Goal: Task Accomplishment & Management: Complete application form

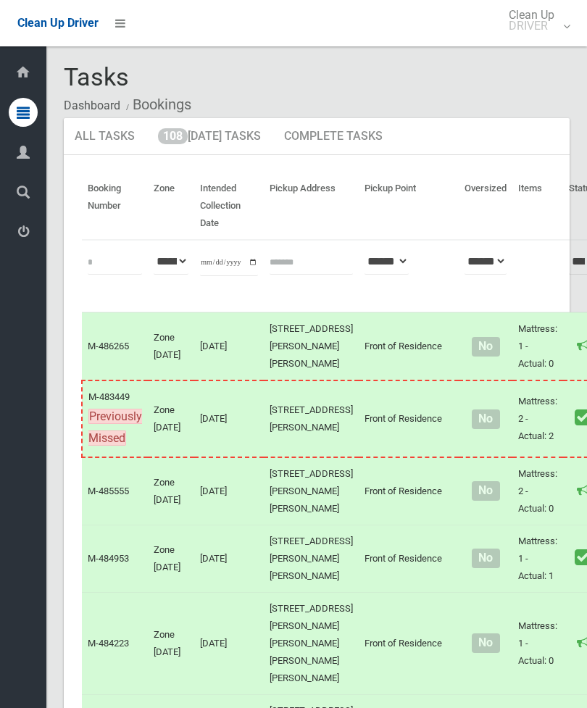
click at [200, 131] on link "108 Today's Tasks" at bounding box center [209, 137] width 125 height 38
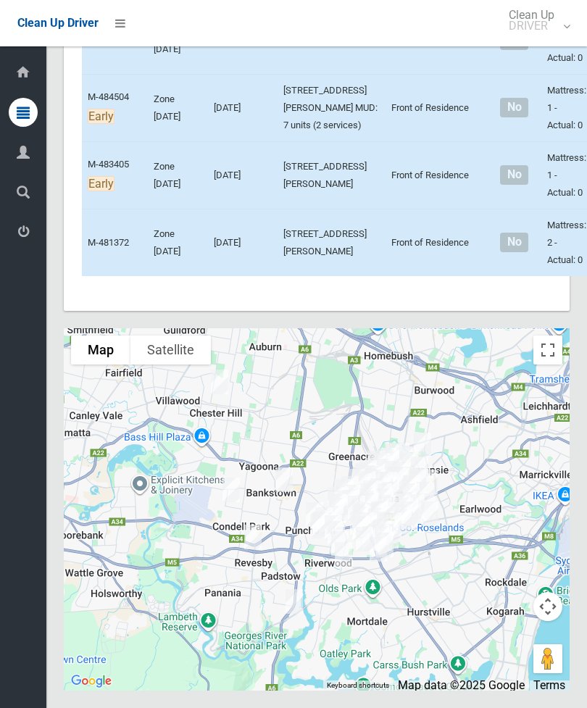
scroll to position [8960, 0]
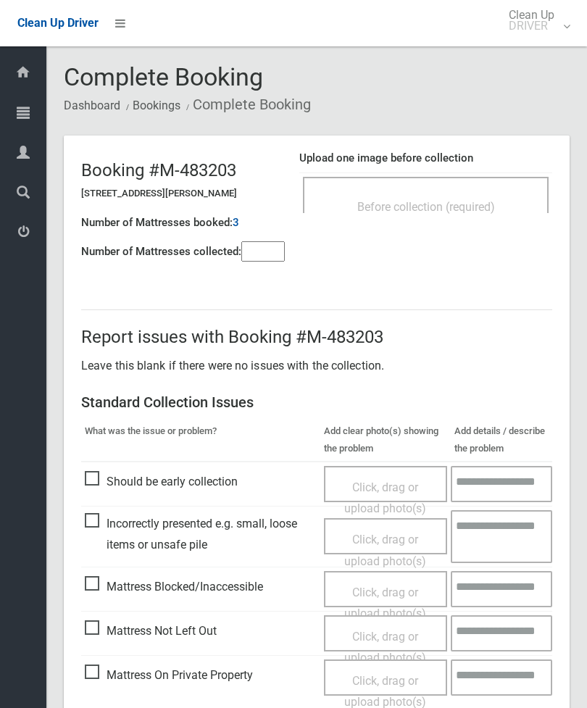
click at [482, 206] on span "Before collection (required)" at bounding box center [426, 207] width 138 height 14
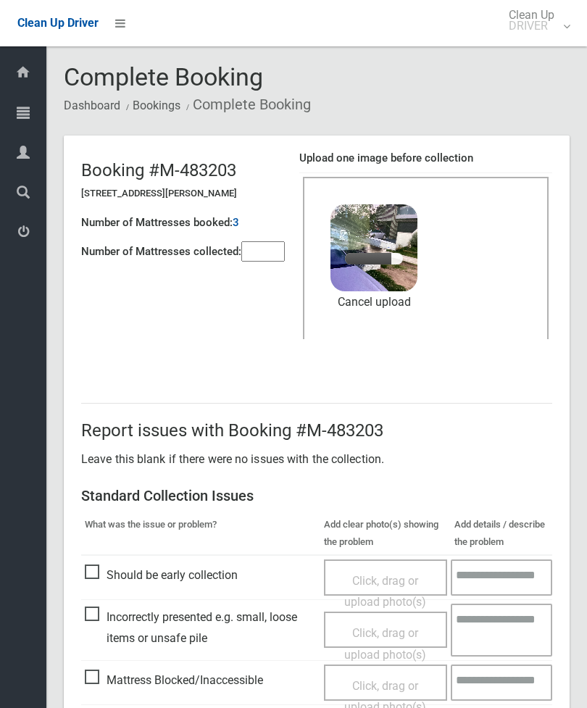
click at [281, 257] on input"] "number" at bounding box center [262, 251] width 43 height 20
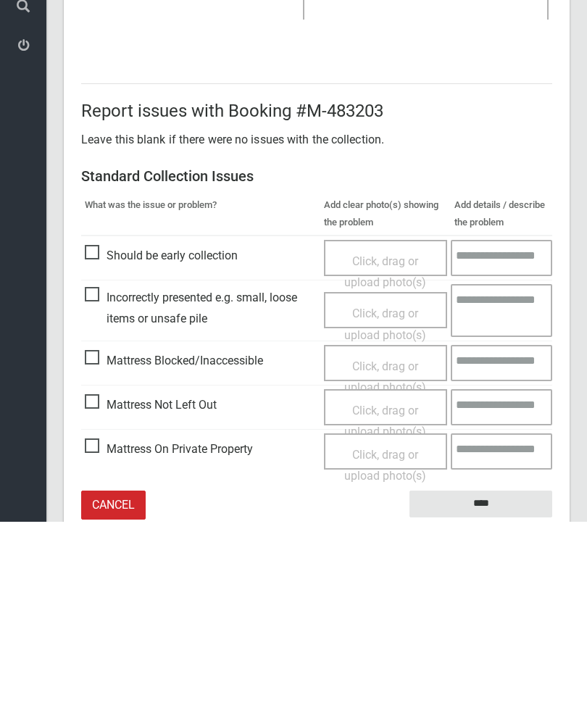
scroll to position [199, 0]
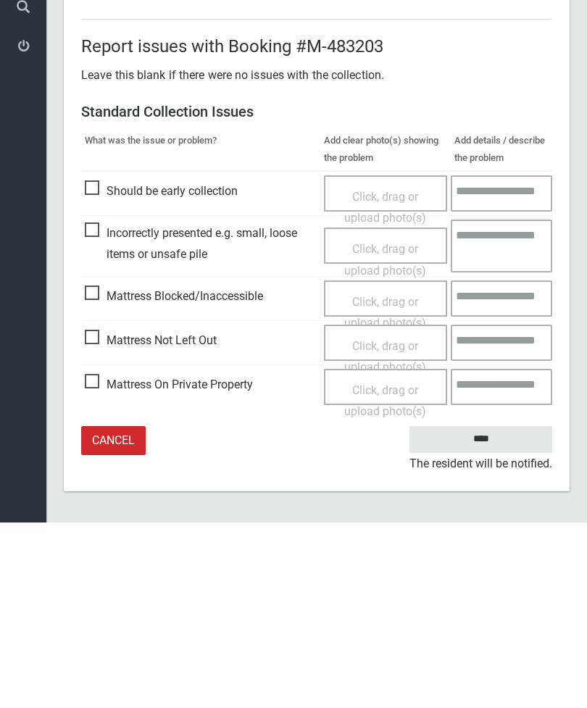
type input"] "*"
click at [498, 612] on input "****" at bounding box center [480, 625] width 143 height 27
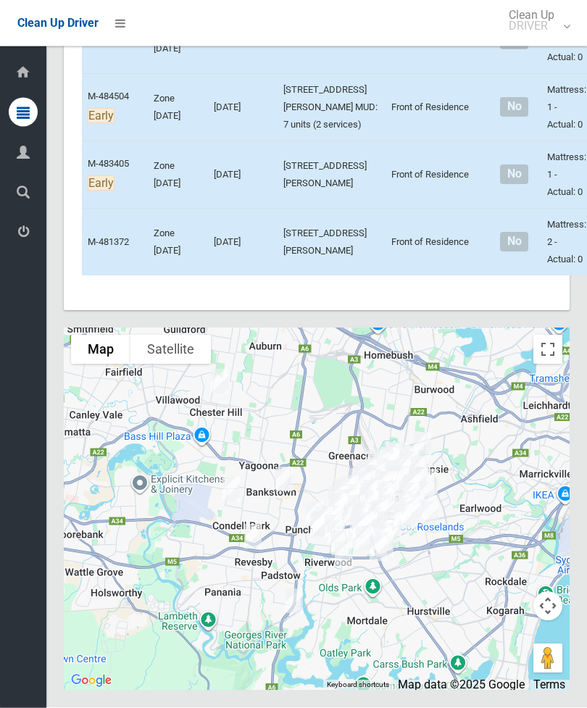
scroll to position [9007, 0]
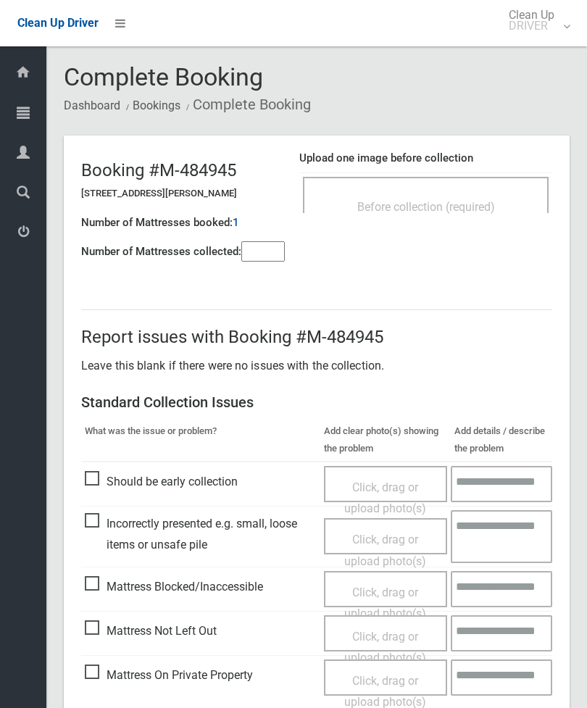
click at [276, 260] on input"] "number" at bounding box center [262, 251] width 43 height 20
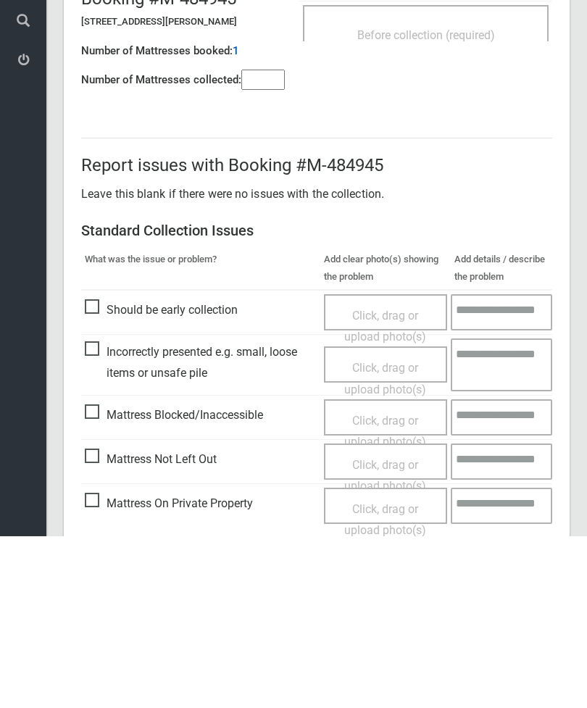
scroll to position [104, 0]
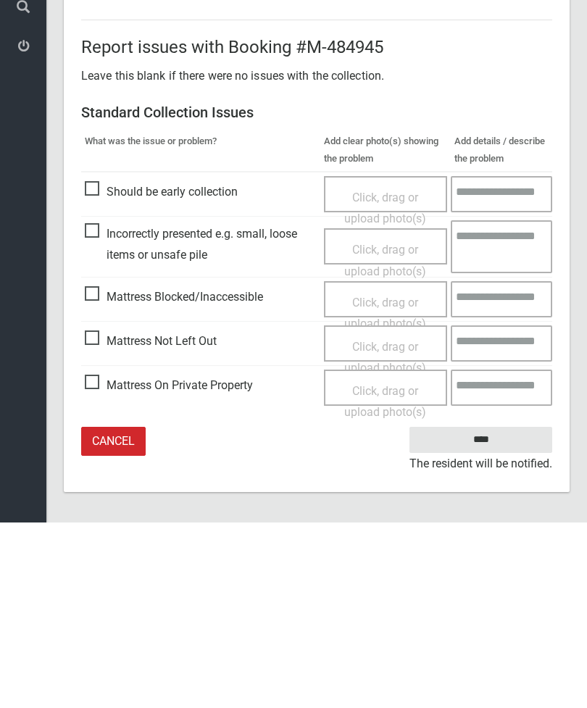
type input"] "*"
click at [93, 516] on span "Mattress Not Left Out" at bounding box center [151, 527] width 132 height 22
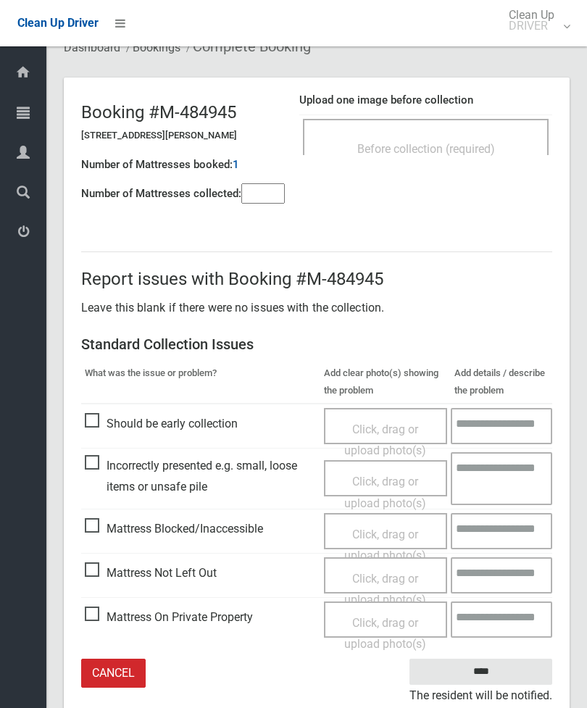
click at [402, 578] on span "Click, drag or upload photo(s)" at bounding box center [385, 590] width 82 height 36
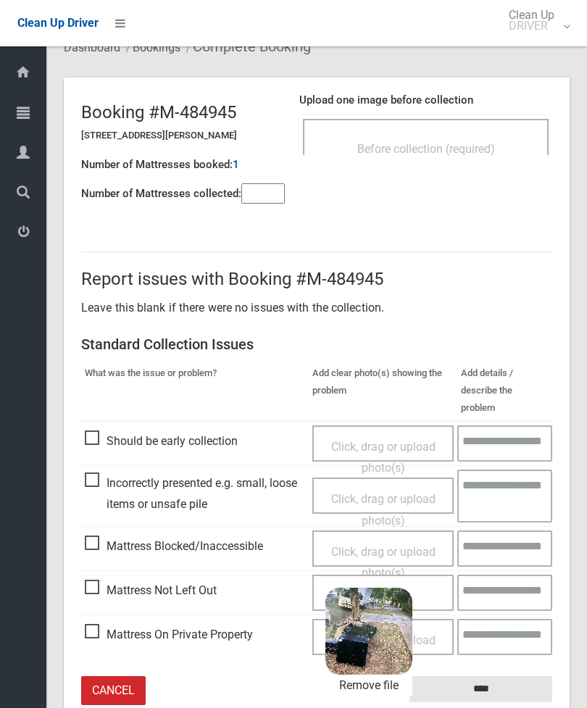
click at [509, 676] on input "****" at bounding box center [480, 689] width 143 height 27
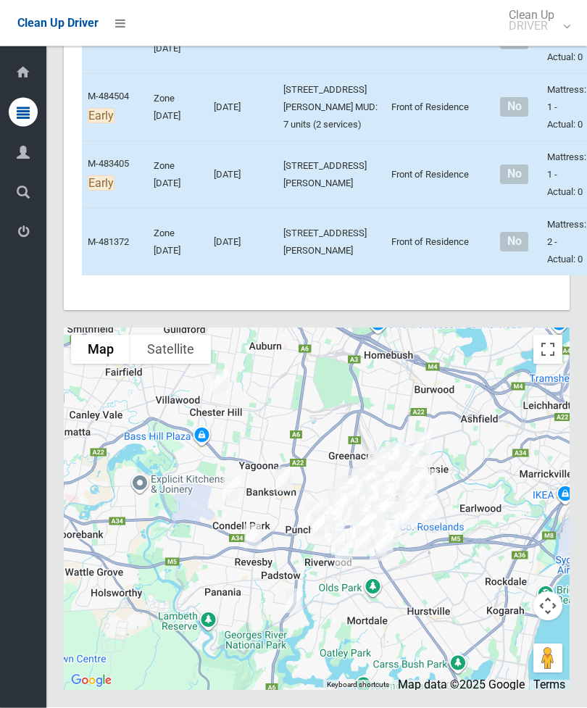
scroll to position [11312, 0]
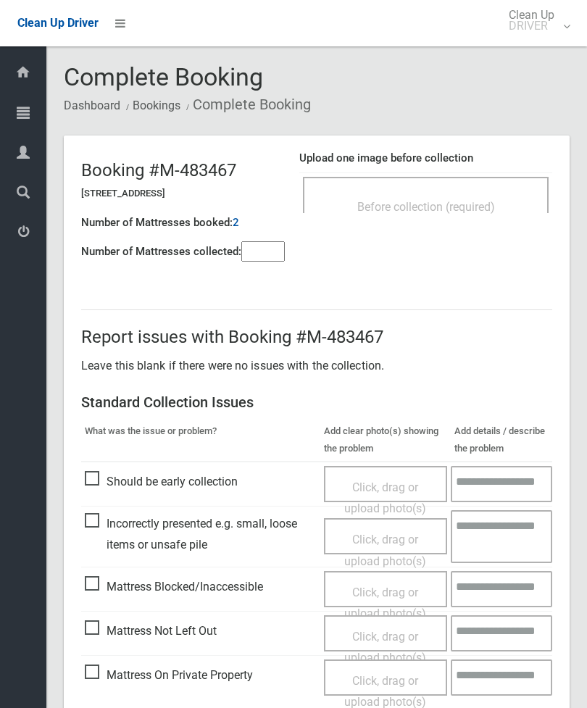
click at [459, 185] on div "Before collection (required)" at bounding box center [426, 195] width 246 height 36
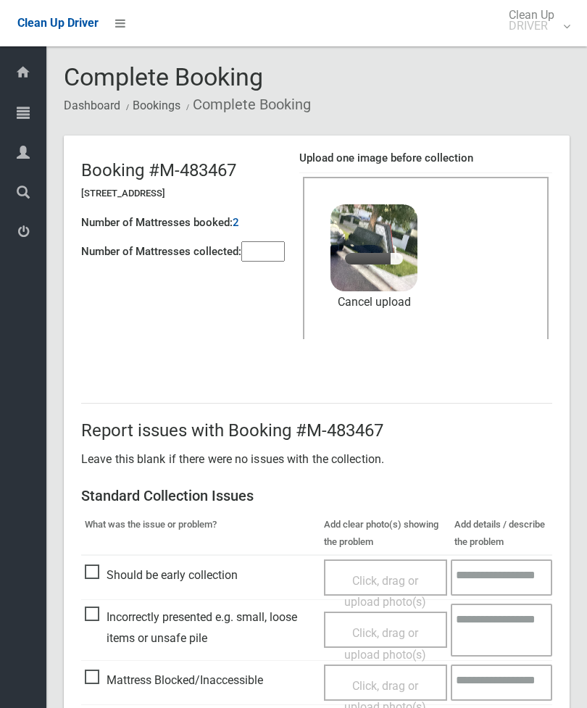
click at [264, 259] on input"] "number" at bounding box center [262, 251] width 43 height 20
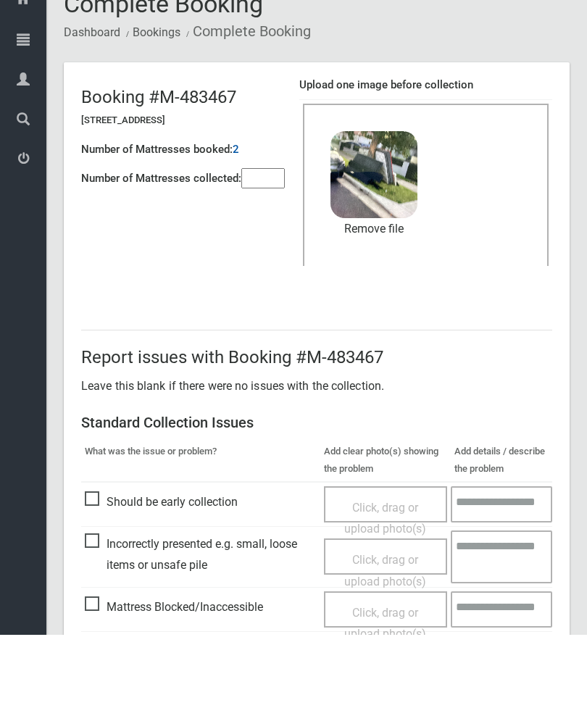
scroll to position [199, 0]
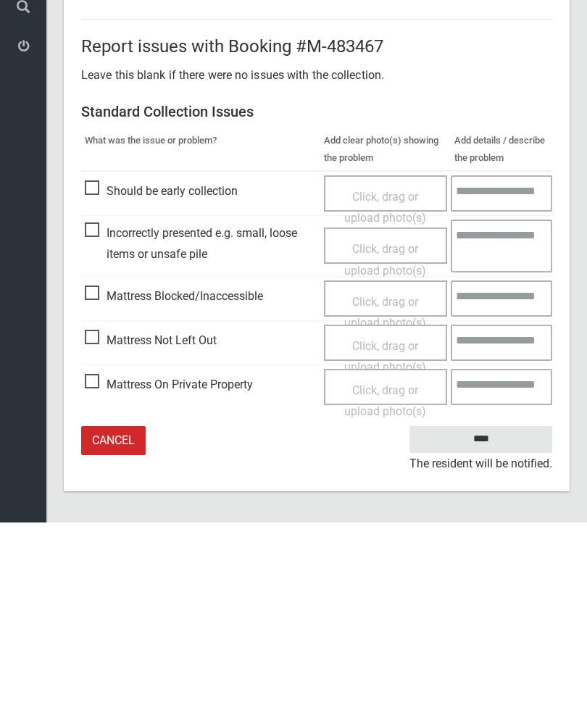
type input"] "*"
click at [493, 612] on input "****" at bounding box center [480, 625] width 143 height 27
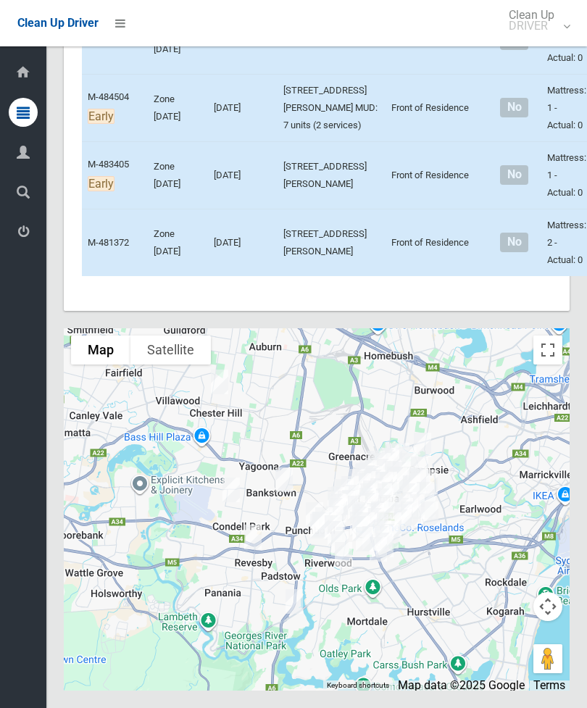
scroll to position [11595, 0]
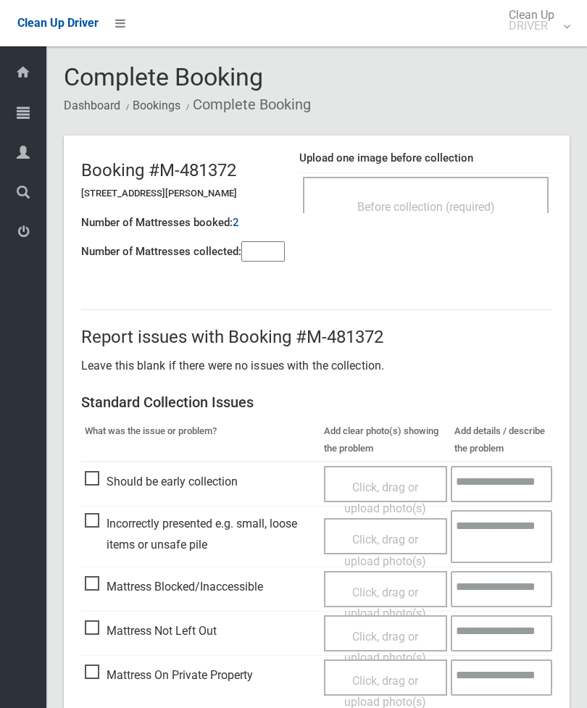
click at [493, 187] on div "Before collection (required)" at bounding box center [426, 195] width 246 height 36
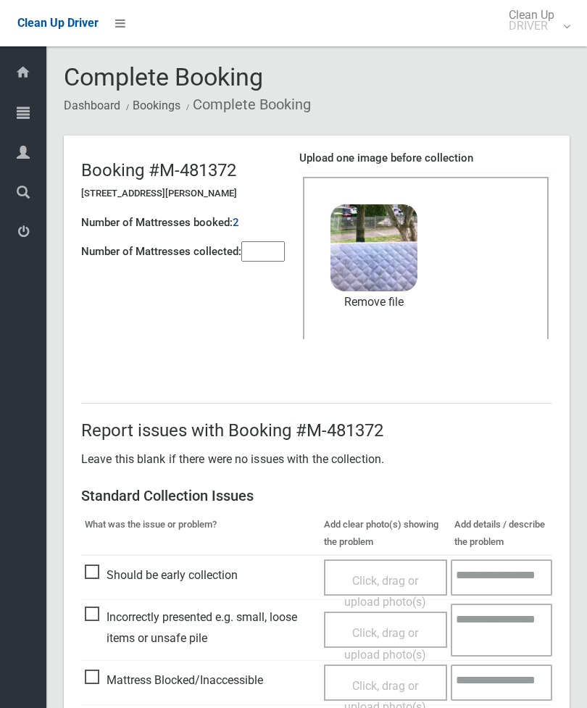
click at [271, 271] on header "Booking #M-481372 26 Craig Street, PUNCHBOWL NSW 2196 Number of Mattresses book…" at bounding box center [317, 251] width 506 height 233
click at [276, 261] on input"] "number" at bounding box center [262, 251] width 43 height 20
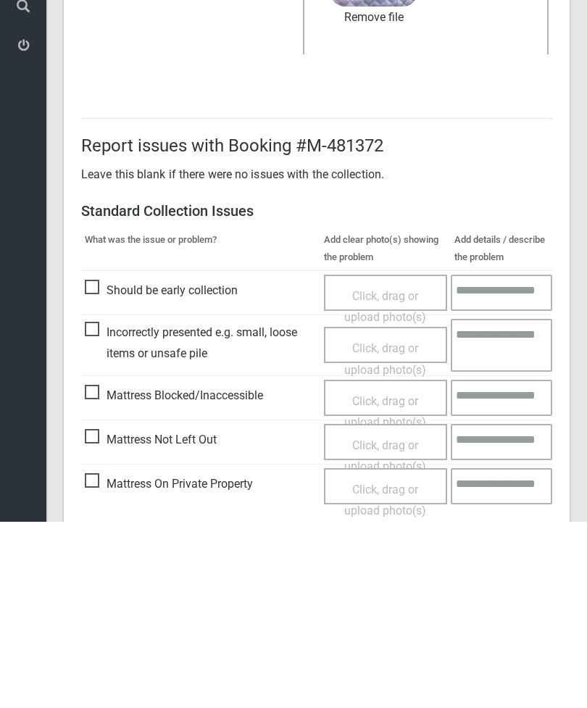
scroll to position [199, 0]
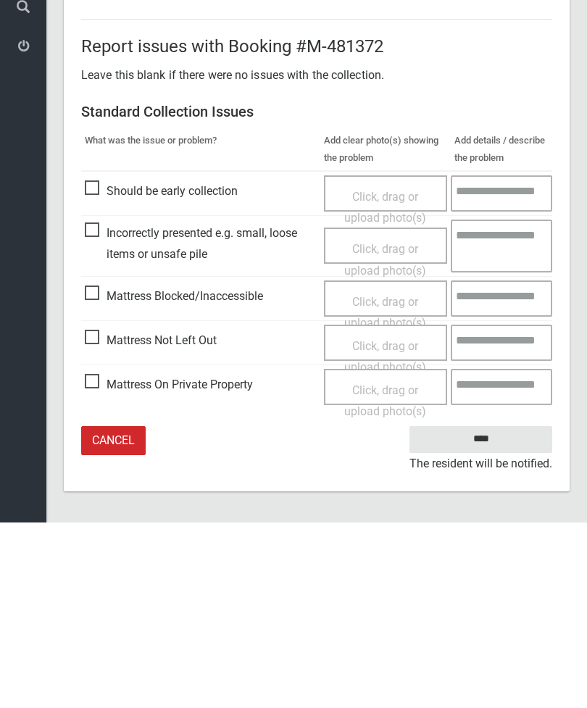
type input"] "*"
click at [491, 612] on input "****" at bounding box center [480, 625] width 143 height 27
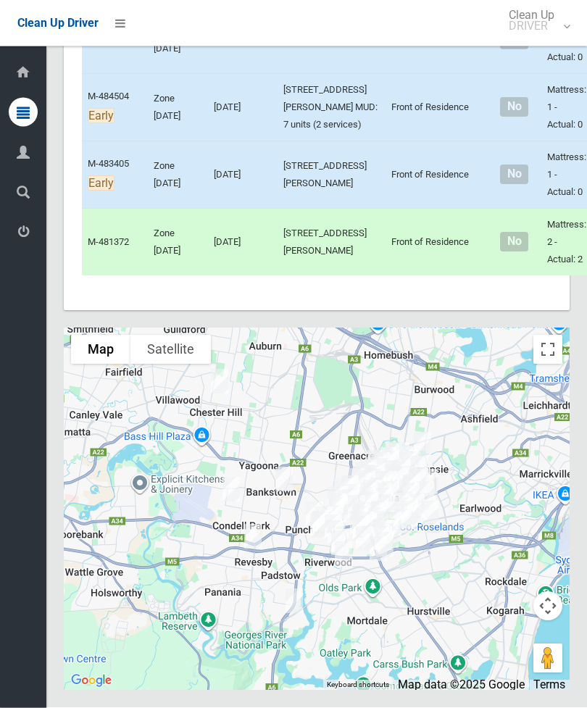
scroll to position [9081, 0]
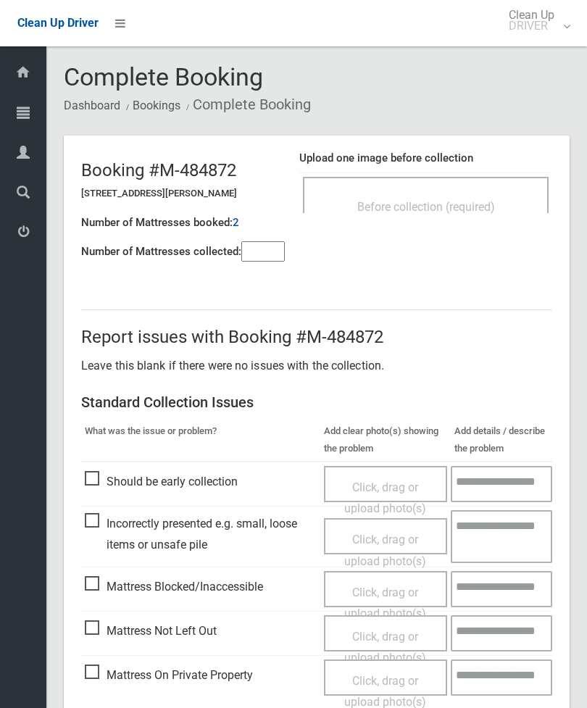
click at [285, 259] on input"] "number" at bounding box center [262, 251] width 43 height 20
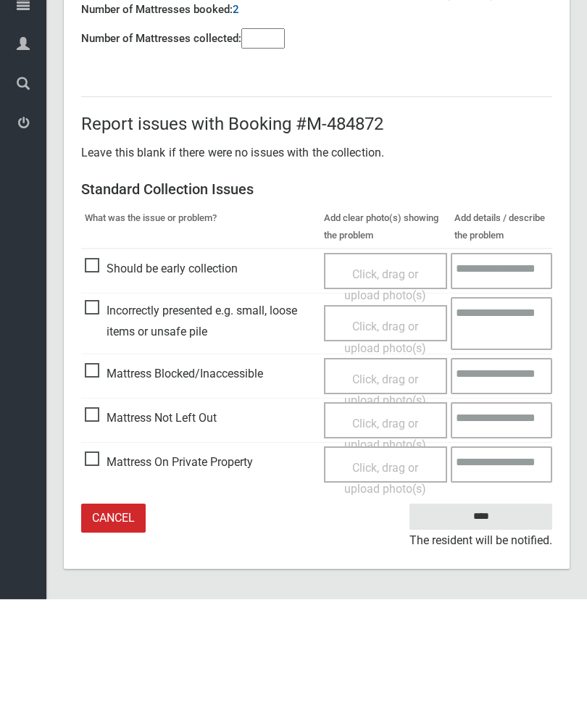
type input"] "*"
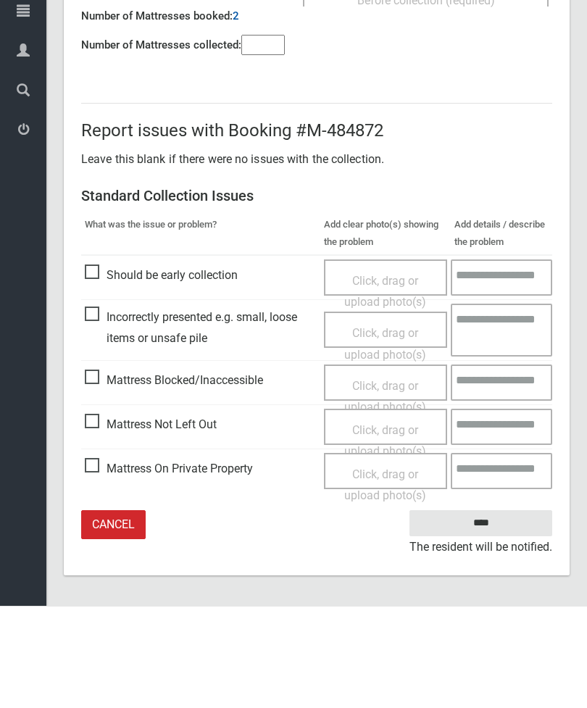
click at [91, 516] on span "Mattress Not Left Out" at bounding box center [151, 527] width 132 height 22
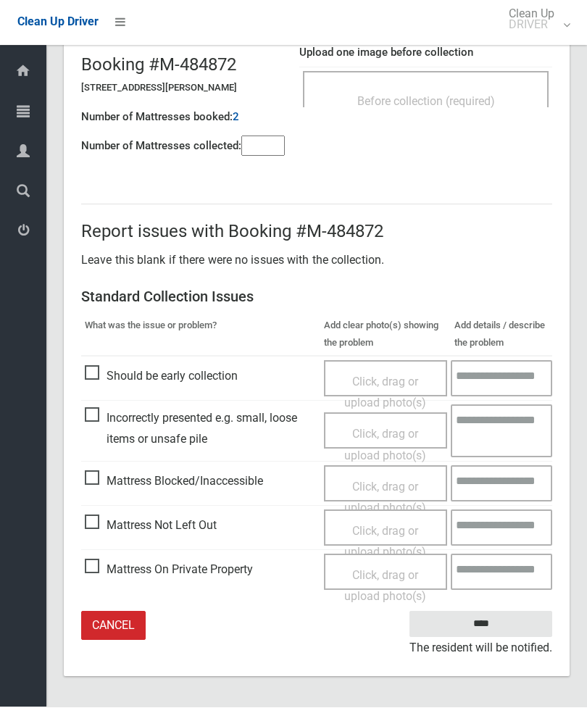
scroll to position [58, 0]
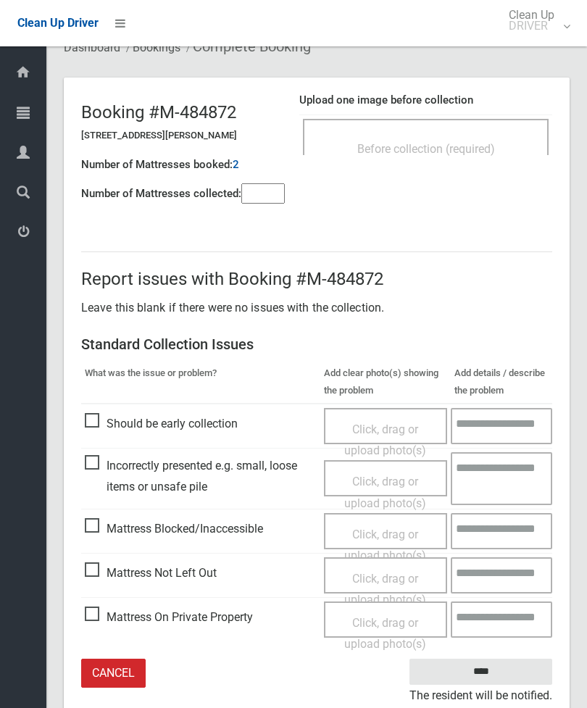
click at [100, 572] on span "Mattress Not Left Out" at bounding box center [151, 573] width 132 height 22
click at [101, 525] on span "Mattress Blocked/Inaccessible" at bounding box center [174, 529] width 178 height 22
click at [401, 533] on span "Click, drag or upload photo(s)" at bounding box center [385, 545] width 82 height 36
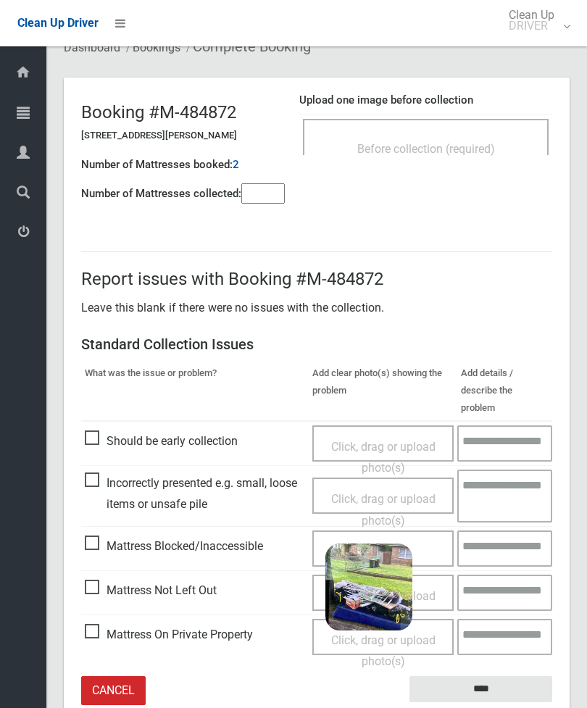
click at [495, 676] on input "****" at bounding box center [480, 689] width 143 height 27
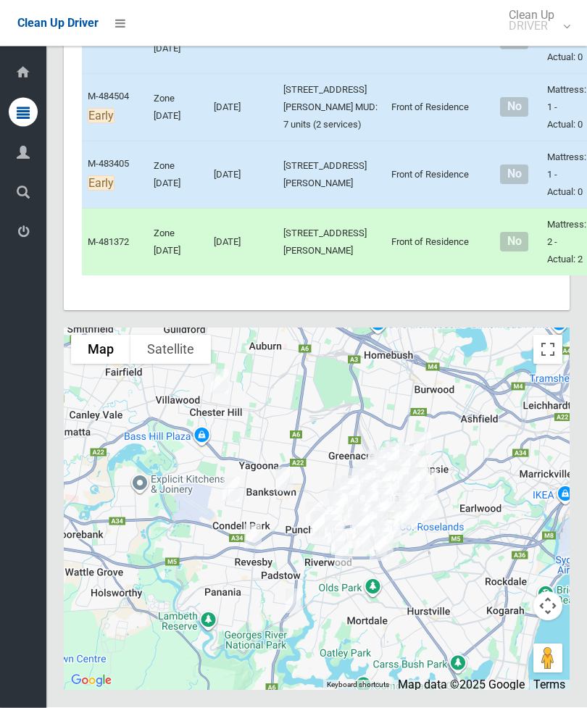
scroll to position [7918, 0]
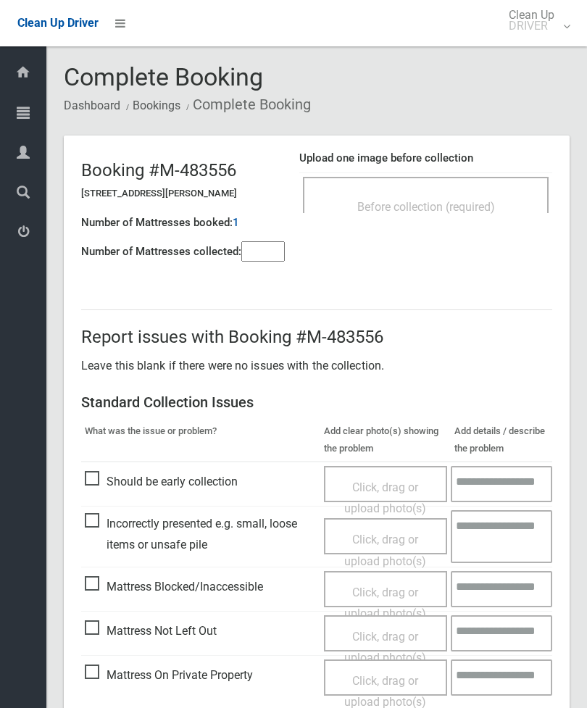
click at [446, 205] on span "Before collection (required)" at bounding box center [426, 207] width 138 height 14
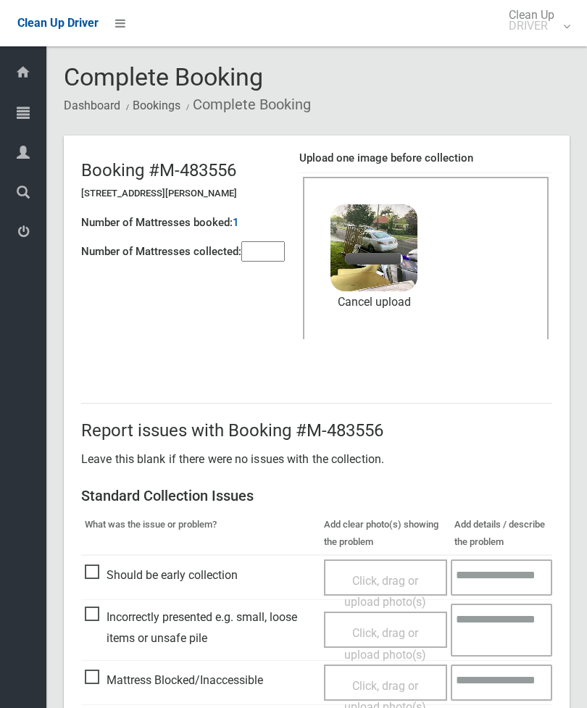
click at [267, 262] on input"] "number" at bounding box center [262, 251] width 43 height 20
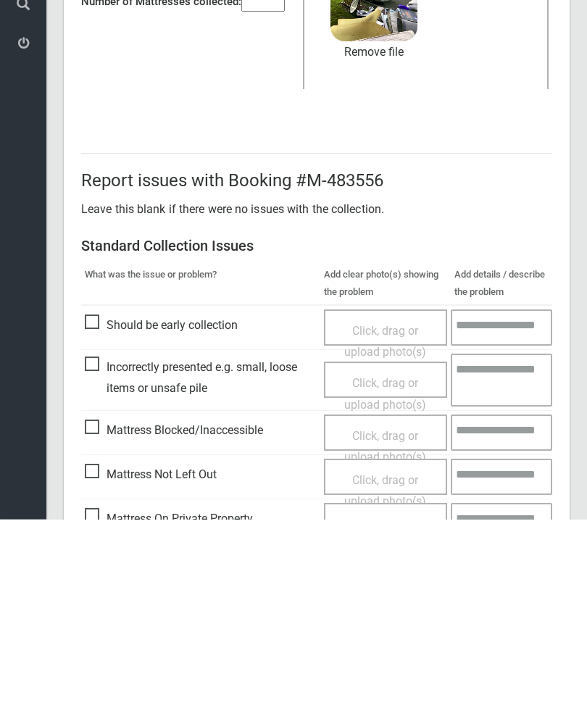
scroll to position [199, 0]
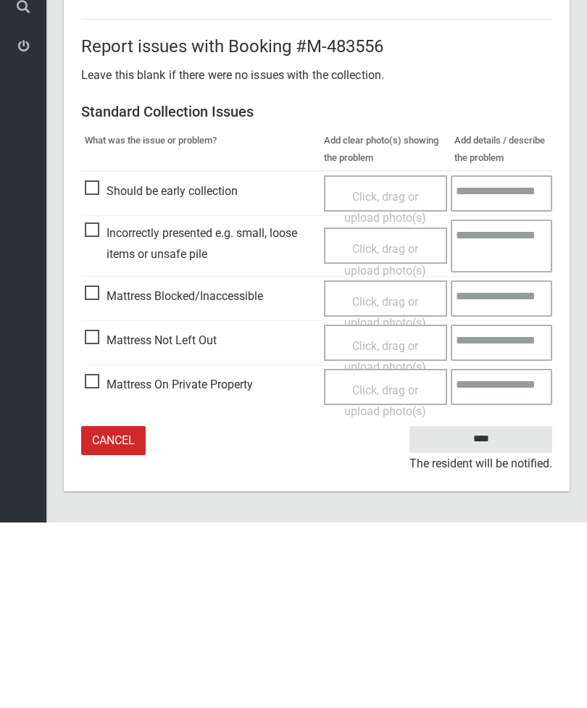
type input"] "*"
click at [501, 612] on input "****" at bounding box center [480, 625] width 143 height 27
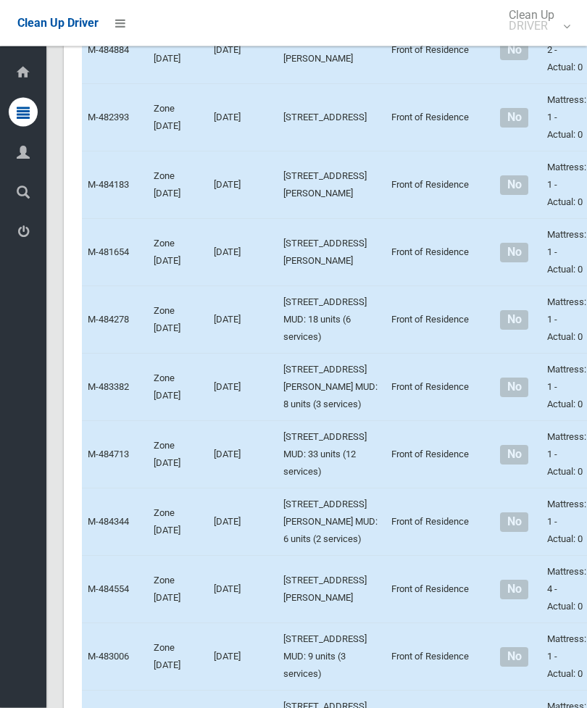
scroll to position [2067, 0]
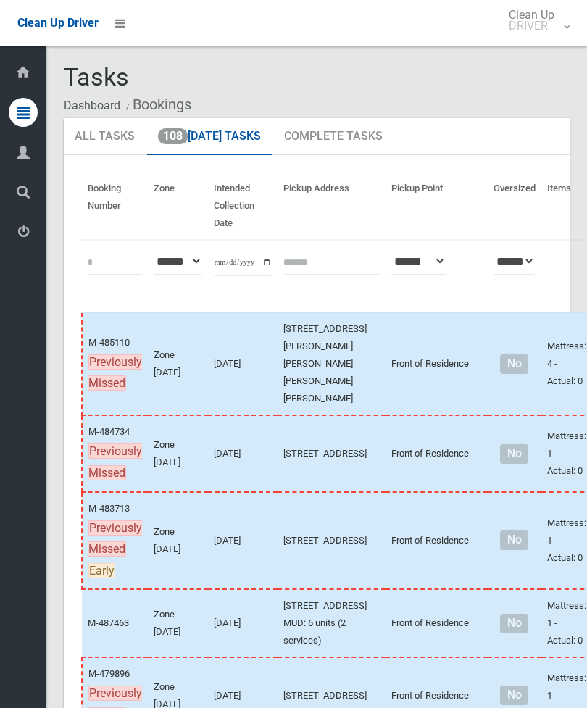
scroll to position [8097, 0]
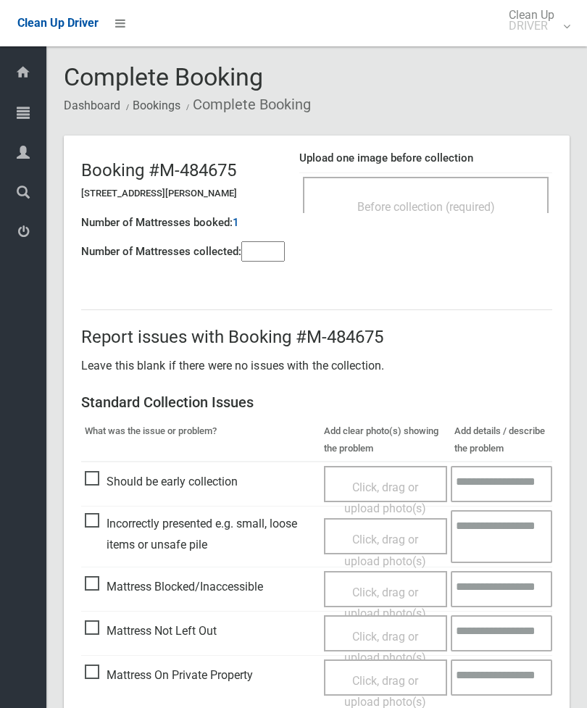
click at [477, 205] on span "Before collection (required)" at bounding box center [426, 207] width 138 height 14
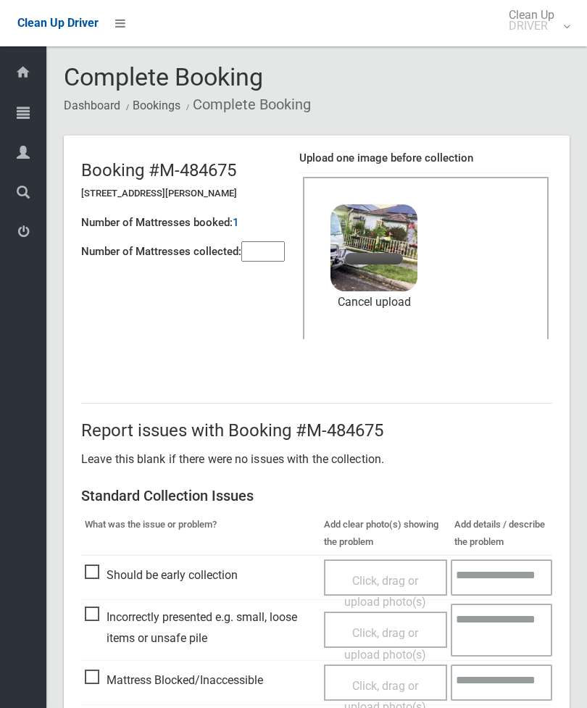
click at [272, 256] on input"] "number" at bounding box center [262, 251] width 43 height 20
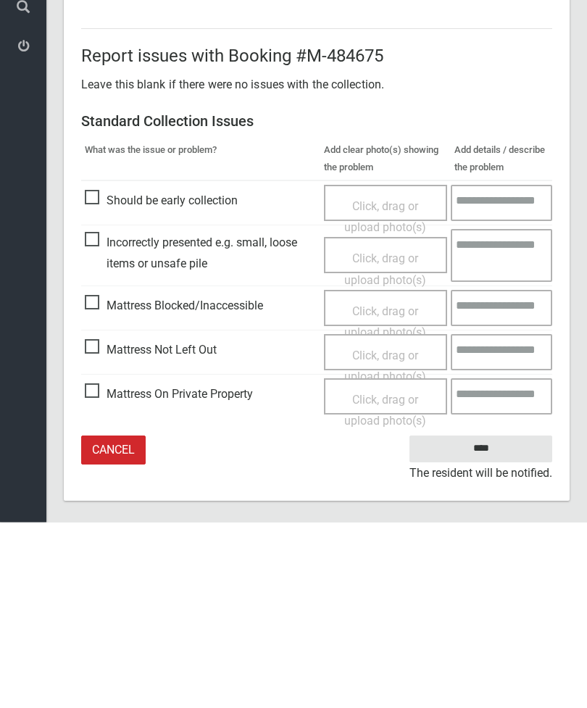
scroll to position [199, 0]
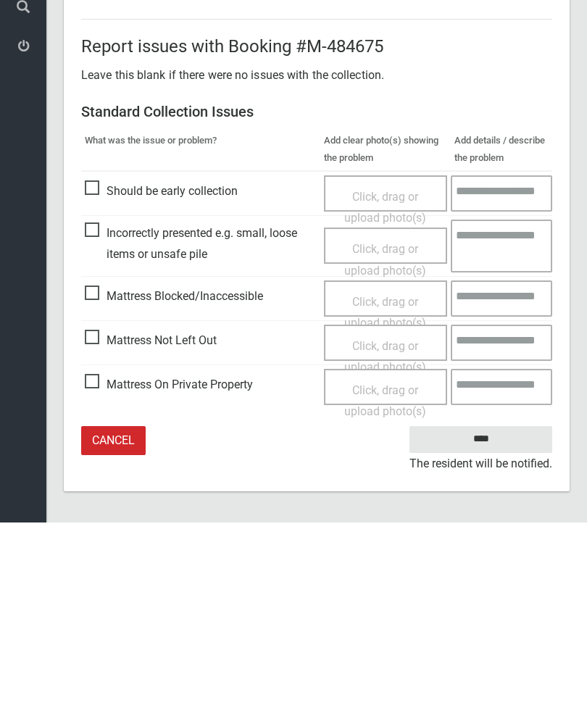
type input"] "*"
click at [511, 612] on input "****" at bounding box center [480, 625] width 143 height 27
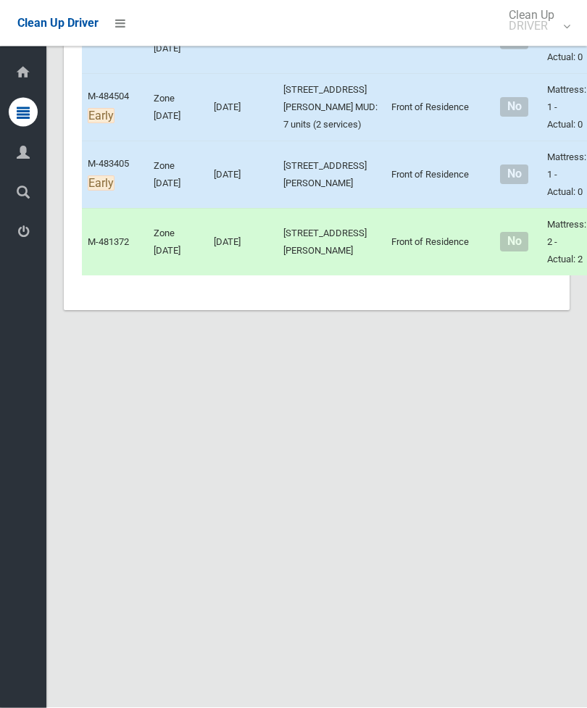
scroll to position [7889, 0]
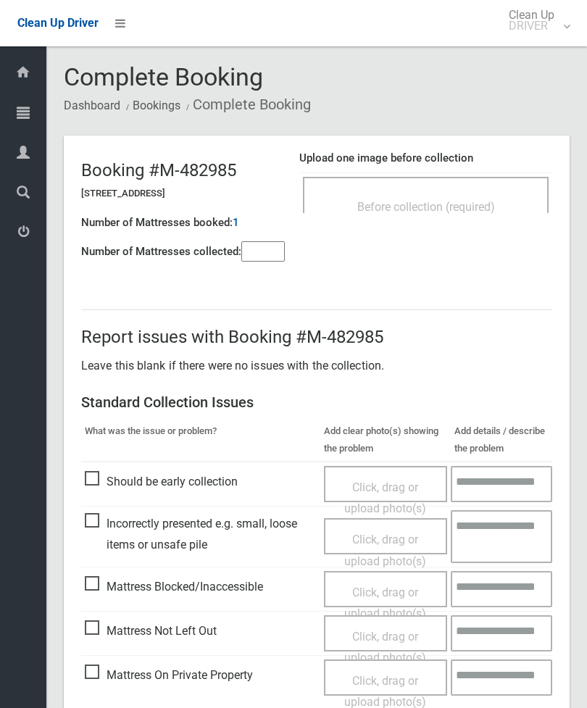
click at [496, 217] on div "Before collection (required)" at bounding box center [426, 206] width 214 height 27
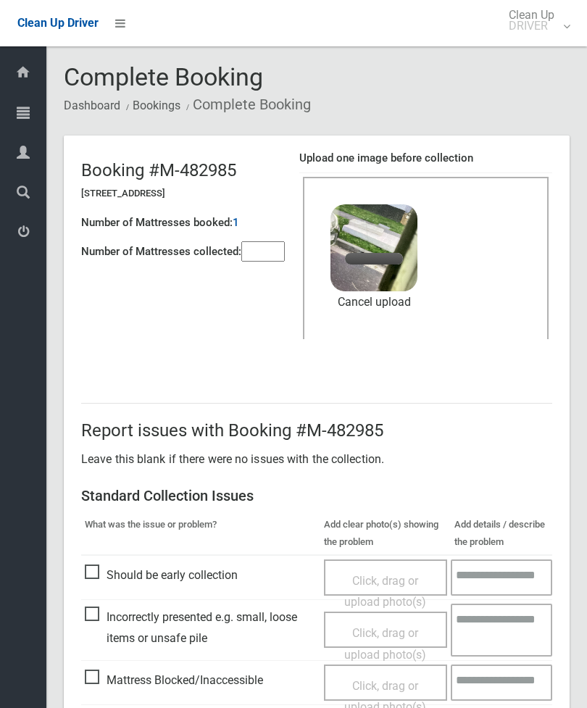
click at [278, 254] on input"] "number" at bounding box center [262, 251] width 43 height 20
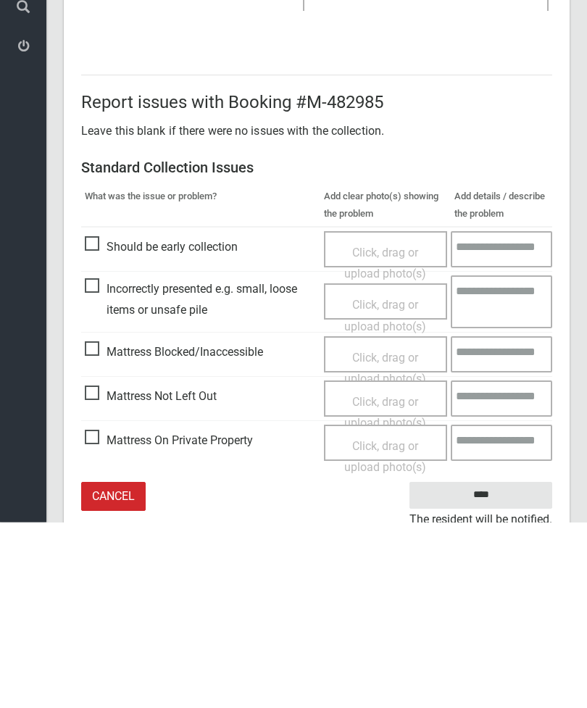
scroll to position [199, 0]
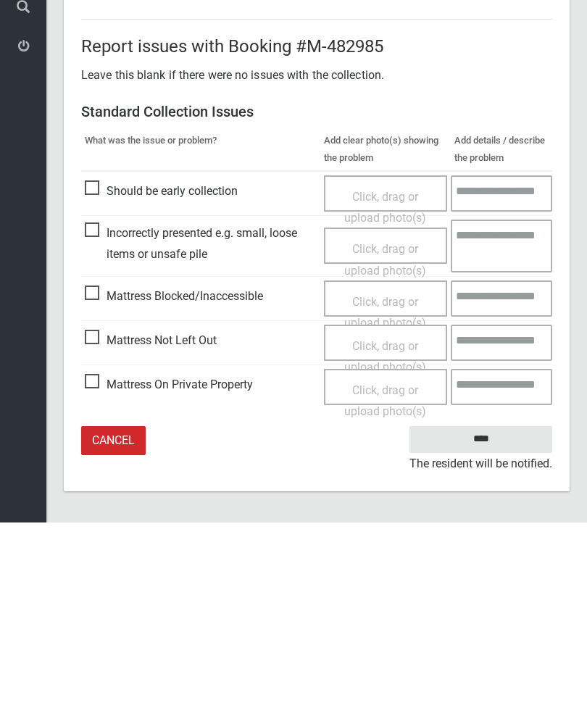
type input"] "*"
click at [493, 612] on input "****" at bounding box center [480, 625] width 143 height 27
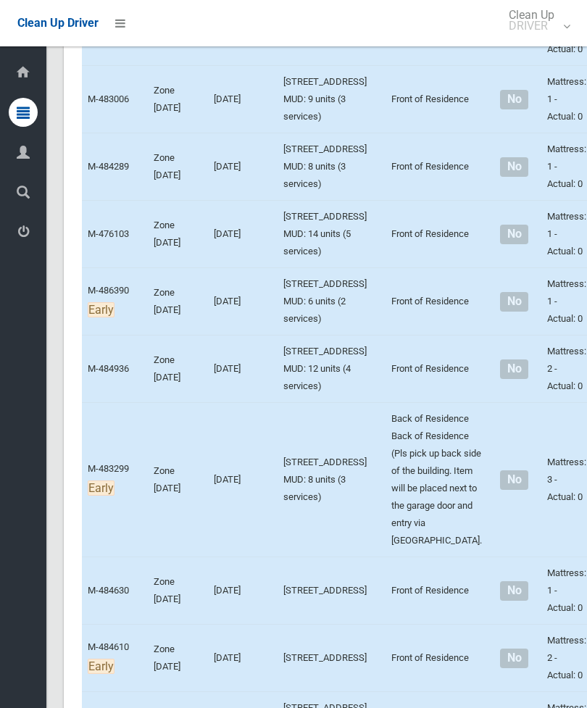
scroll to position [2663, 0]
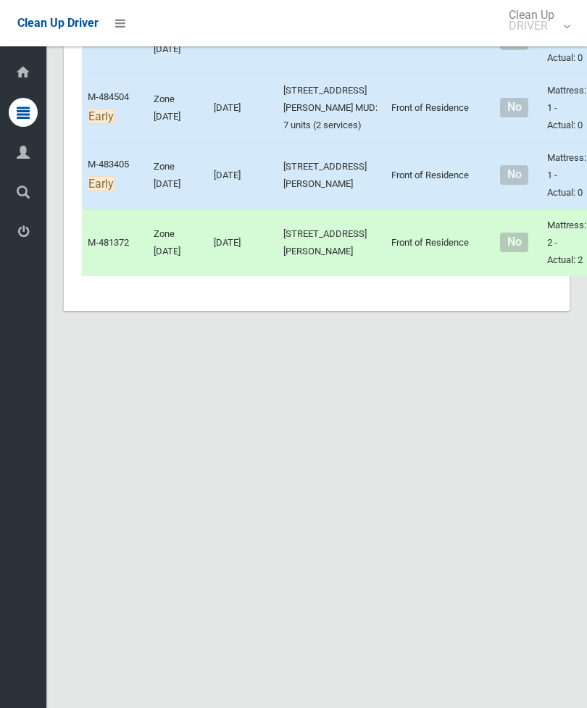
scroll to position [7738, 0]
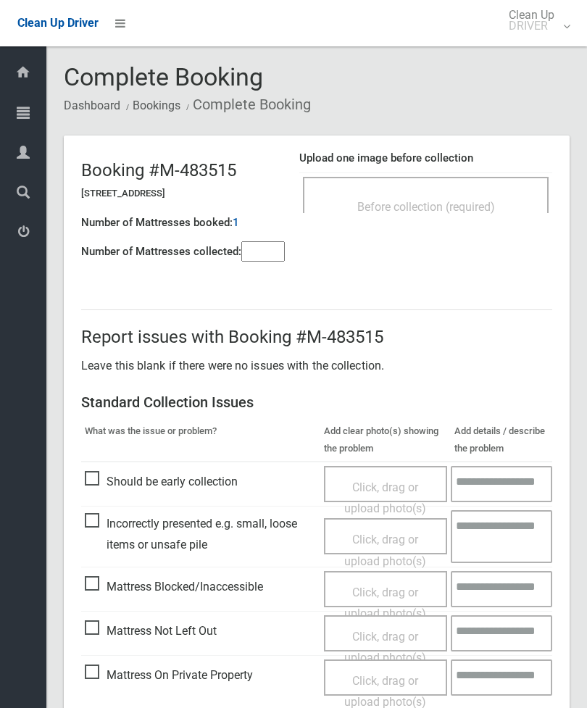
click at [276, 259] on input"] "number" at bounding box center [262, 251] width 43 height 20
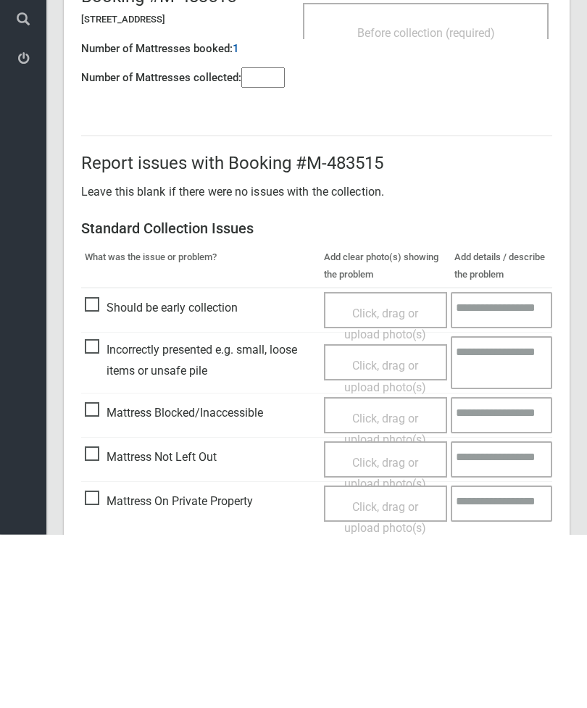
scroll to position [104, 0]
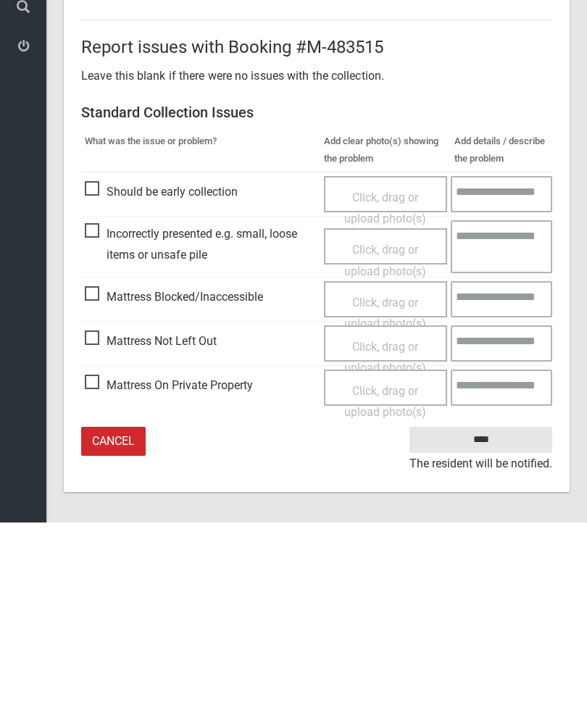
type input"] "*"
click at [95, 516] on span "Mattress Not Left Out" at bounding box center [151, 527] width 132 height 22
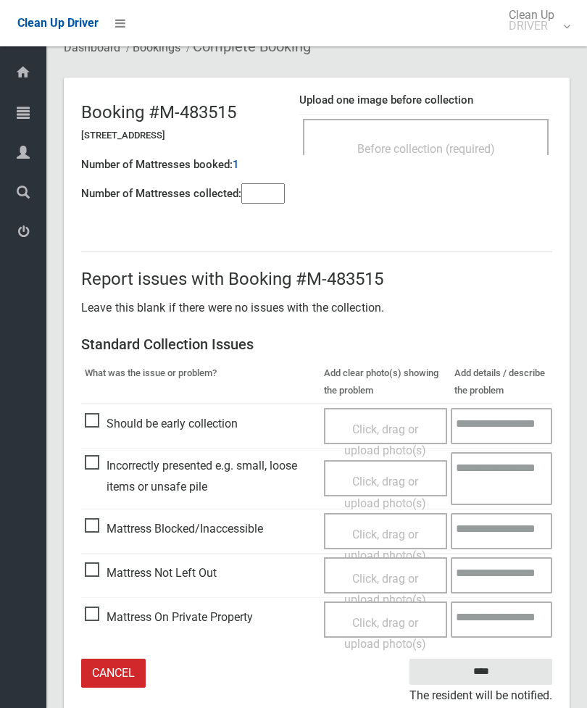
click at [406, 575] on span "Click, drag or upload photo(s)" at bounding box center [385, 590] width 82 height 36
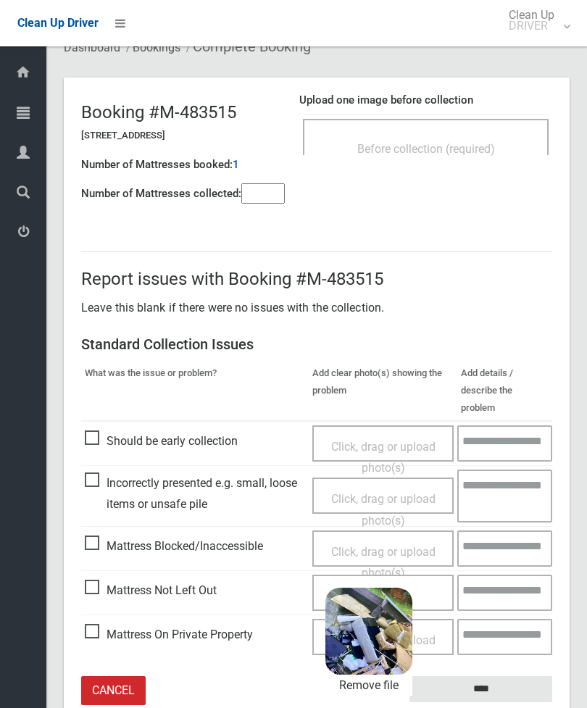
click at [99, 535] on span "Mattress Blocked/Inaccessible" at bounding box center [174, 546] width 178 height 22
click at [97, 580] on span "Mattress Not Left Out" at bounding box center [151, 591] width 132 height 22
click at [395, 675] on link "Remove file" at bounding box center [368, 686] width 87 height 22
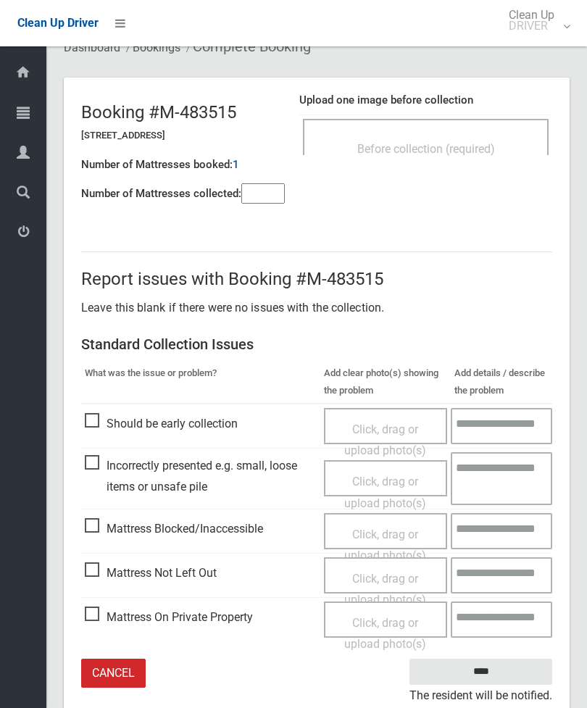
click at [402, 537] on div "Click, drag or upload photo(s)" at bounding box center [386, 545] width 102 height 43
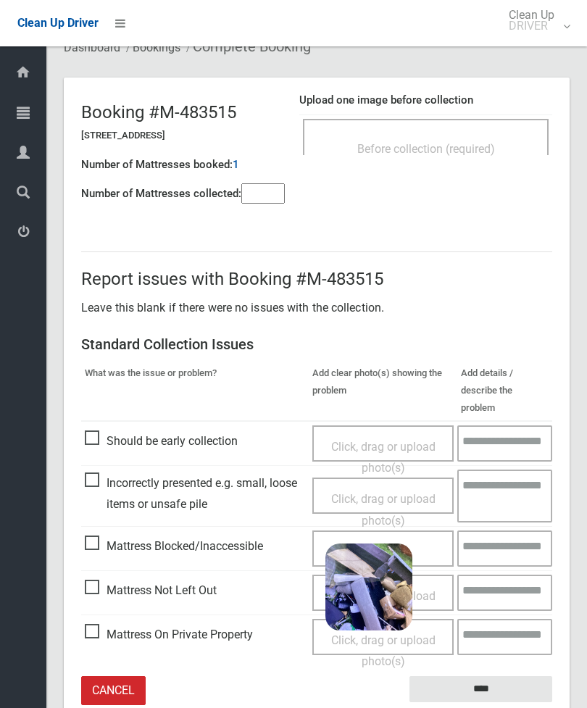
click at [501, 676] on input "****" at bounding box center [480, 689] width 143 height 27
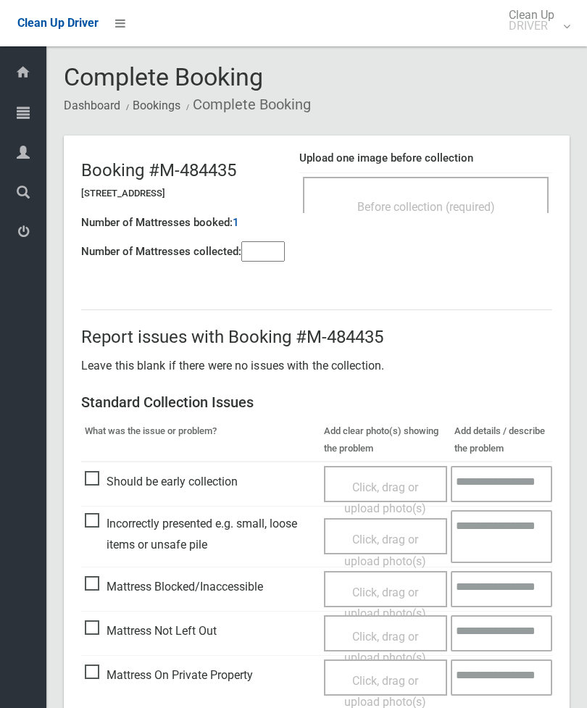
click at [456, 198] on div "Before collection (required)" at bounding box center [426, 206] width 214 height 27
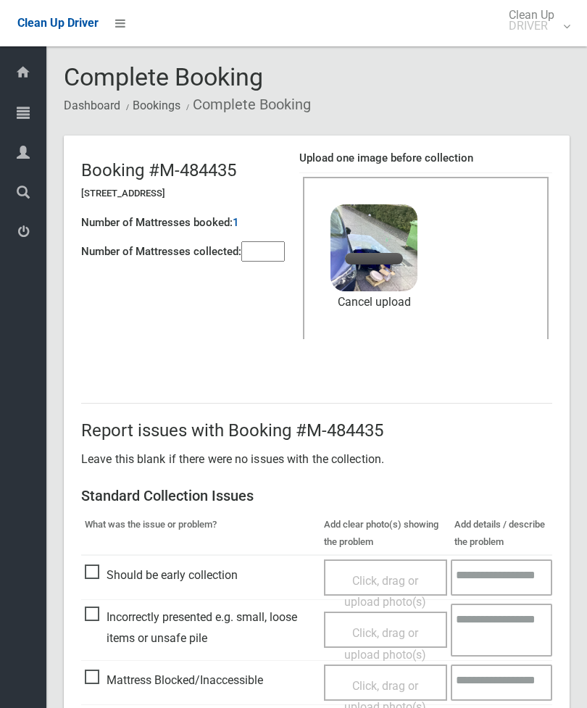
click at [270, 249] on input"] "number" at bounding box center [262, 251] width 43 height 20
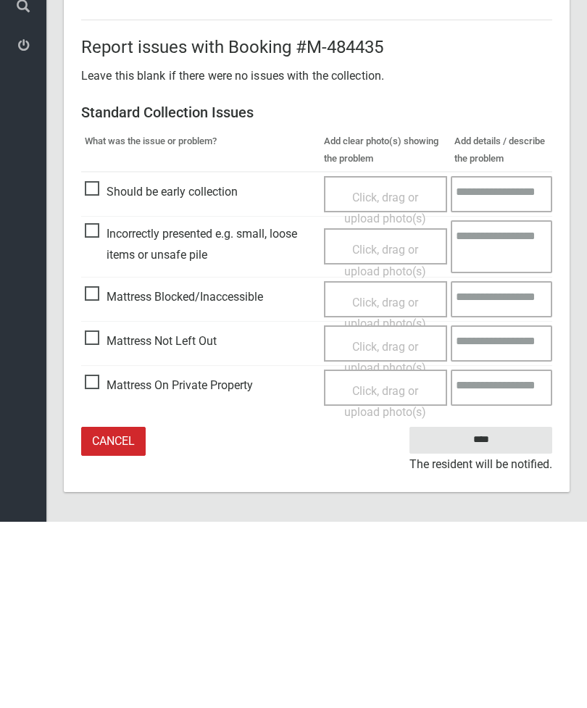
scroll to position [199, 0]
type input"] "*"
click at [501, 612] on input "****" at bounding box center [480, 625] width 143 height 27
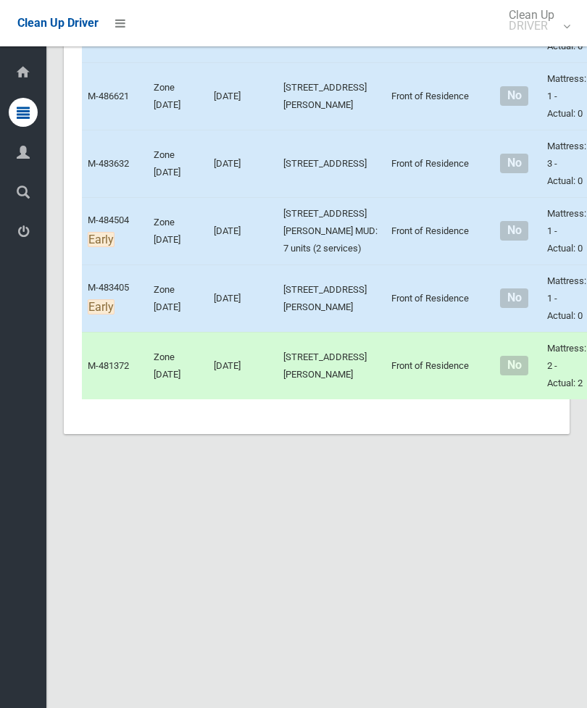
scroll to position [7605, 0]
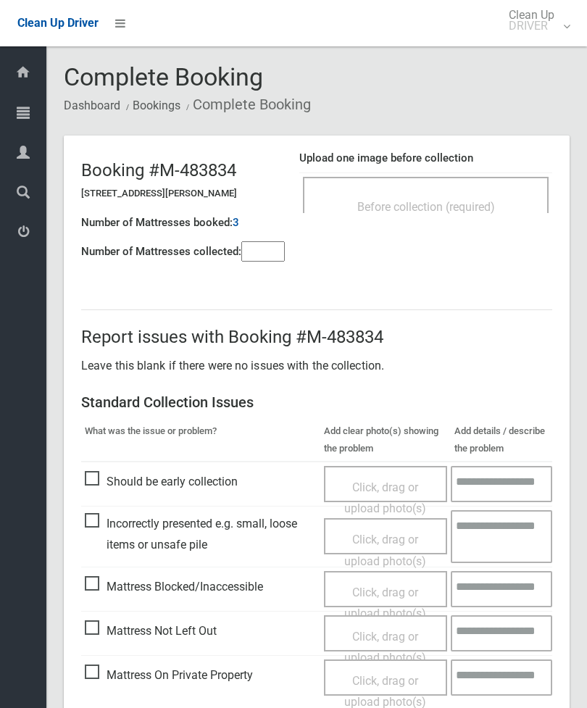
click at [469, 207] on span "Before collection (required)" at bounding box center [426, 207] width 138 height 14
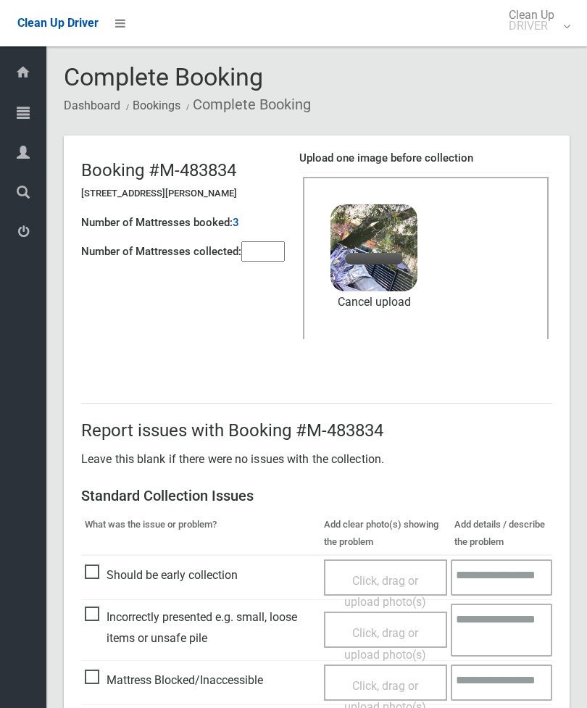
click at [283, 259] on input"] "number" at bounding box center [262, 251] width 43 height 20
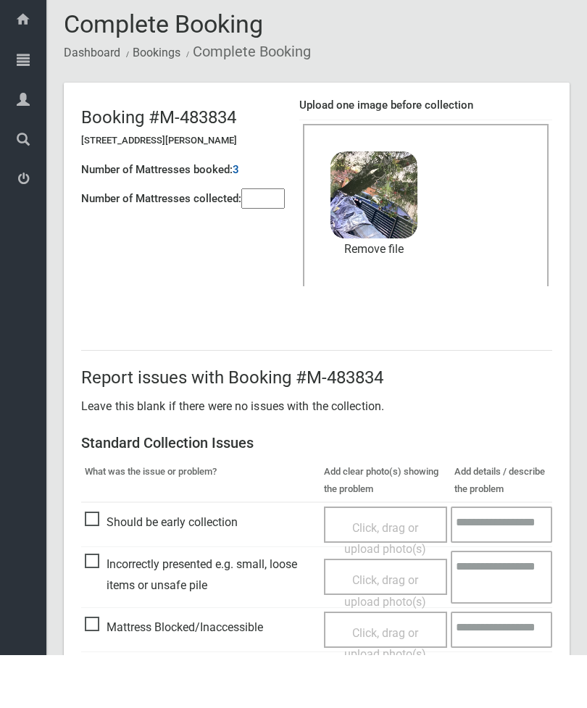
scroll to position [199, 0]
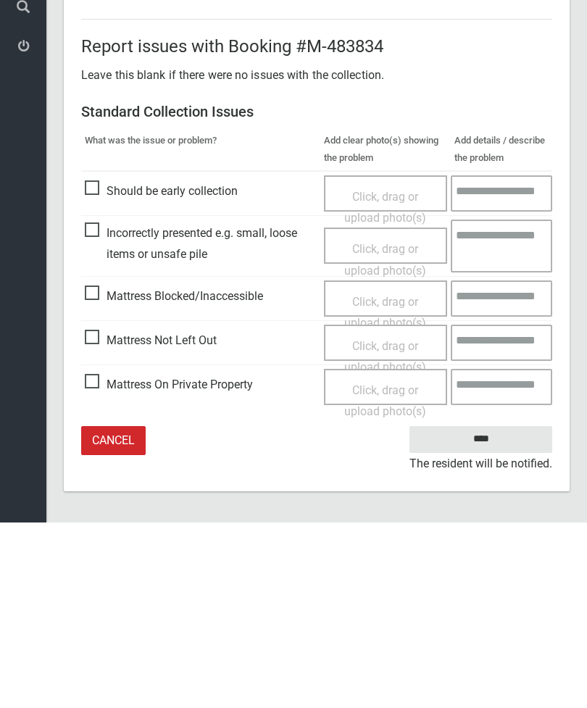
type input"] "*"
click at [487, 612] on input "****" at bounding box center [480, 625] width 143 height 27
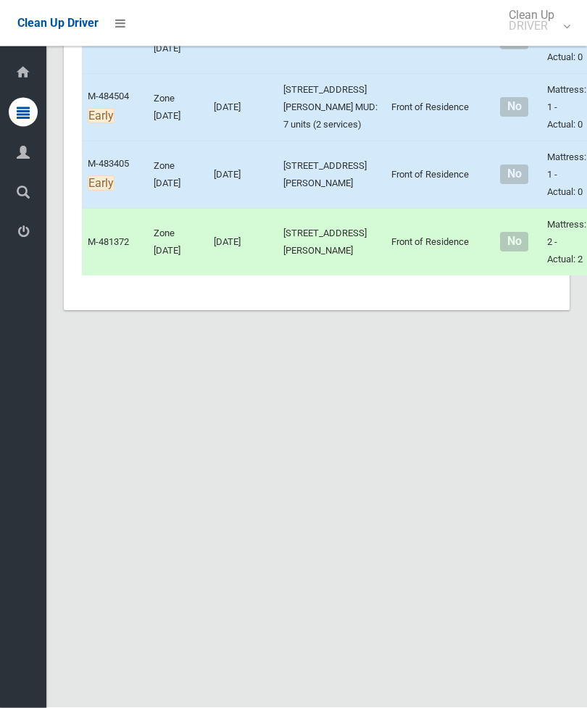
scroll to position [8317, 0]
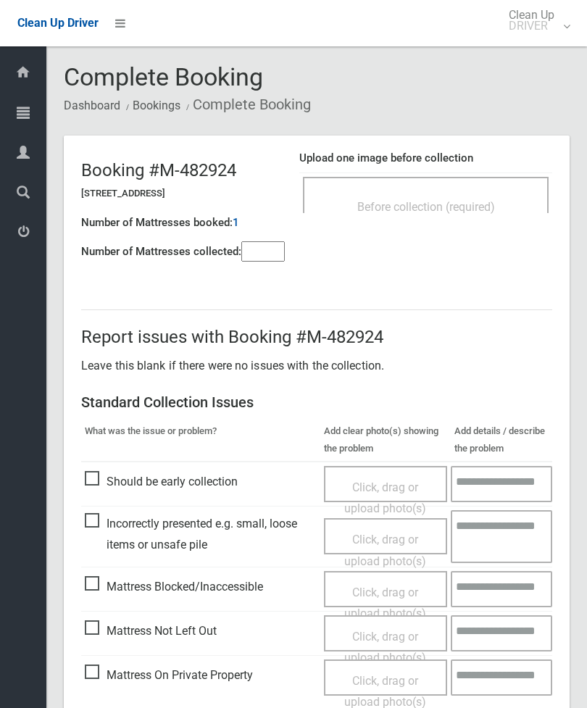
click at [268, 251] on input"] "number" at bounding box center [262, 251] width 43 height 20
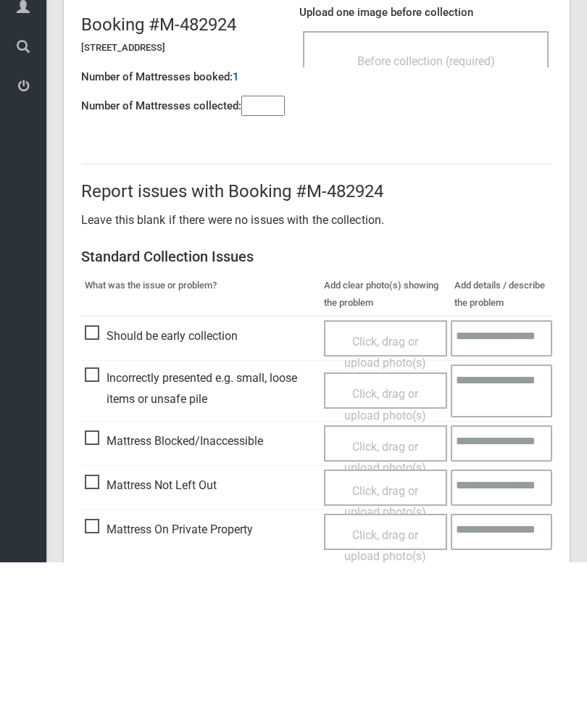
scroll to position [104, 0]
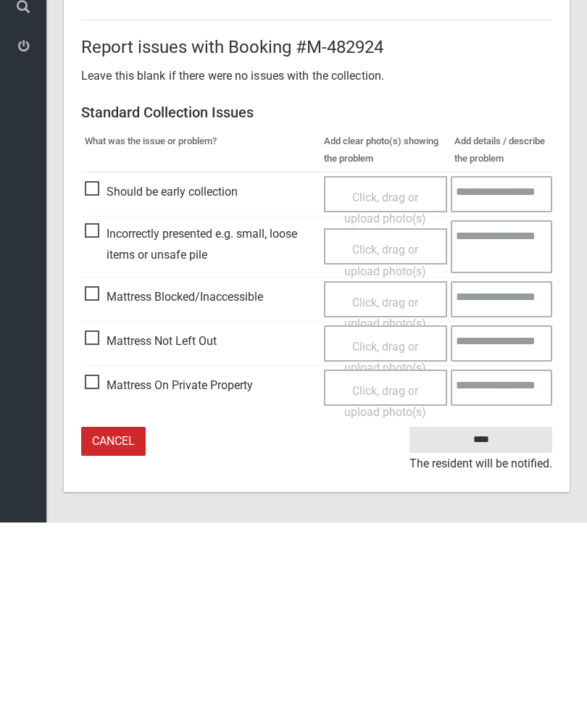
type input"] "*"
click at [101, 516] on span "Mattress Not Left Out" at bounding box center [151, 527] width 132 height 22
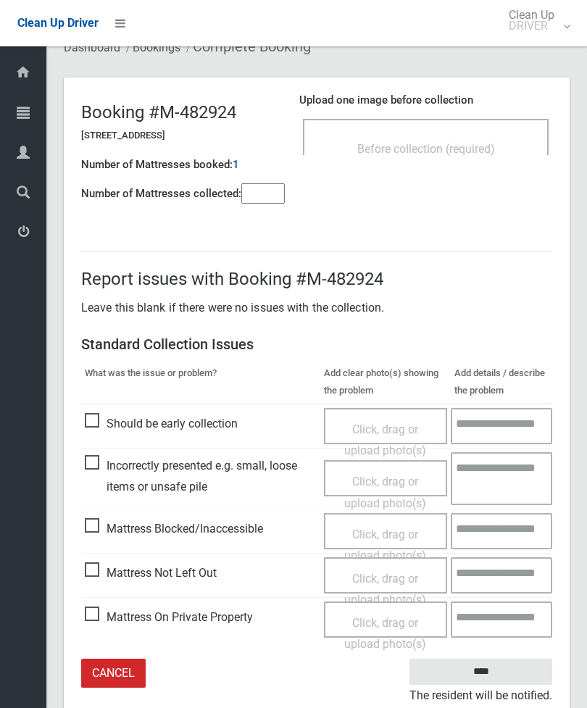
click at [388, 572] on span "Click, drag or upload photo(s)" at bounding box center [385, 590] width 82 height 36
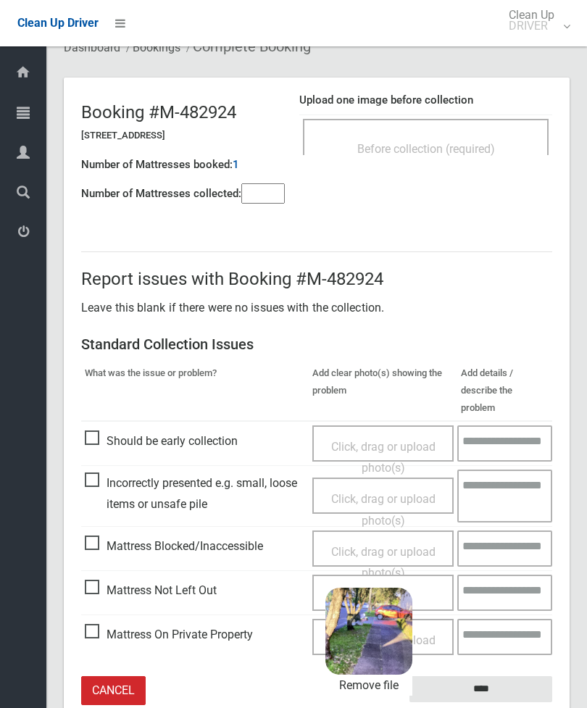
click at [514, 679] on input "****" at bounding box center [480, 689] width 143 height 27
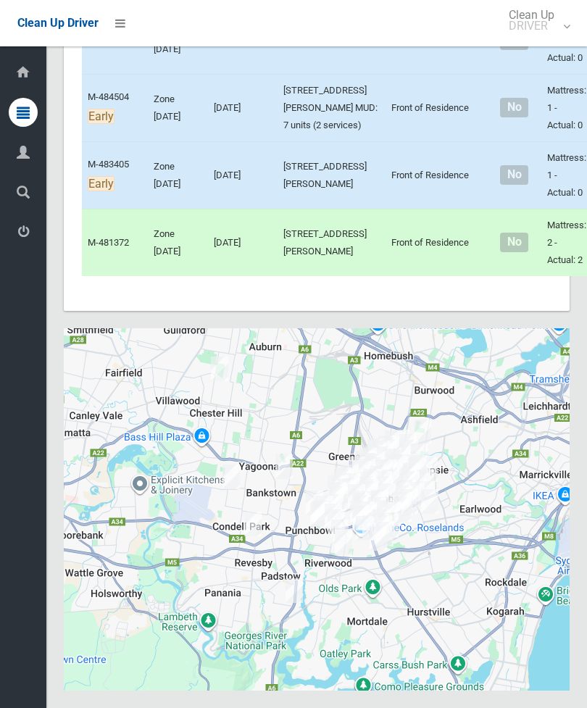
scroll to position [8320, 0]
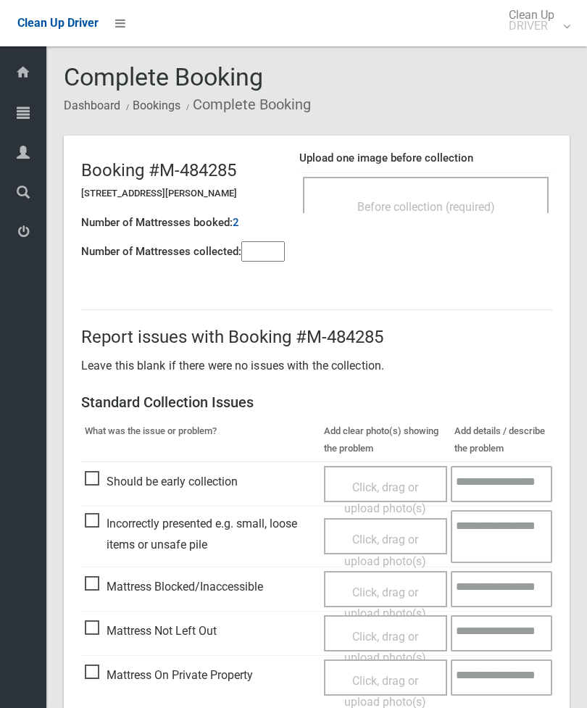
click at [459, 193] on div "Before collection (required)" at bounding box center [426, 206] width 214 height 27
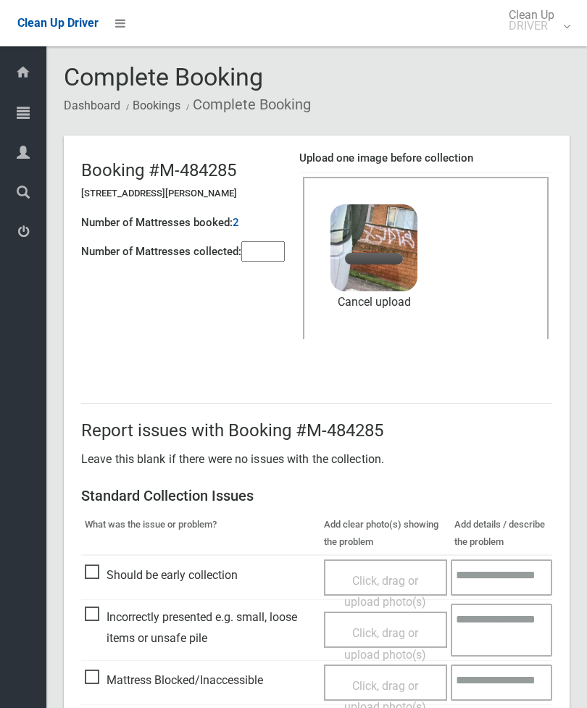
click at [271, 258] on input"] "number" at bounding box center [262, 251] width 43 height 20
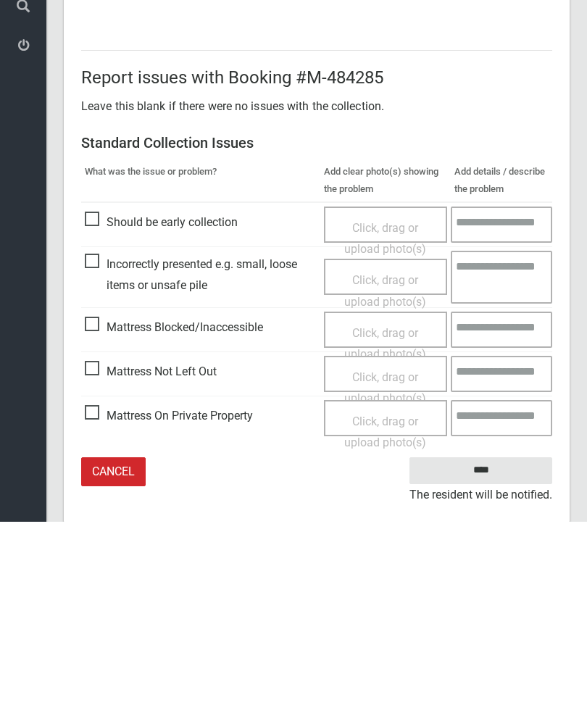
scroll to position [199, 0]
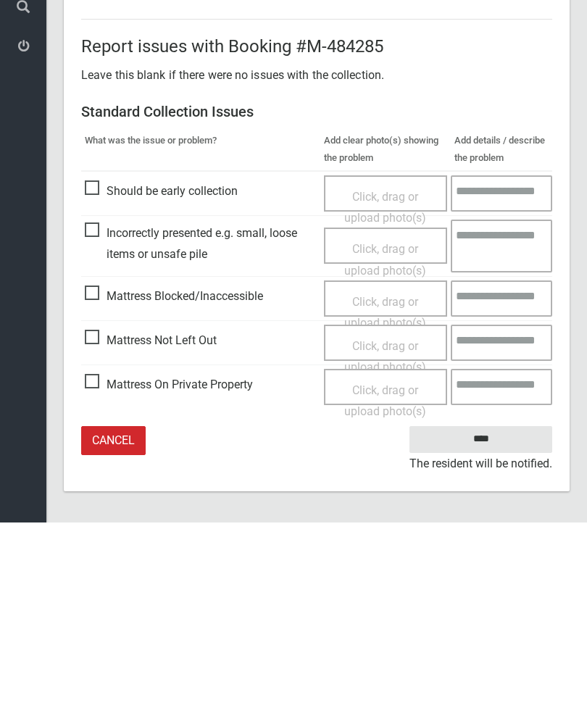
type input"] "*"
click at [490, 612] on input "****" at bounding box center [480, 625] width 143 height 27
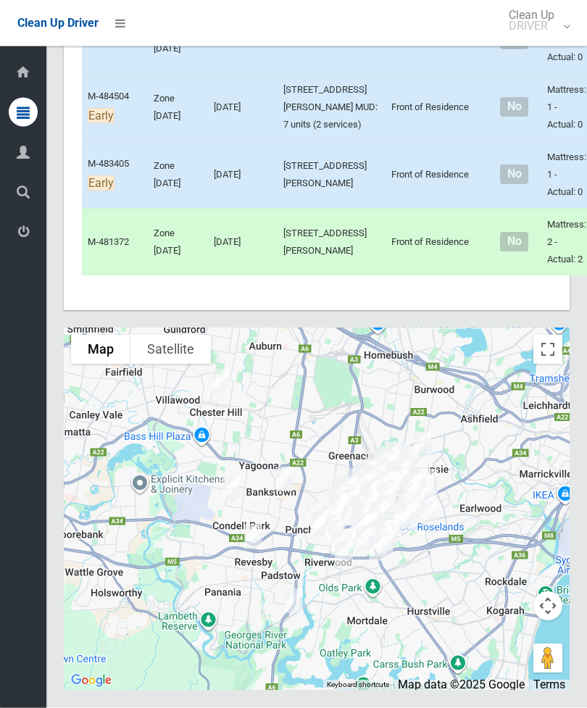
scroll to position [9207, 0]
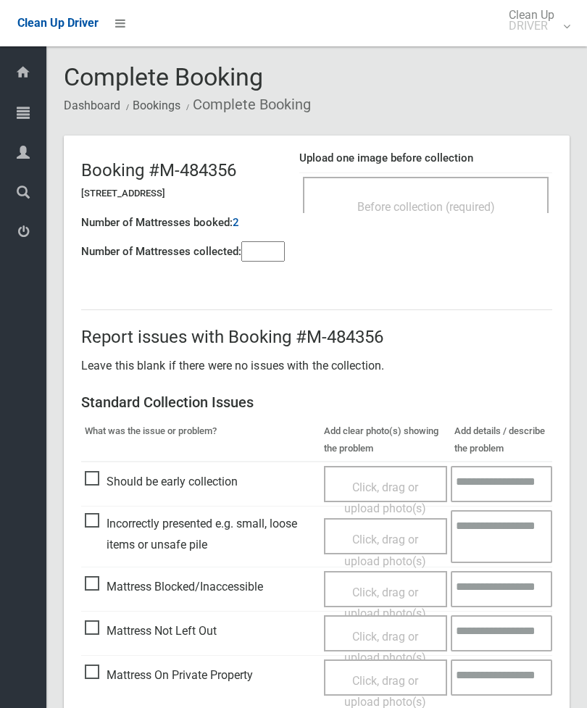
click at [264, 259] on input"] "number" at bounding box center [262, 251] width 43 height 20
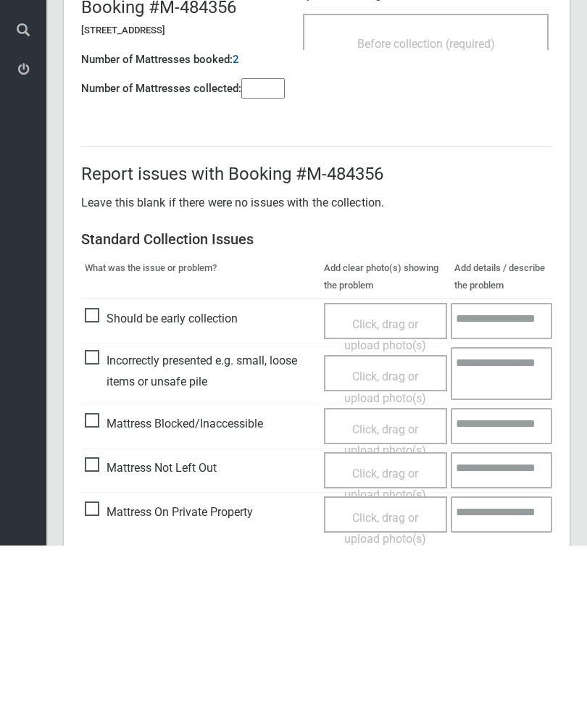
scroll to position [104, 0]
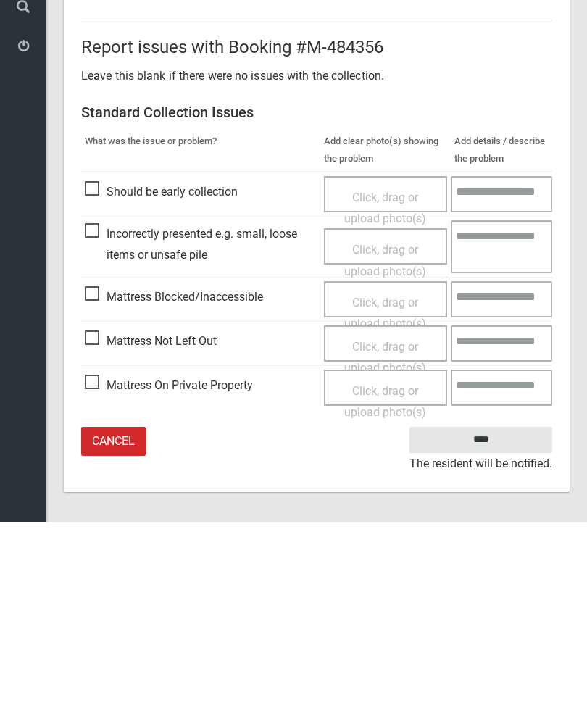
type input"] "*"
click at [104, 516] on span "Mattress Not Left Out" at bounding box center [151, 527] width 132 height 22
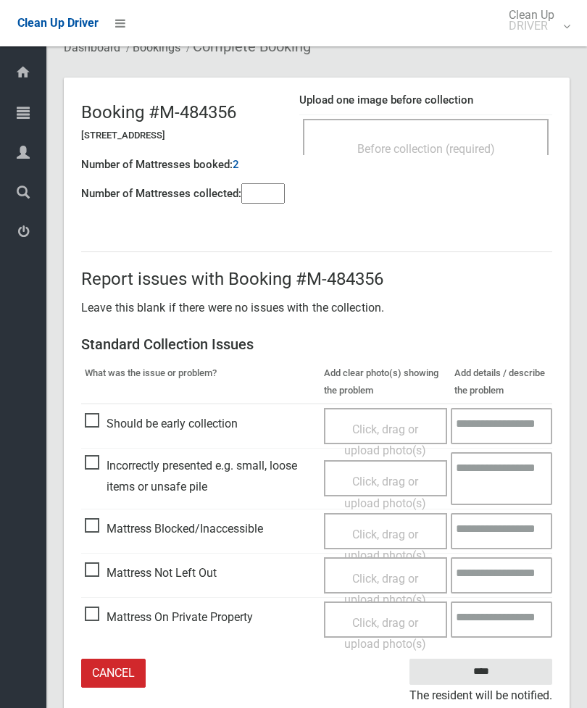
click at [393, 577] on span "Click, drag or upload photo(s)" at bounding box center [385, 590] width 82 height 36
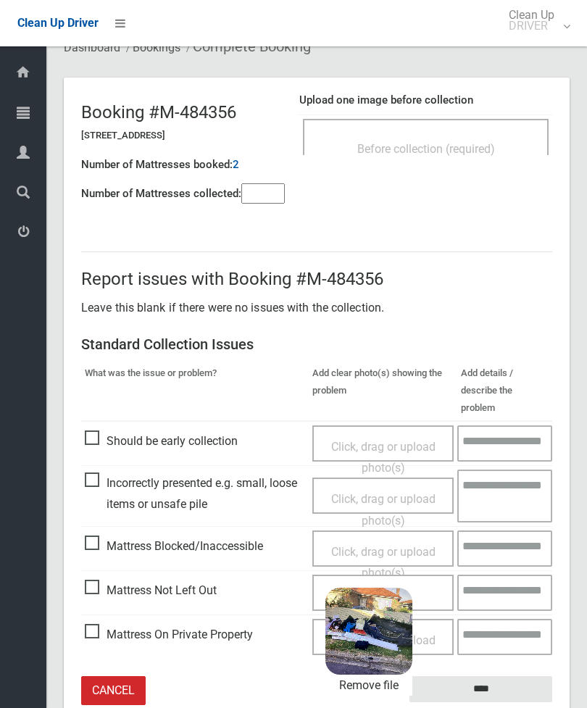
click at [510, 676] on input "****" at bounding box center [480, 689] width 143 height 27
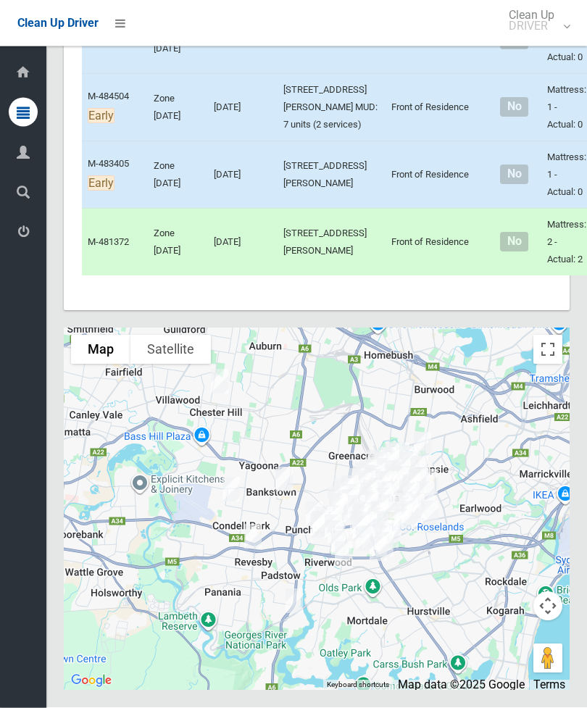
scroll to position [8691, 0]
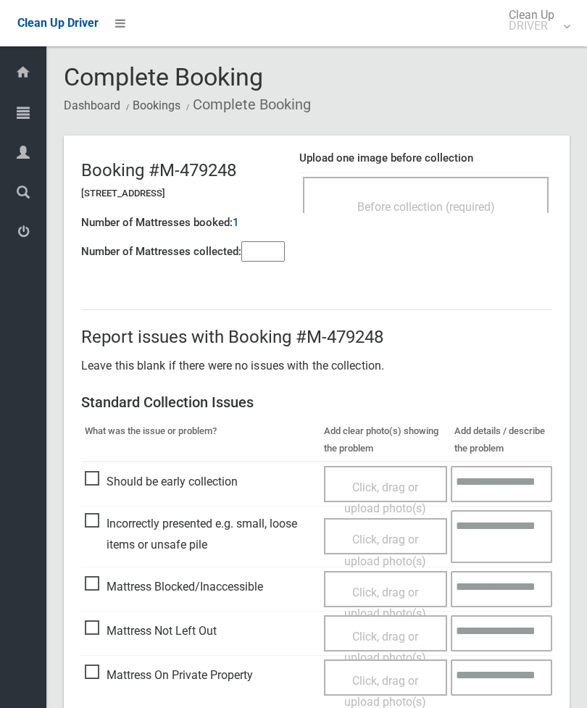
click at [437, 206] on span "Before collection (required)" at bounding box center [426, 207] width 138 height 14
click at [283, 261] on input"] "number" at bounding box center [262, 251] width 43 height 20
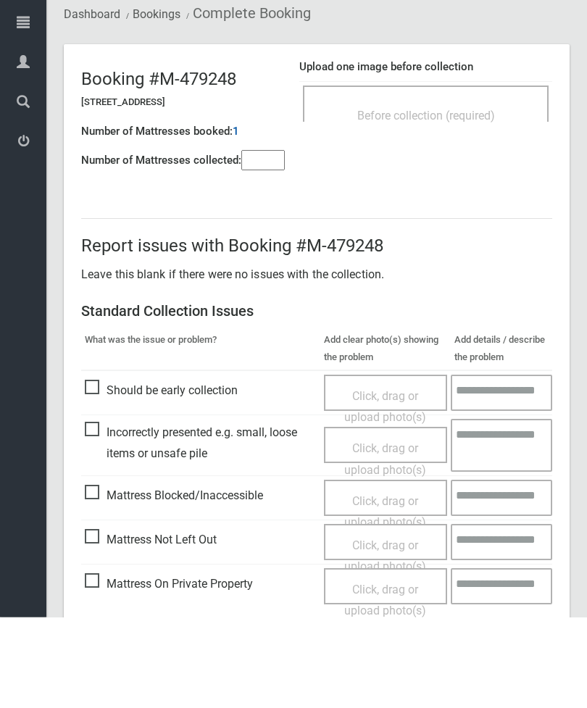
scroll to position [104, 0]
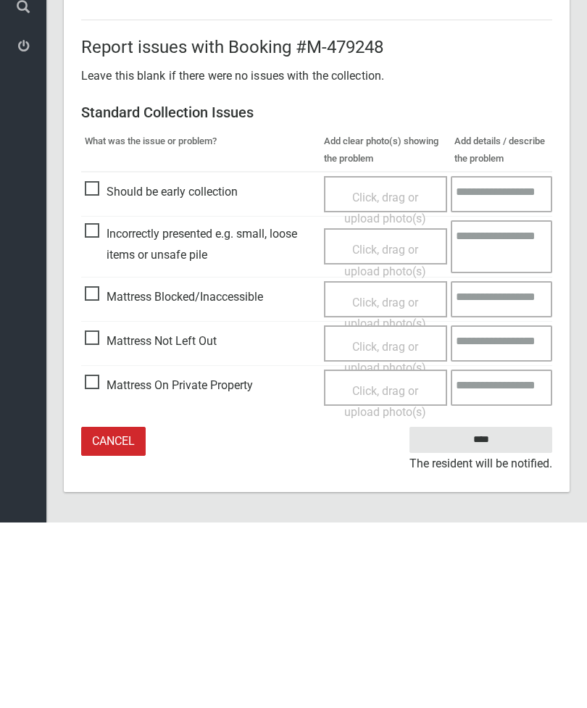
type input"] "*"
click at [89, 516] on span "Mattress Not Left Out" at bounding box center [151, 527] width 132 height 22
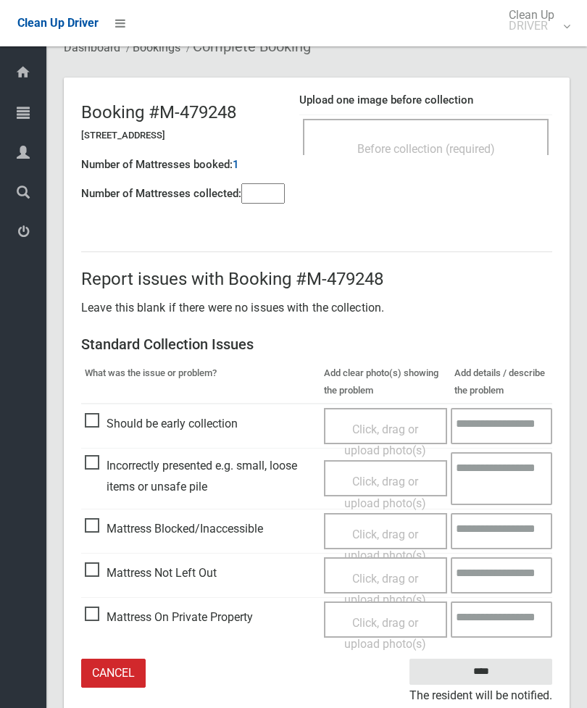
click at [387, 573] on span "Click, drag or upload photo(s)" at bounding box center [385, 590] width 82 height 36
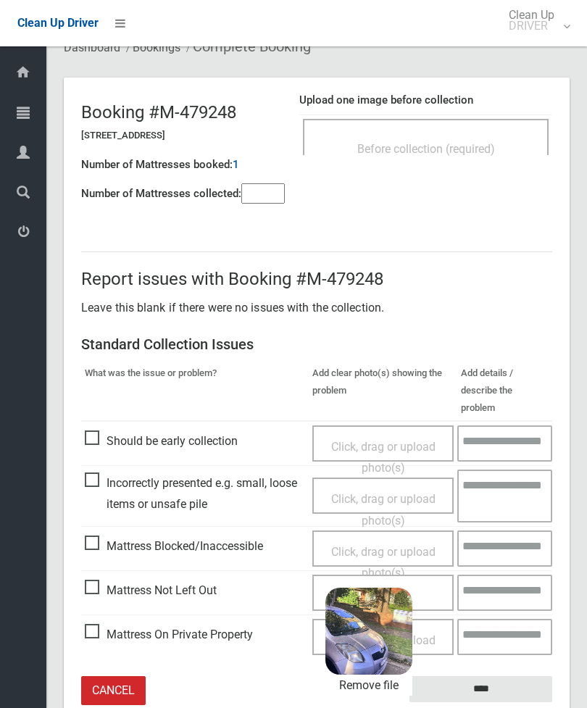
click at [503, 676] on input "****" at bounding box center [480, 689] width 143 height 27
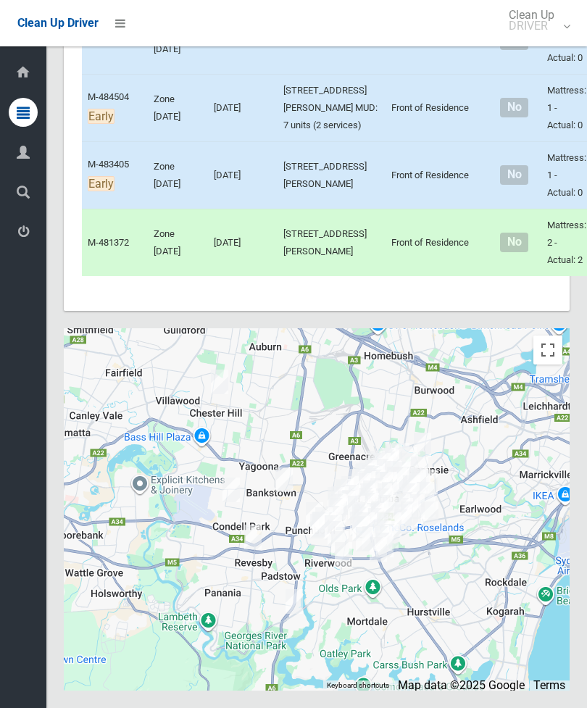
scroll to position [8602, 0]
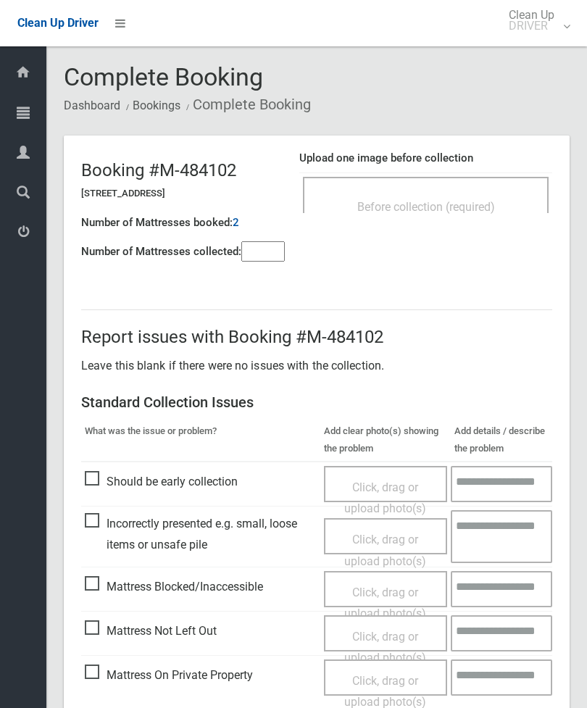
click at [478, 203] on span "Before collection (required)" at bounding box center [426, 207] width 138 height 14
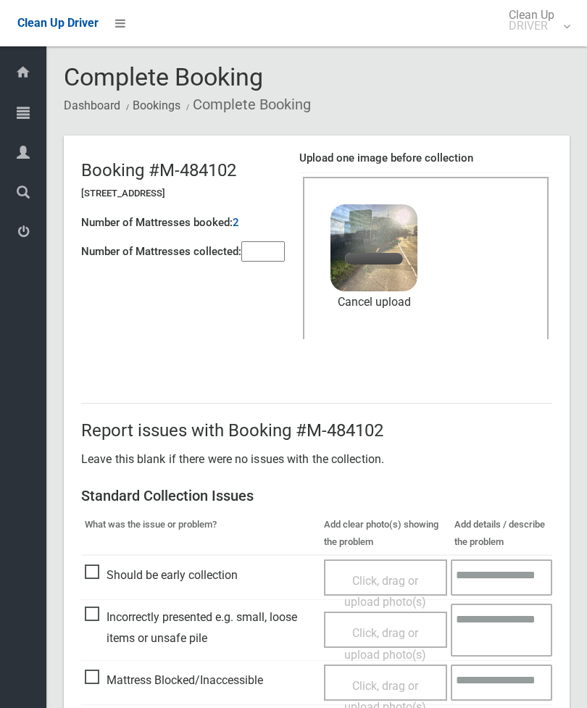
click at [262, 257] on input"] "number" at bounding box center [262, 251] width 43 height 20
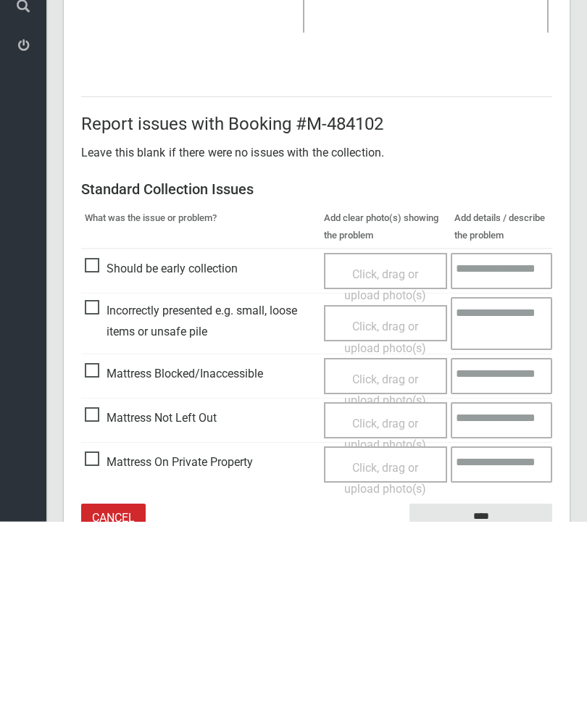
scroll to position [199, 0]
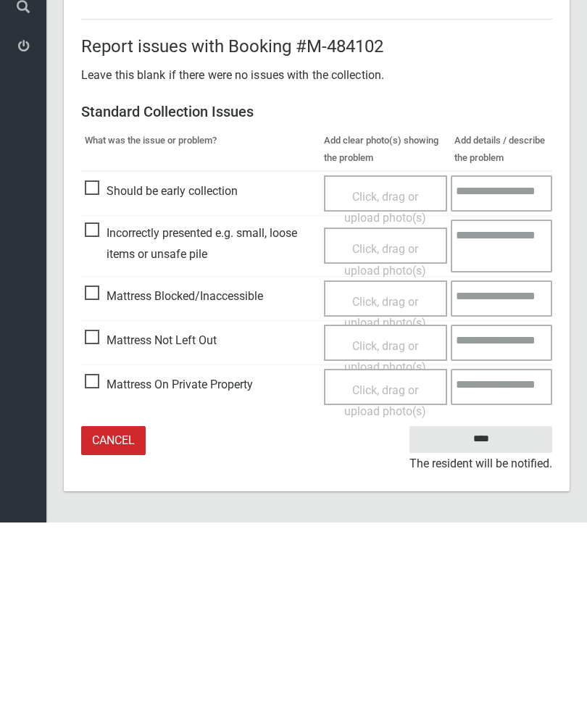
type input"] "*"
click at [491, 612] on input "****" at bounding box center [480, 625] width 143 height 27
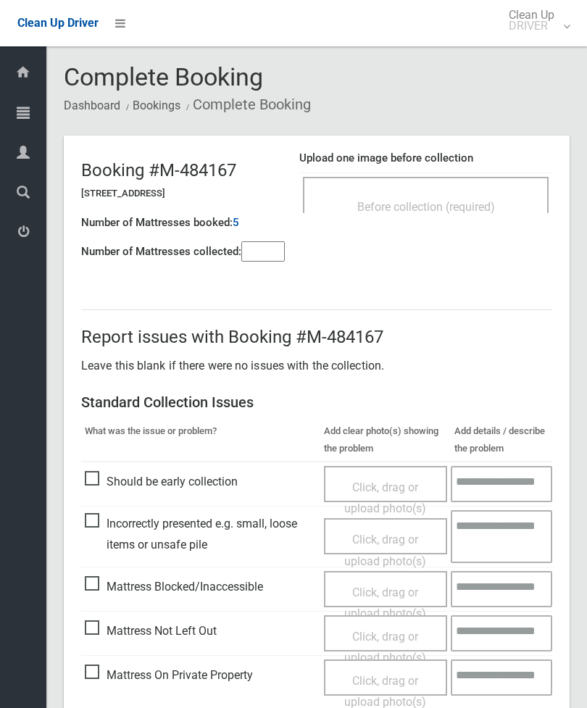
click at [476, 191] on div "Before collection (required)" at bounding box center [426, 195] width 246 height 36
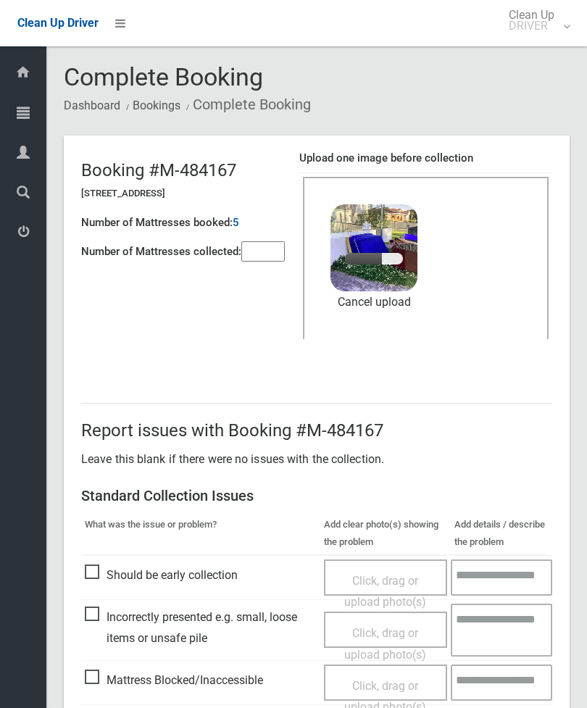
click at [246, 241] on input"] "number" at bounding box center [262, 251] width 43 height 20
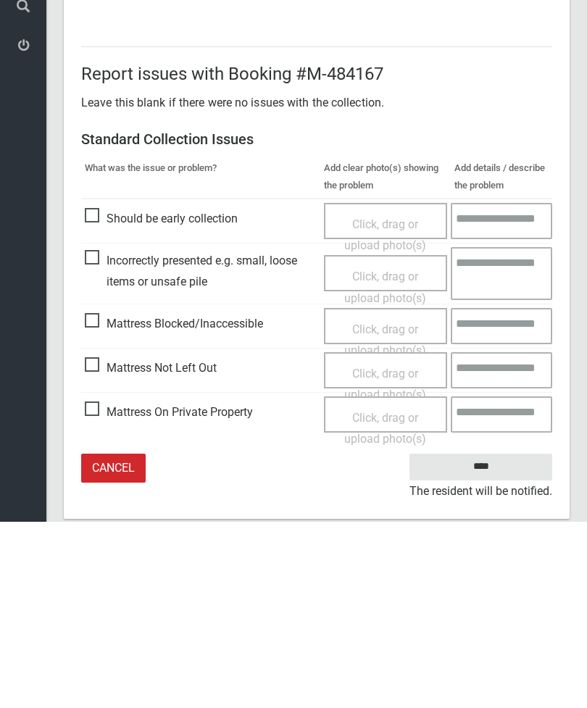
scroll to position [199, 0]
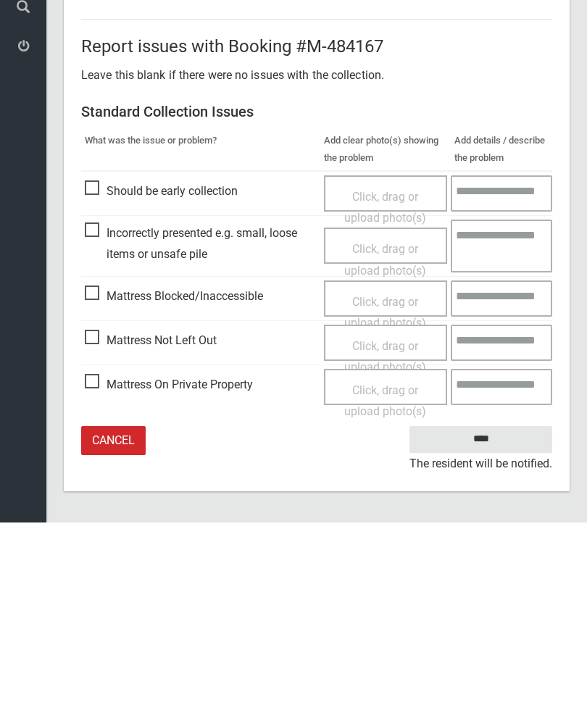
type input"] "*"
click at [498, 612] on input "****" at bounding box center [480, 625] width 143 height 27
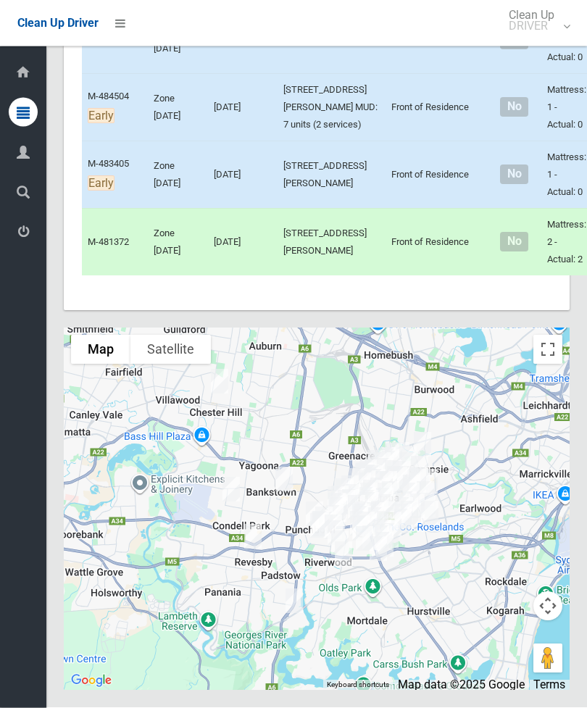
scroll to position [9684, 0]
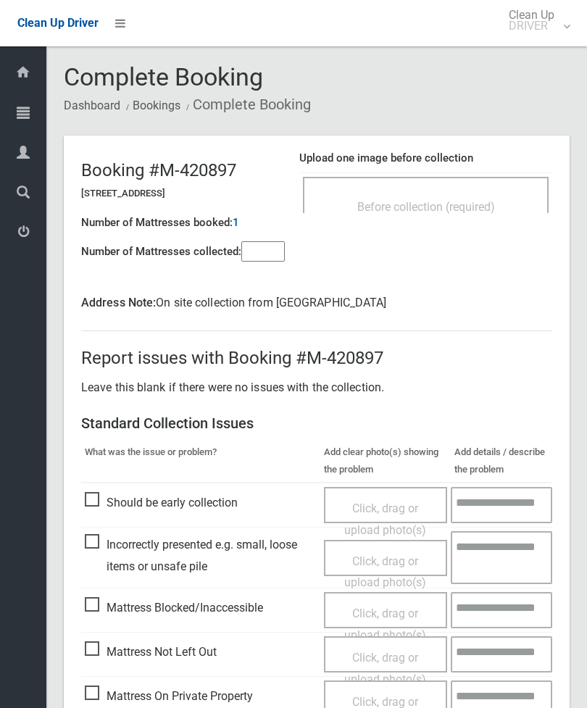
click at [276, 249] on input"] "number" at bounding box center [262, 251] width 43 height 20
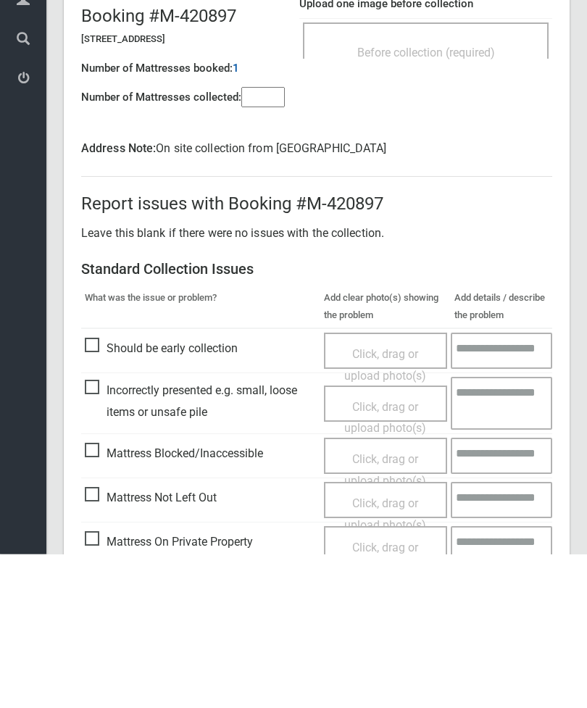
scroll to position [125, 0]
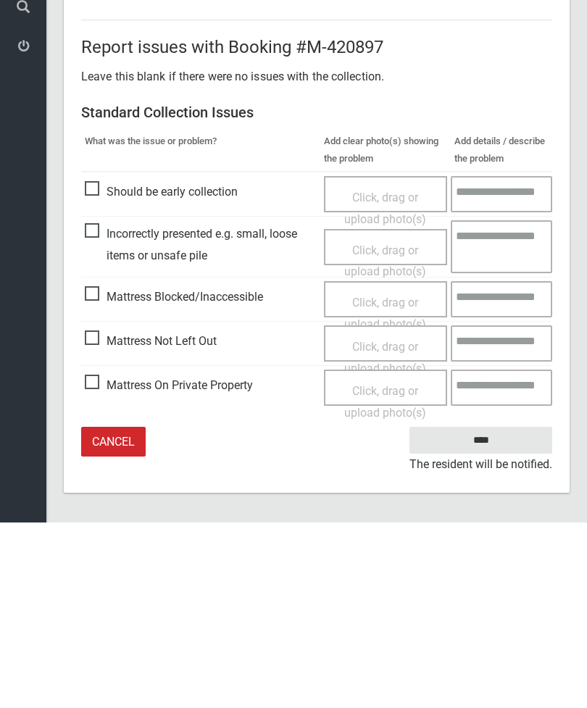
type input"] "*"
click at [103, 516] on span "Mattress Not Left Out" at bounding box center [151, 527] width 132 height 22
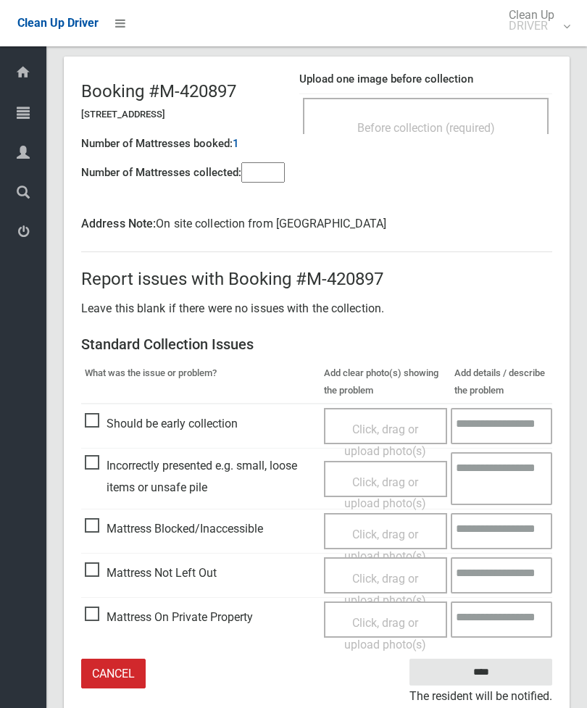
click at [403, 576] on span "Click, drag or upload photo(s)" at bounding box center [385, 590] width 82 height 36
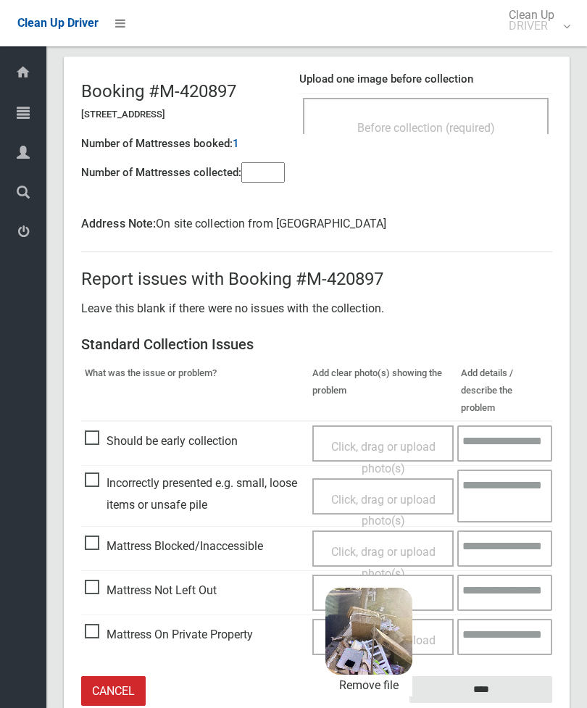
click at [497, 676] on input "****" at bounding box center [480, 689] width 143 height 27
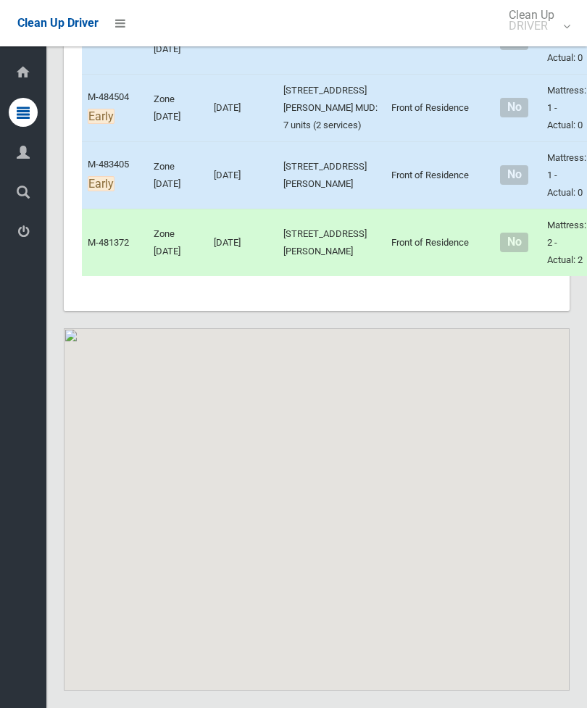
scroll to position [9304, 0]
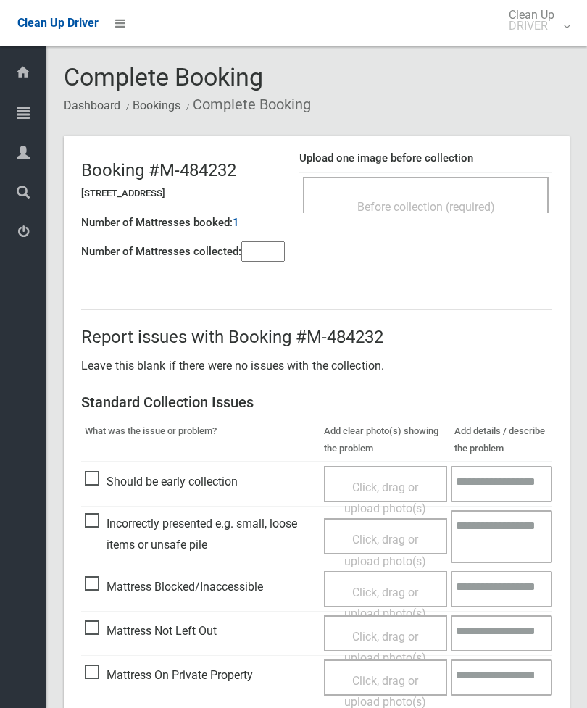
click at [491, 206] on span "Before collection (required)" at bounding box center [426, 207] width 138 height 14
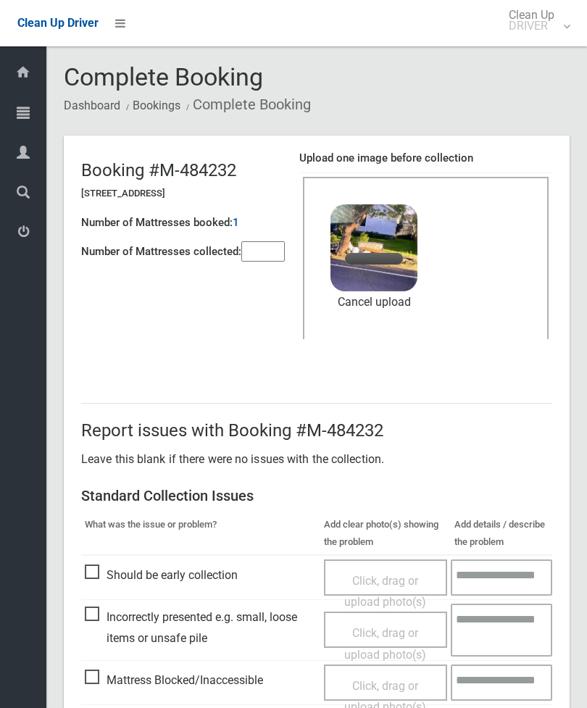
click at [258, 261] on input"] "number" at bounding box center [262, 251] width 43 height 20
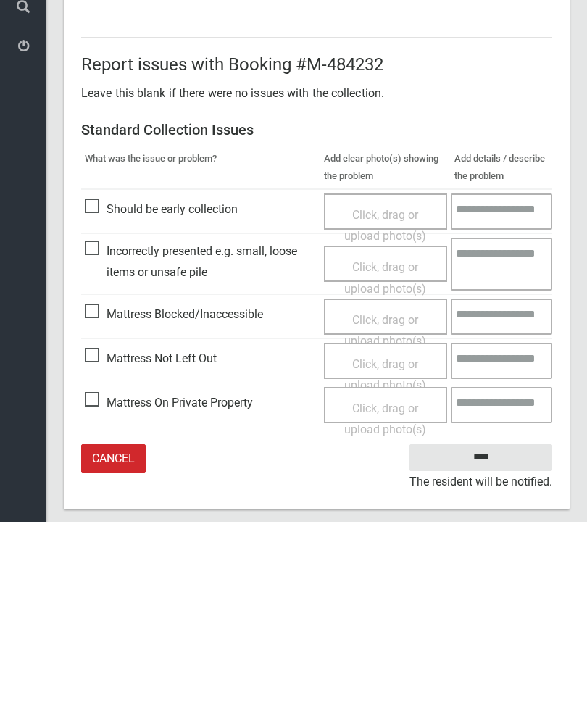
scroll to position [199, 0]
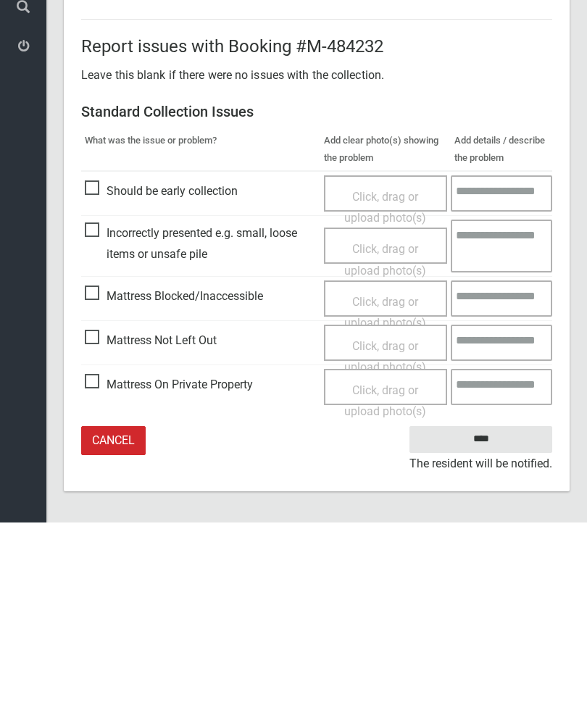
type input"] "*"
click at [488, 612] on input "****" at bounding box center [480, 625] width 143 height 27
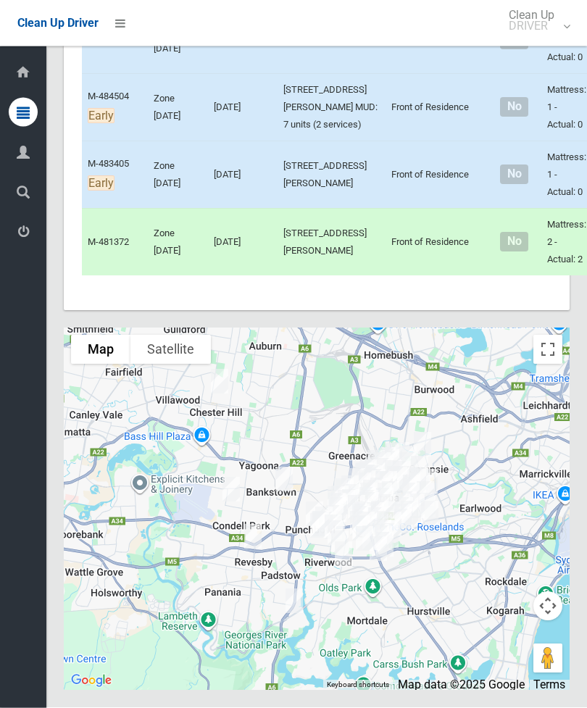
scroll to position [9365, 0]
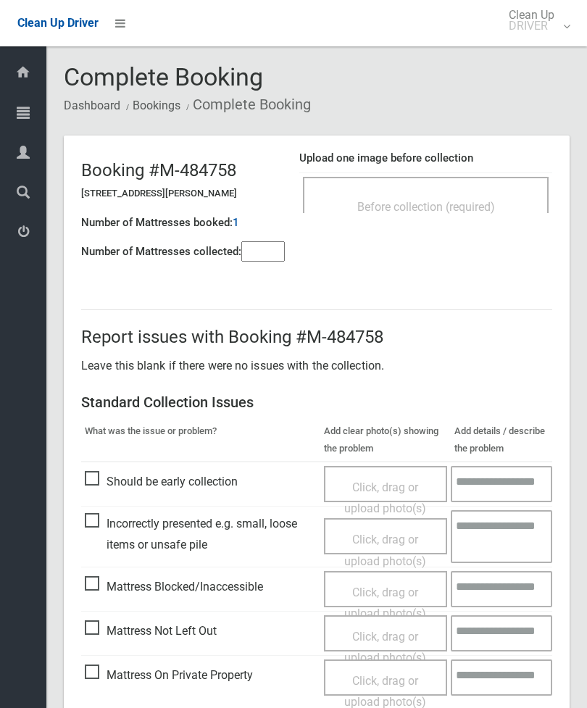
click at [472, 215] on div "Before collection (required)" at bounding box center [426, 206] width 214 height 27
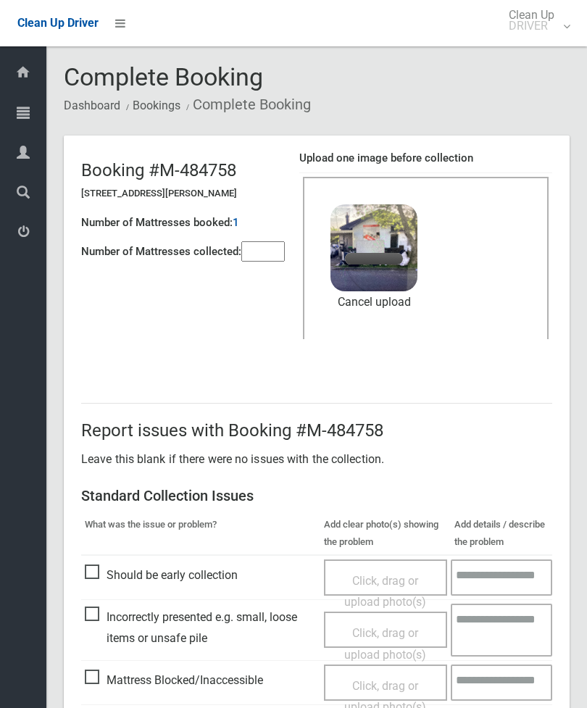
click at [264, 243] on input"] "number" at bounding box center [262, 251] width 43 height 20
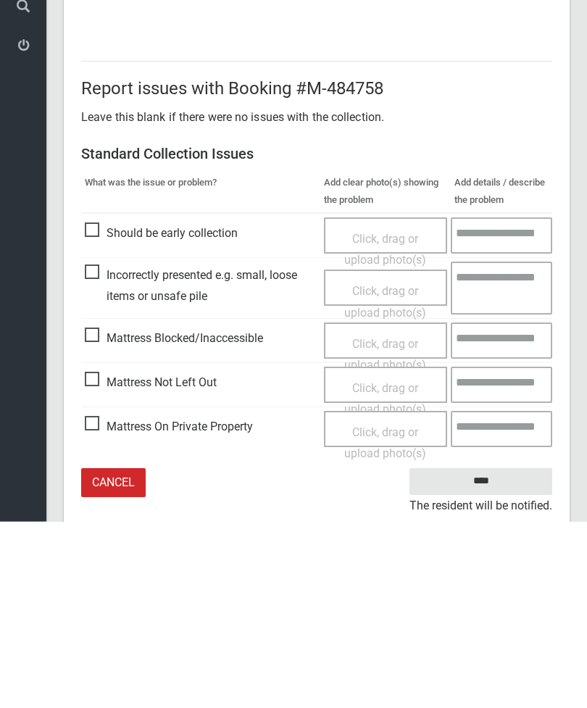
scroll to position [199, 0]
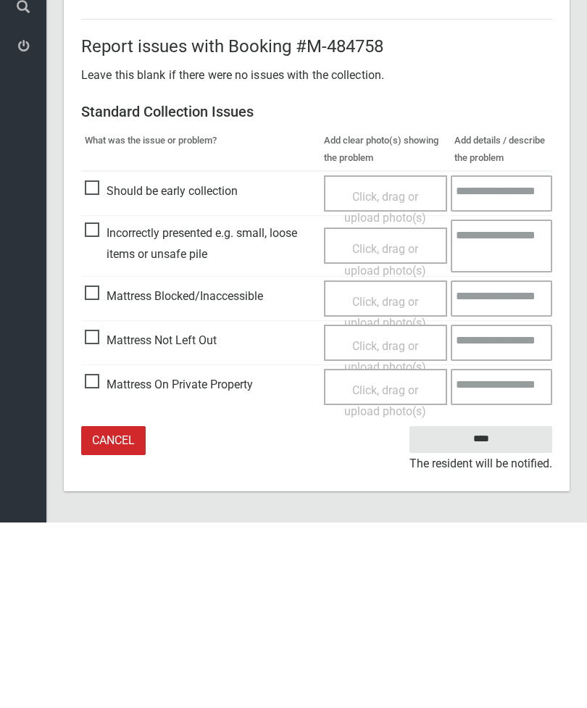
type input"] "*"
click at [495, 612] on input "****" at bounding box center [480, 625] width 143 height 27
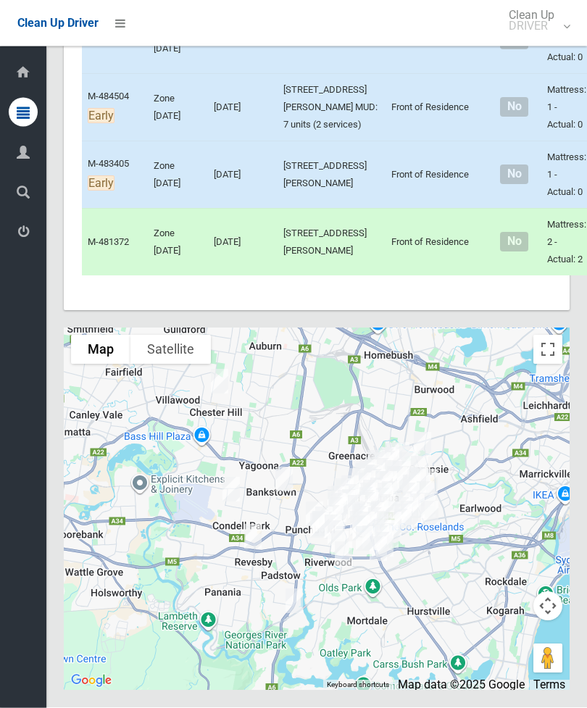
scroll to position [9235, 0]
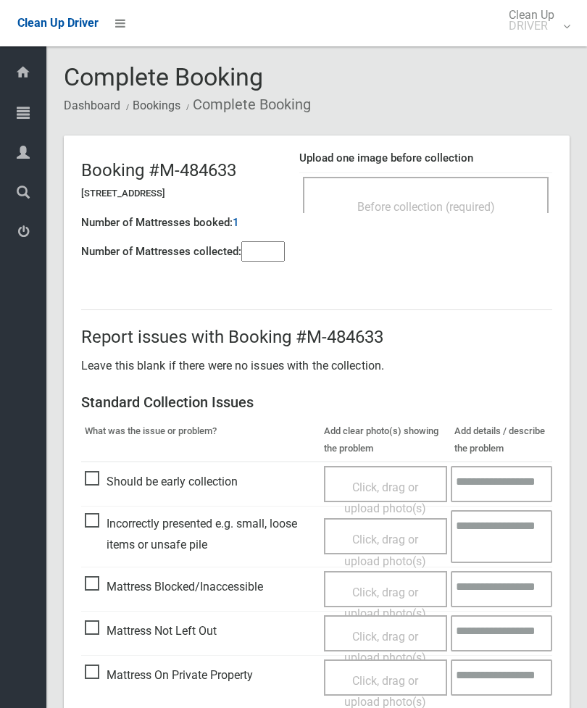
click at [491, 193] on div "Before collection (required)" at bounding box center [426, 206] width 214 height 27
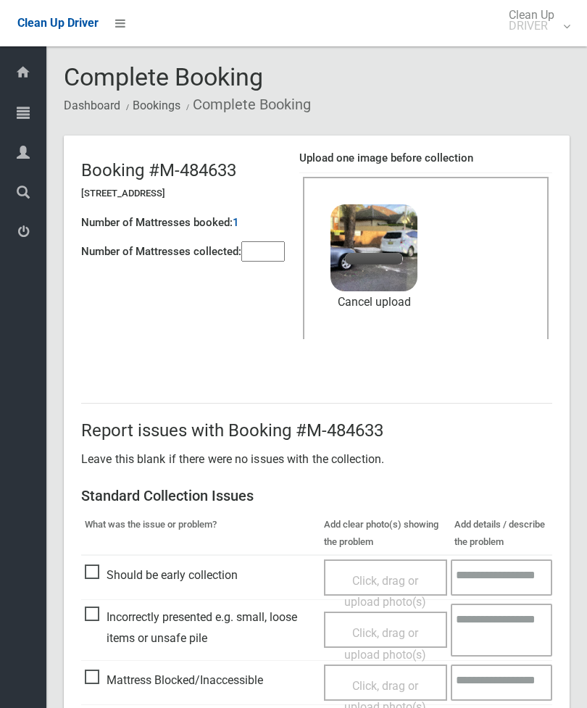
click at [257, 254] on input"] "number" at bounding box center [262, 251] width 43 height 20
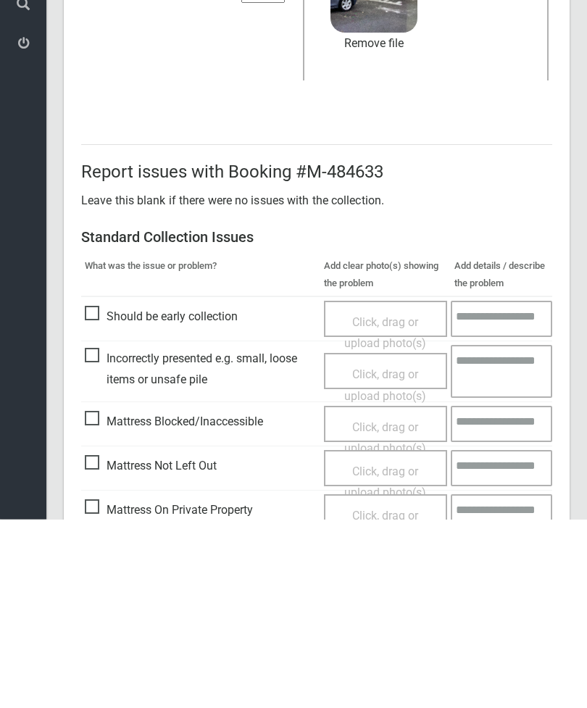
scroll to position [199, 0]
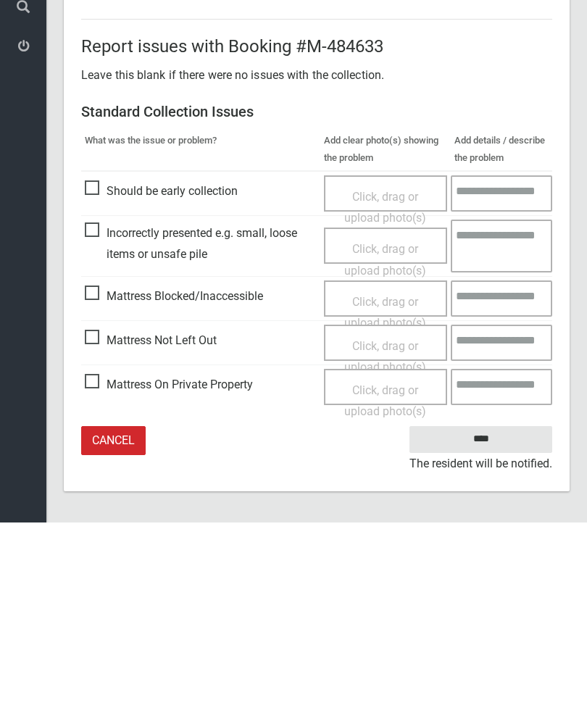
type input"] "*"
click at [485, 612] on input "****" at bounding box center [480, 625] width 143 height 27
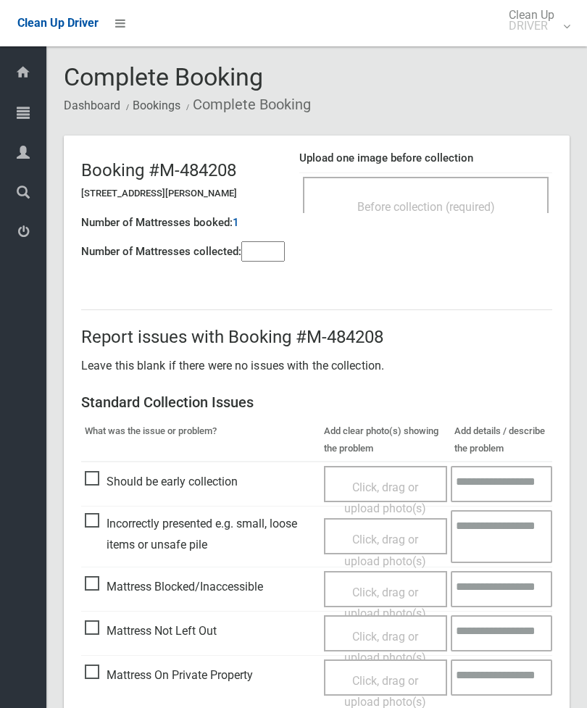
click at [461, 201] on span "Before collection (required)" at bounding box center [426, 207] width 138 height 14
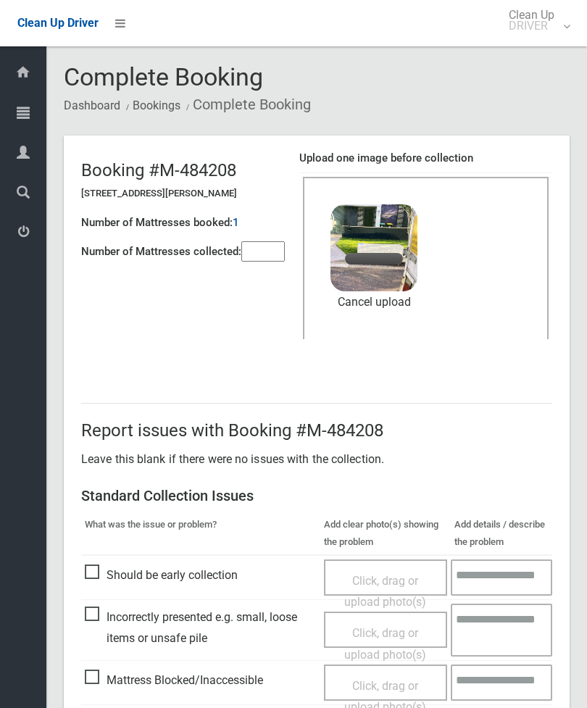
click at [272, 253] on input"] "number" at bounding box center [262, 251] width 43 height 20
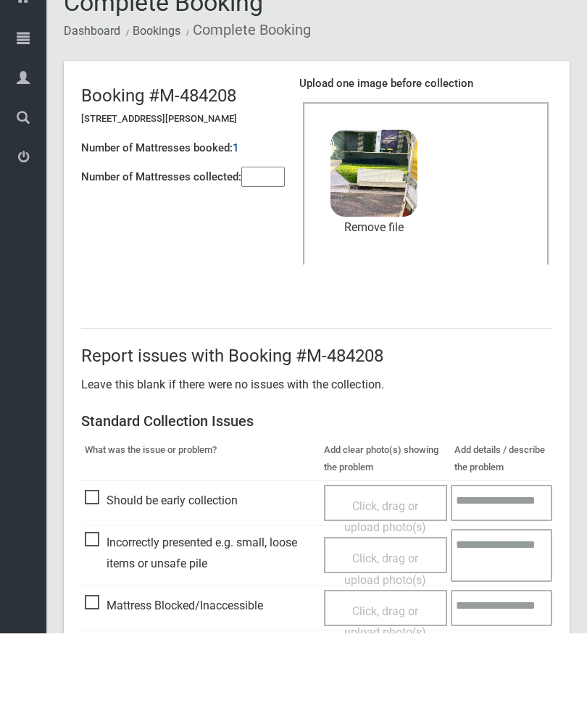
scroll to position [199, 0]
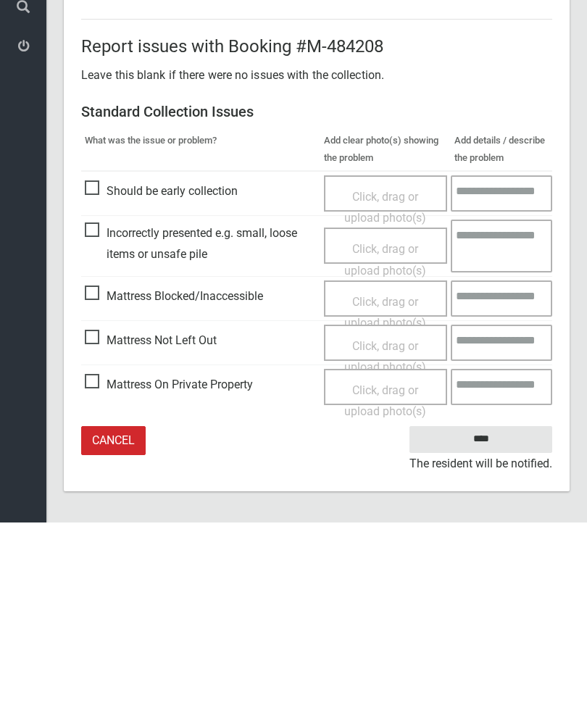
type input"] "*"
click at [498, 612] on input "****" at bounding box center [480, 625] width 143 height 27
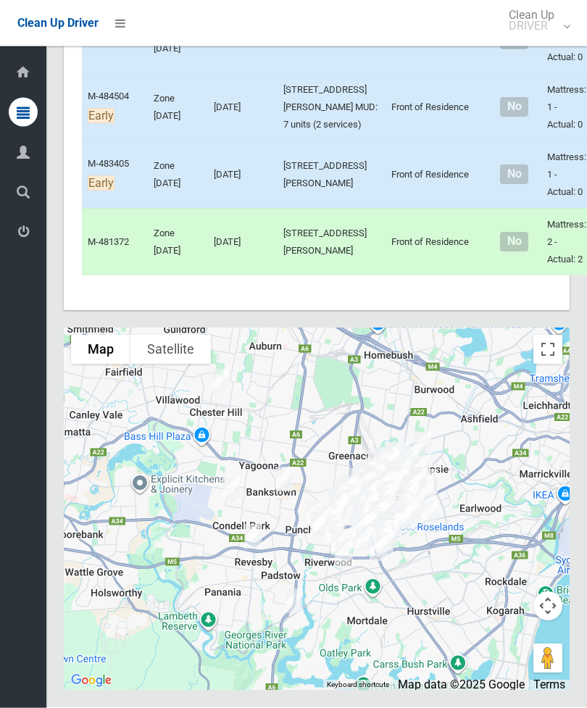
scroll to position [9418, 0]
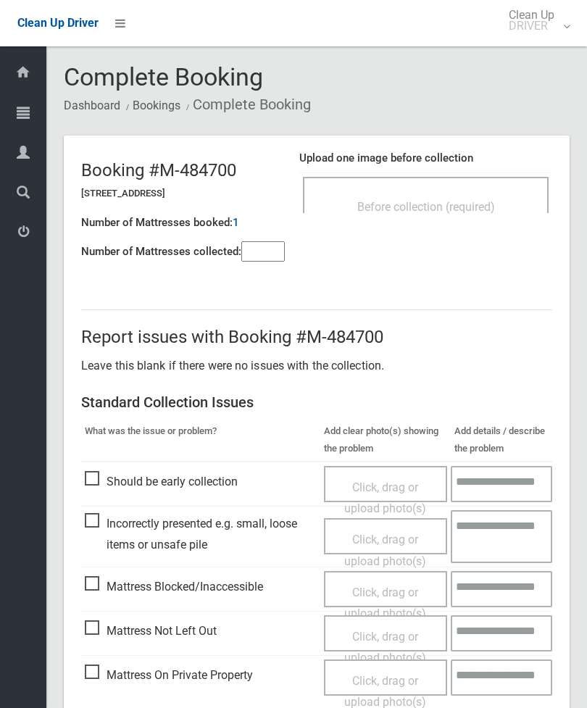
click at [475, 198] on div "Before collection (required)" at bounding box center [426, 206] width 214 height 27
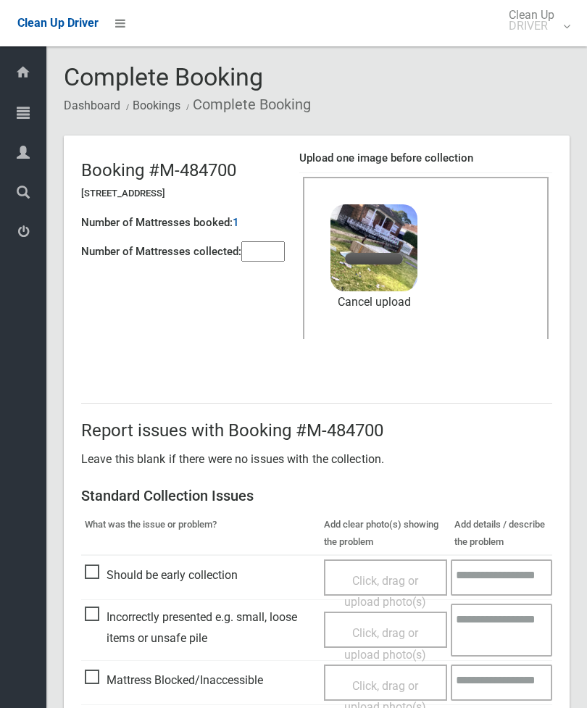
click at [260, 262] on input"] "number" at bounding box center [262, 251] width 43 height 20
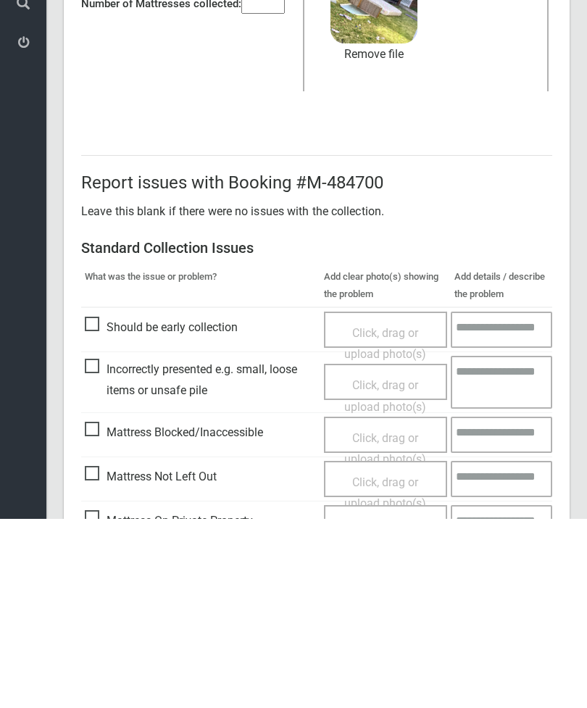
scroll to position [199, 0]
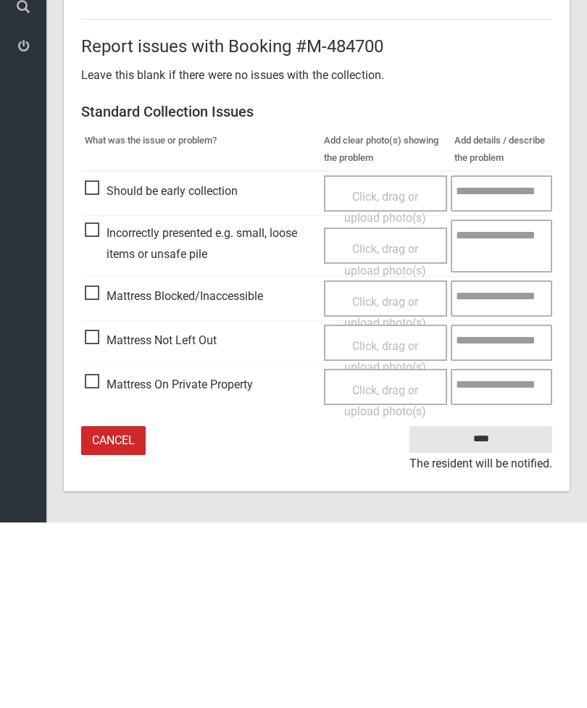
type input"] "*"
click at [495, 612] on input "****" at bounding box center [480, 625] width 143 height 27
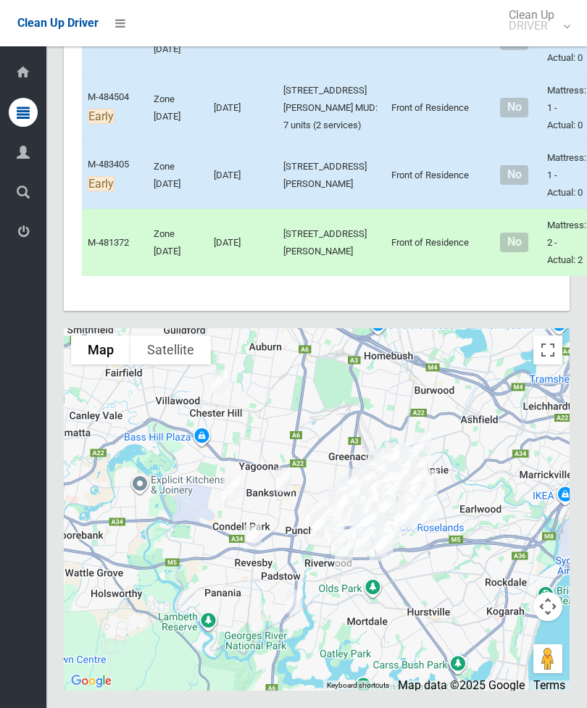
scroll to position [9796, 0]
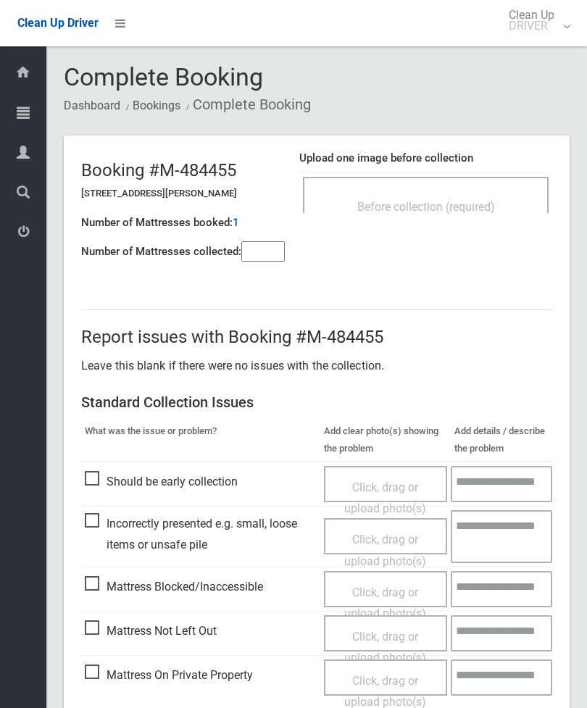
click at [477, 204] on span "Before collection (required)" at bounding box center [426, 207] width 138 height 14
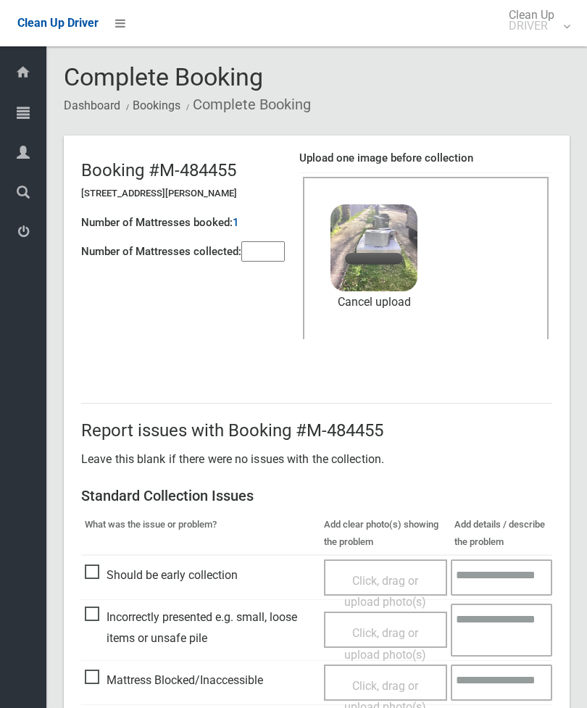
click at [264, 259] on input"] "number" at bounding box center [262, 251] width 43 height 20
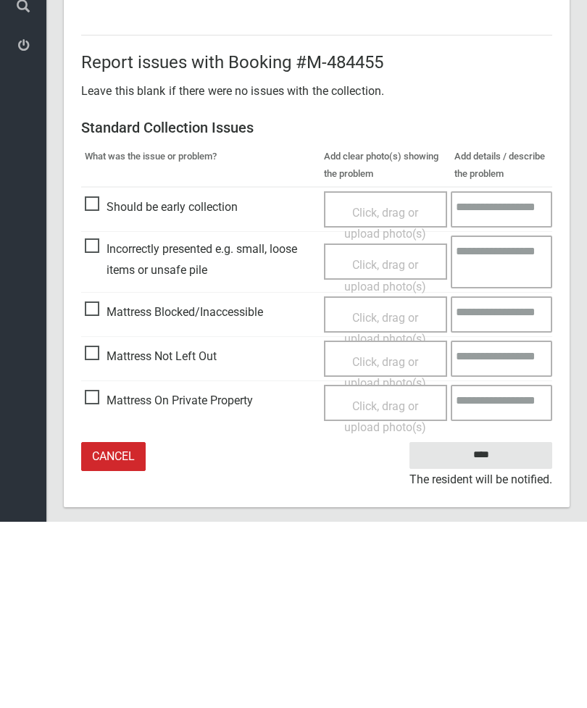
scroll to position [199, 0]
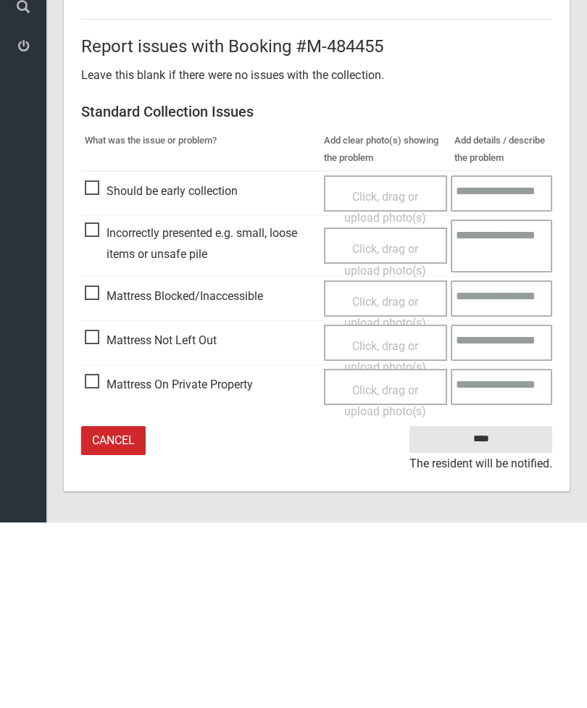
type input"] "*"
click at [483, 612] on input "****" at bounding box center [480, 625] width 143 height 27
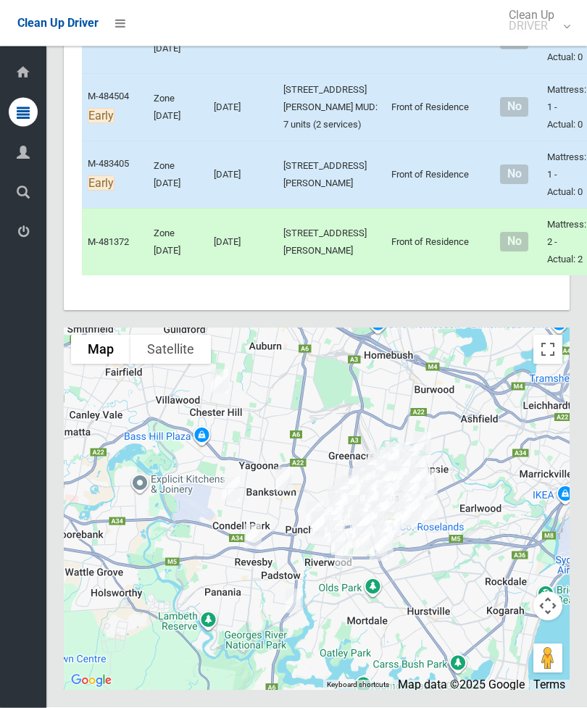
scroll to position [9152, 0]
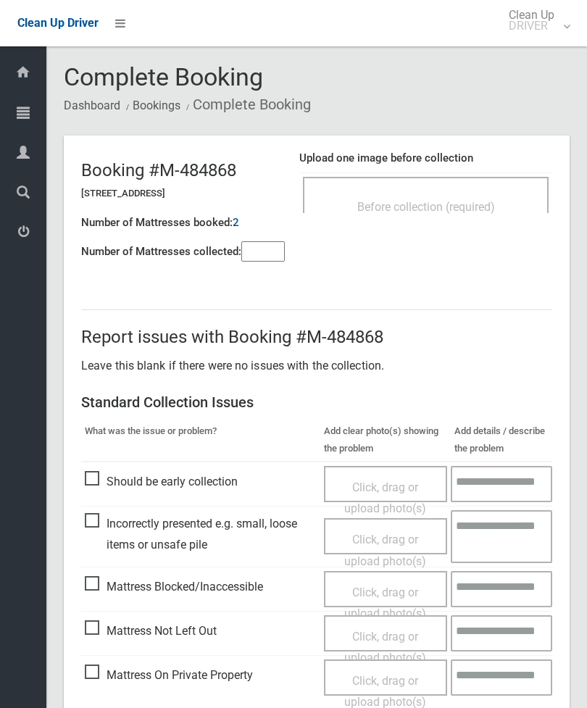
click at [269, 253] on input"] "number" at bounding box center [262, 251] width 43 height 20
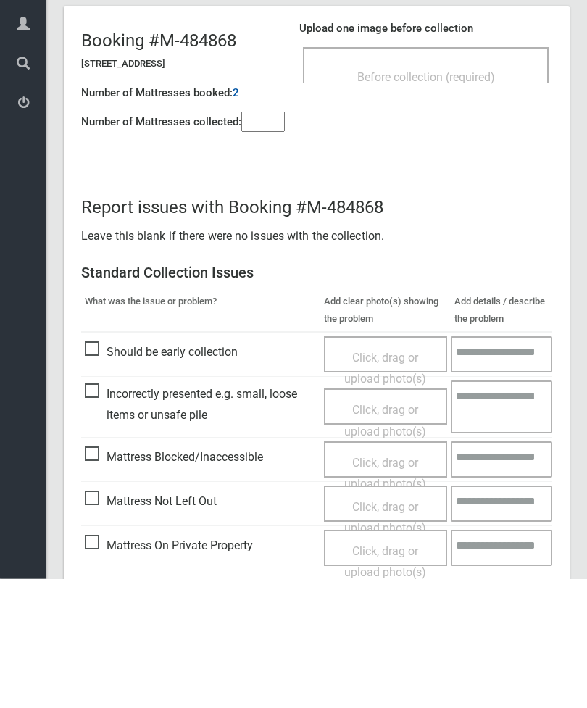
scroll to position [104, 0]
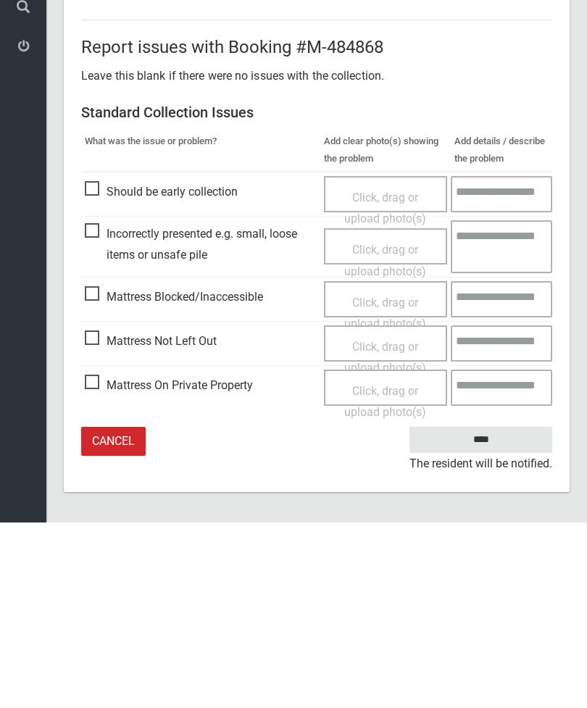
type input"] "*"
click at [92, 516] on span "Mattress Not Left Out" at bounding box center [151, 527] width 132 height 22
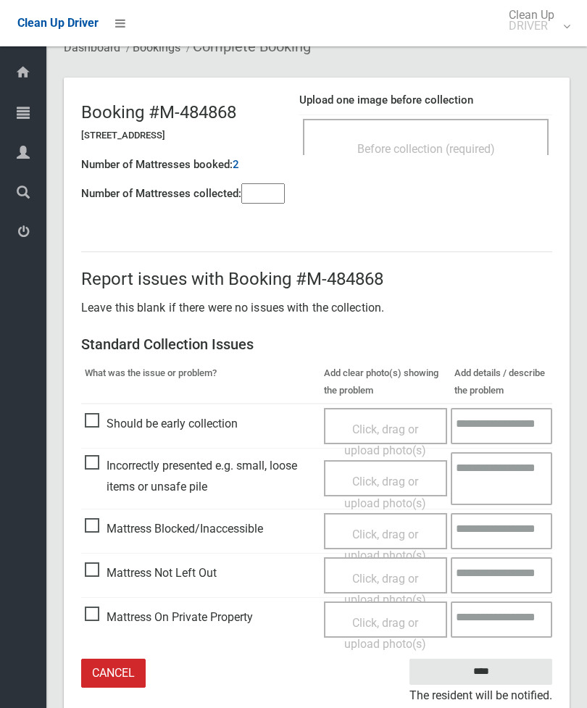
click at [393, 575] on span "Click, drag or upload photo(s)" at bounding box center [385, 590] width 82 height 36
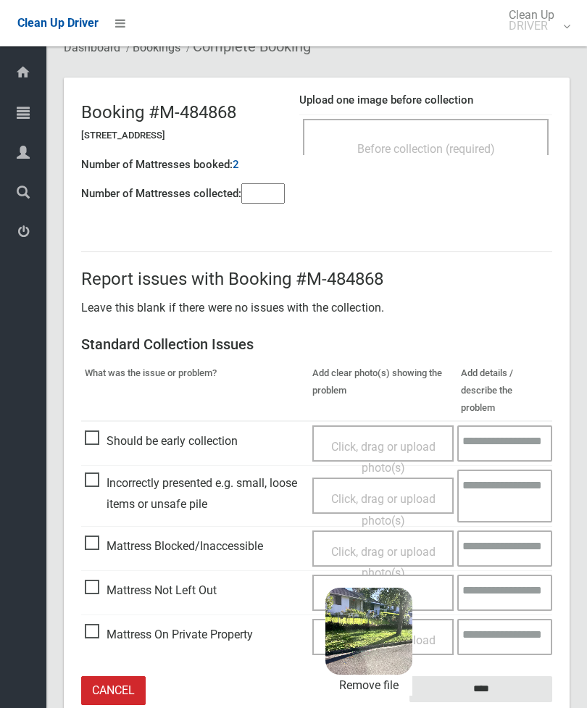
click at [512, 676] on input "****" at bounding box center [480, 689] width 143 height 27
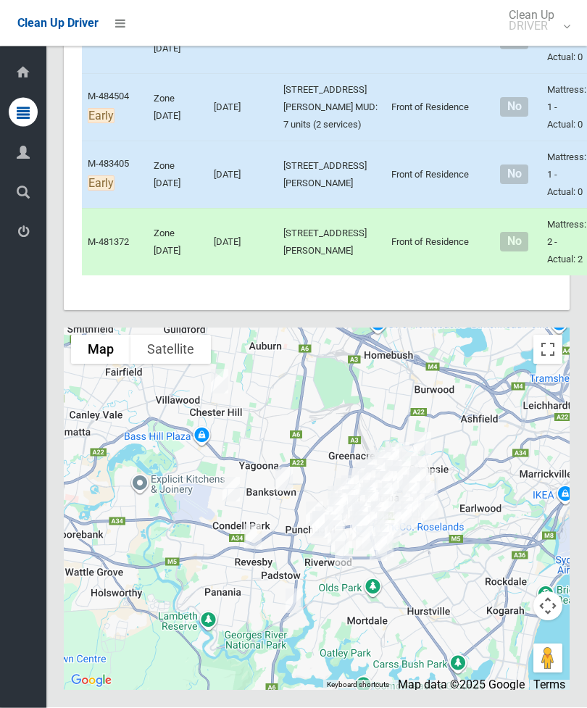
scroll to position [10899, 0]
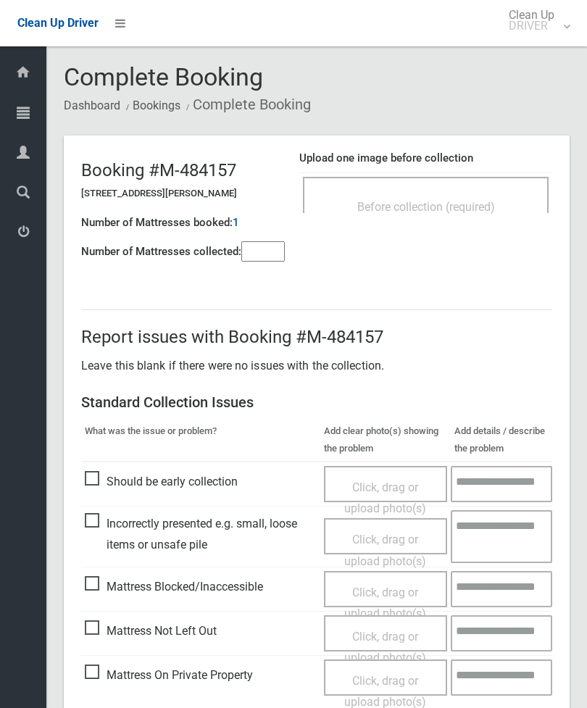
click at [267, 243] on input"] "number" at bounding box center [262, 251] width 43 height 20
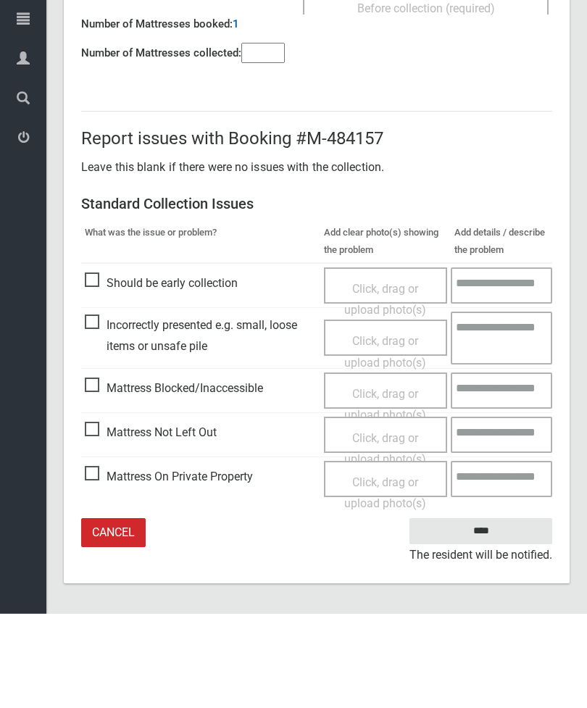
type input"] "*"
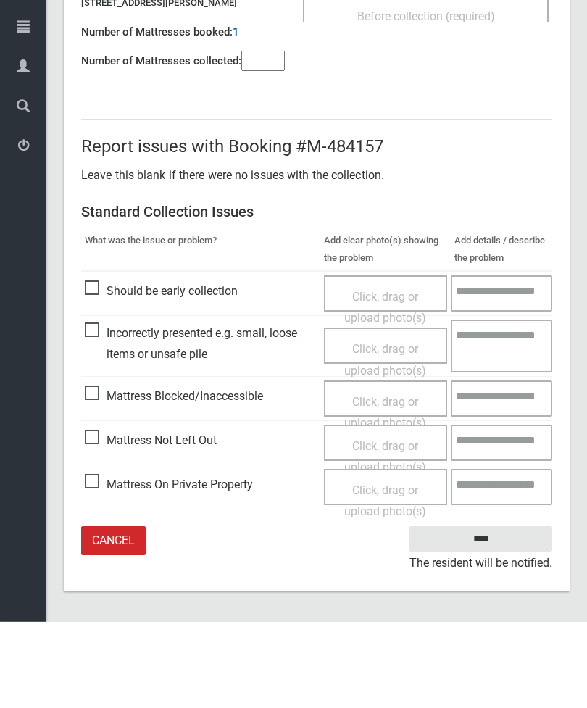
click at [100, 516] on span "Mattress Not Left Out" at bounding box center [151, 527] width 132 height 22
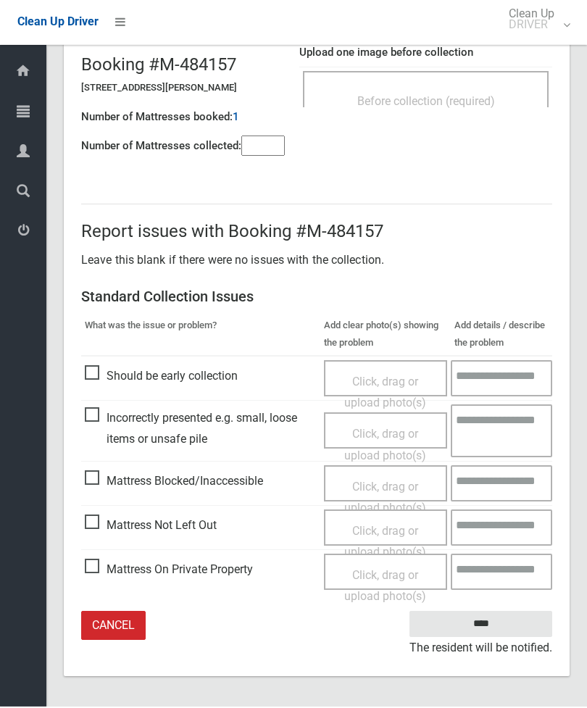
scroll to position [58, 0]
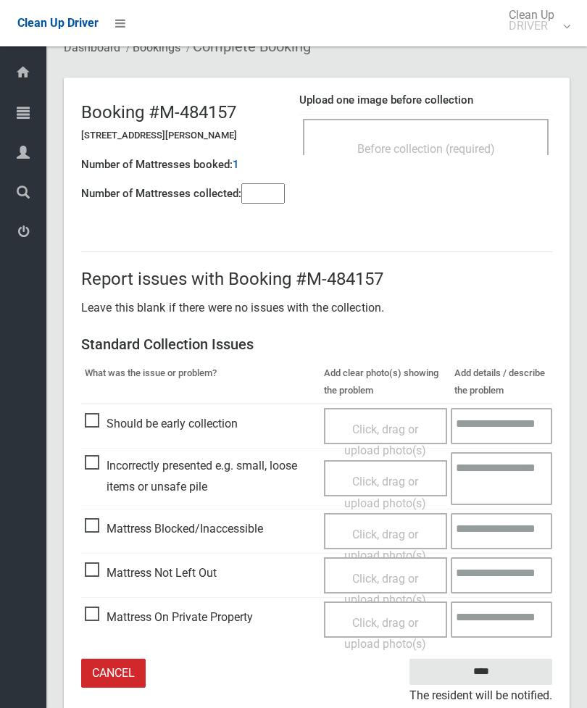
click at [401, 572] on span "Click, drag or upload photo(s)" at bounding box center [385, 590] width 82 height 36
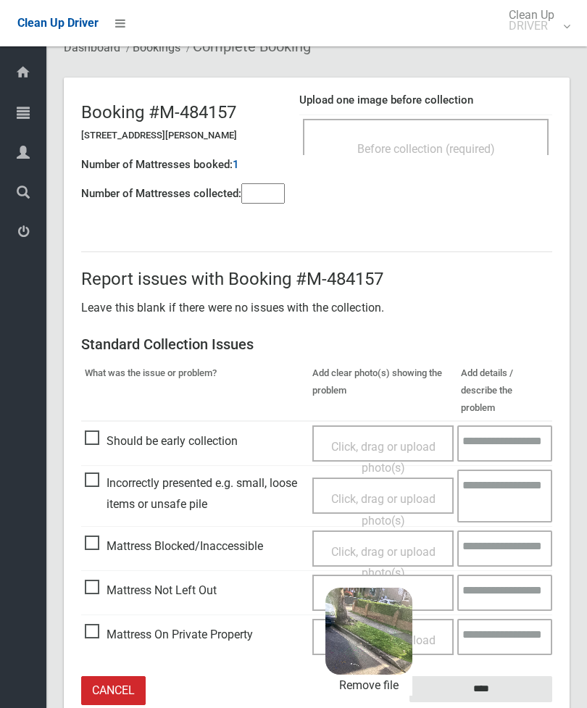
click at [507, 676] on input "****" at bounding box center [480, 689] width 143 height 27
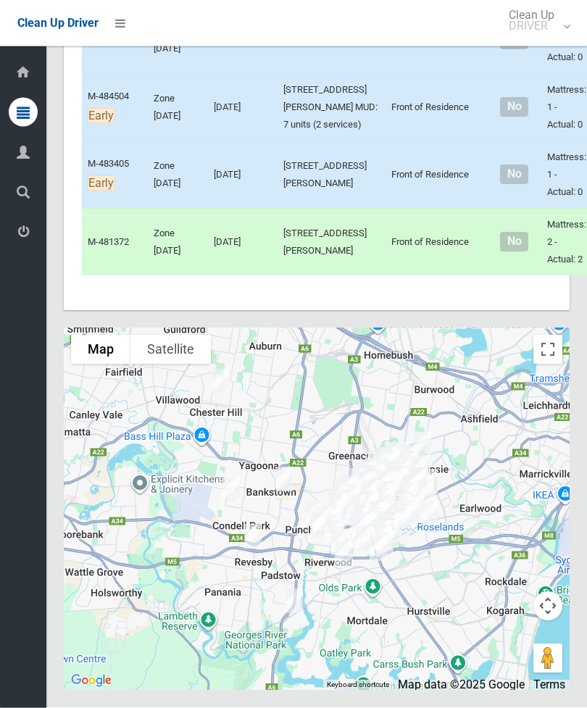
scroll to position [10583, 0]
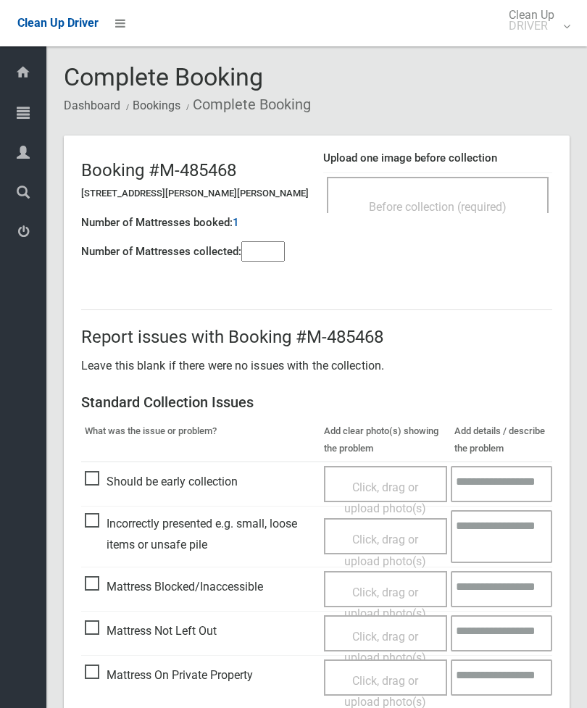
click at [465, 196] on div "Before collection (required)" at bounding box center [438, 206] width 190 height 27
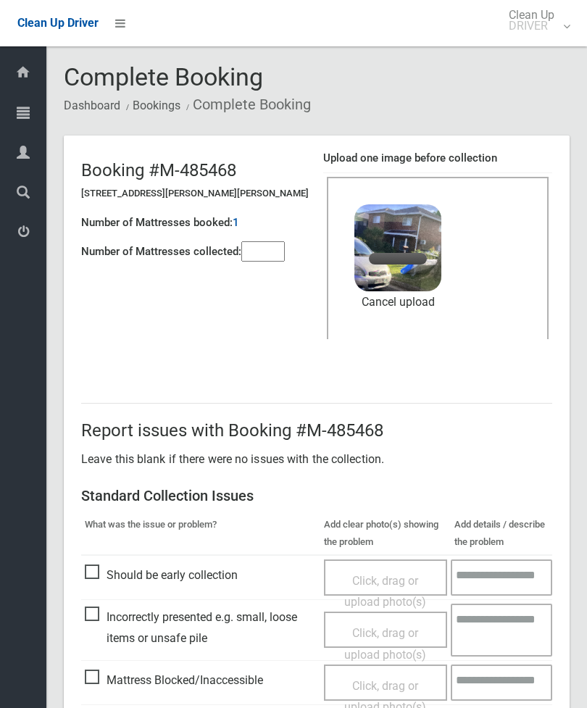
click at [268, 256] on input"] "number" at bounding box center [262, 251] width 43 height 20
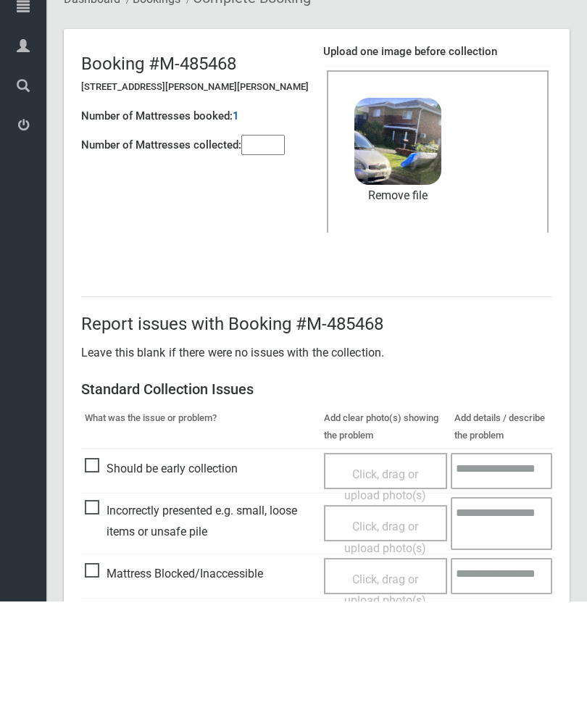
scroll to position [199, 0]
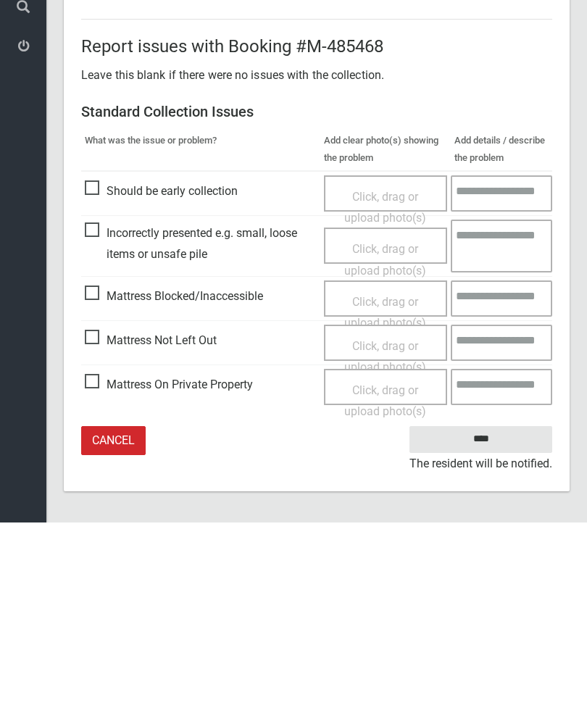
type input"] "*"
click at [498, 612] on input "****" at bounding box center [480, 625] width 143 height 27
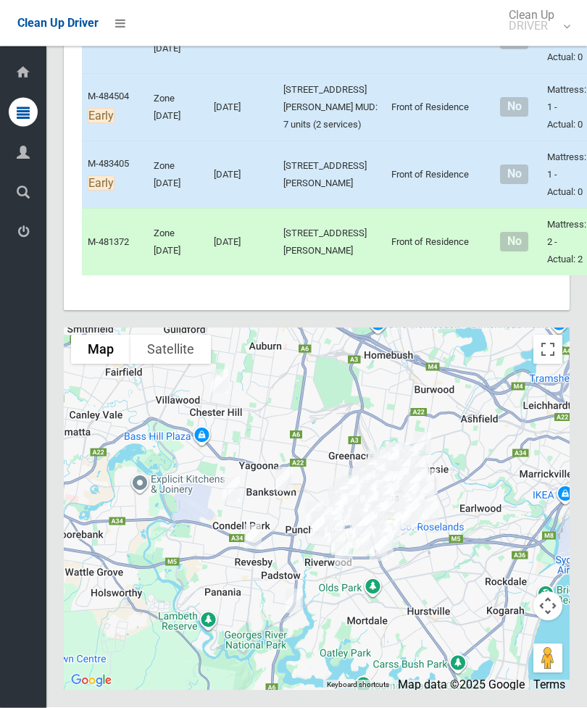
scroll to position [10083, 0]
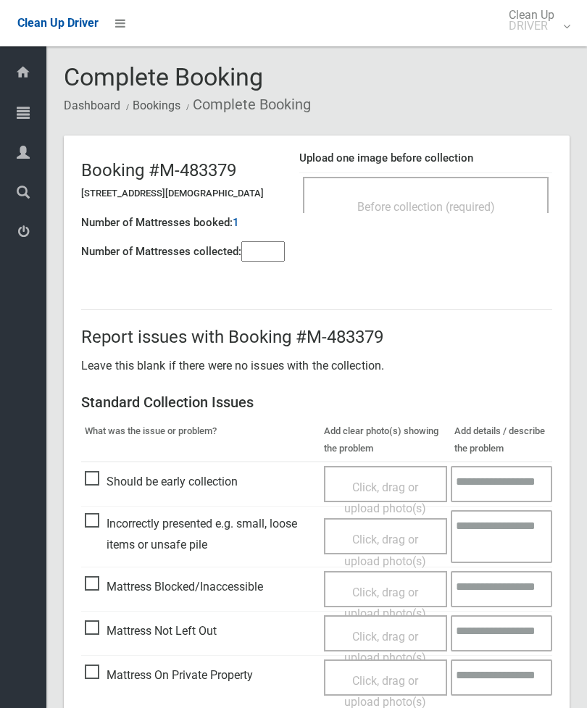
click at [480, 197] on div "Before collection (required)" at bounding box center [426, 206] width 214 height 27
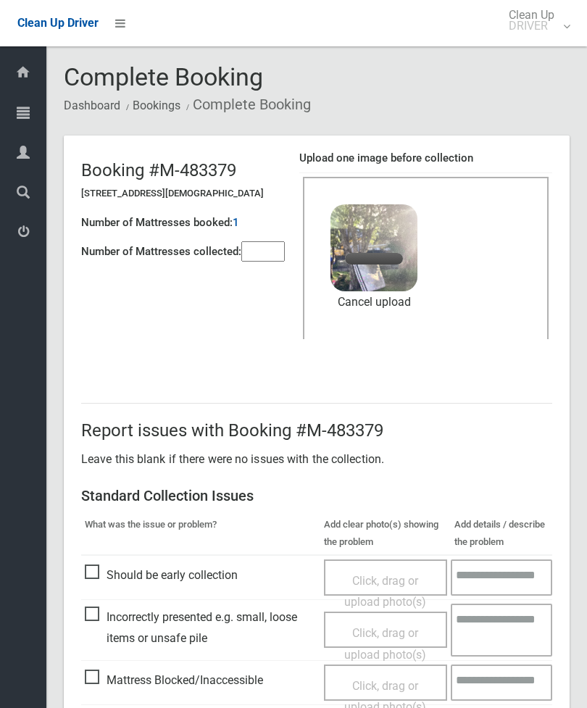
click at [271, 253] on input"] "number" at bounding box center [262, 251] width 43 height 20
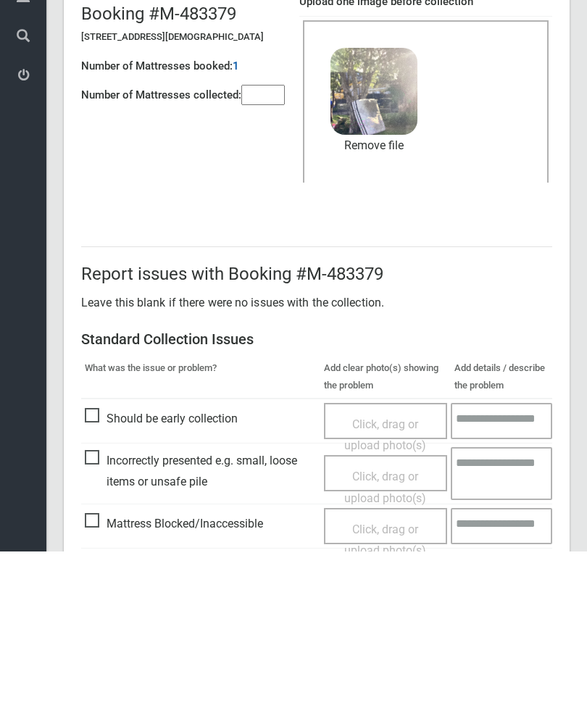
scroll to position [199, 0]
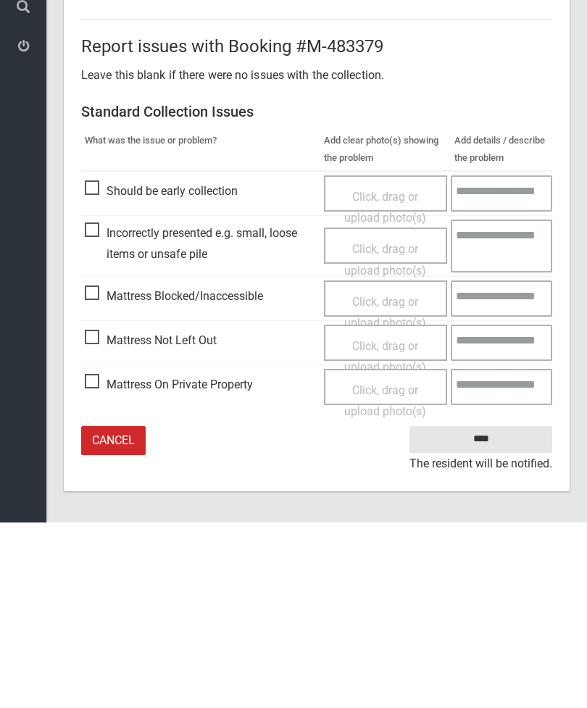
type input"] "*"
click at [487, 612] on input "****" at bounding box center [480, 625] width 143 height 27
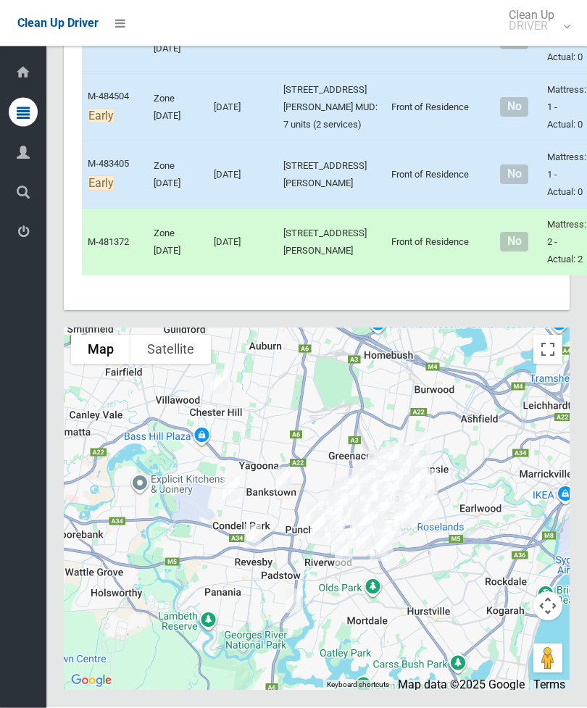
scroll to position [9918, 0]
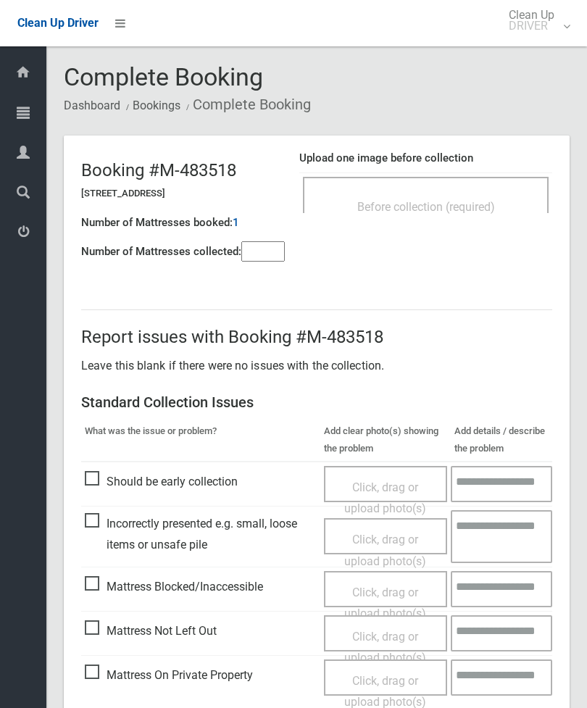
click at [446, 209] on span "Before collection (required)" at bounding box center [426, 207] width 138 height 14
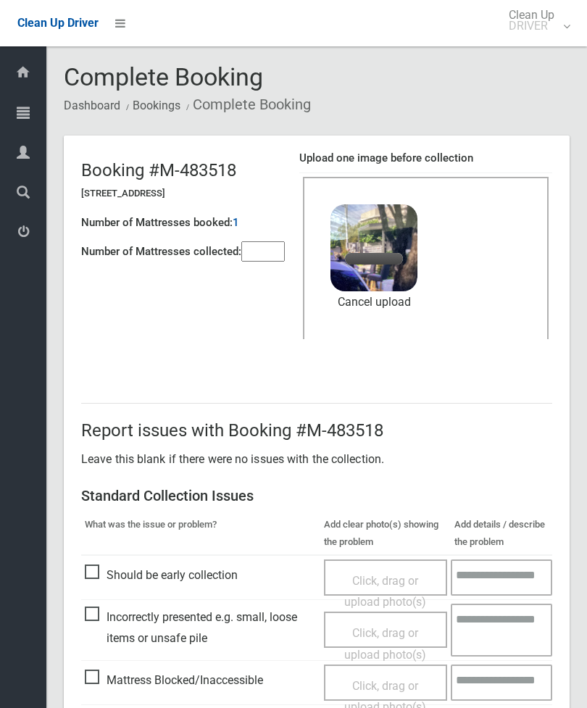
click at [281, 243] on input"] "number" at bounding box center [262, 251] width 43 height 20
type input"] "*"
click at [392, 311] on link "Remove file" at bounding box center [373, 302] width 87 height 22
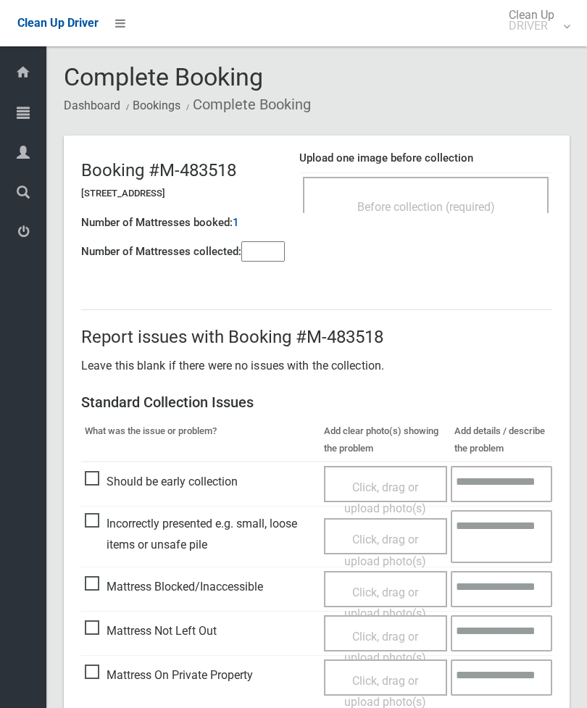
click at [501, 214] on div "Before collection (required)" at bounding box center [426, 206] width 214 height 27
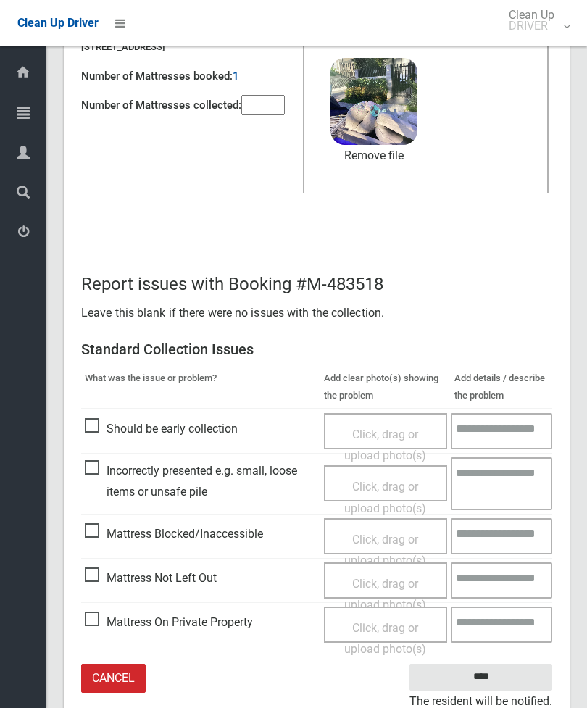
scroll to position [152, 0]
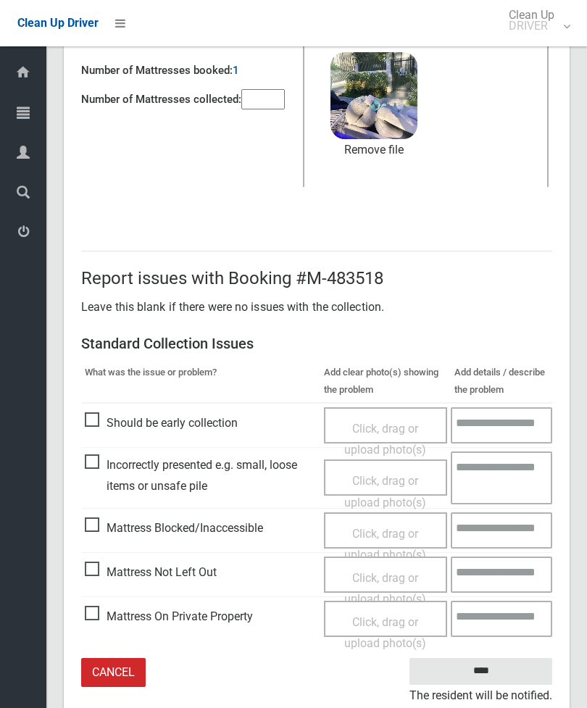
click at [488, 668] on input "****" at bounding box center [480, 671] width 143 height 27
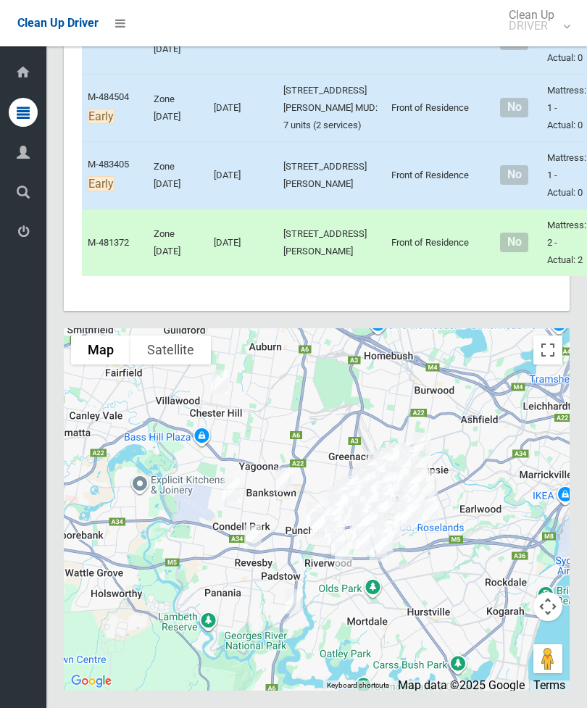
scroll to position [10390, 0]
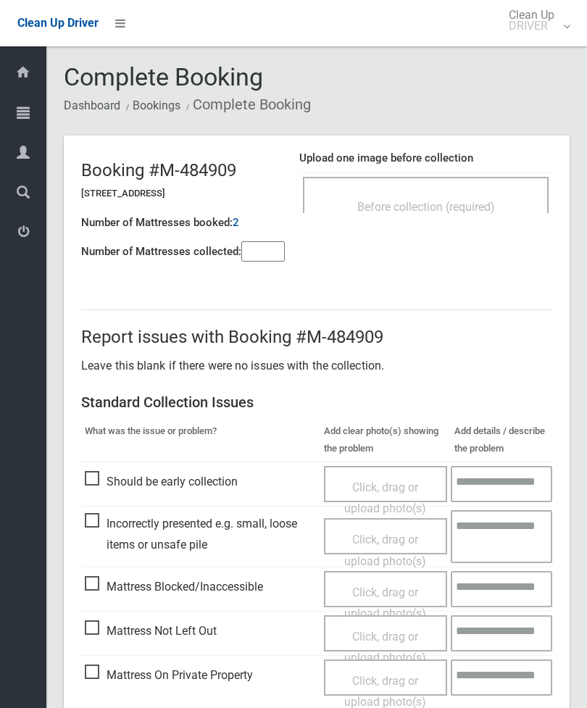
click at [486, 196] on div "Before collection (required)" at bounding box center [426, 206] width 214 height 27
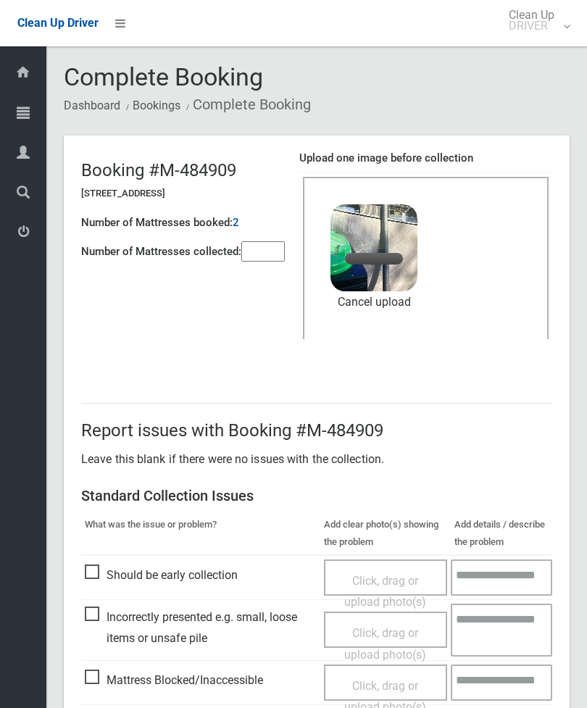
click at [264, 247] on input"] "number" at bounding box center [262, 251] width 43 height 20
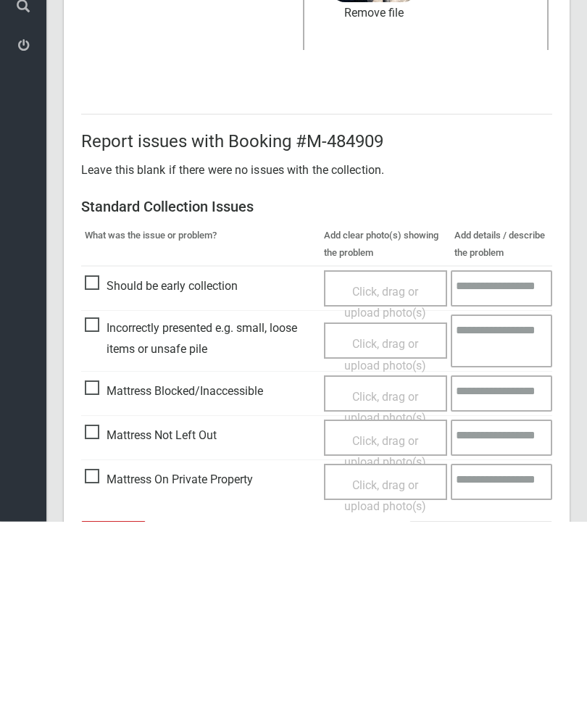
scroll to position [199, 0]
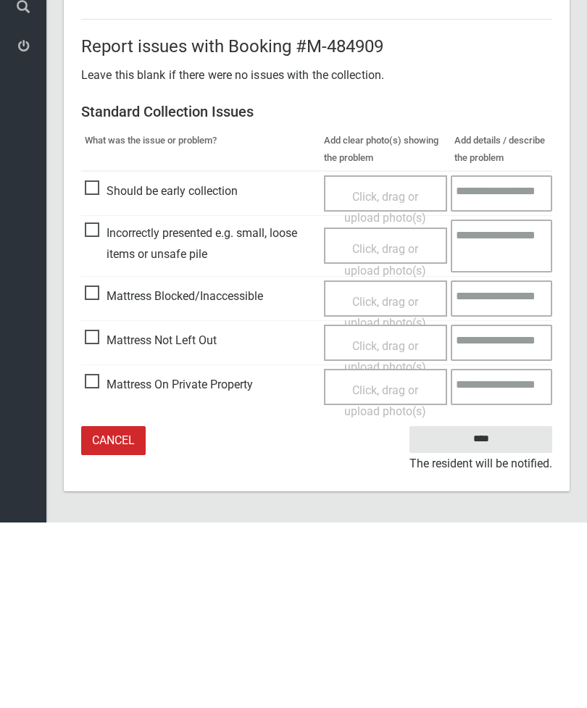
type input"] "*"
click at [491, 612] on input "****" at bounding box center [480, 625] width 143 height 27
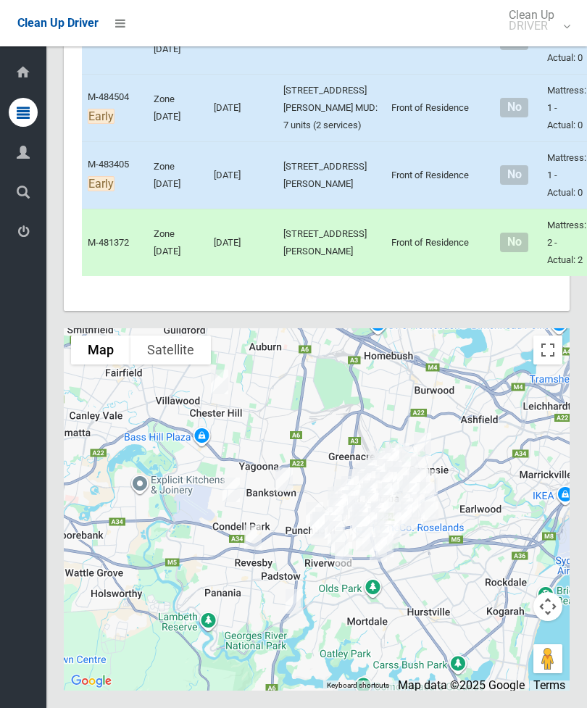
scroll to position [10883, 0]
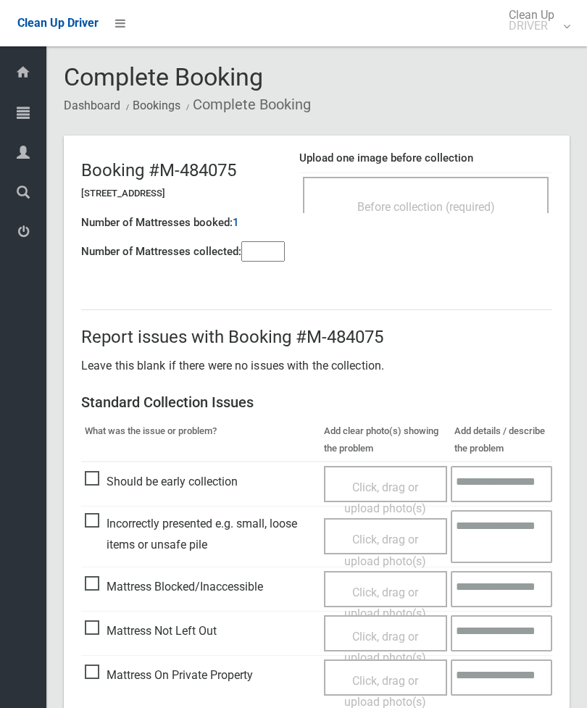
click at [478, 193] on div "Before collection (required)" at bounding box center [426, 206] width 214 height 27
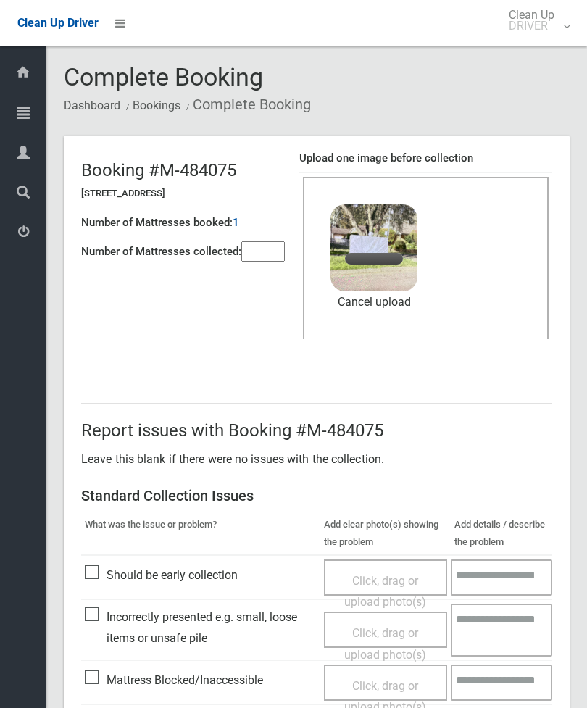
click at [265, 253] on input"] "number" at bounding box center [262, 251] width 43 height 20
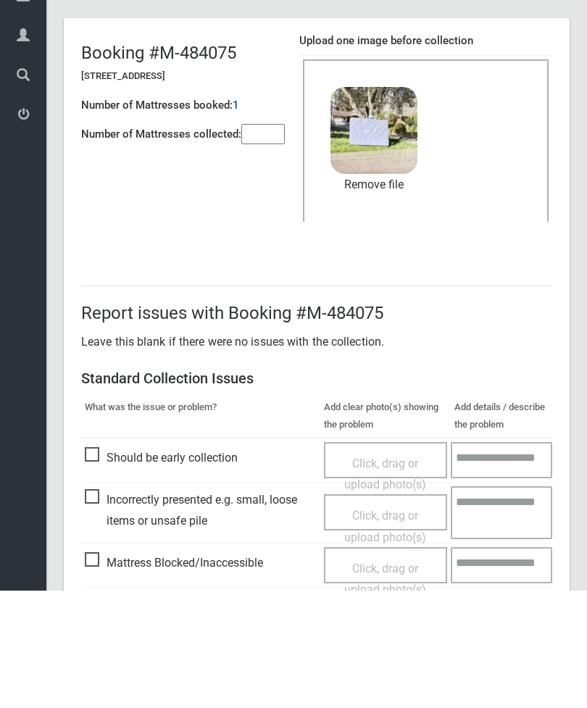
scroll to position [199, 0]
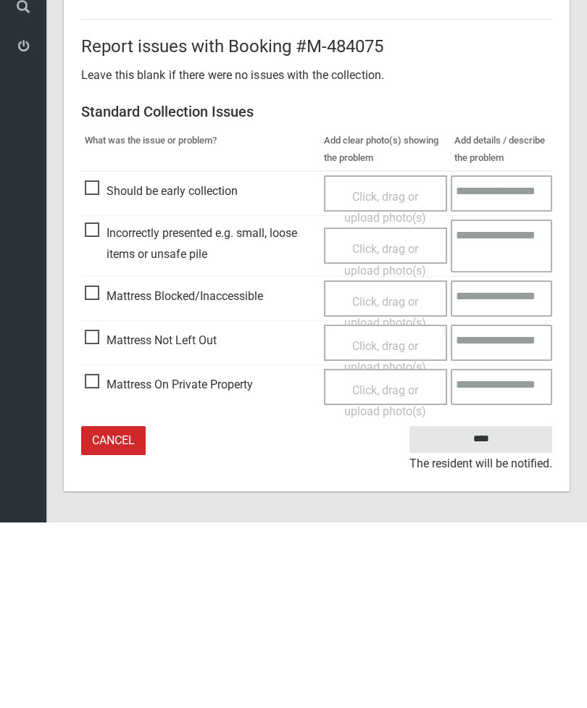
type input"] "*"
click at [500, 612] on input "****" at bounding box center [480, 625] width 143 height 27
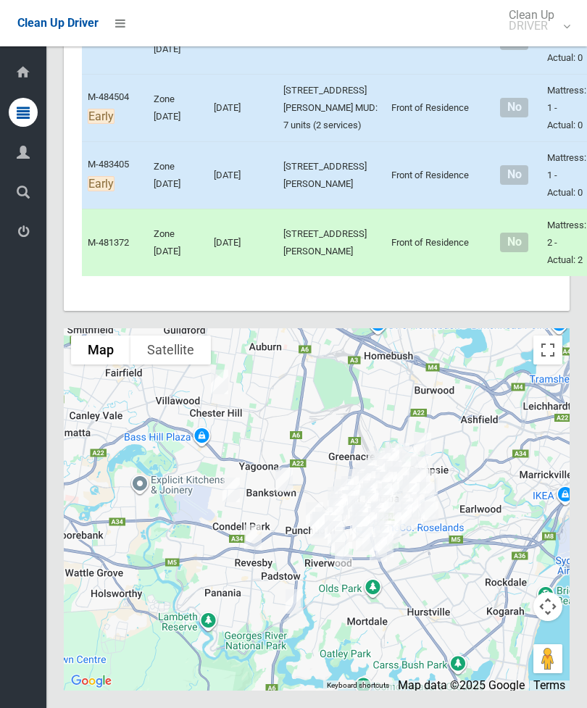
scroll to position [10442, 0]
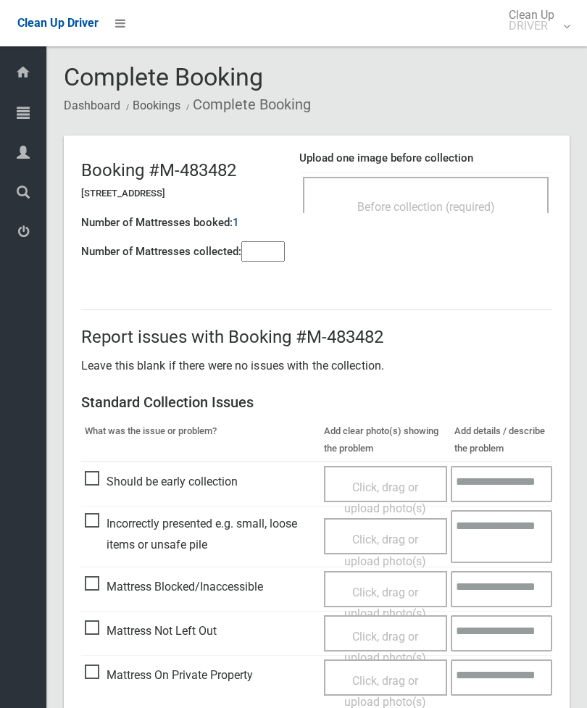
click at [470, 193] on div "Before collection (required)" at bounding box center [426, 206] width 214 height 27
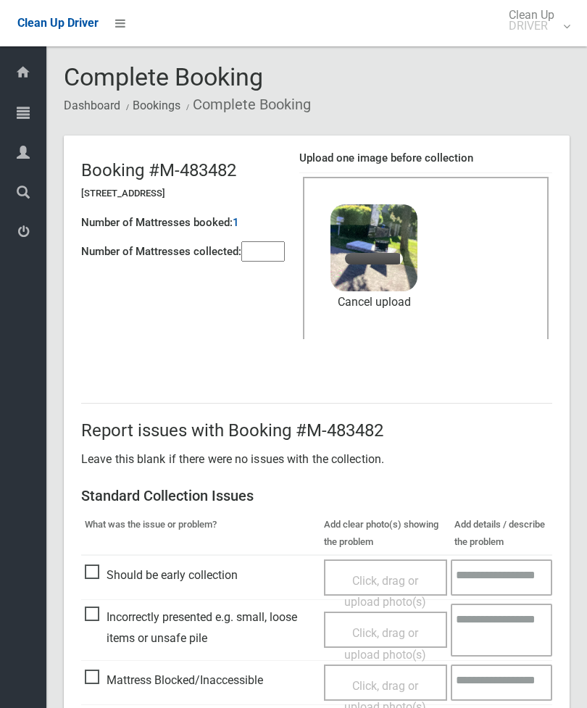
click at [267, 251] on input"] "number" at bounding box center [262, 251] width 43 height 20
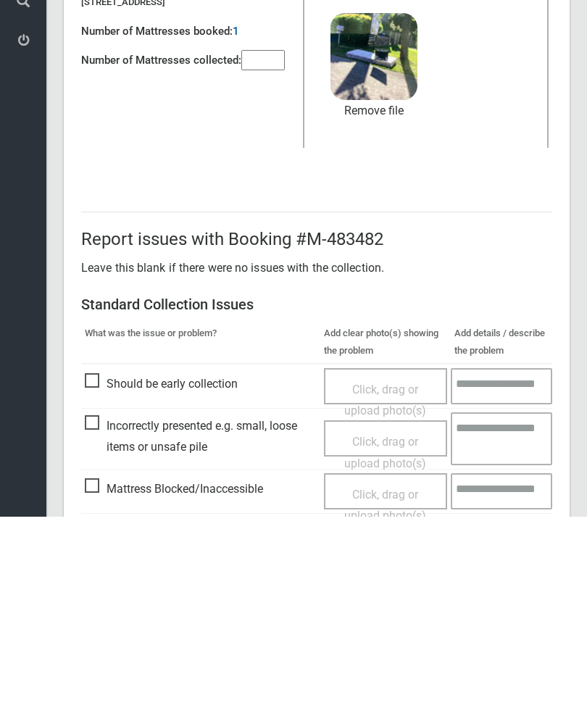
scroll to position [199, 0]
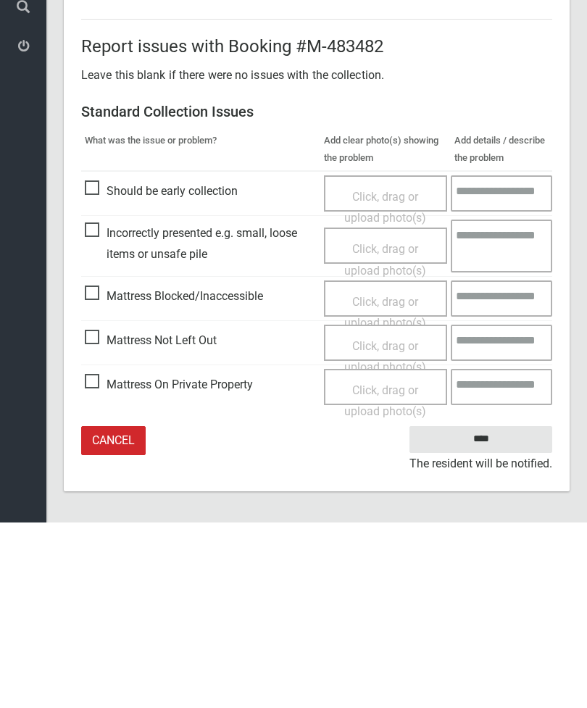
type input"] "*"
click at [488, 612] on input "****" at bounding box center [480, 625] width 143 height 27
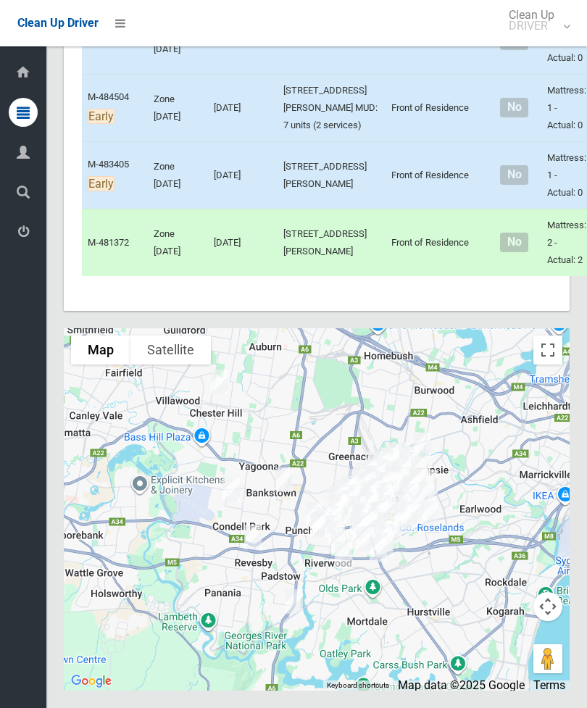
scroll to position [11008, 0]
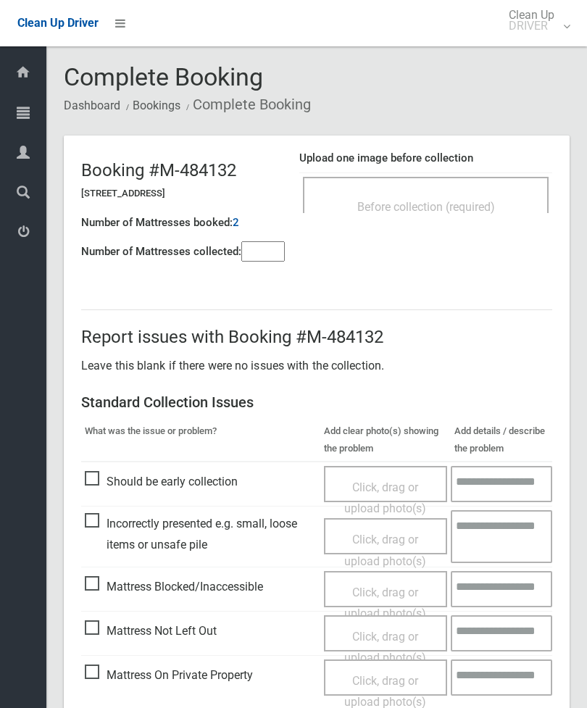
click at [480, 210] on span "Before collection (required)" at bounding box center [426, 207] width 138 height 14
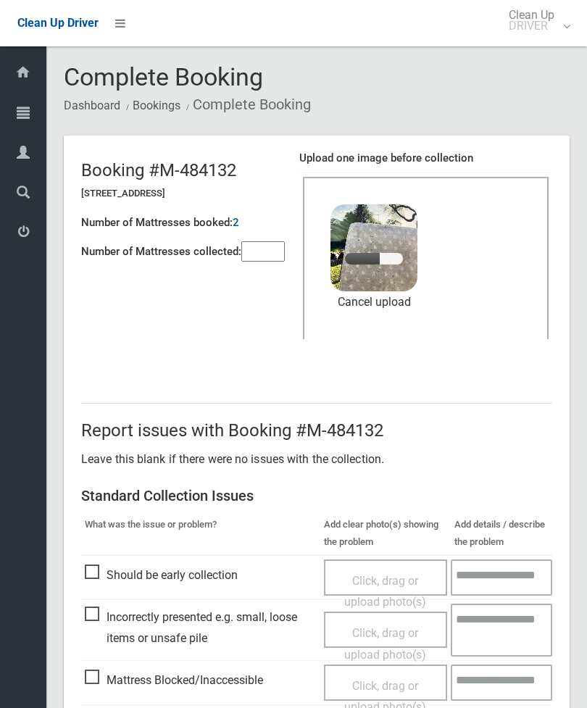
click at [280, 246] on input"] "number" at bounding box center [262, 251] width 43 height 20
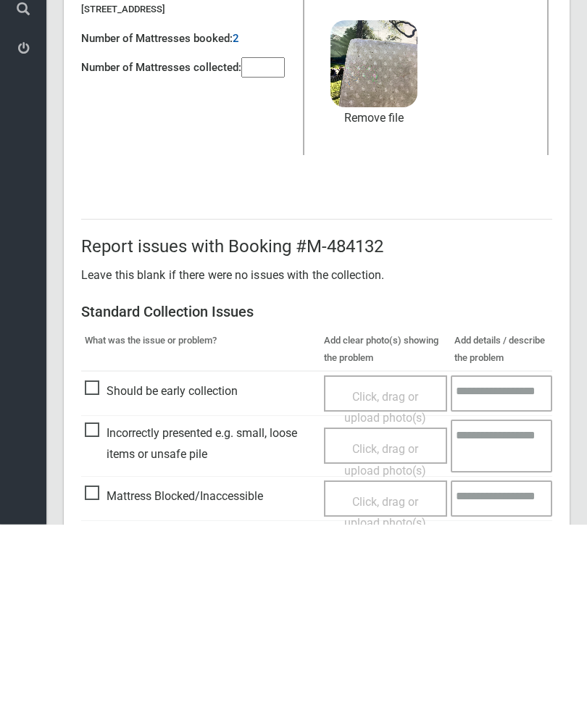
scroll to position [199, 0]
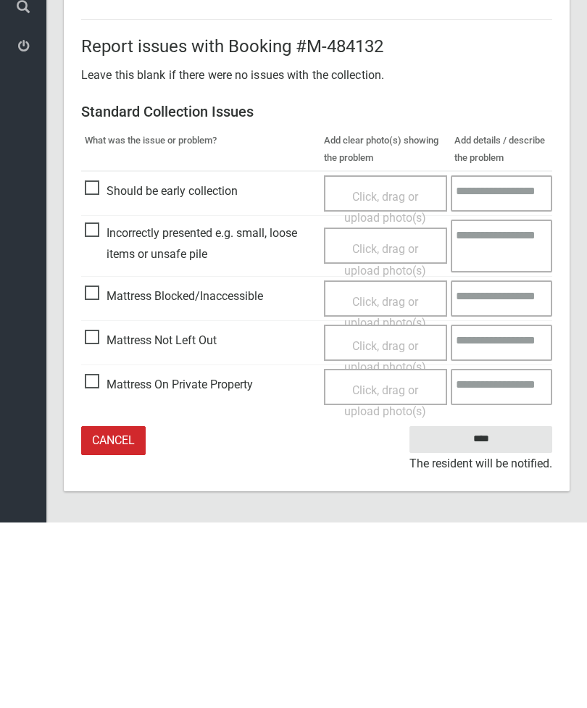
type input"] "*"
click at [504, 612] on input "****" at bounding box center [480, 625] width 143 height 27
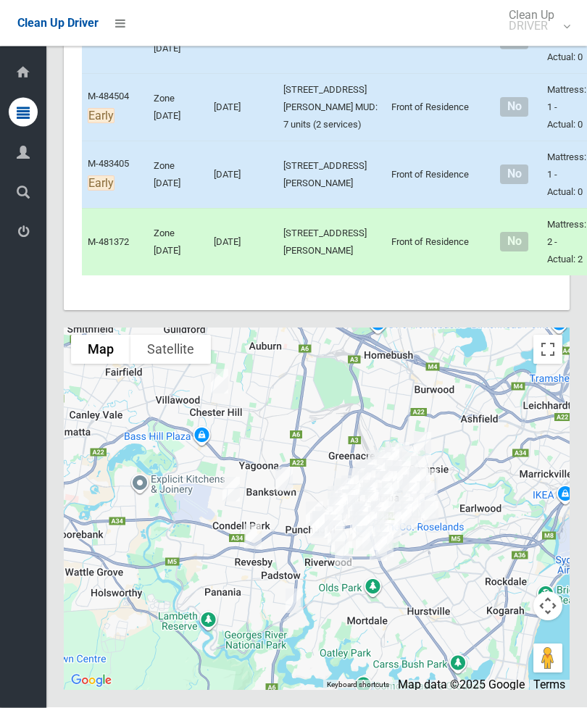
scroll to position [11232, 0]
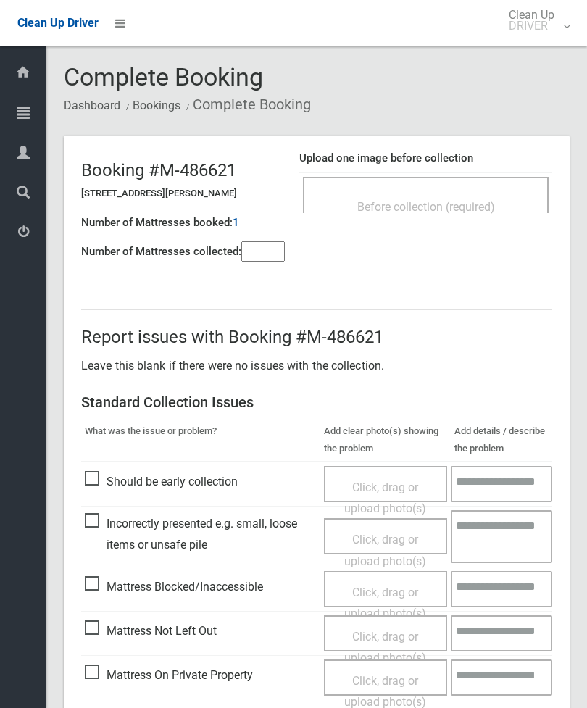
click at [452, 211] on span "Before collection (required)" at bounding box center [426, 207] width 138 height 14
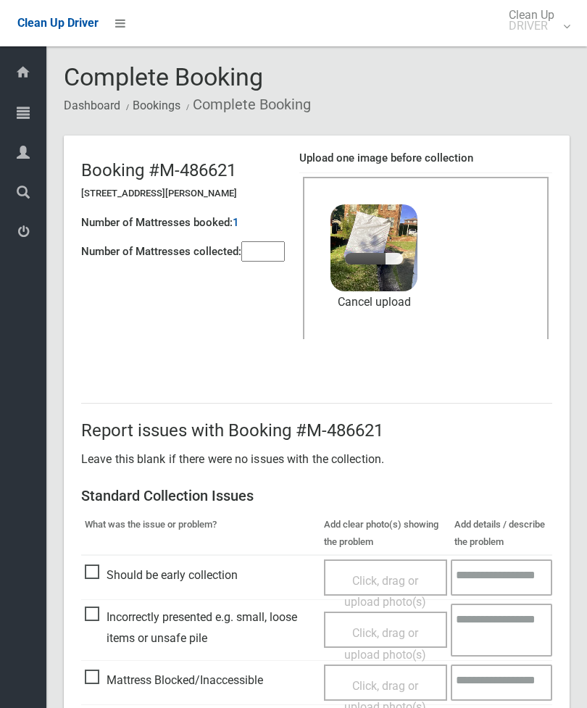
click at [269, 255] on input"] "number" at bounding box center [262, 251] width 43 height 20
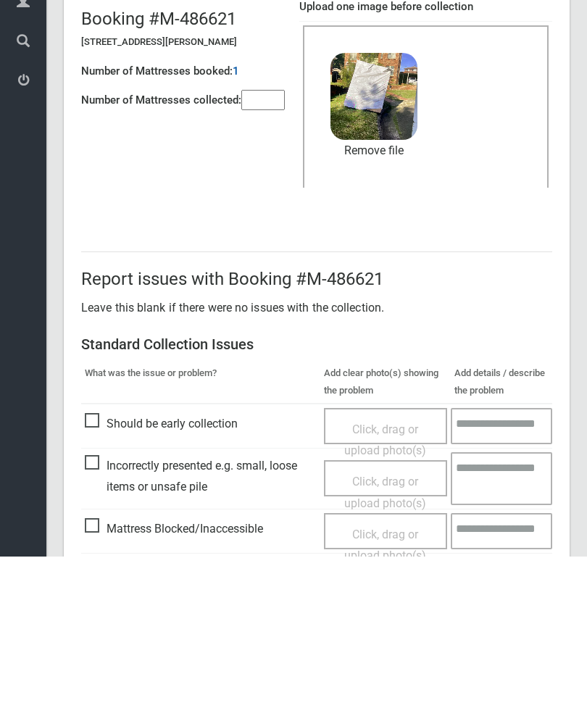
scroll to position [199, 0]
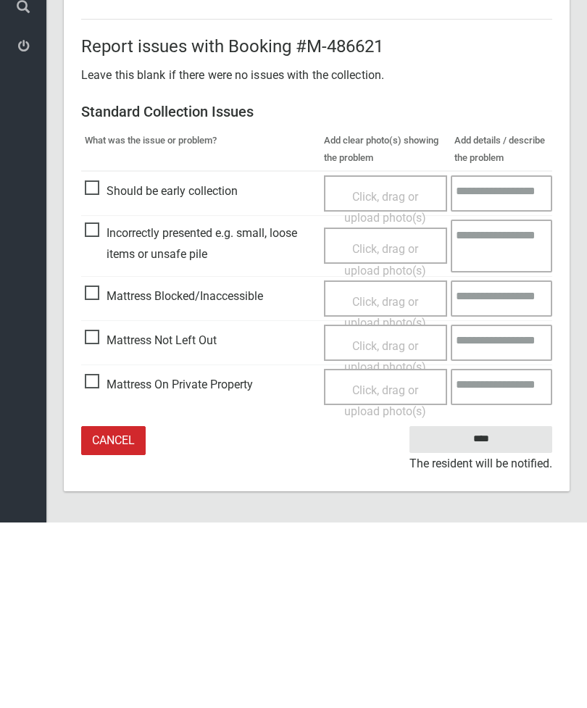
type input"] "*"
click at [499, 612] on input "****" at bounding box center [480, 625] width 143 height 27
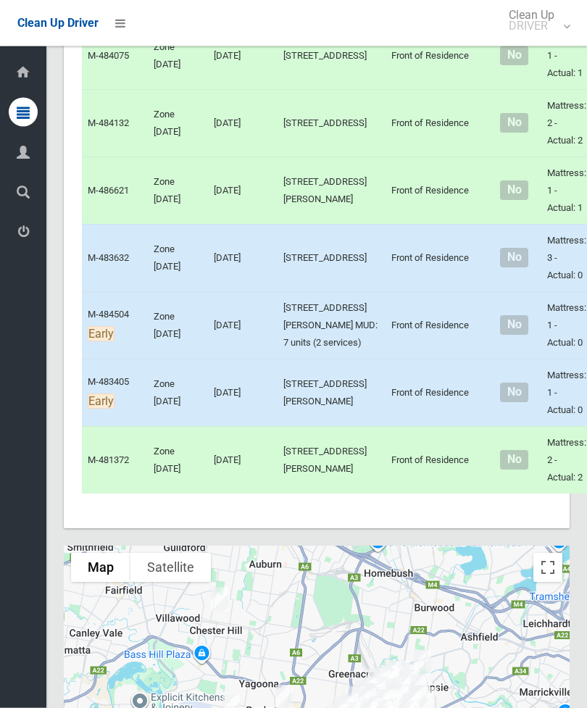
scroll to position [7303, 0]
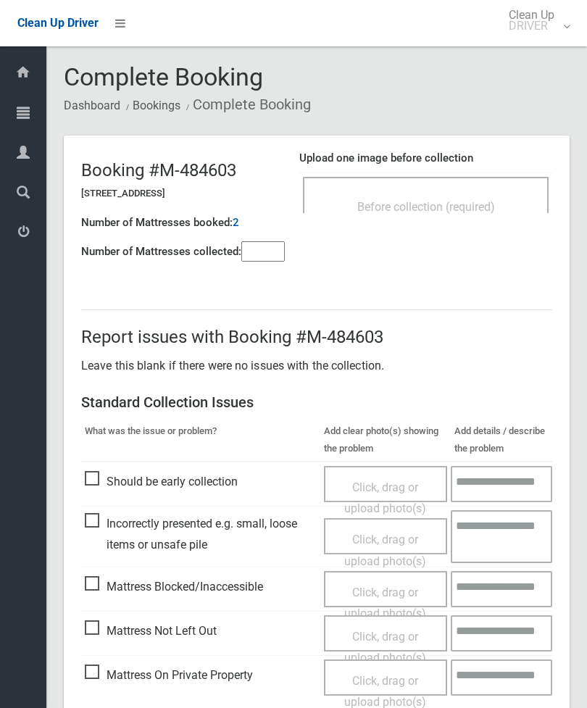
click at [273, 262] on input"] "number" at bounding box center [262, 251] width 43 height 20
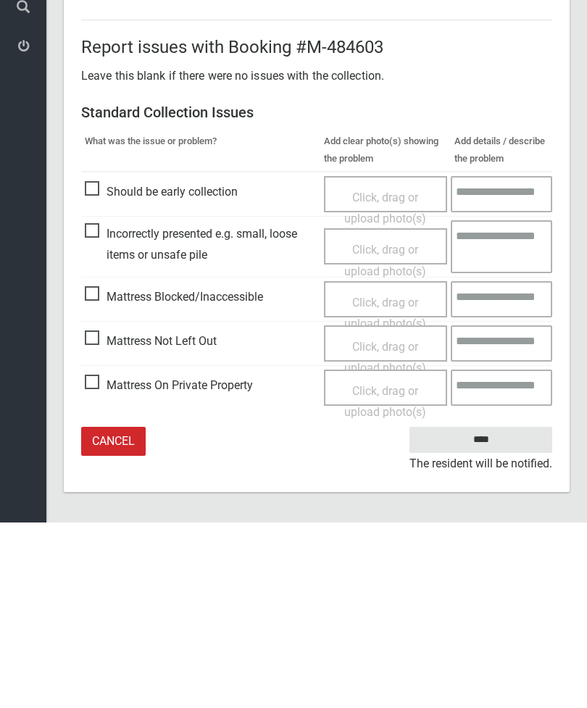
type input"] "*"
click at [99, 516] on span "Mattress Not Left Out" at bounding box center [151, 527] width 132 height 22
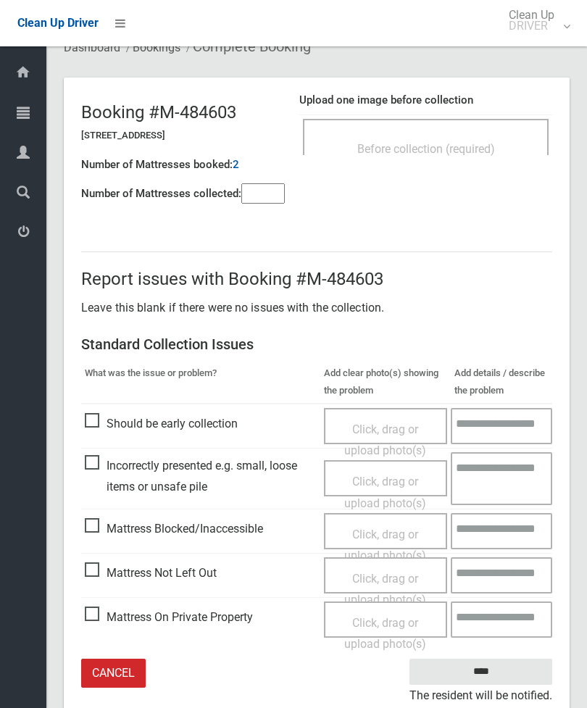
click at [378, 575] on span "Click, drag or upload photo(s)" at bounding box center [385, 590] width 82 height 36
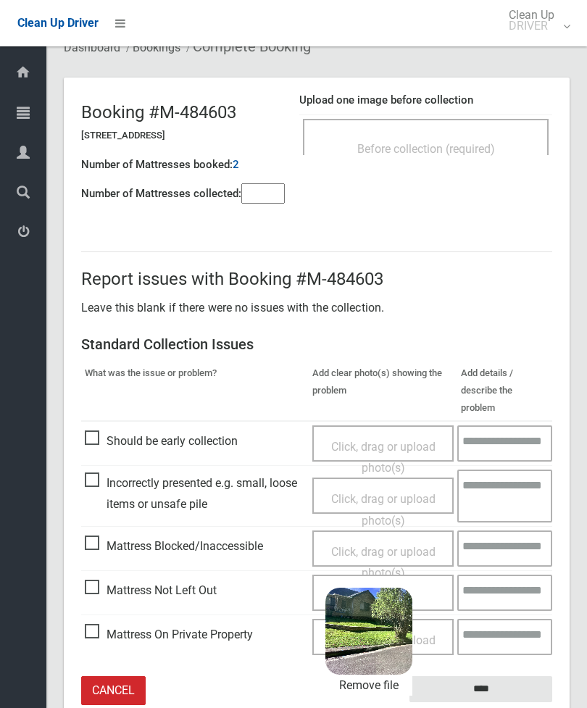
click at [518, 676] on input "****" at bounding box center [480, 689] width 143 height 27
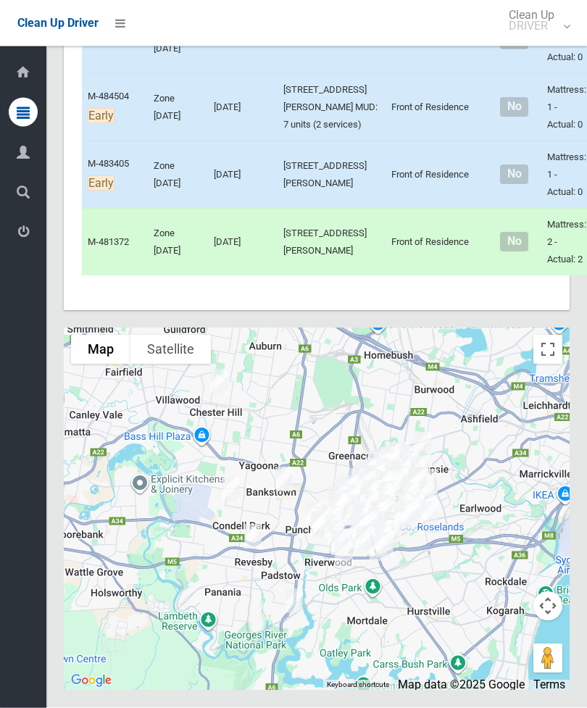
scroll to position [11112, 0]
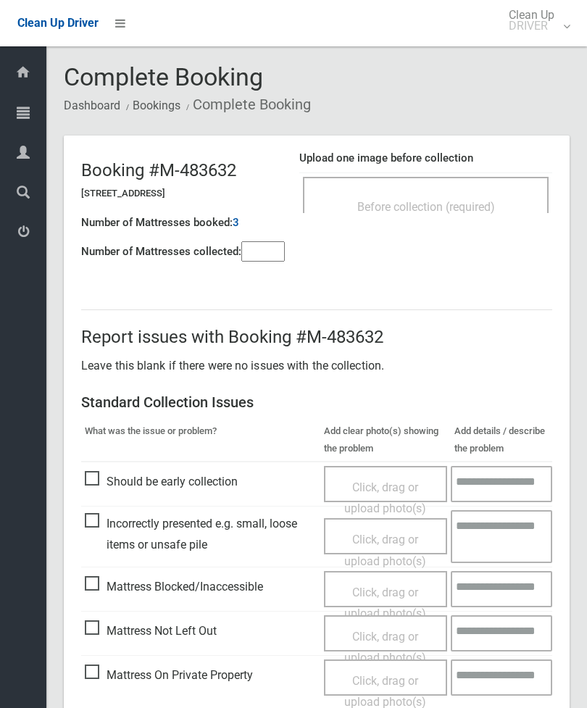
click at [254, 252] on input"] "number" at bounding box center [262, 251] width 43 height 20
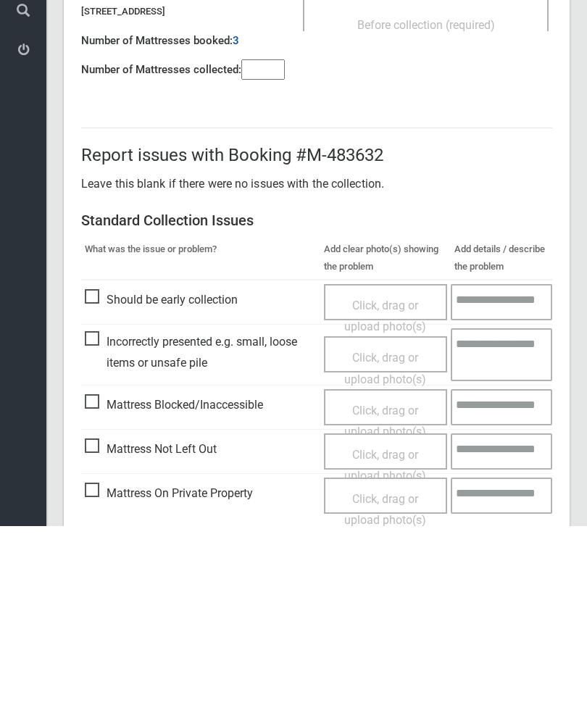
scroll to position [104, 0]
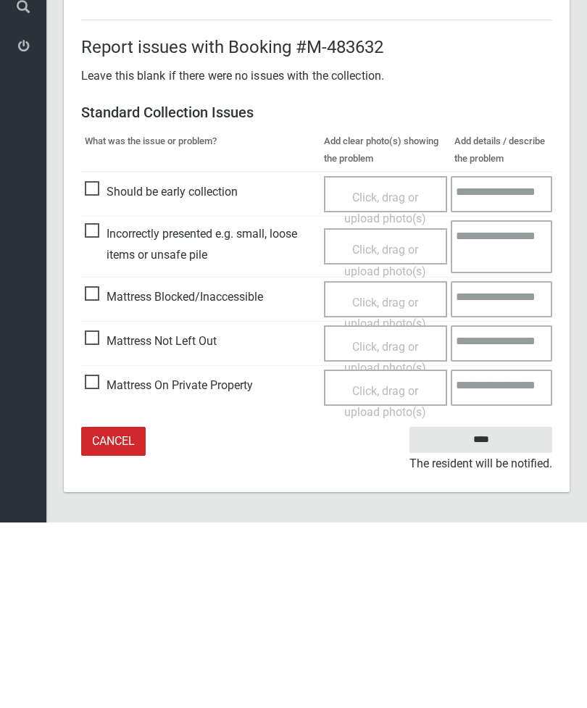
type input"] "*"
click at [106, 516] on span "Mattress Not Left Out" at bounding box center [151, 527] width 132 height 22
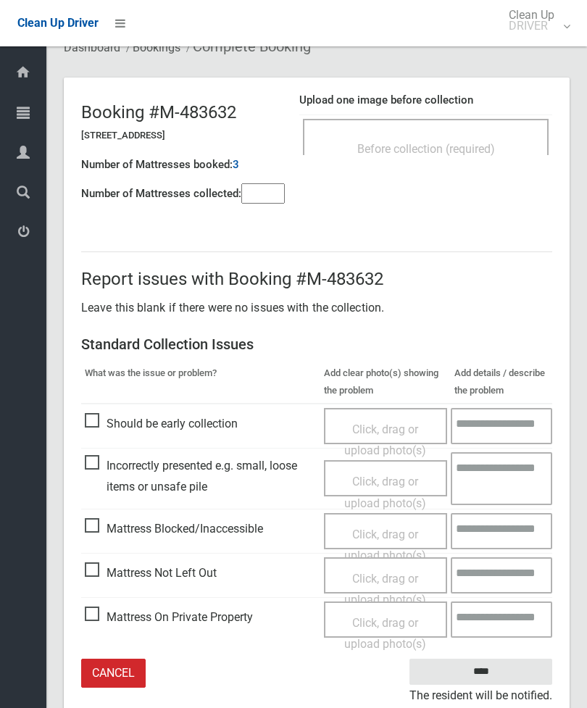
click at [391, 573] on span "Click, drag or upload photo(s)" at bounding box center [385, 590] width 82 height 36
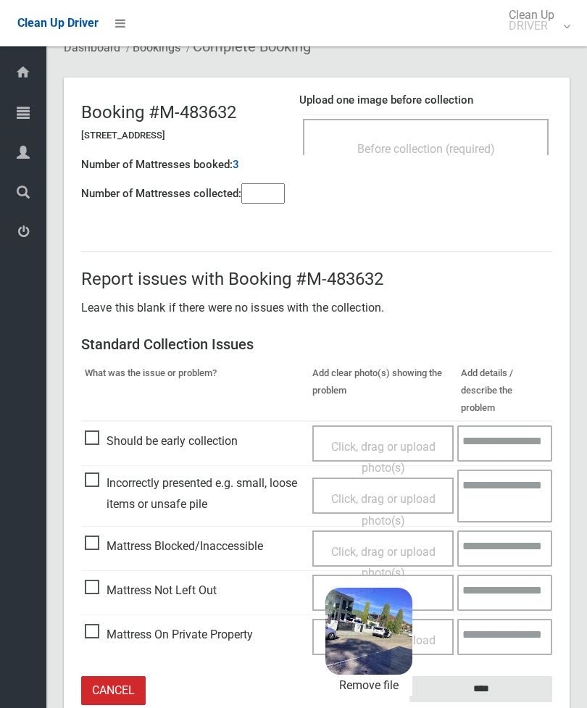
click at [506, 678] on input "****" at bounding box center [480, 689] width 143 height 27
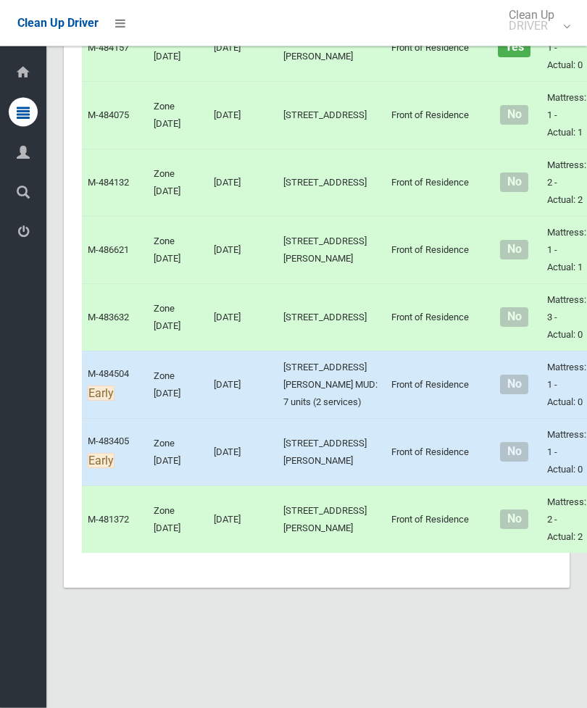
scroll to position [7350, 0]
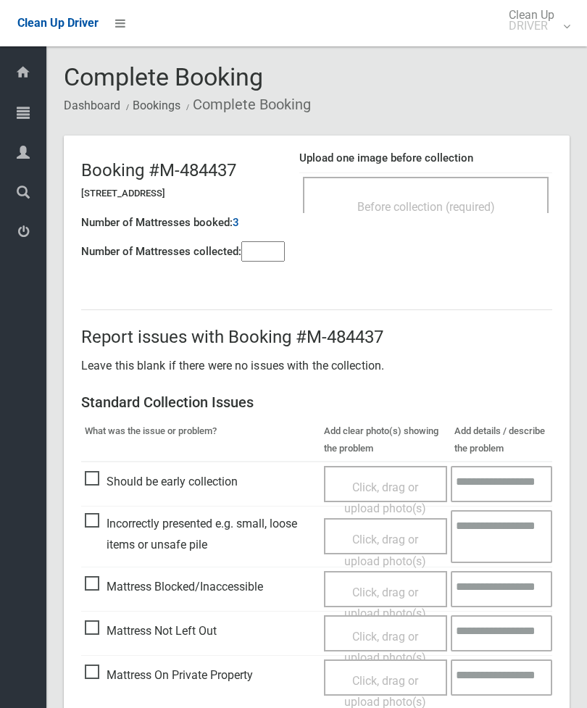
click at [439, 212] on span "Before collection (required)" at bounding box center [426, 207] width 138 height 14
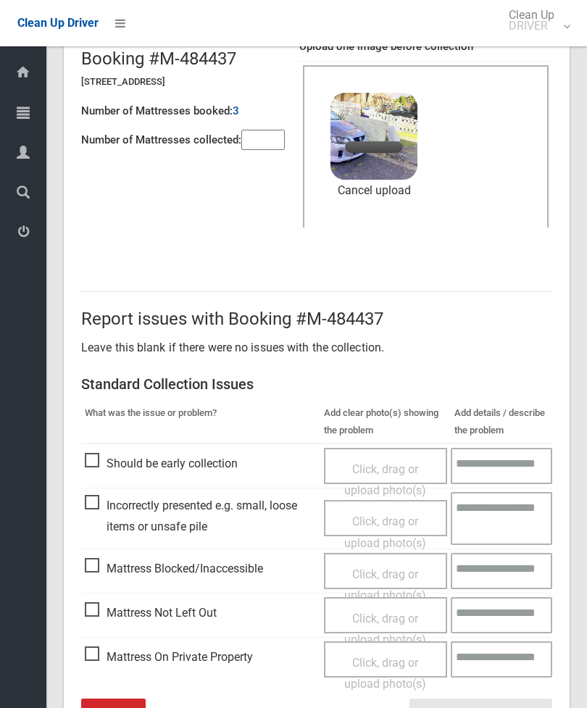
scroll to position [152, 0]
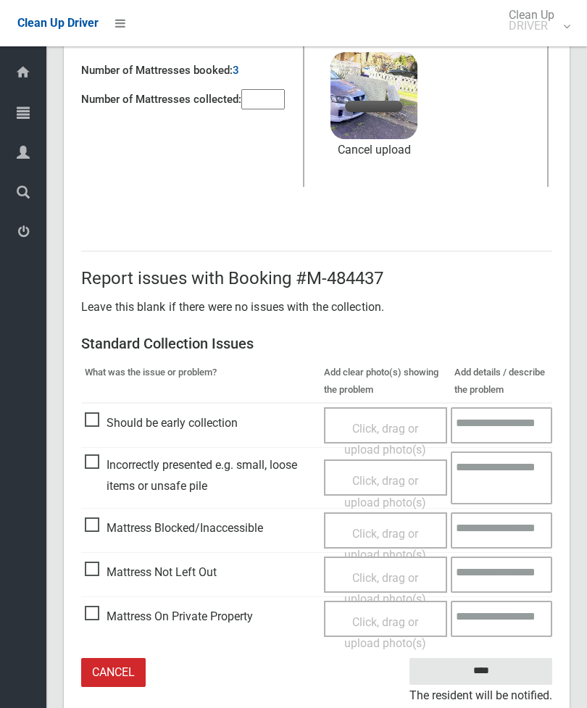
click at [279, 103] on input"] "number" at bounding box center [262, 99] width 43 height 20
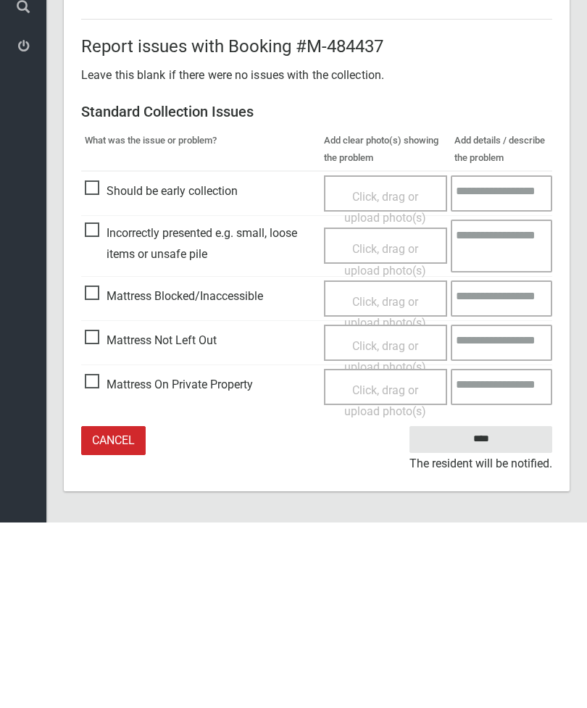
type input"] "*"
click at [496, 612] on input "****" at bounding box center [480, 625] width 143 height 27
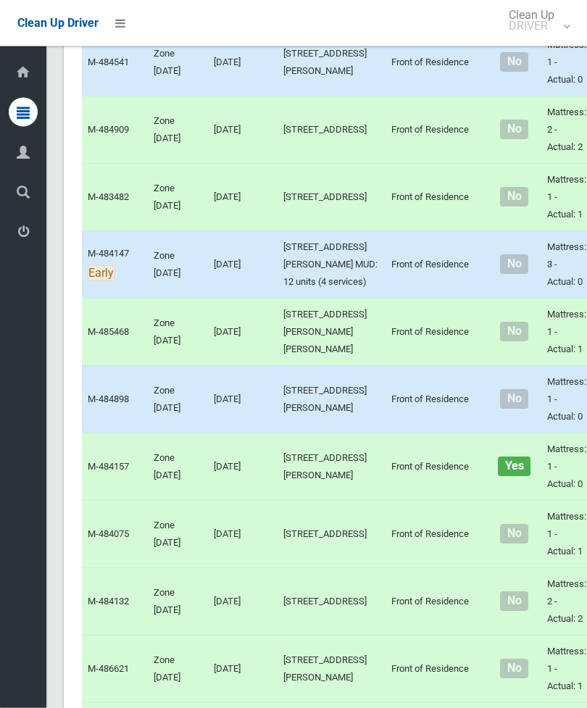
scroll to position [6934, 0]
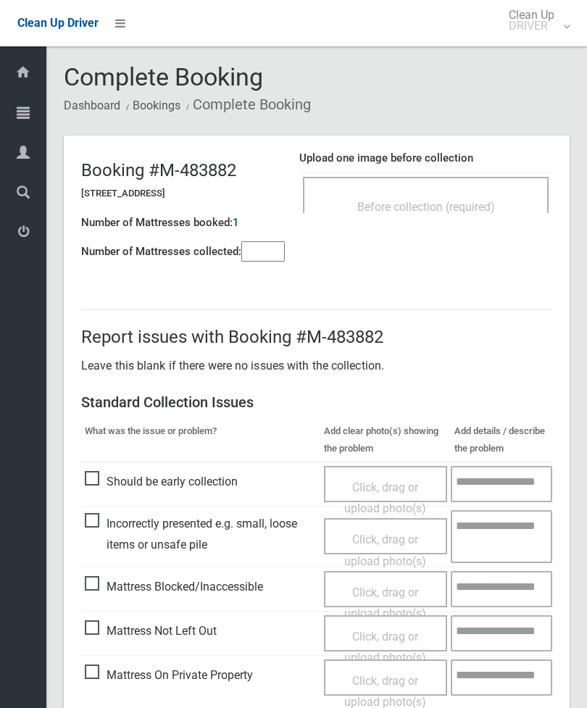
click at [275, 254] on input"] "number" at bounding box center [262, 251] width 43 height 20
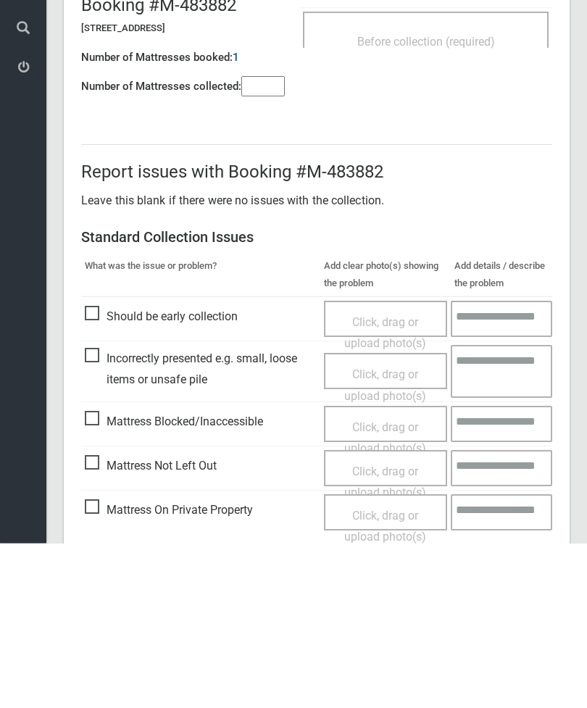
scroll to position [104, 0]
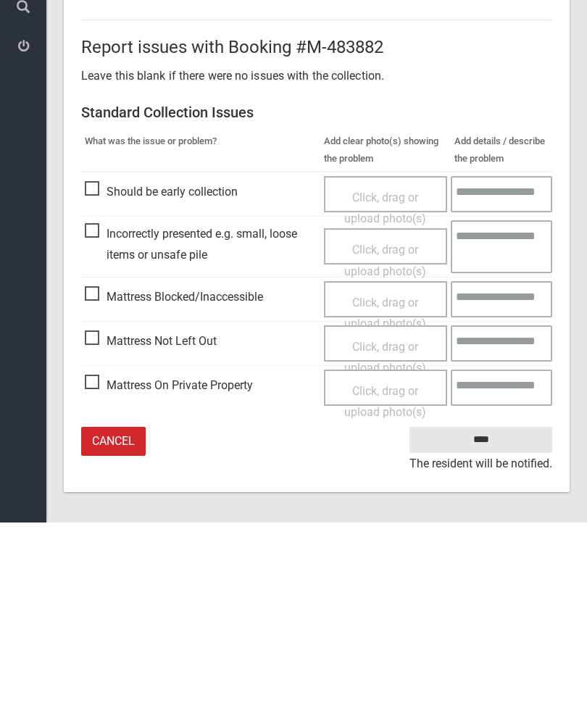
type input"] "*"
click at [94, 516] on span "Mattress Not Left Out" at bounding box center [151, 527] width 132 height 22
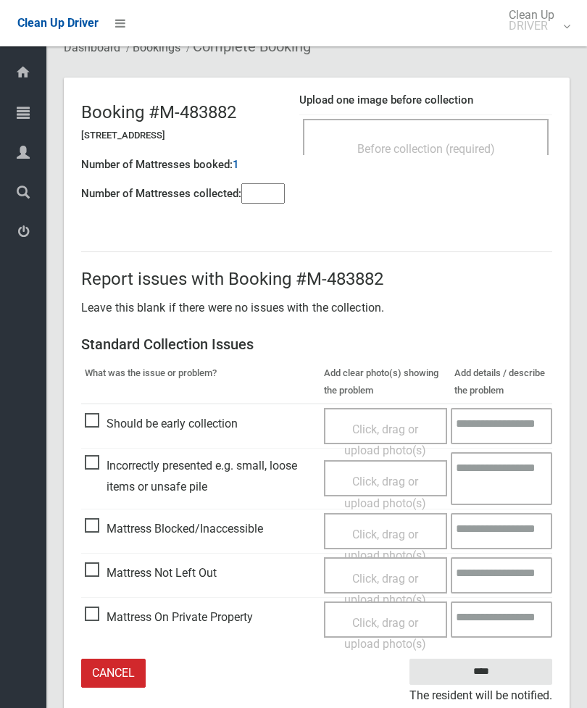
click at [387, 583] on div "Click, drag or upload photo(s)" at bounding box center [386, 589] width 102 height 43
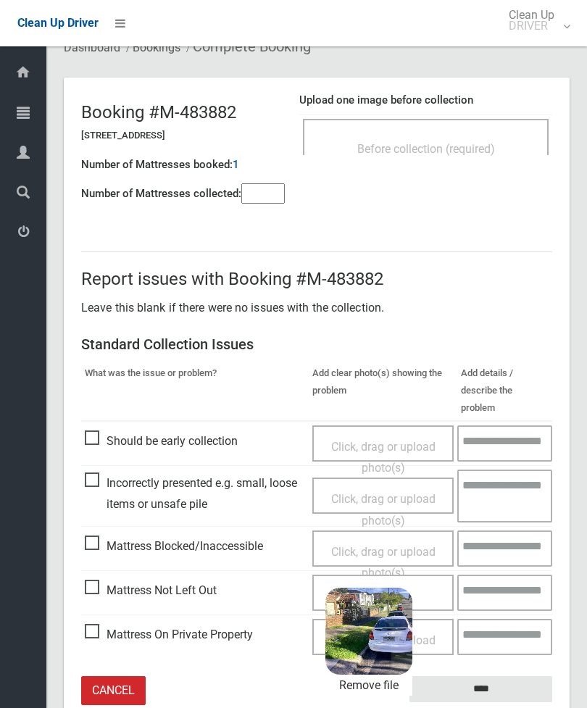
click at [523, 676] on input "****" at bounding box center [480, 689] width 143 height 27
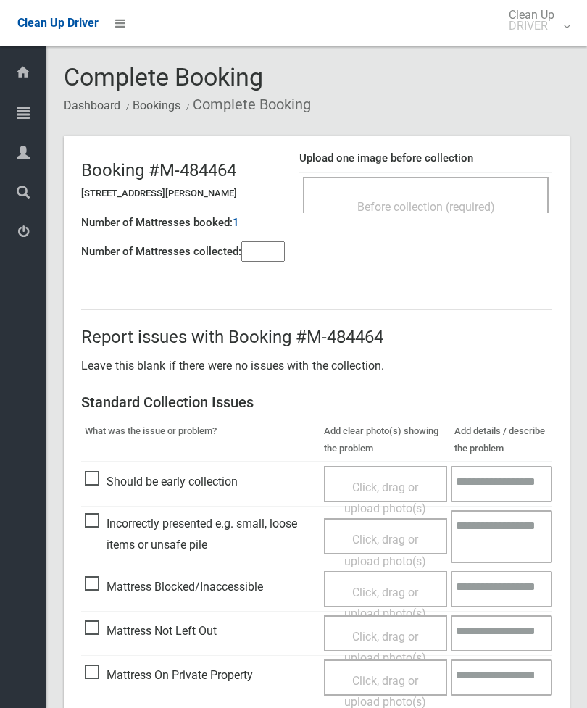
click at [442, 205] on span "Before collection (required)" at bounding box center [426, 207] width 138 height 14
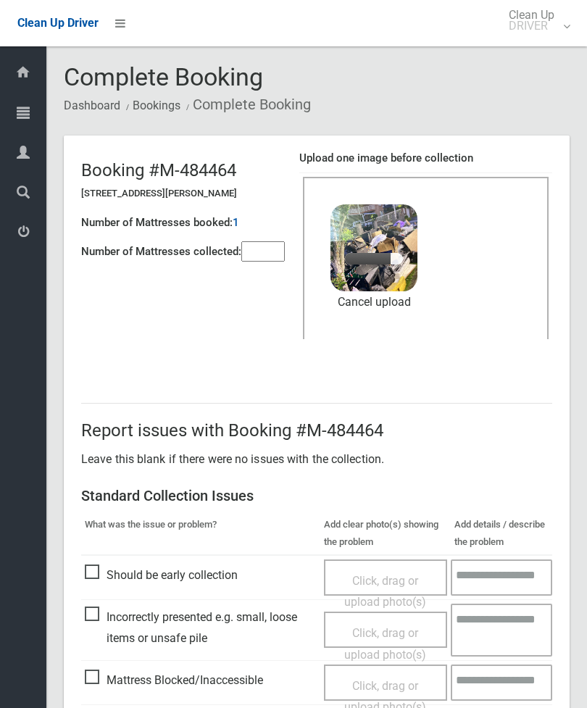
click at [276, 254] on input"] "number" at bounding box center [262, 251] width 43 height 20
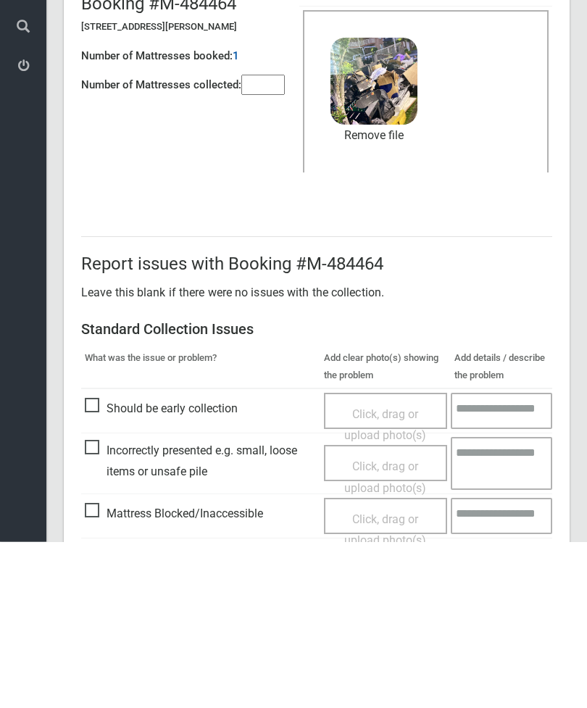
scroll to position [199, 0]
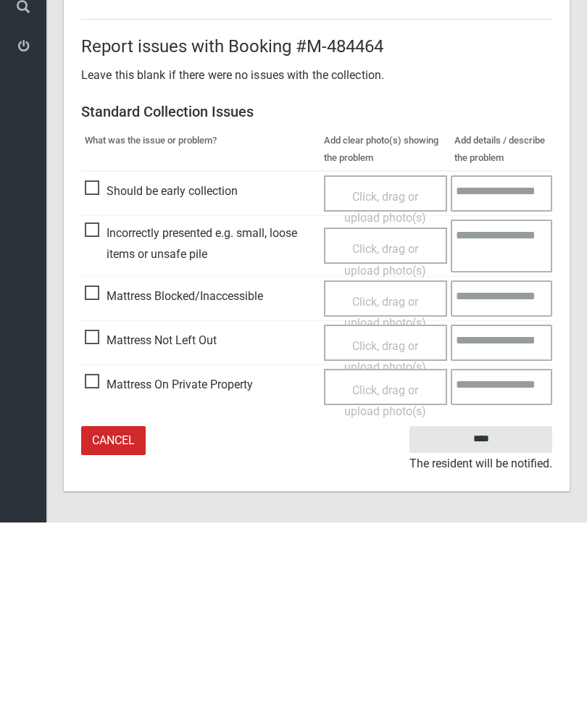
type input"] "*"
click at [481, 612] on input "****" at bounding box center [480, 625] width 143 height 27
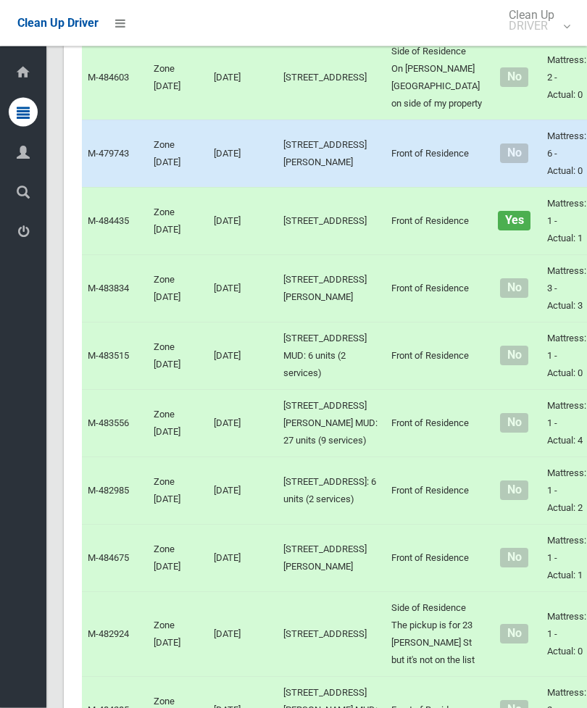
scroll to position [4995, 0]
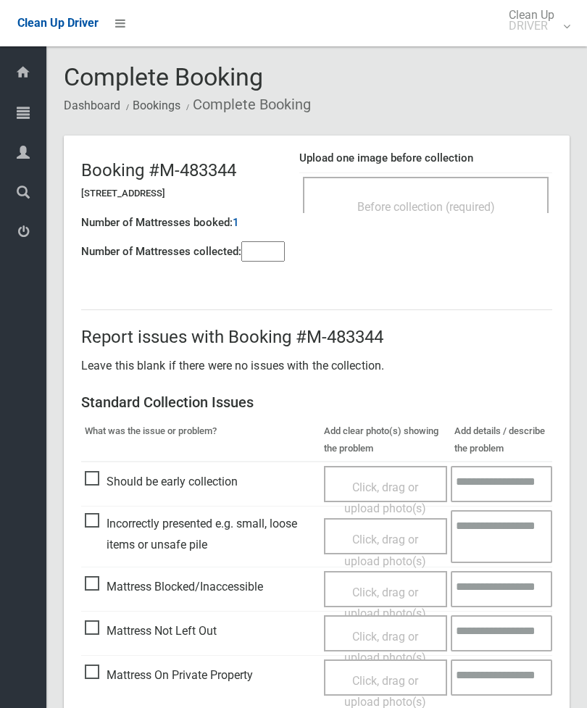
click at [251, 259] on input"] "number" at bounding box center [262, 251] width 43 height 20
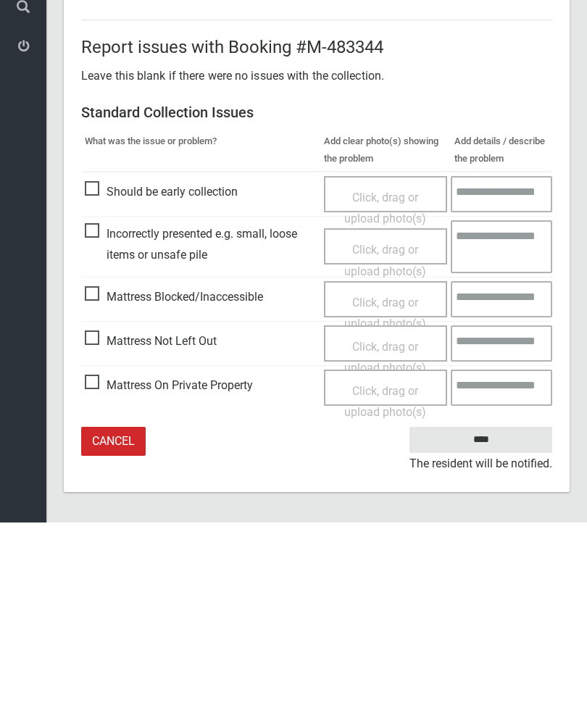
type input"] "*"
click at [97, 516] on span "Mattress Not Left Out" at bounding box center [151, 527] width 132 height 22
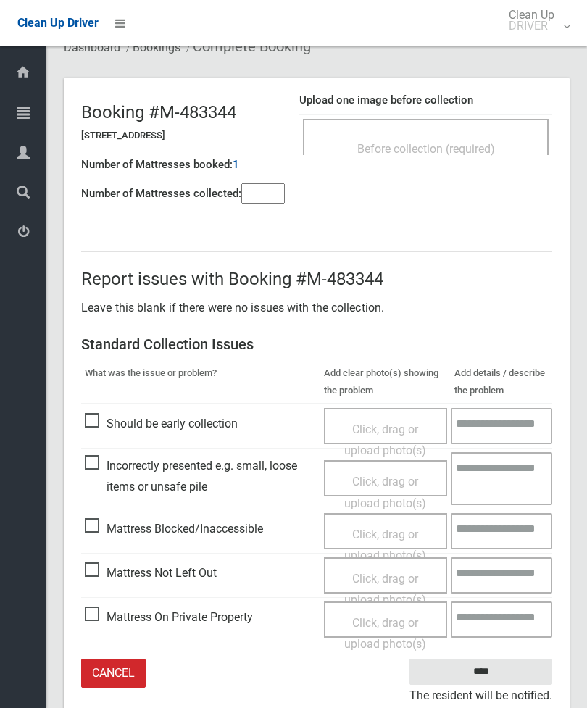
click at [385, 578] on span "Click, drag or upload photo(s)" at bounding box center [385, 590] width 82 height 36
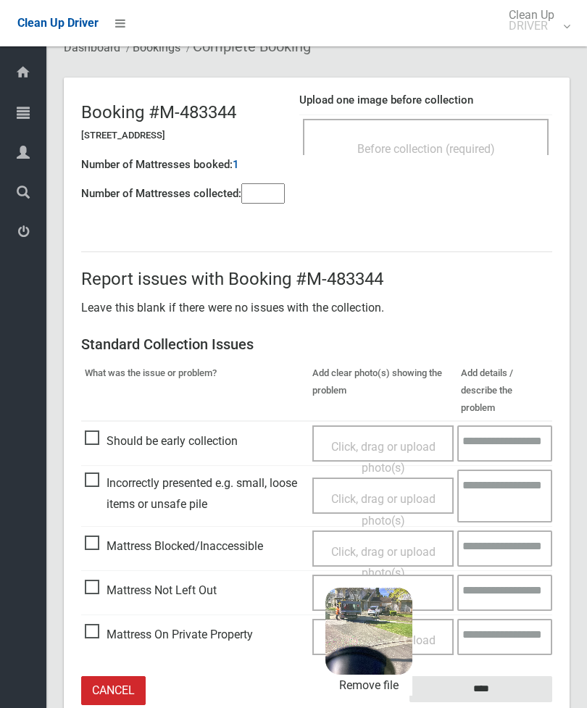
click at [509, 676] on input "****" at bounding box center [480, 689] width 143 height 27
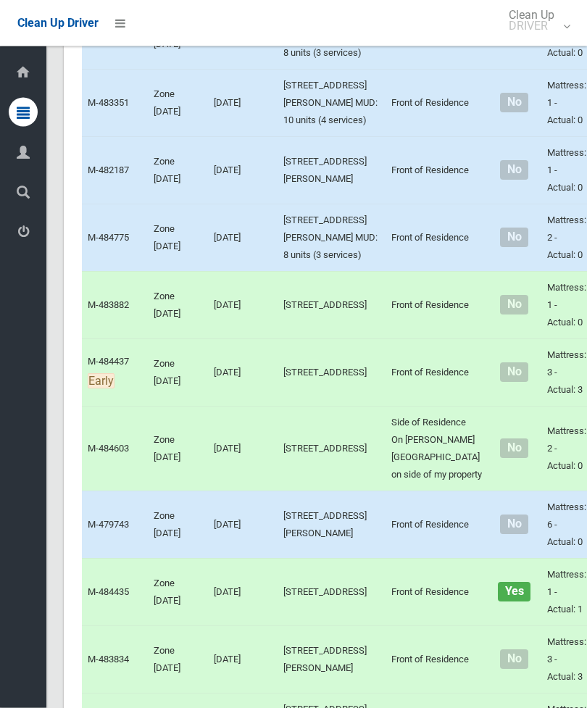
scroll to position [4649, 0]
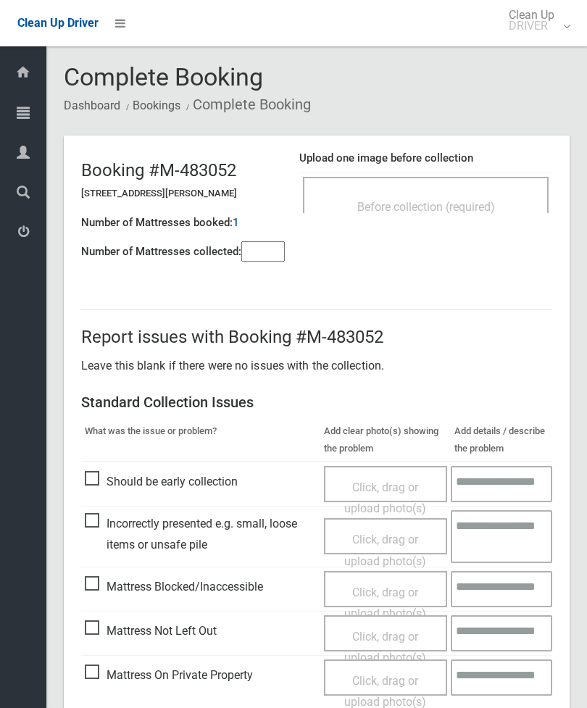
click at [434, 196] on div "Before collection (required)" at bounding box center [426, 206] width 214 height 27
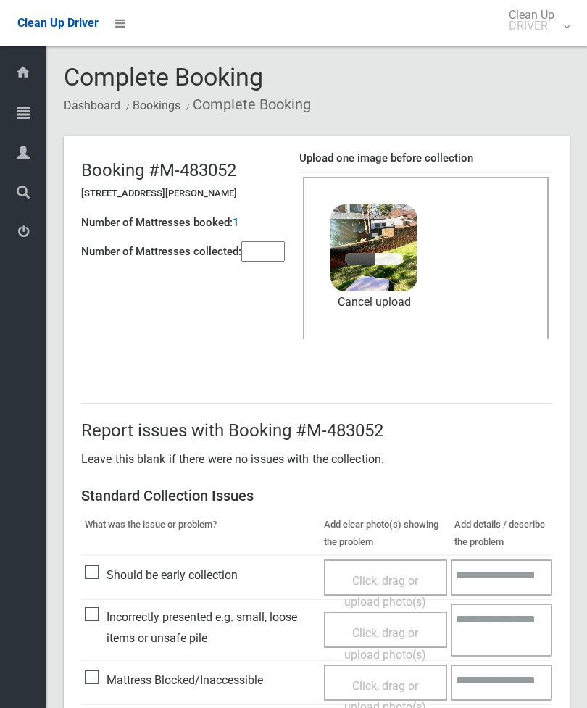
click at [267, 256] on input"] "number" at bounding box center [262, 251] width 43 height 20
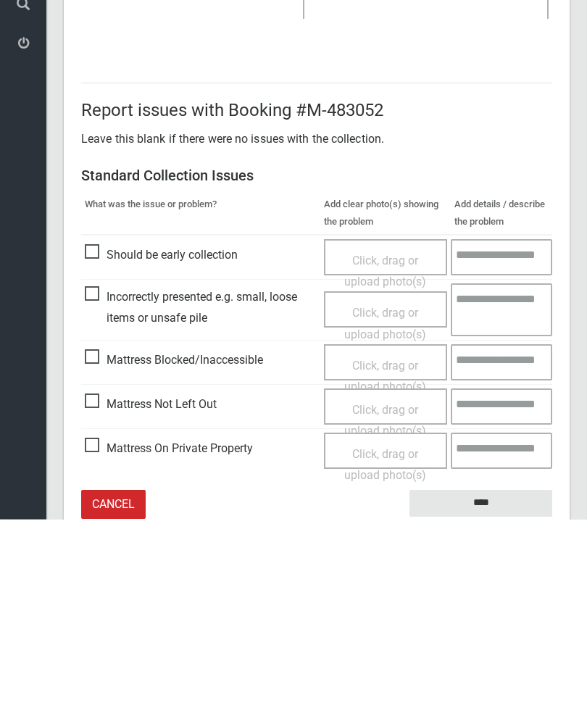
scroll to position [199, 0]
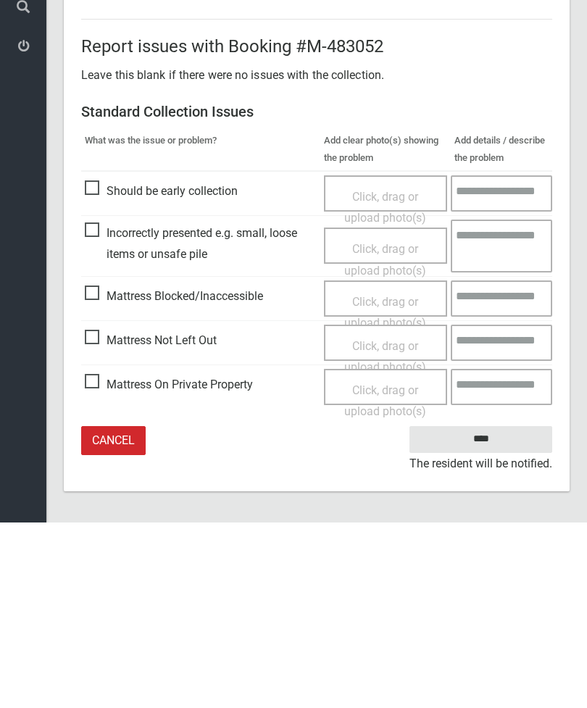
type input"] "*"
click at [504, 612] on input "****" at bounding box center [480, 625] width 143 height 27
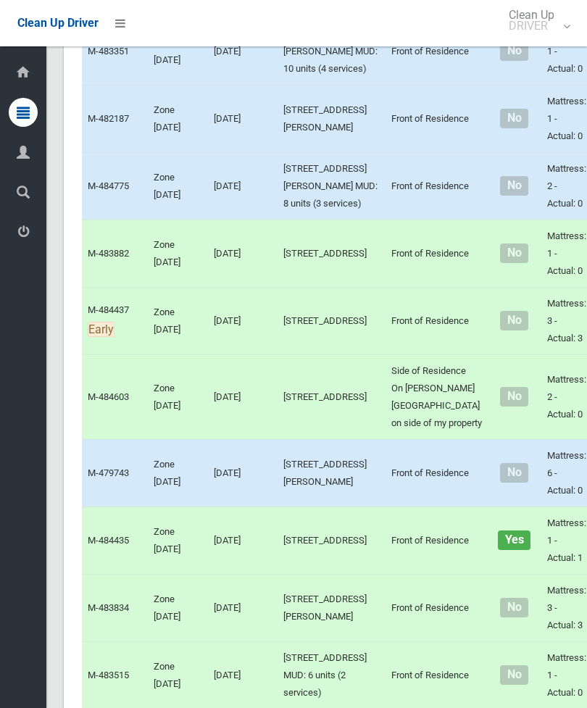
scroll to position [4641, 0]
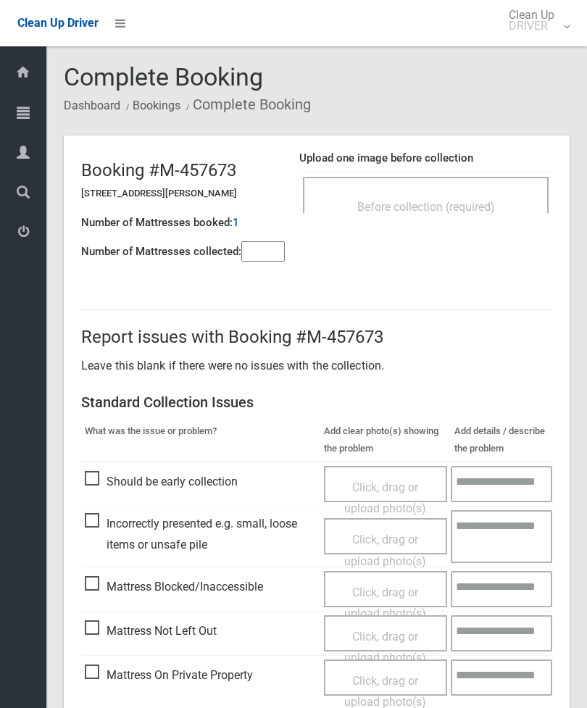
click at [462, 197] on div "Before collection (required)" at bounding box center [426, 206] width 214 height 27
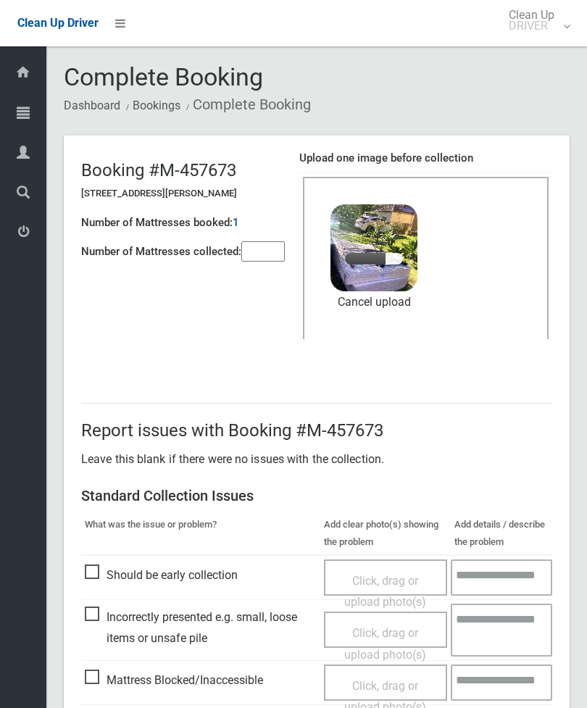
click at [254, 261] on input"] "number" at bounding box center [262, 251] width 43 height 20
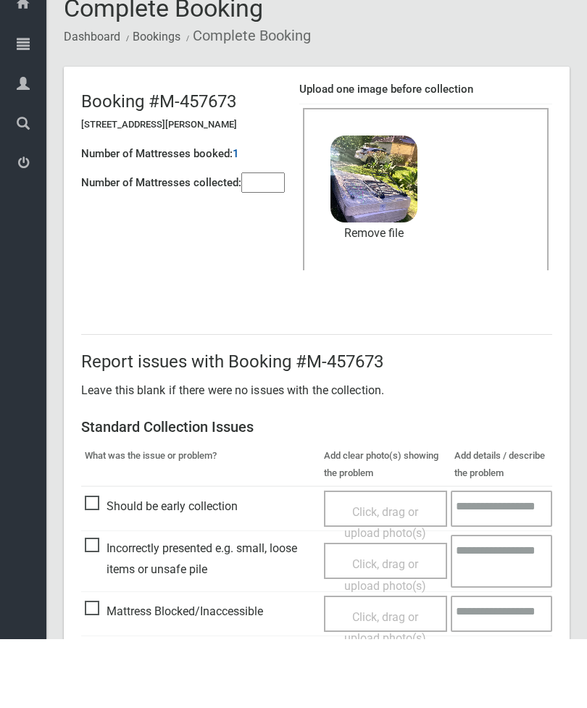
scroll to position [199, 0]
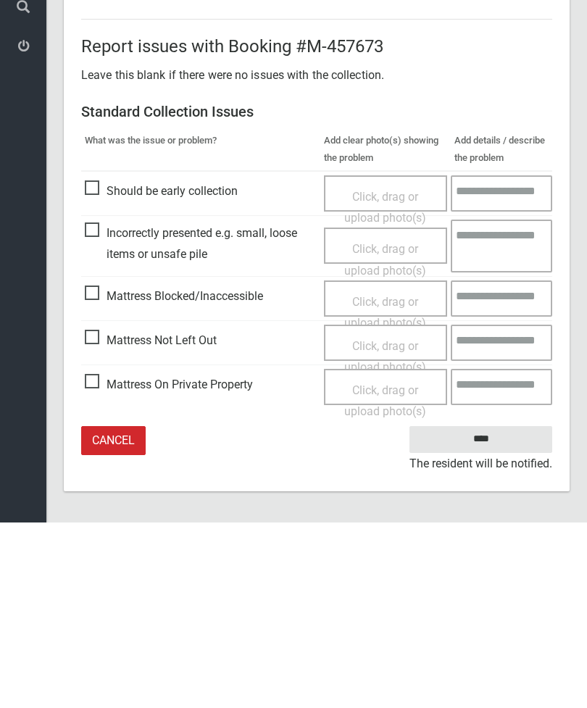
type input"] "*"
click at [476, 612] on input "****" at bounding box center [480, 625] width 143 height 27
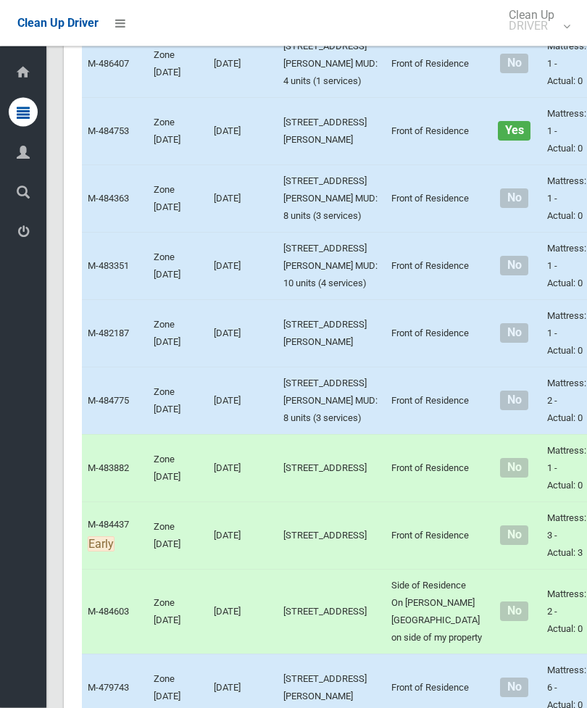
scroll to position [4600, 0]
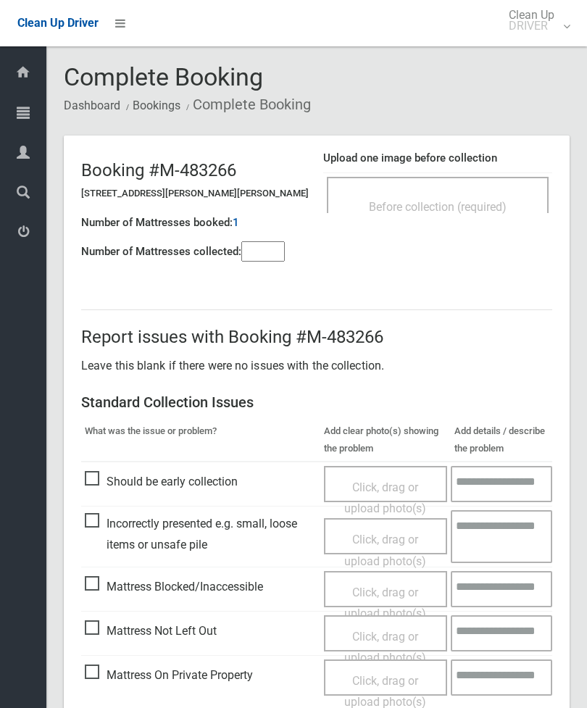
click at [476, 197] on div "Before collection (required)" at bounding box center [438, 206] width 190 height 27
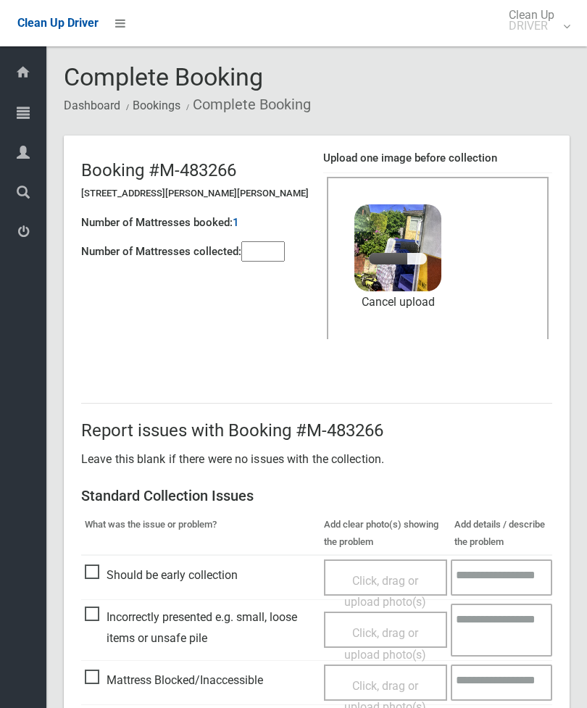
click at [270, 256] on input"] "number" at bounding box center [262, 251] width 43 height 20
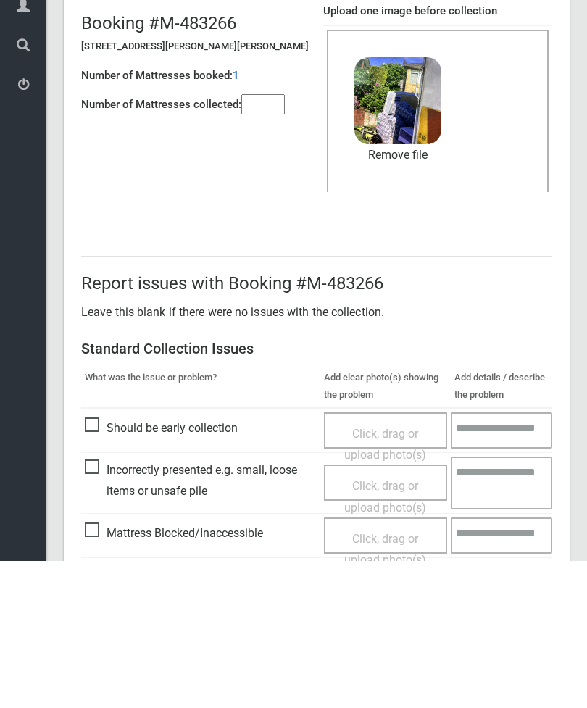
scroll to position [199, 0]
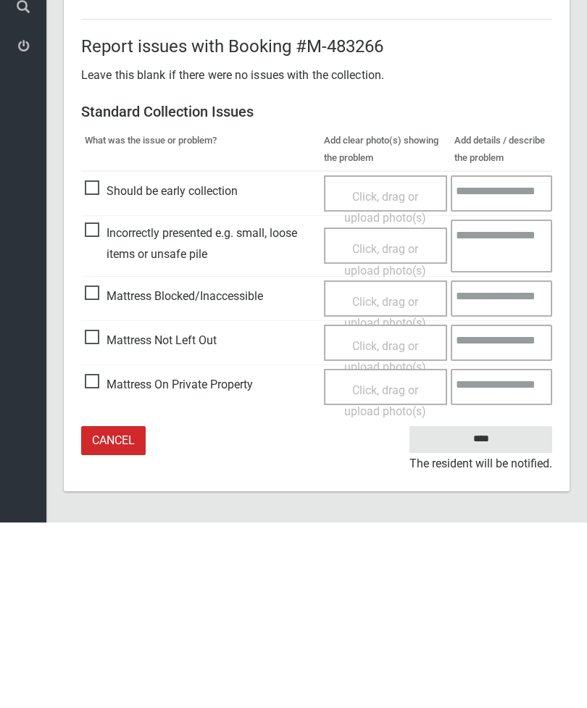
type input"] "*"
click at [489, 612] on input "****" at bounding box center [480, 625] width 143 height 27
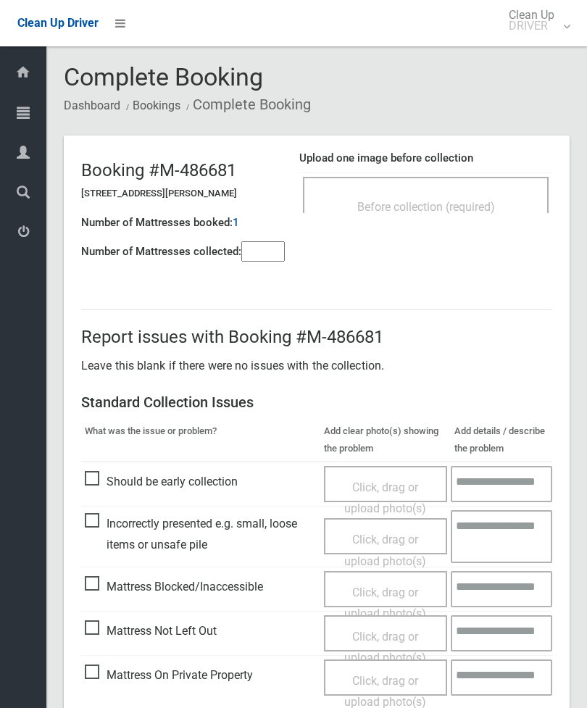
click at [272, 262] on input"] "number" at bounding box center [262, 251] width 43 height 20
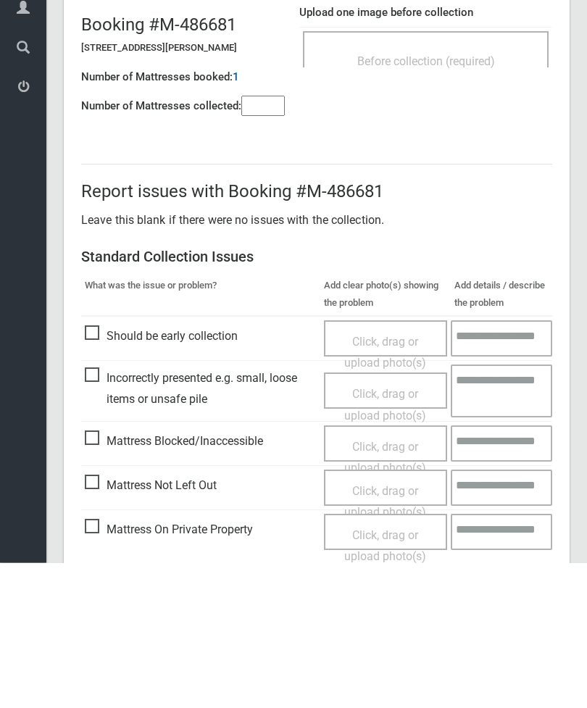
scroll to position [104, 0]
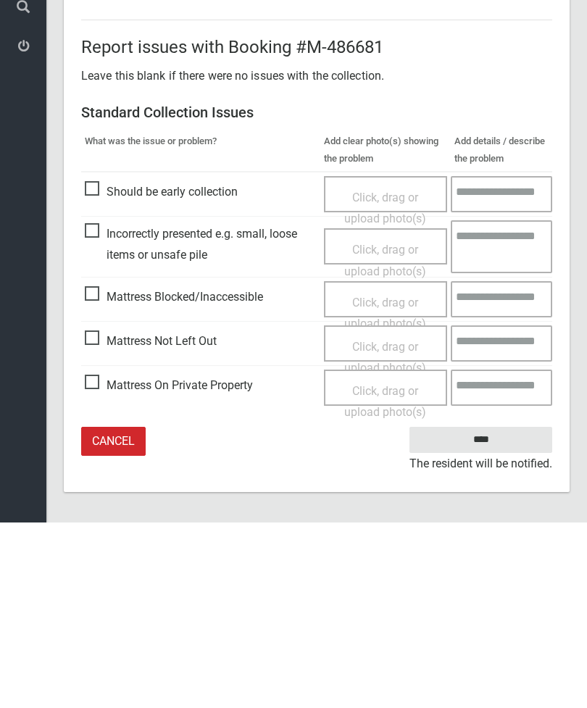
type input"] "*"
click at [100, 516] on span "Mattress Not Left Out" at bounding box center [151, 527] width 132 height 22
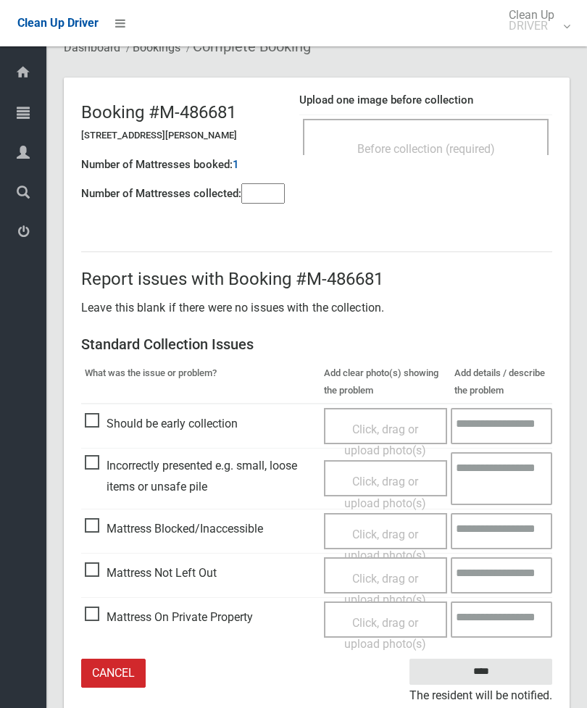
click at [389, 581] on div "Click, drag or upload photo(s)" at bounding box center [386, 589] width 102 height 43
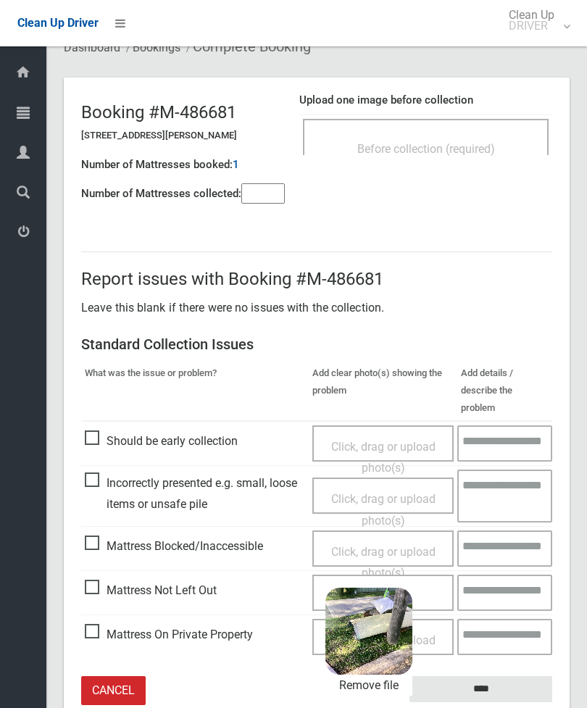
click at [516, 676] on input "****" at bounding box center [480, 689] width 143 height 27
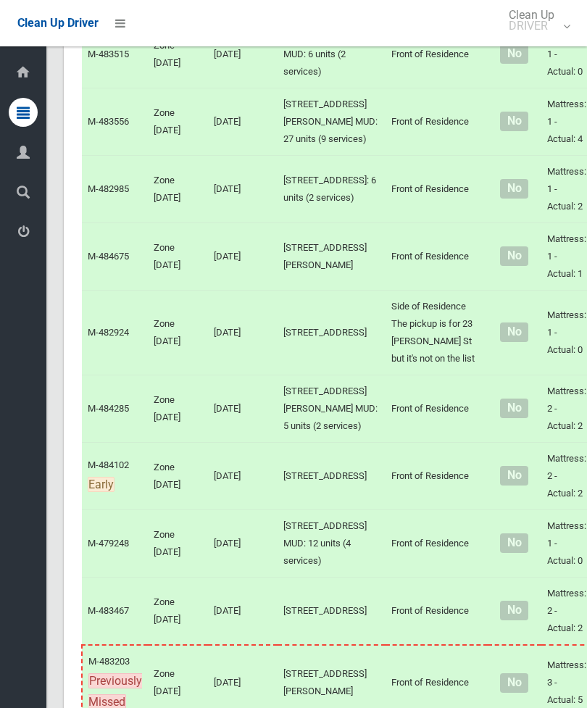
scroll to position [5277, 0]
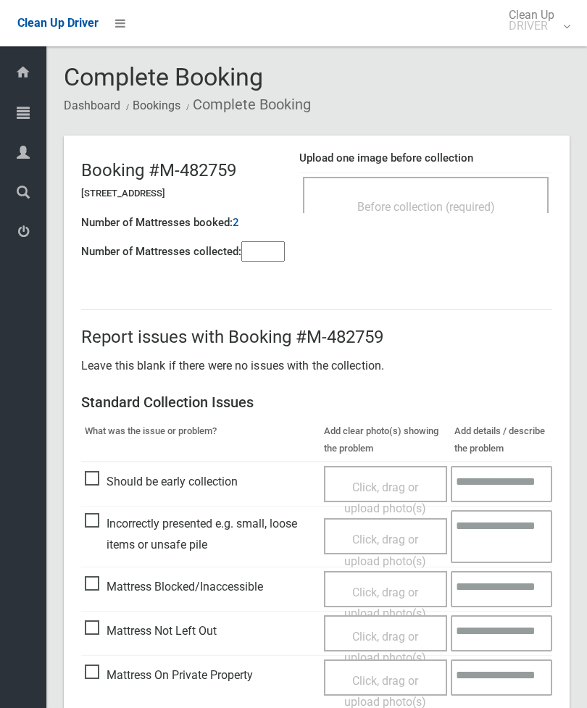
click at [488, 199] on div "Before collection (required)" at bounding box center [426, 206] width 214 height 27
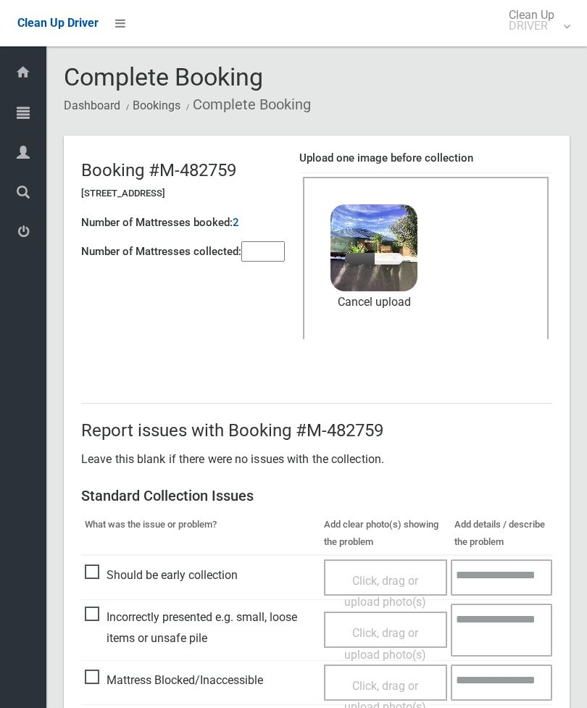
click at [268, 242] on input"] "number" at bounding box center [262, 251] width 43 height 20
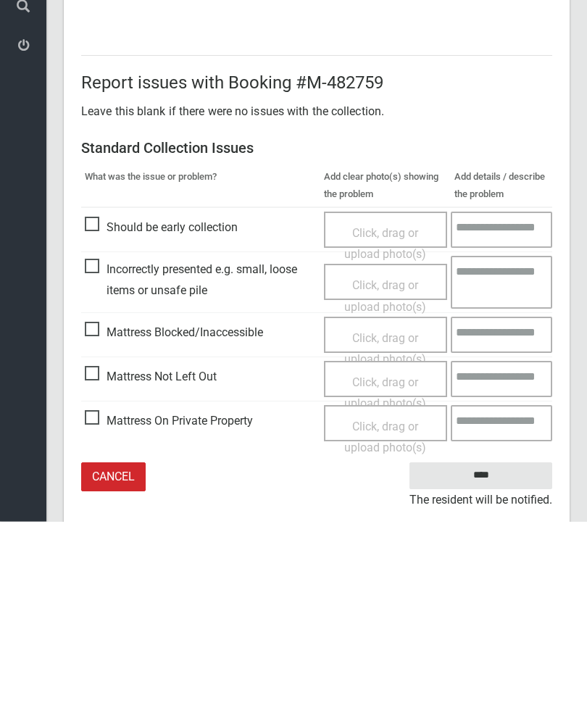
scroll to position [199, 0]
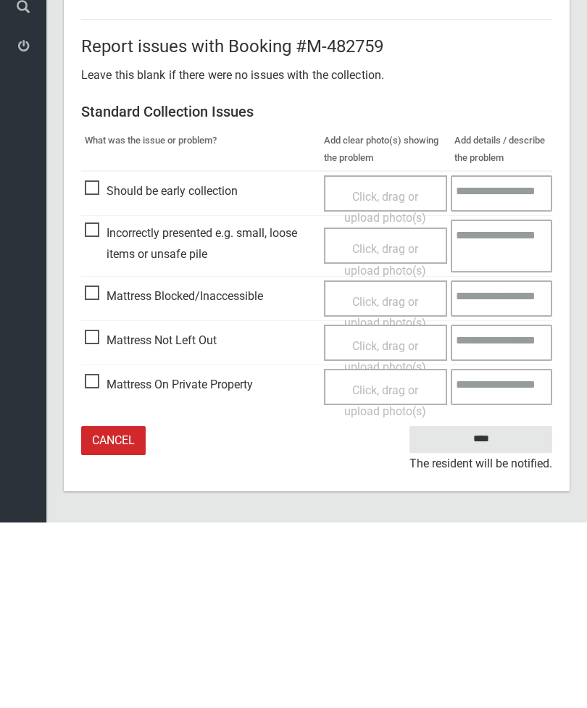
type input"] "*"
click at [493, 612] on input "****" at bounding box center [480, 625] width 143 height 27
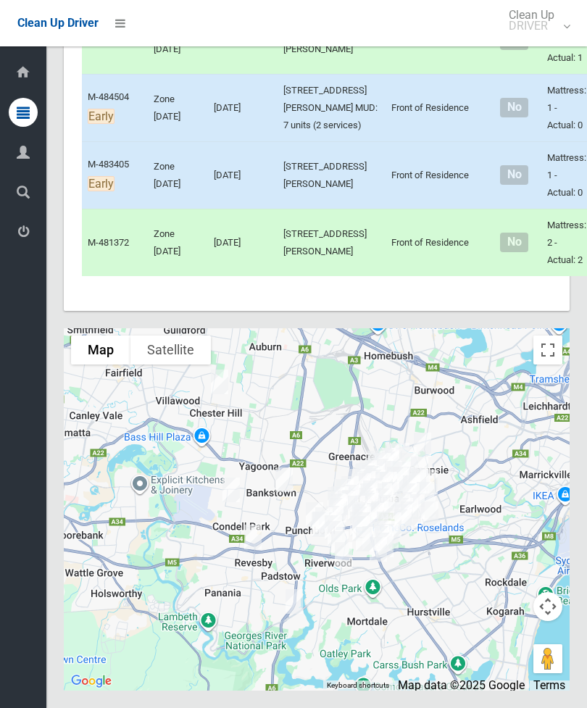
scroll to position [10084, 0]
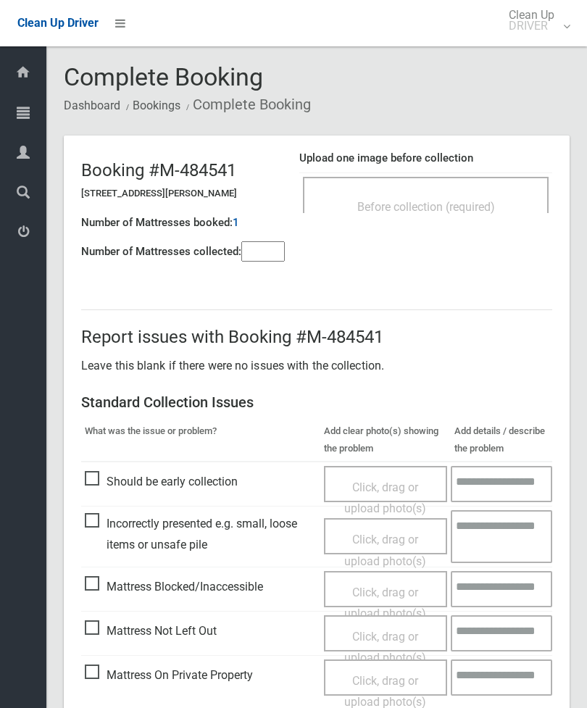
click at [256, 249] on input"] "number" at bounding box center [262, 251] width 43 height 20
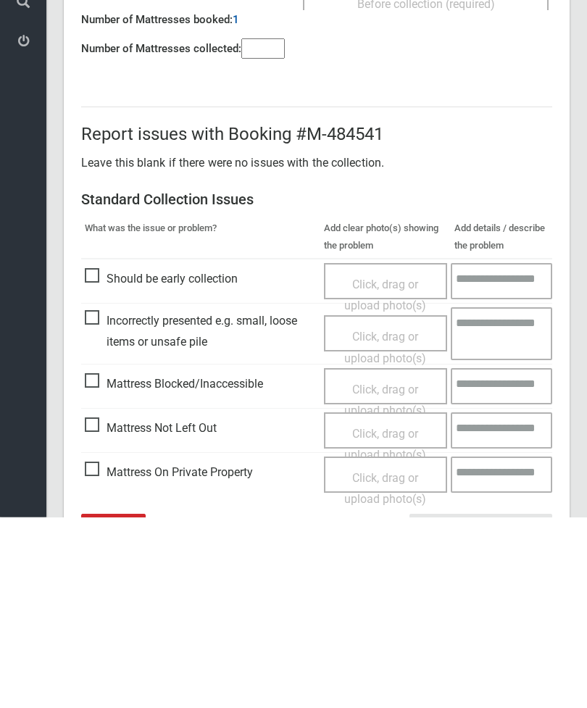
scroll to position [104, 0]
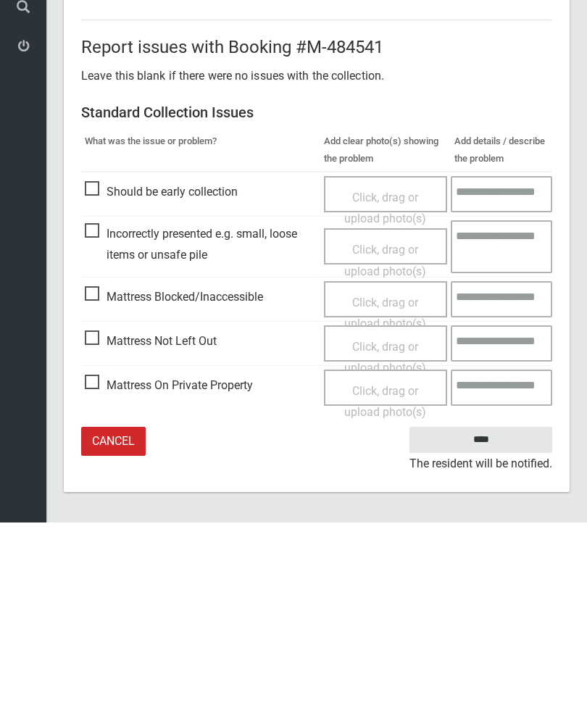
type input"] "*"
click at [102, 516] on span "Mattress Not Left Out" at bounding box center [151, 527] width 132 height 22
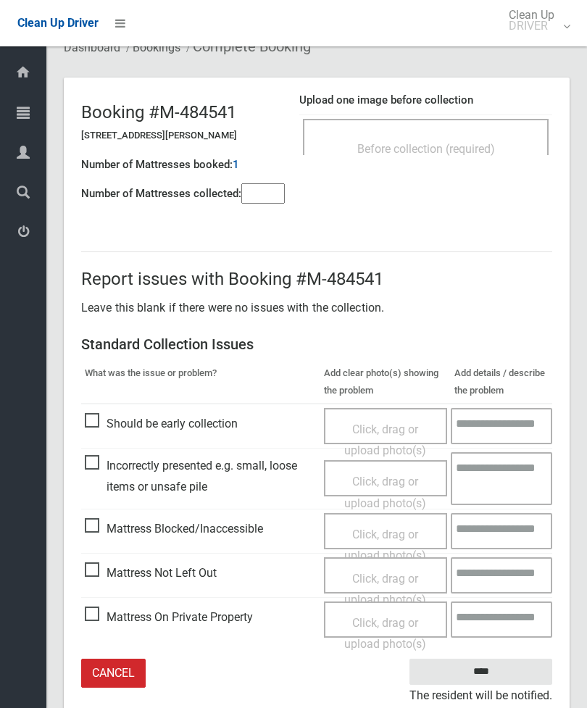
click at [406, 575] on span "Click, drag or upload photo(s)" at bounding box center [385, 590] width 82 height 36
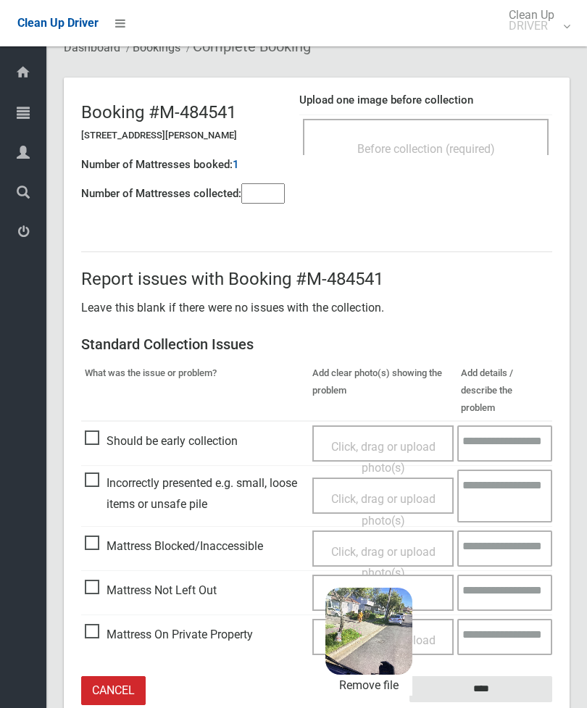
click at [496, 676] on input "****" at bounding box center [480, 689] width 143 height 27
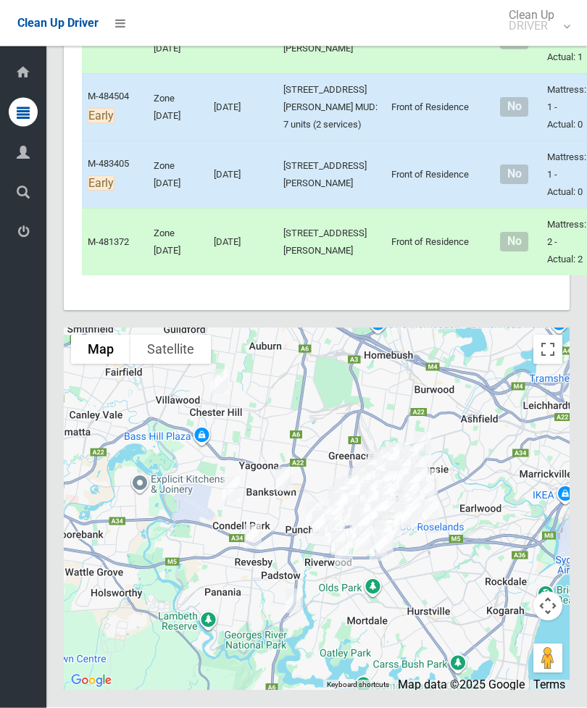
scroll to position [7311, 0]
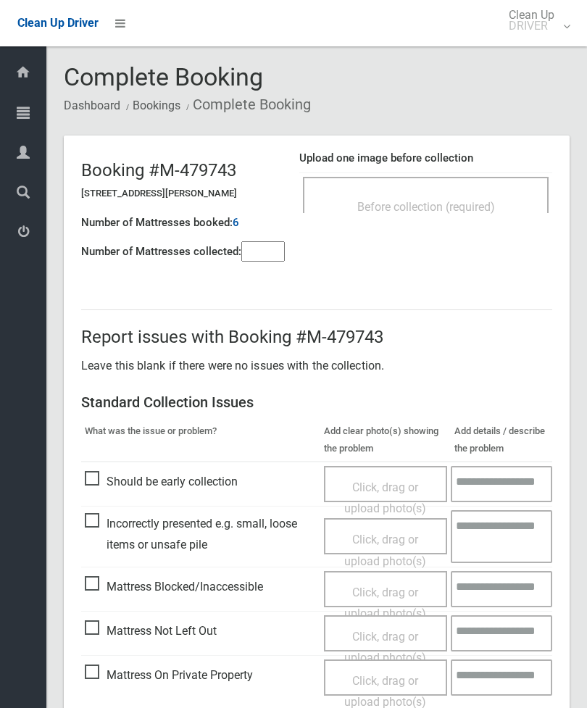
click at [464, 205] on span "Before collection (required)" at bounding box center [426, 207] width 138 height 14
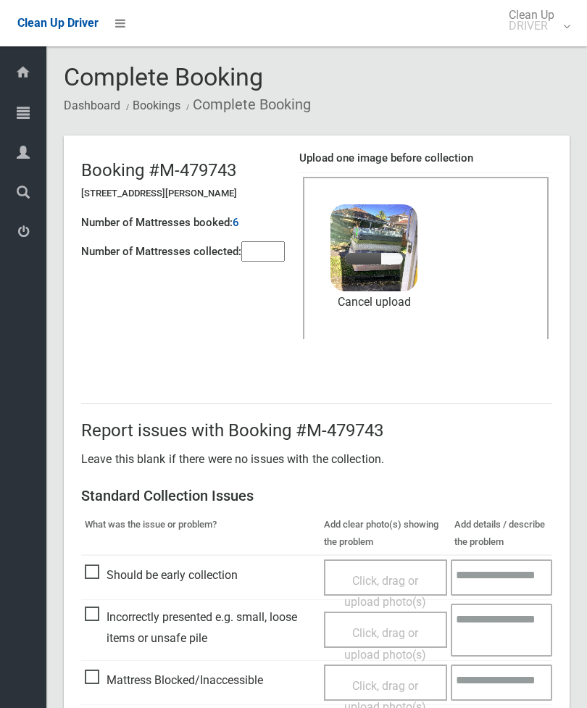
click at [272, 262] on input"] "number" at bounding box center [262, 251] width 43 height 20
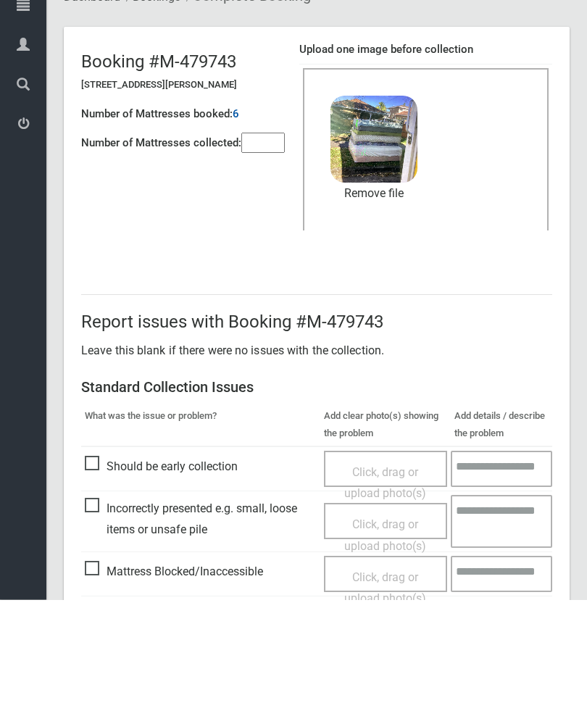
scroll to position [199, 0]
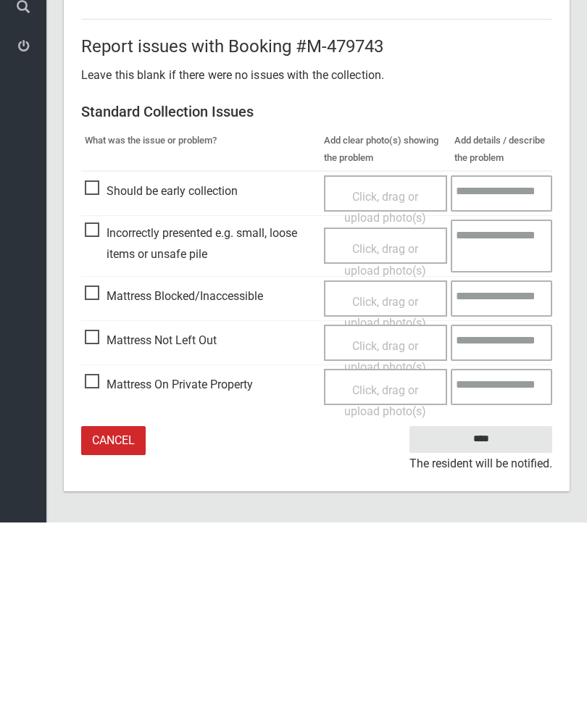
type input"] "*"
click at [489, 612] on input "****" at bounding box center [480, 625] width 143 height 27
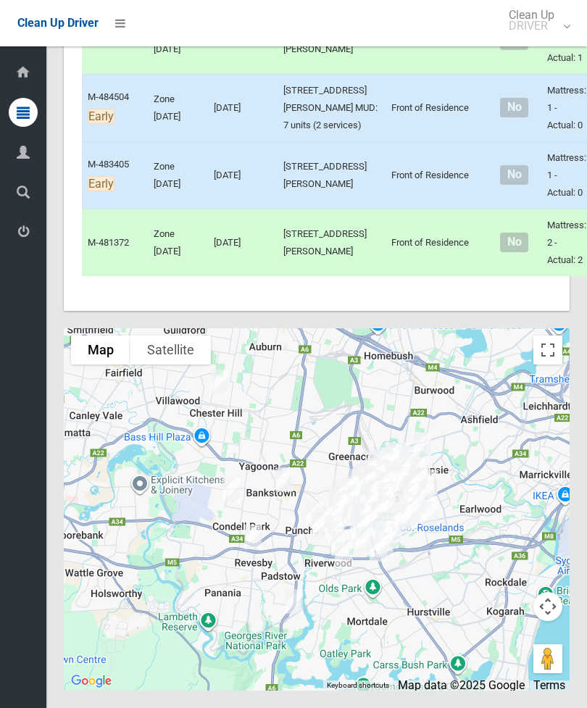
scroll to position [10598, 0]
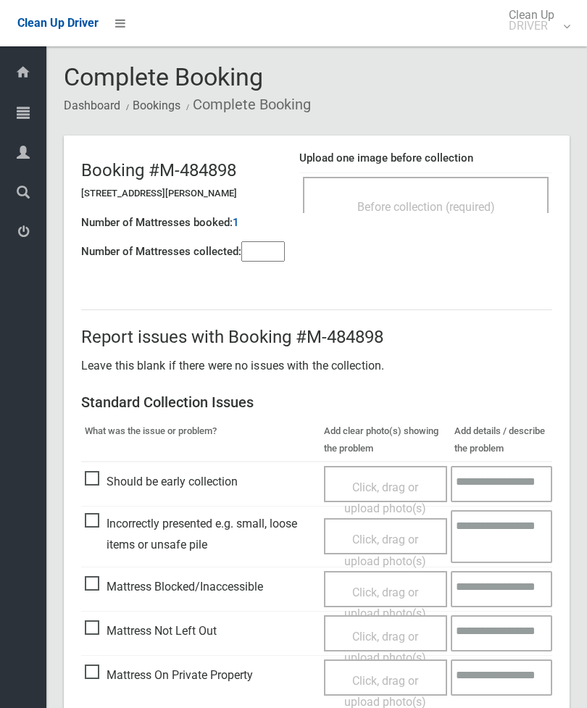
click at [266, 262] on input"] "number" at bounding box center [262, 251] width 43 height 20
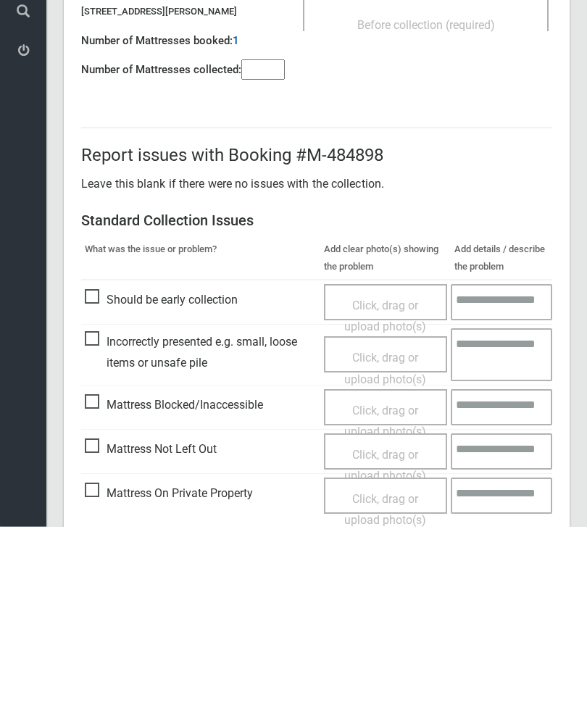
scroll to position [104, 0]
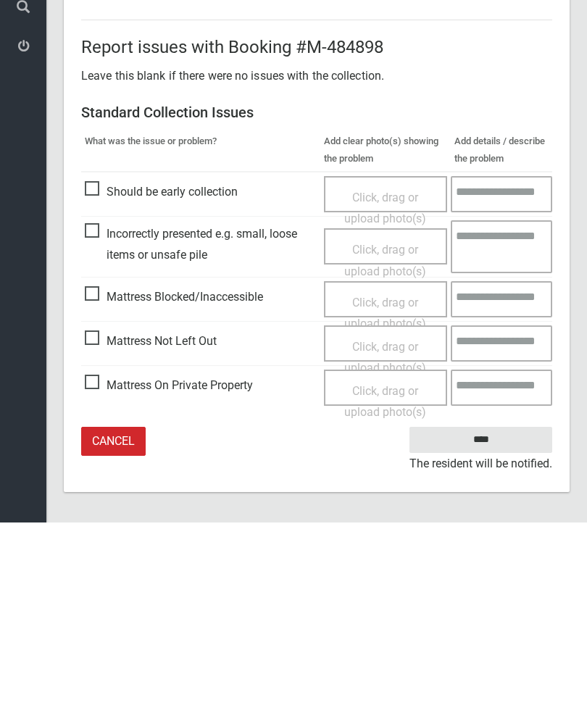
type input"] "*"
click at [106, 516] on span "Mattress Not Left Out" at bounding box center [151, 527] width 132 height 22
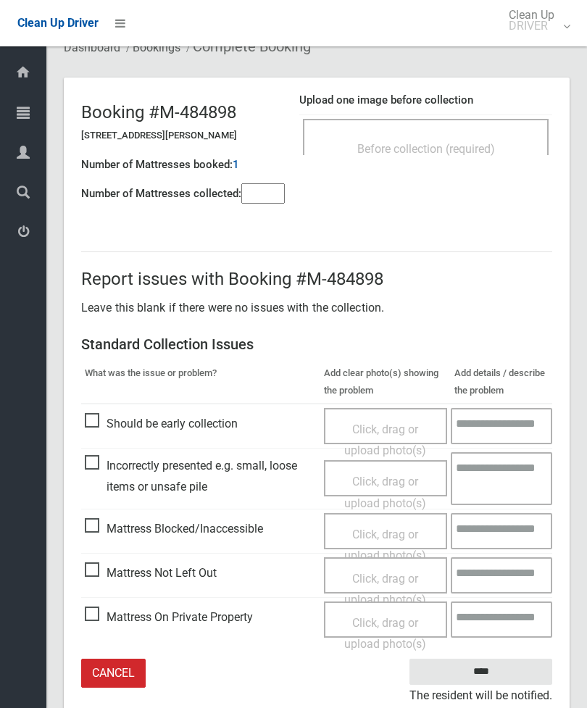
click at [386, 601] on div "Click, drag or upload photo(s)" at bounding box center [386, 619] width 124 height 36
click at [385, 577] on span "Click, drag or upload photo(s)" at bounding box center [385, 590] width 82 height 36
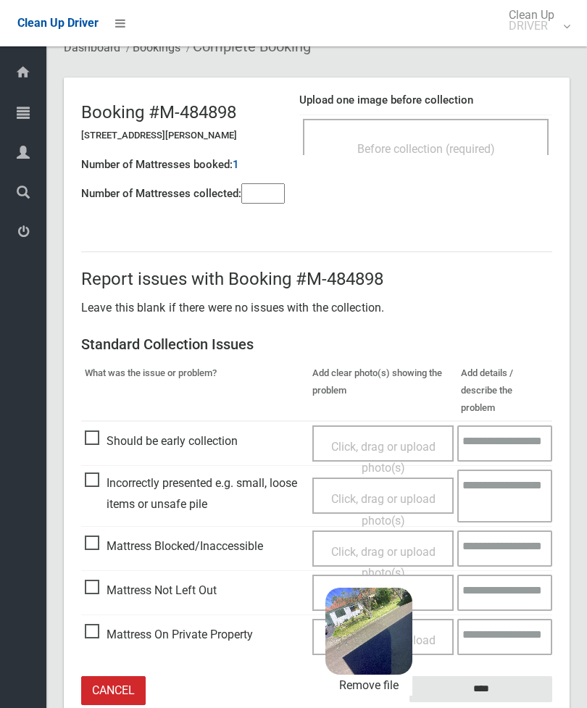
click at [510, 676] on input "****" at bounding box center [480, 689] width 143 height 27
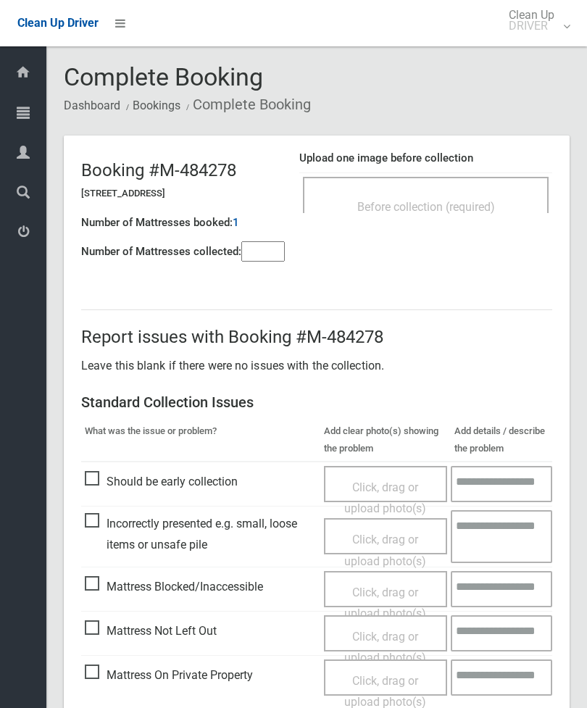
click at [285, 243] on input"] "number" at bounding box center [262, 251] width 43 height 20
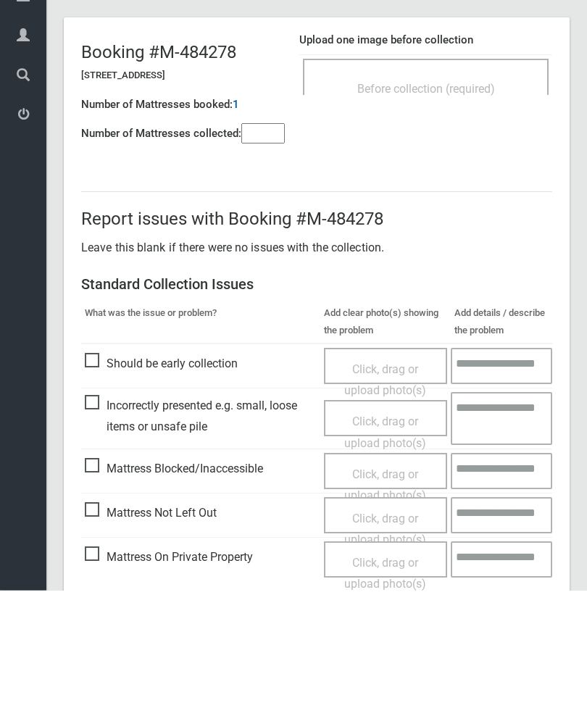
scroll to position [104, 0]
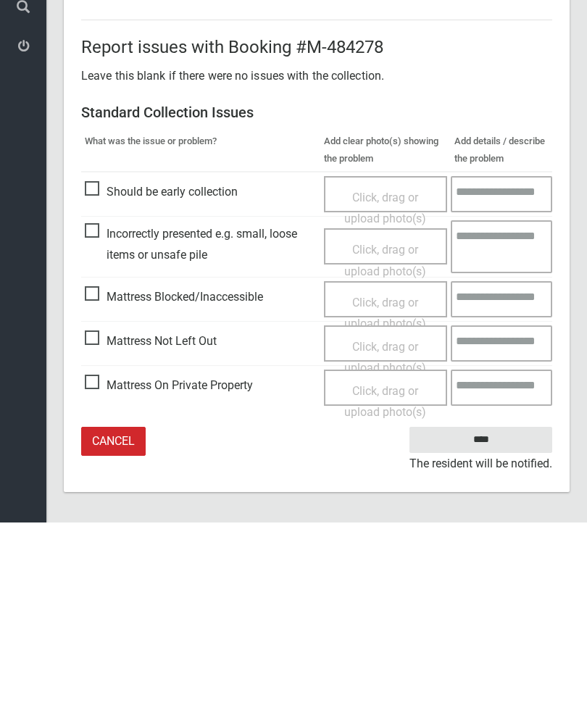
type input"] "*"
click at [102, 516] on span "Mattress Not Left Out" at bounding box center [151, 527] width 132 height 22
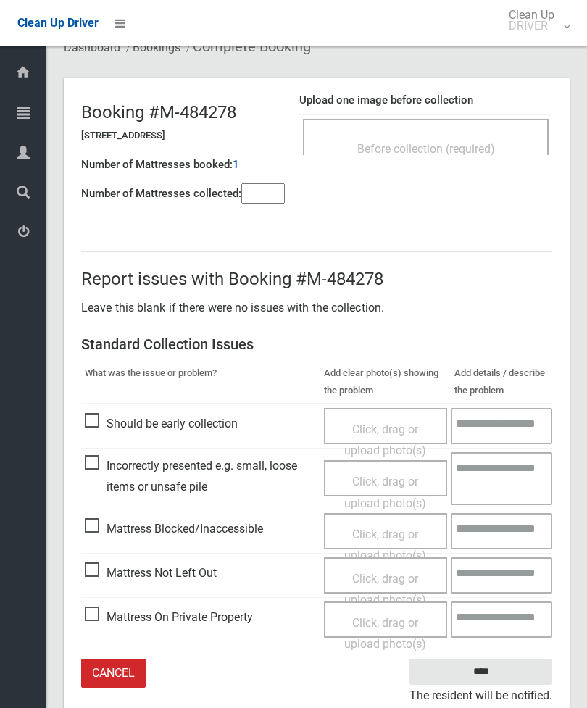
click at [395, 575] on span "Click, drag or upload photo(s)" at bounding box center [385, 590] width 82 height 36
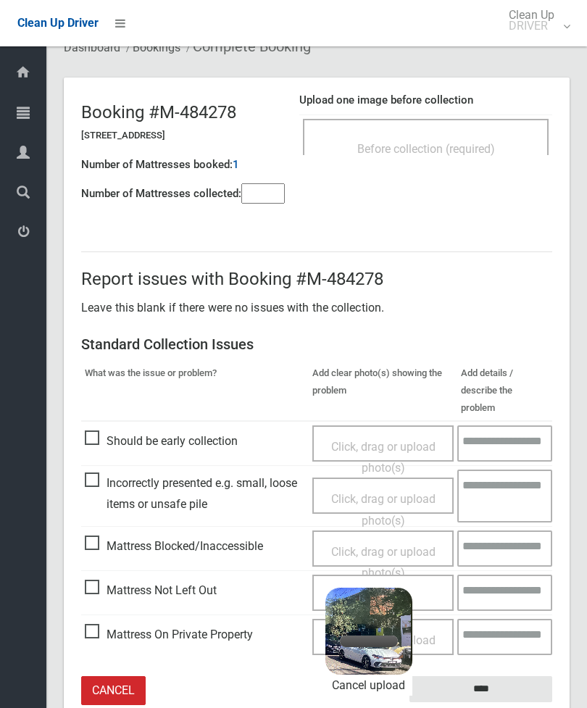
click at [396, 675] on link "Cancel upload" at bounding box center [368, 686] width 87 height 22
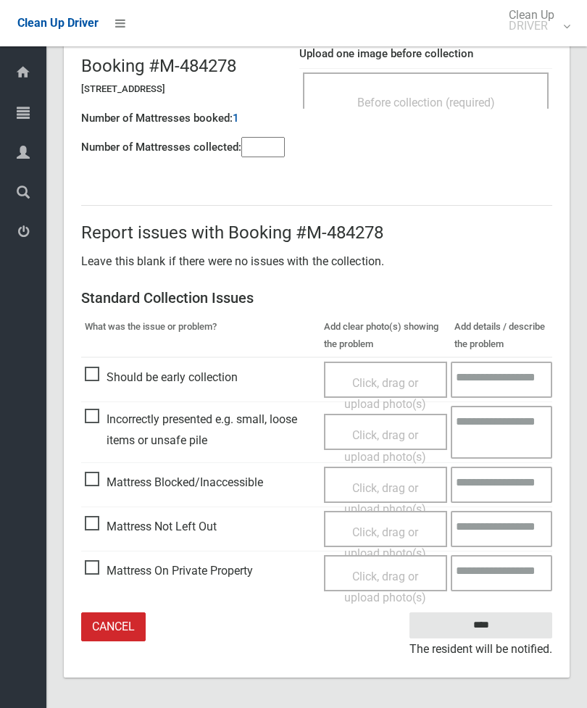
click at [104, 521] on span "Mattress Not Left Out" at bounding box center [151, 527] width 132 height 22
click at [394, 525] on span "Click, drag or upload photo(s)" at bounding box center [385, 543] width 82 height 36
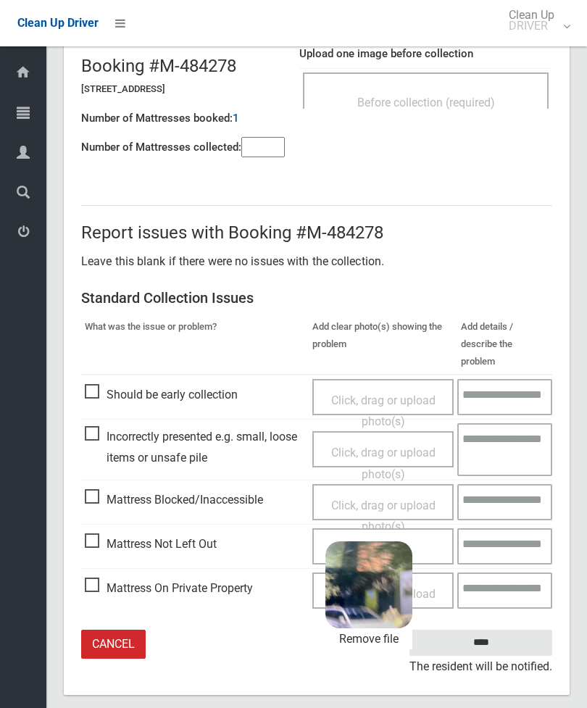
click at [504, 630] on input "****" at bounding box center [480, 643] width 143 height 27
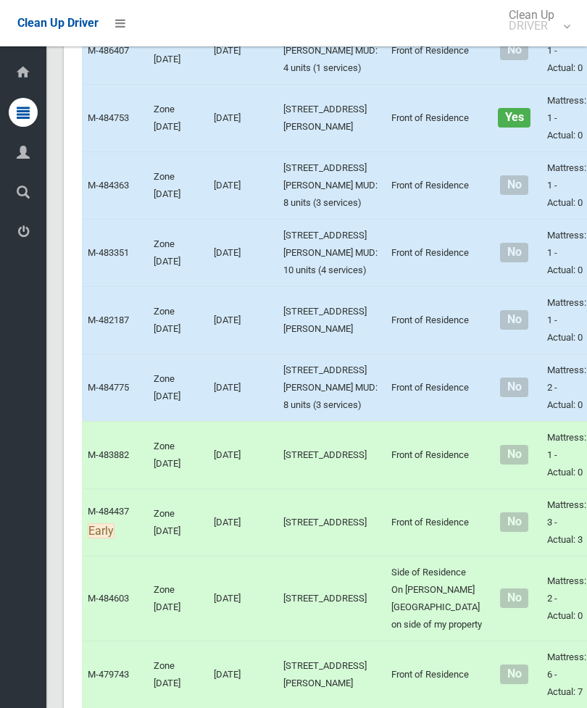
scroll to position [4533, 0]
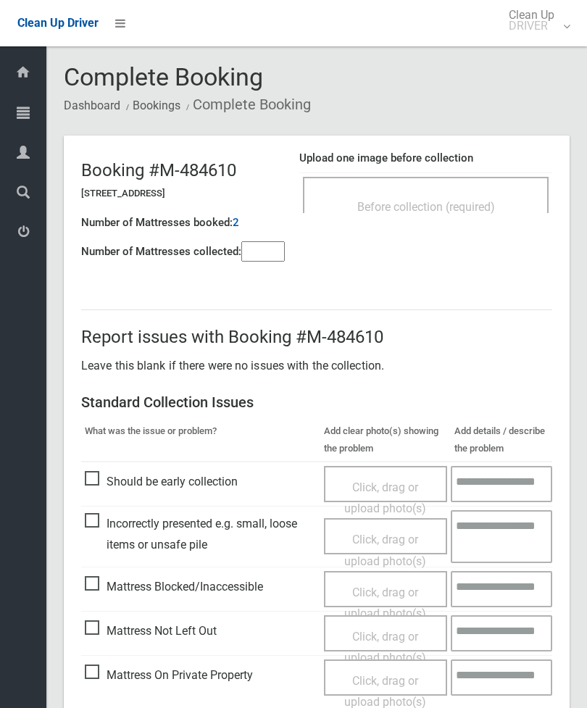
click at [486, 201] on span "Before collection (required)" at bounding box center [426, 207] width 138 height 14
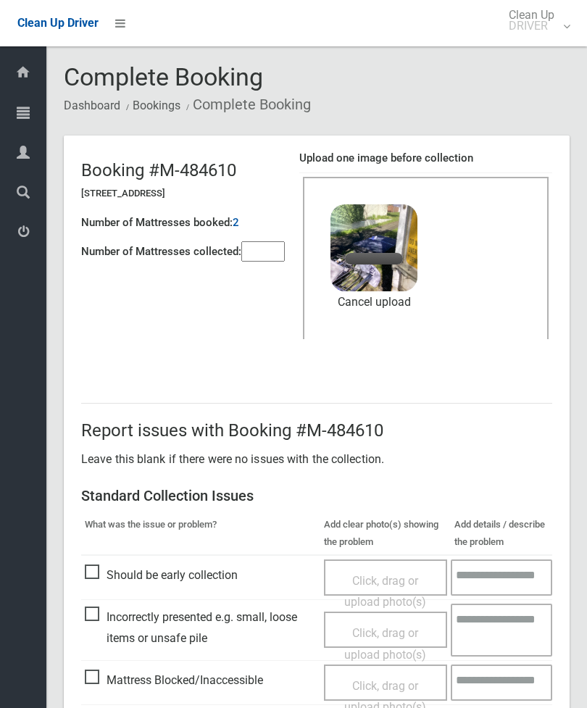
click at [279, 246] on input"] "number" at bounding box center [262, 251] width 43 height 20
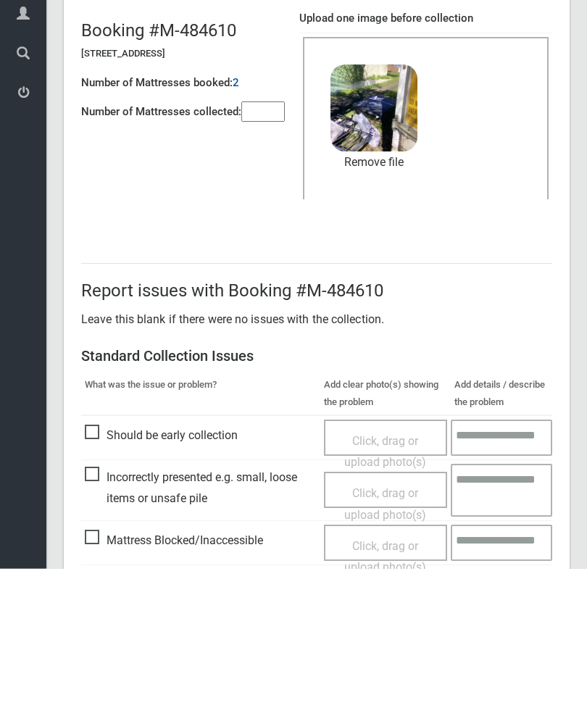
scroll to position [199, 0]
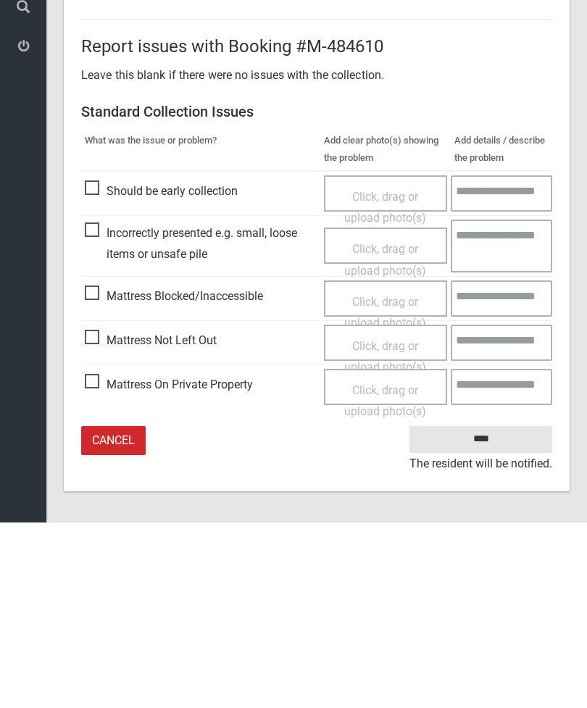
type input"] "*"
click at [494, 612] on input "****" at bounding box center [480, 625] width 143 height 27
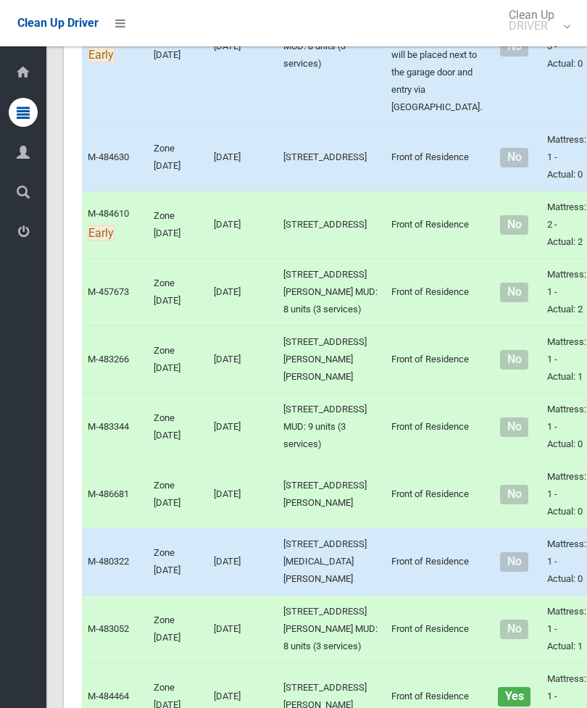
scroll to position [3051, 0]
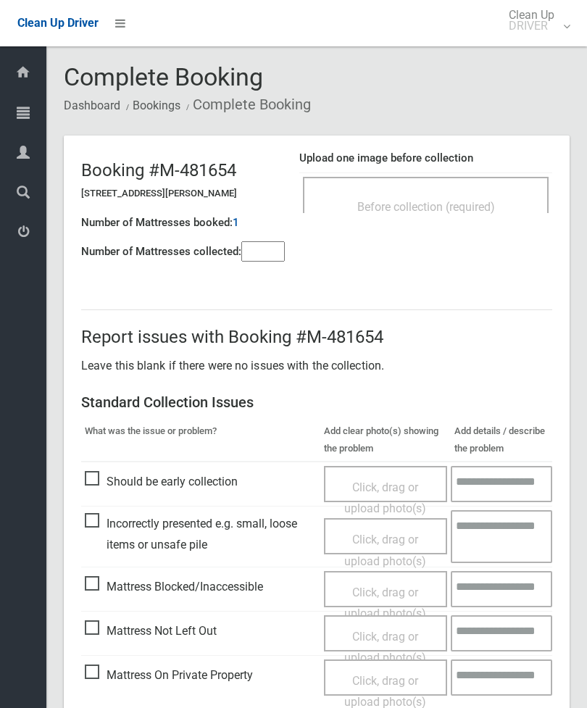
click at [476, 199] on div "Before collection (required)" at bounding box center [426, 206] width 214 height 27
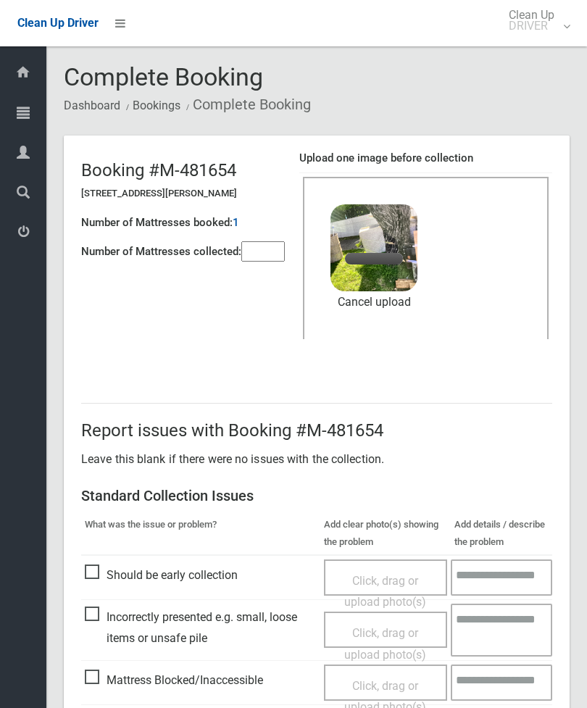
click at [265, 261] on input"] "number" at bounding box center [262, 251] width 43 height 20
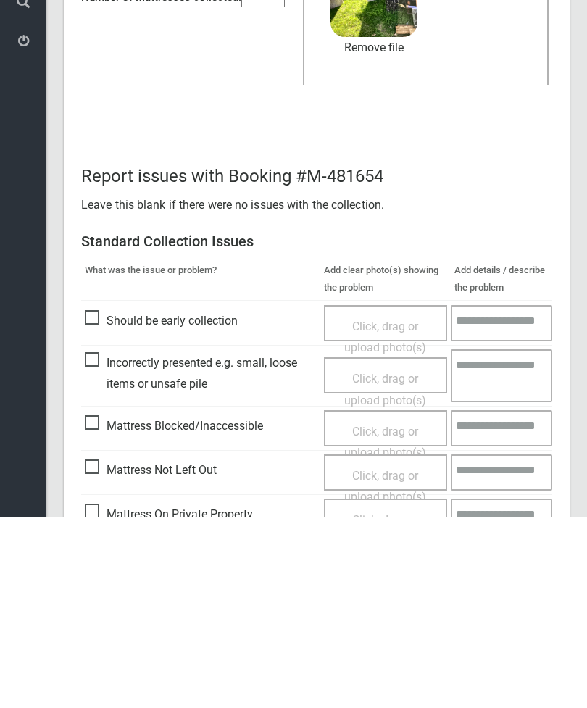
scroll to position [199, 0]
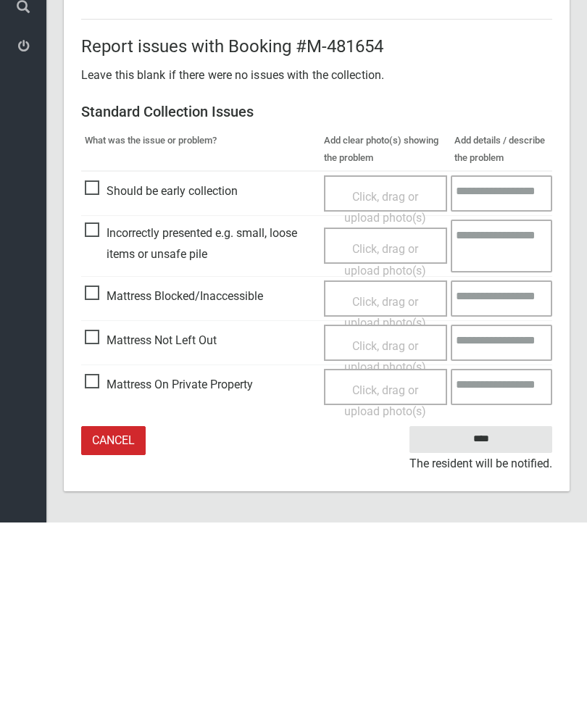
type input"] "*"
click at [485, 612] on input "****" at bounding box center [480, 625] width 143 height 27
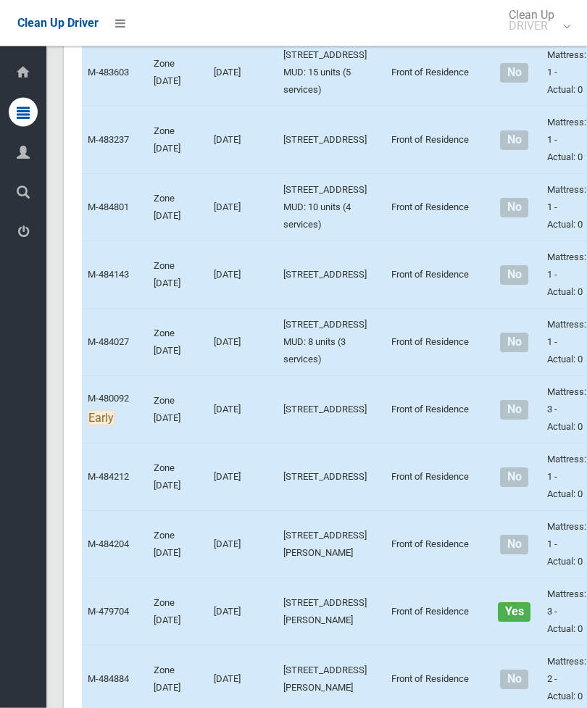
scroll to position [1438, 0]
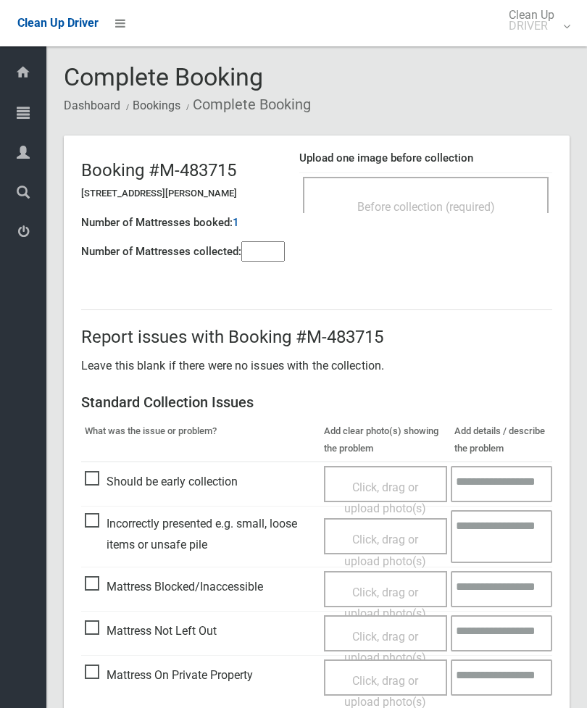
click at [462, 200] on span "Before collection (required)" at bounding box center [426, 207] width 138 height 14
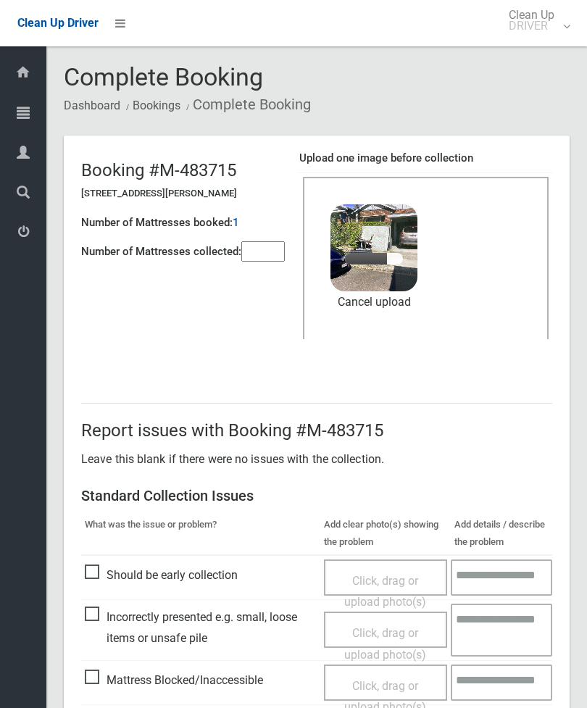
click at [275, 233] on div "Number of Mattresses booked: 1" at bounding box center [183, 223] width 204 height 30
click at [264, 259] on input"] "number" at bounding box center [262, 251] width 43 height 20
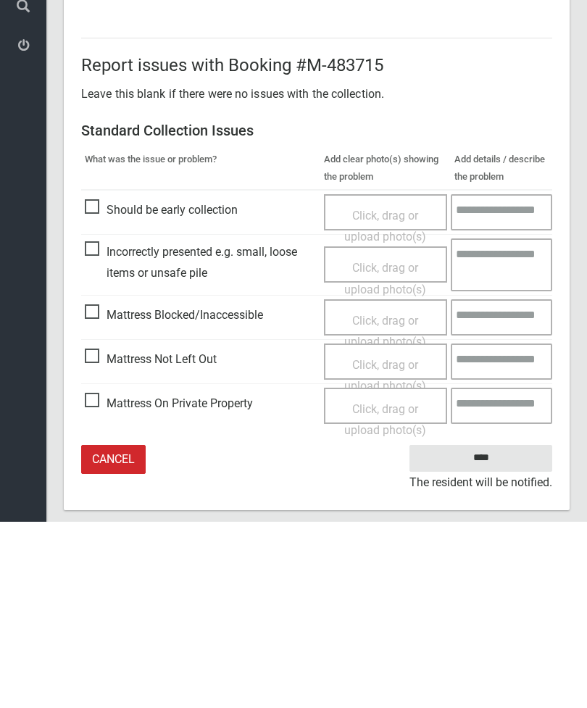
scroll to position [199, 0]
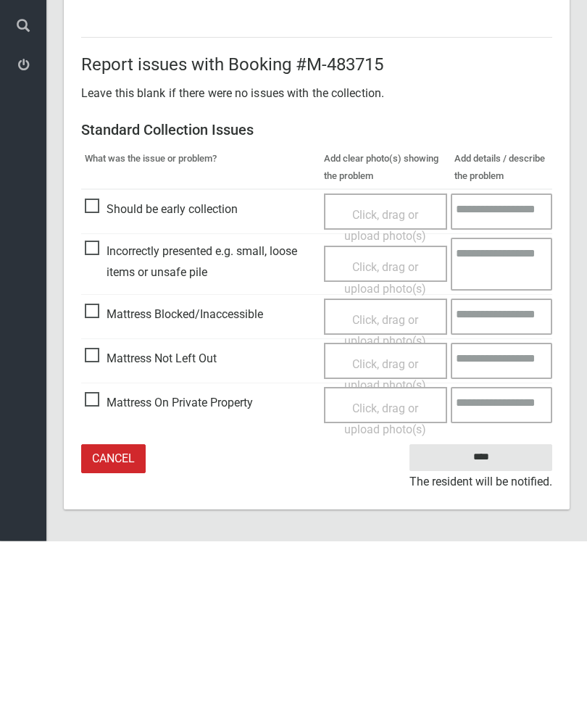
type input"] "*"
click at [486, 612] on input "****" at bounding box center [480, 625] width 143 height 27
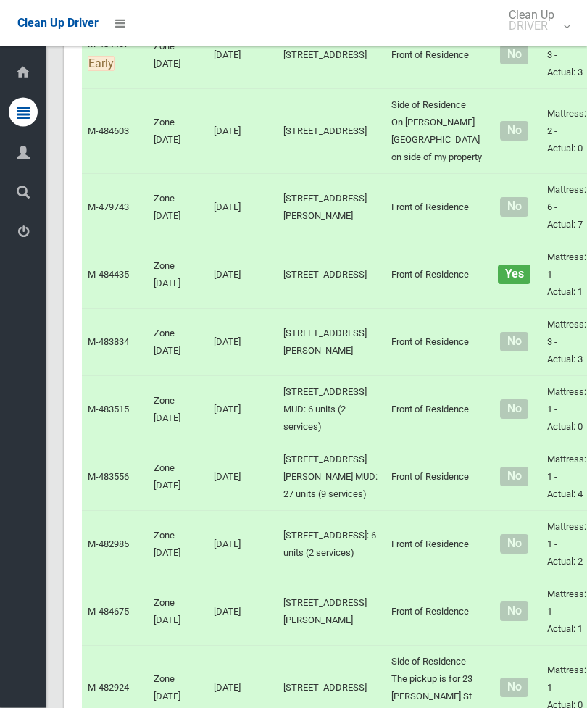
scroll to position [4962, 0]
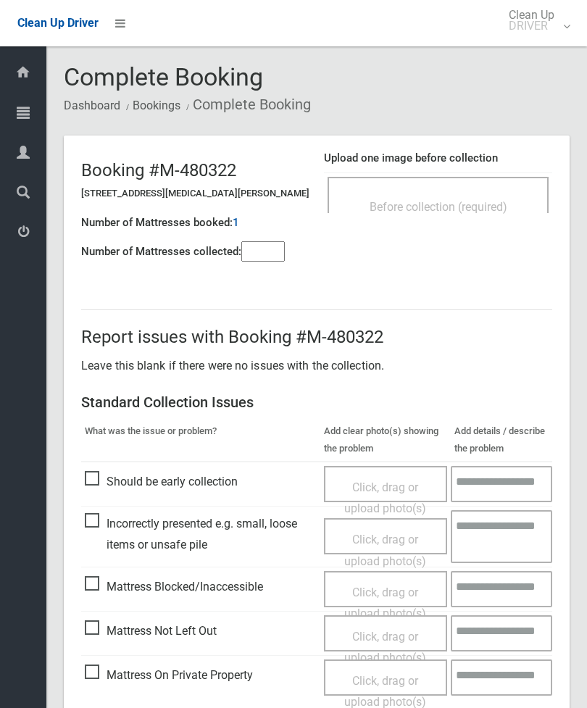
click at [271, 258] on input"] "number" at bounding box center [262, 251] width 43 height 20
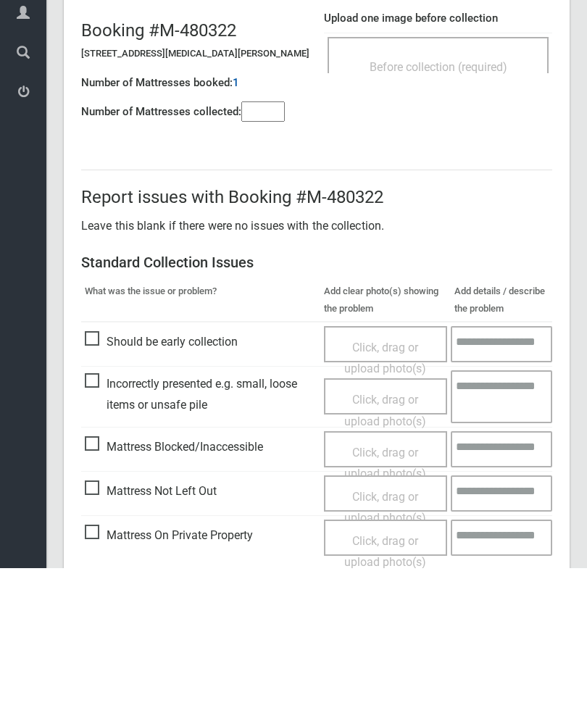
scroll to position [104, 0]
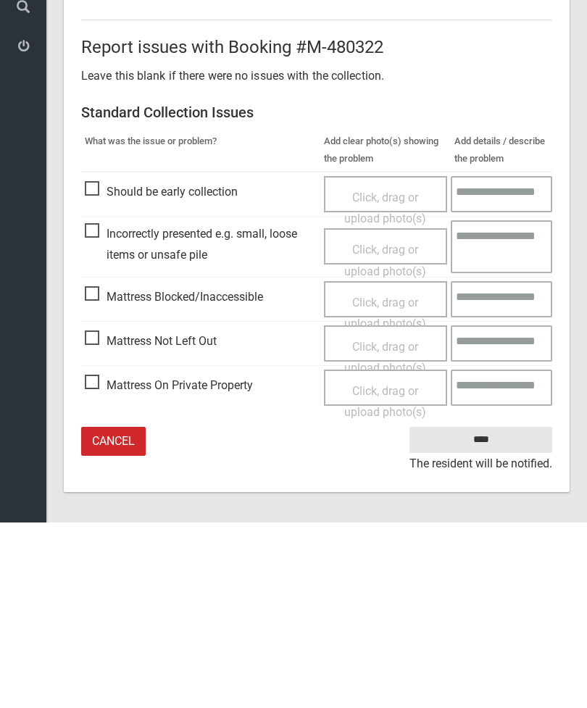
type input"] "*"
click at [94, 472] on span "Mattress Blocked/Inaccessible" at bounding box center [174, 483] width 178 height 22
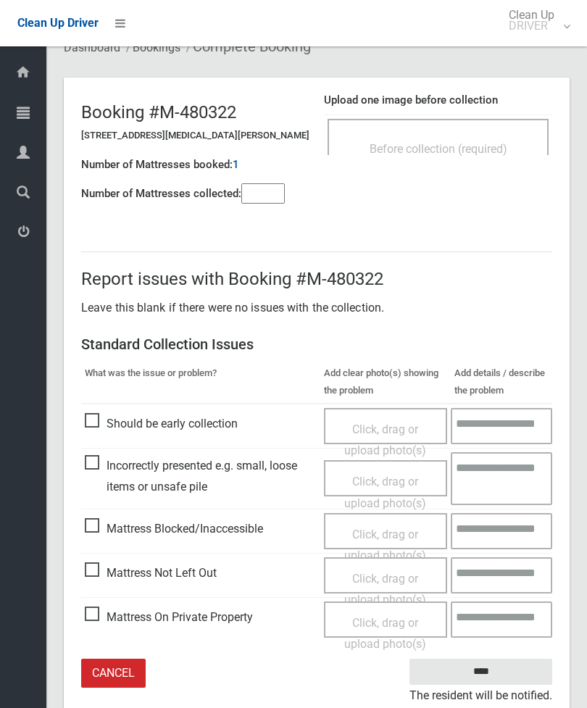
click at [396, 535] on span "Click, drag or upload photo(s)" at bounding box center [385, 545] width 82 height 36
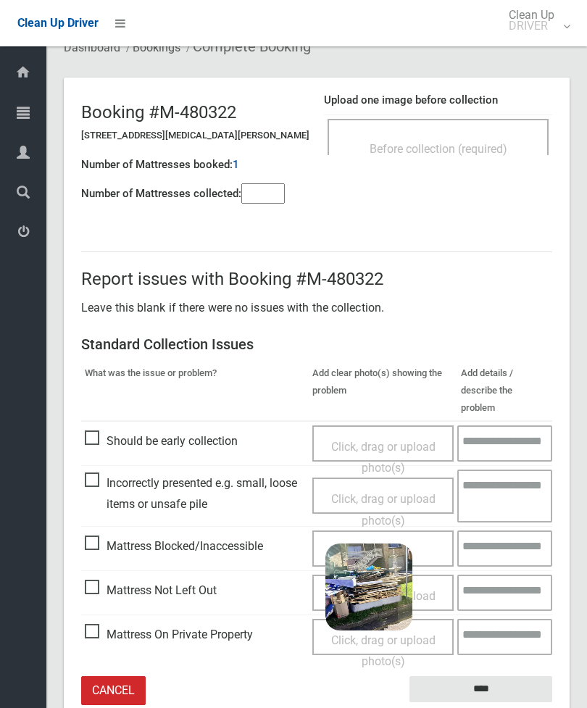
click at [517, 676] on input "****" at bounding box center [480, 689] width 143 height 27
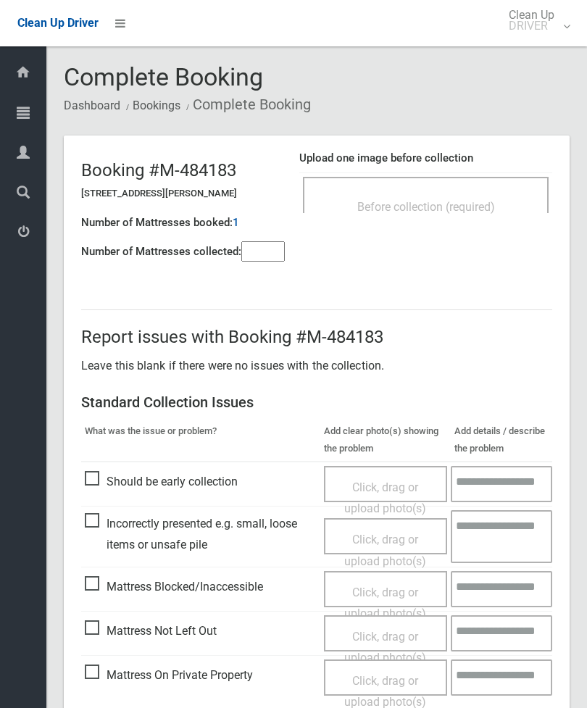
click at [474, 207] on span "Before collection (required)" at bounding box center [426, 207] width 138 height 14
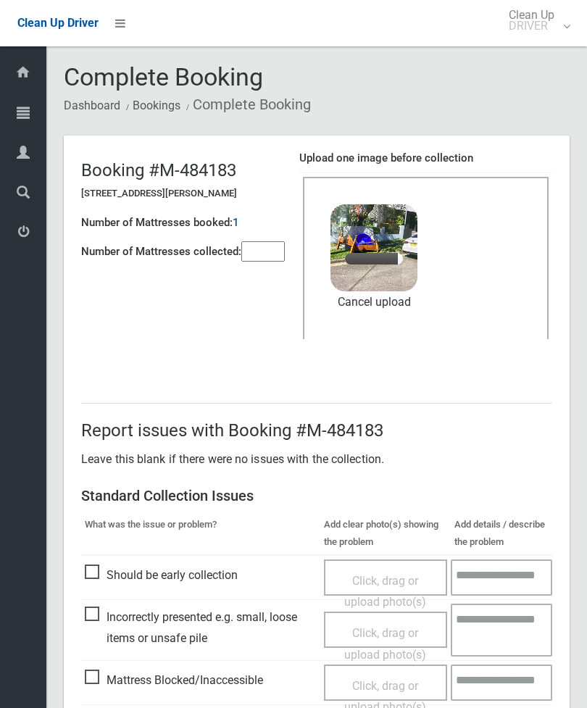
click at [263, 252] on input"] "number" at bounding box center [262, 251] width 43 height 20
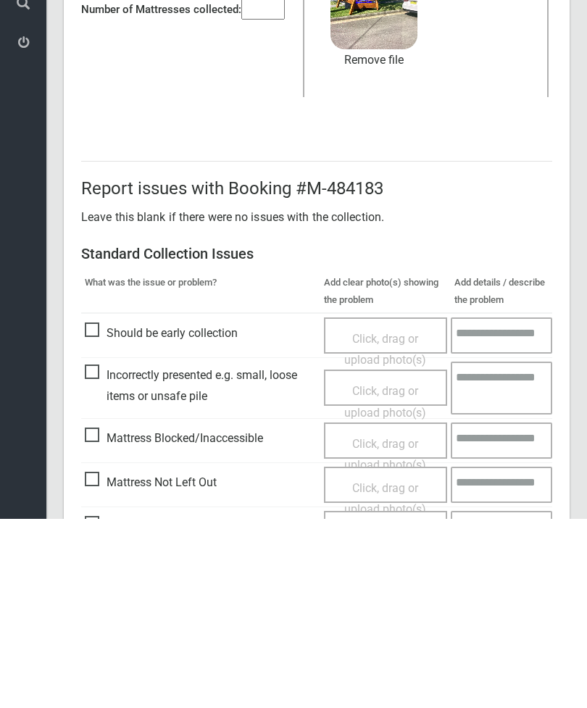
scroll to position [199, 0]
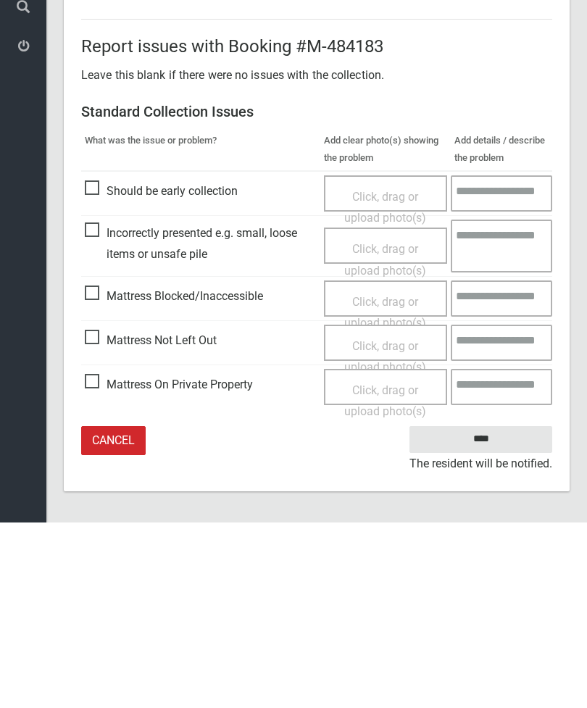
type input"] "*"
click at [483, 612] on input "****" at bounding box center [480, 625] width 143 height 27
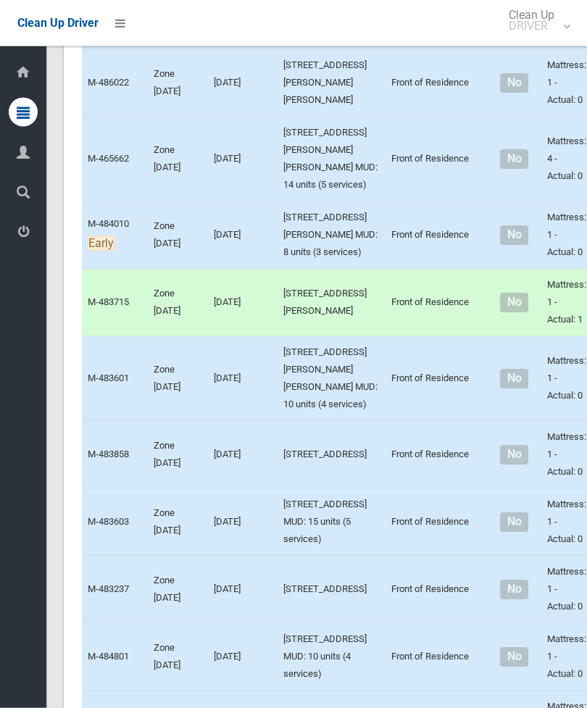
scroll to position [989, 0]
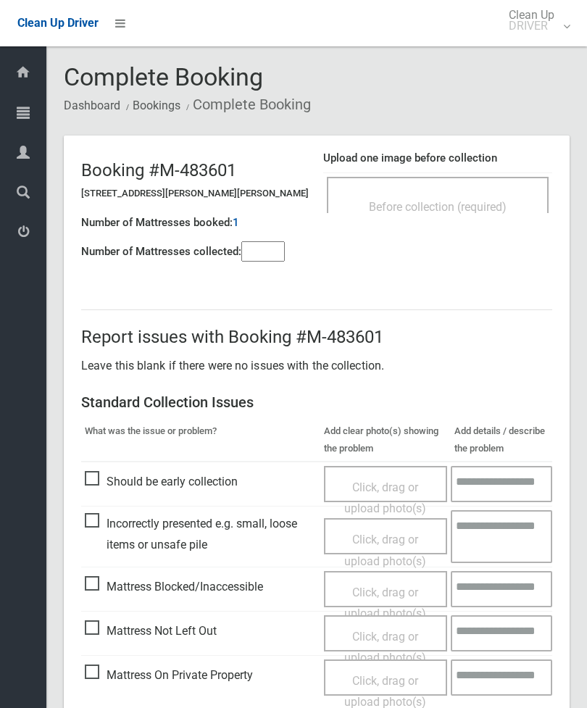
click at [472, 189] on div "Before collection (required)" at bounding box center [438, 195] width 222 height 36
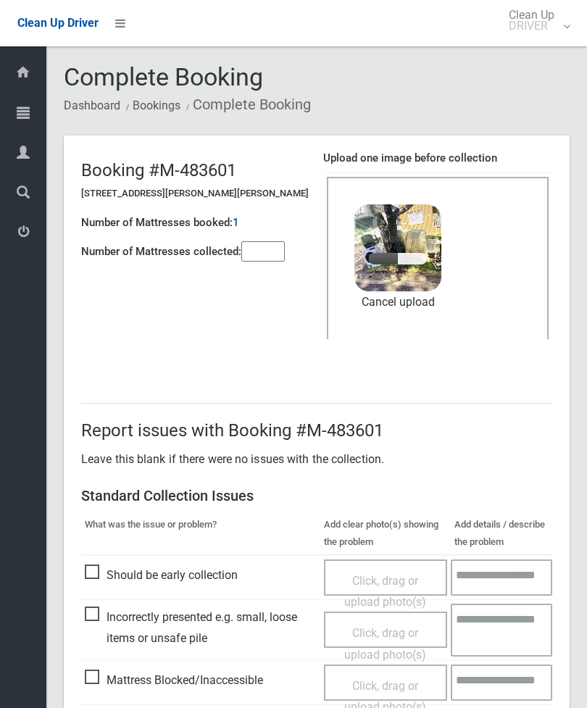
click at [275, 261] on input"] "number" at bounding box center [262, 251] width 43 height 20
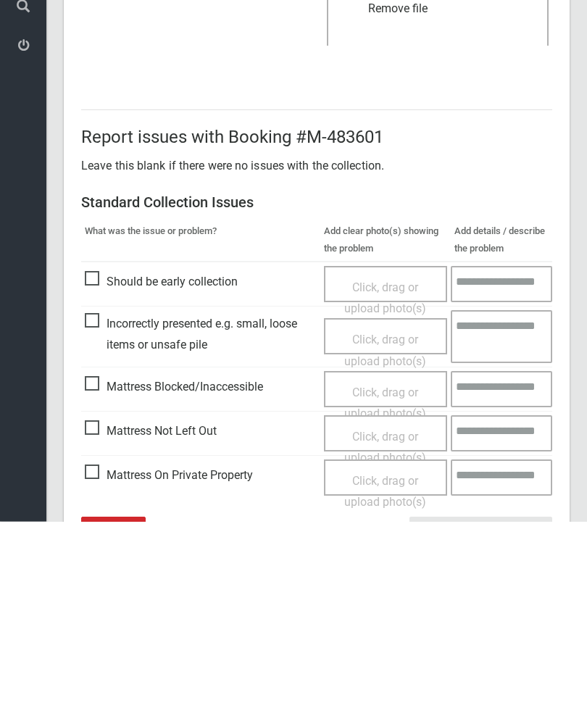
scroll to position [199, 0]
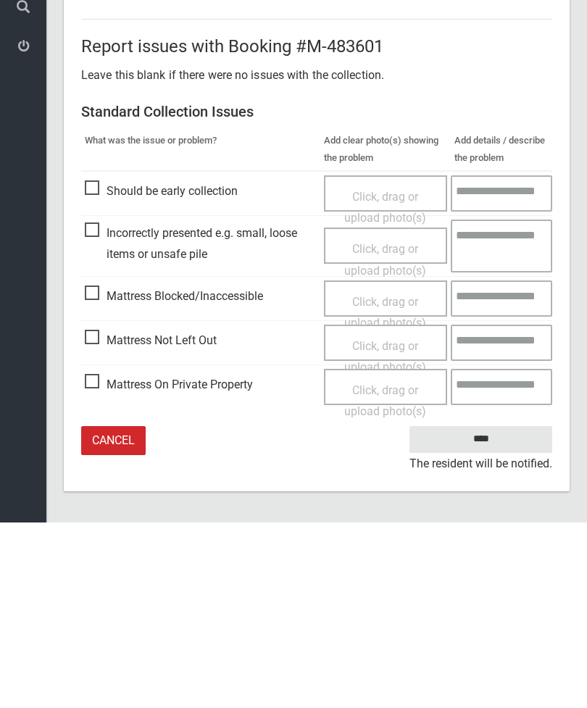
type input"] "*"
click at [498, 612] on input "****" at bounding box center [480, 625] width 143 height 27
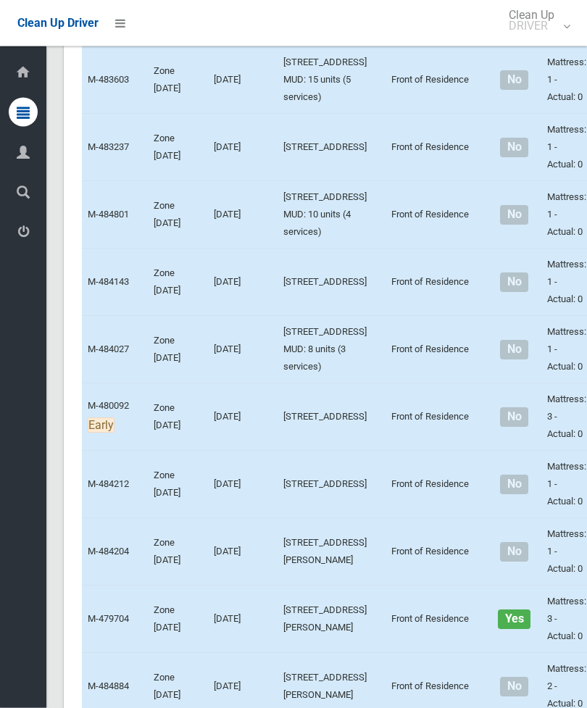
scroll to position [1493, 0]
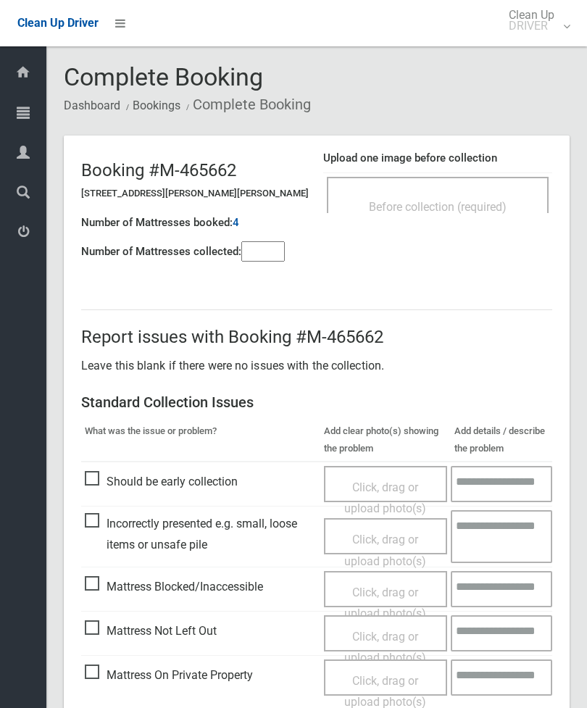
click at [458, 204] on span "Before collection (required)" at bounding box center [438, 207] width 138 height 14
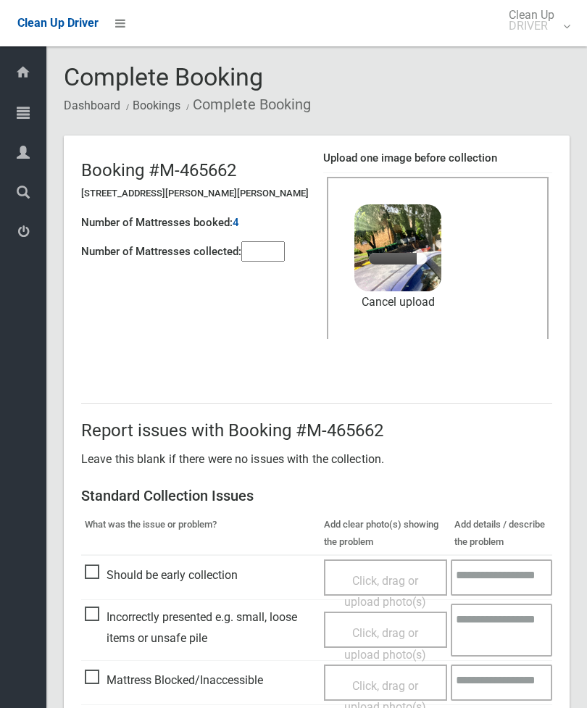
click at [281, 247] on input"] "number" at bounding box center [262, 251] width 43 height 20
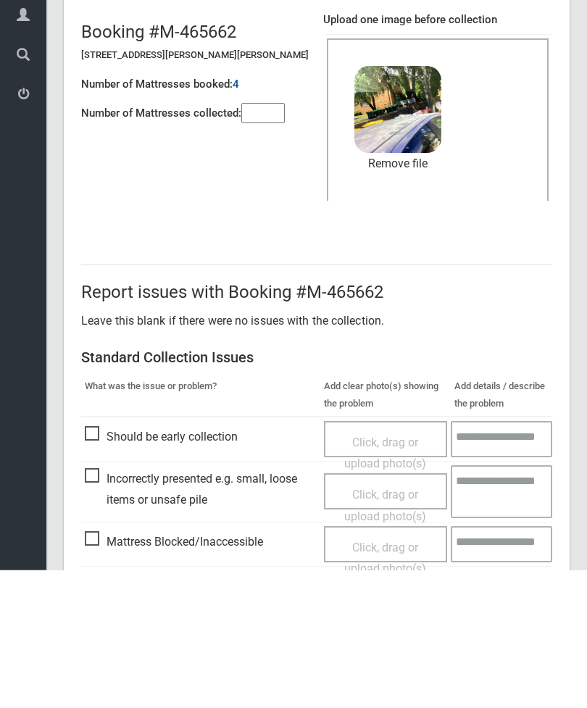
scroll to position [199, 0]
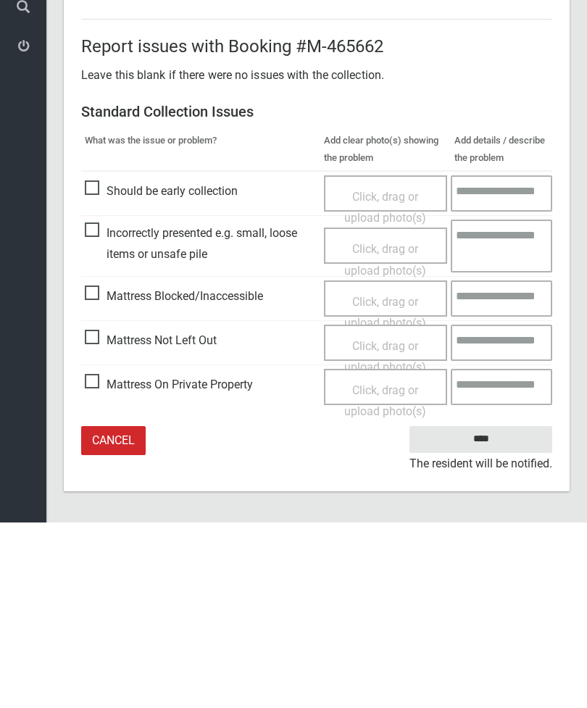
type input"] "*"
click at [488, 612] on input "****" at bounding box center [480, 625] width 143 height 27
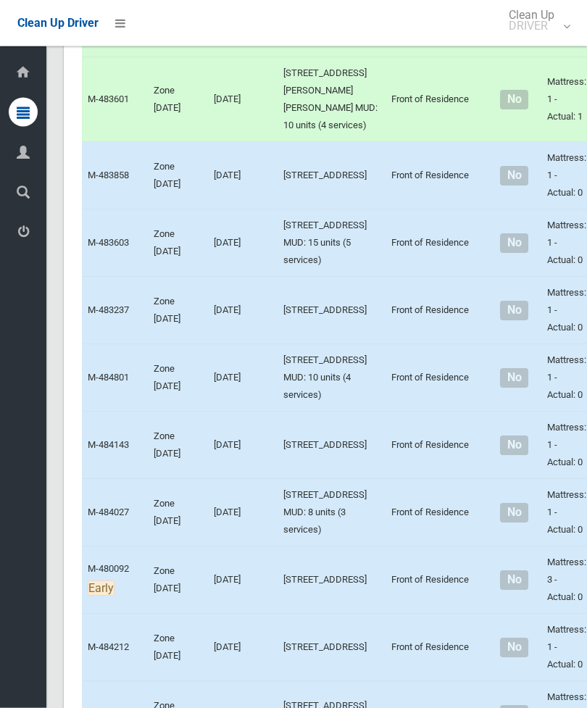
scroll to position [1329, 0]
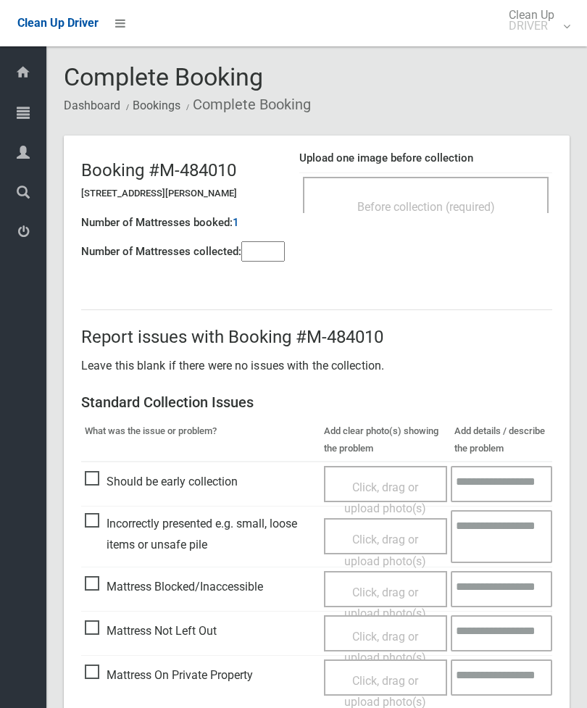
click at [486, 206] on span "Before collection (required)" at bounding box center [426, 207] width 138 height 14
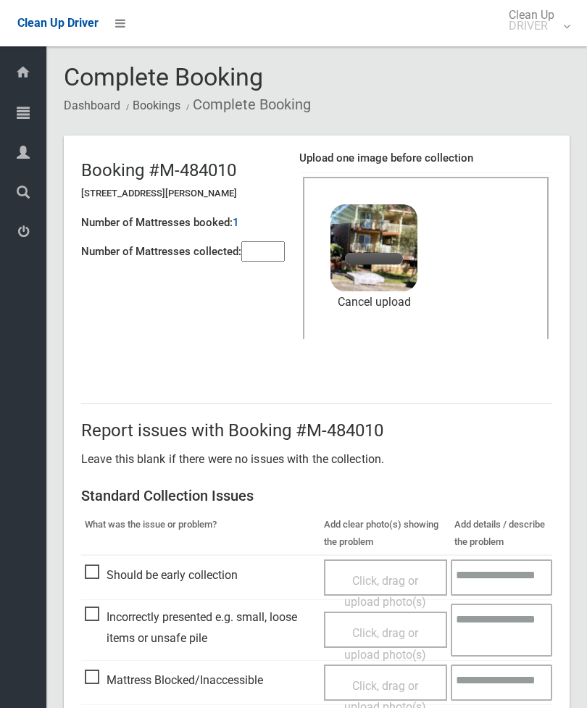
click at [271, 248] on input"] "number" at bounding box center [262, 251] width 43 height 20
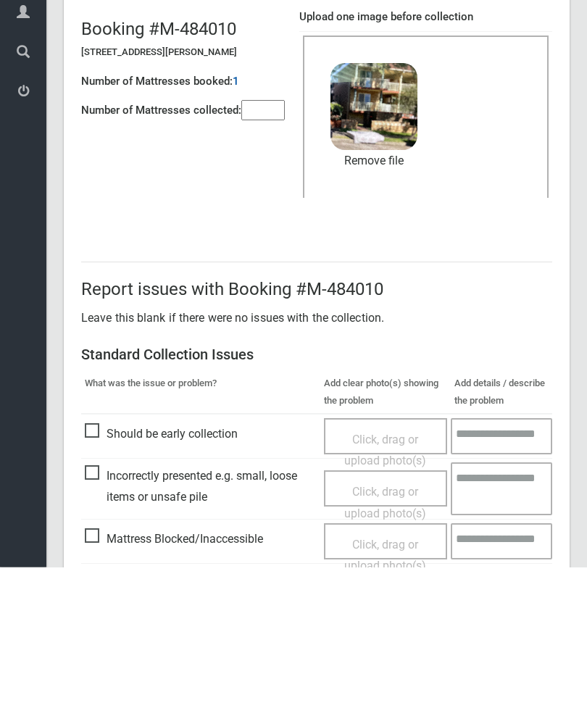
scroll to position [199, 0]
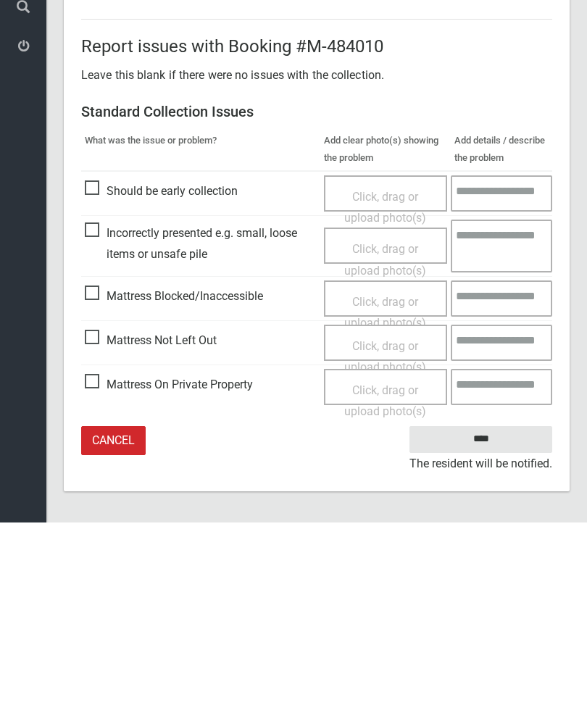
type input"] "*"
click at [491, 612] on input "****" at bounding box center [480, 625] width 143 height 27
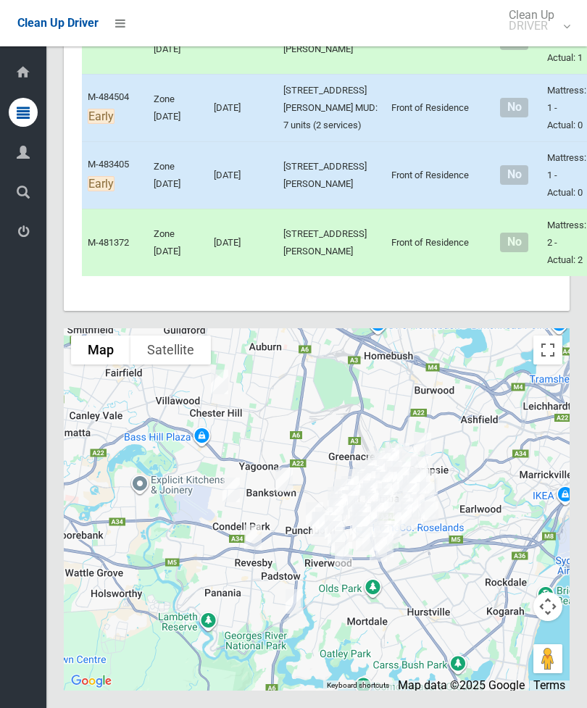
scroll to position [11009, 0]
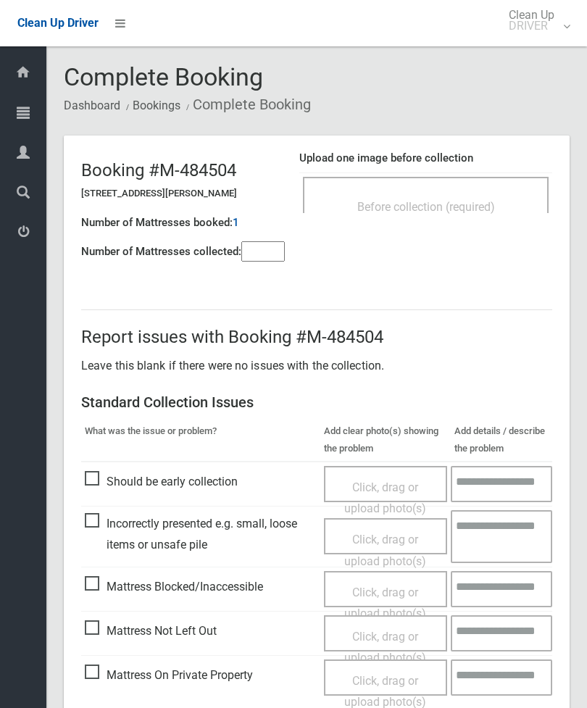
click at [455, 194] on div "Before collection (required)" at bounding box center [426, 206] width 214 height 27
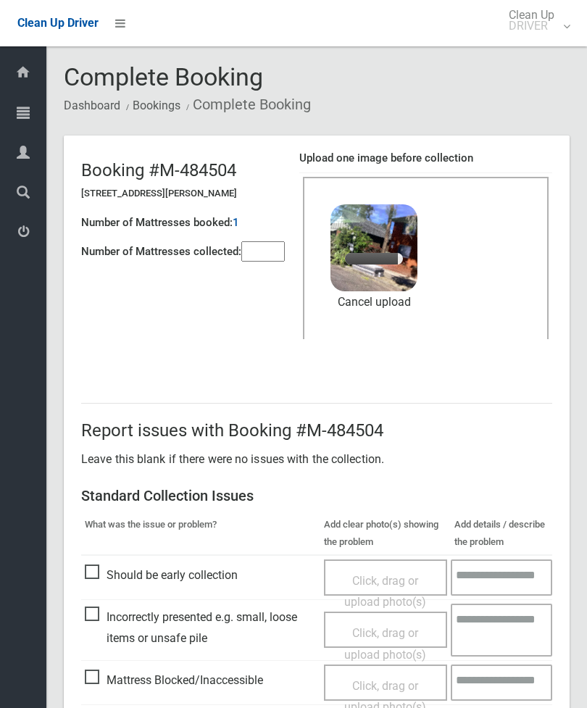
click at [272, 252] on input"] "number" at bounding box center [262, 251] width 43 height 20
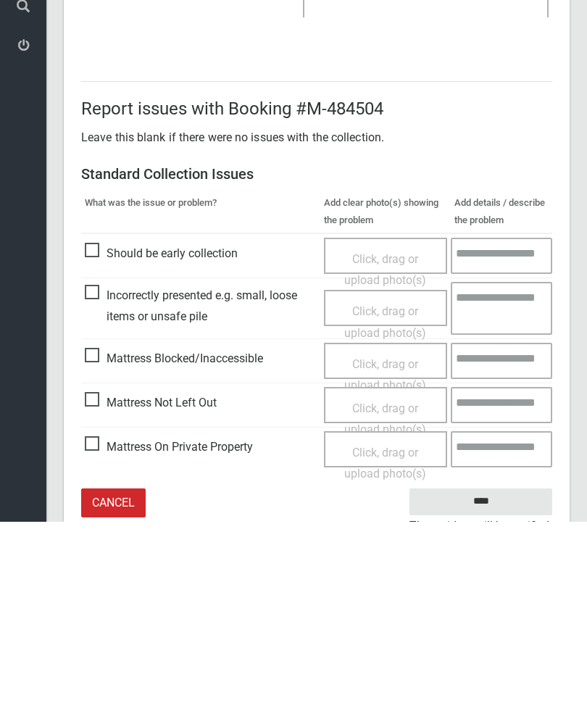
scroll to position [199, 0]
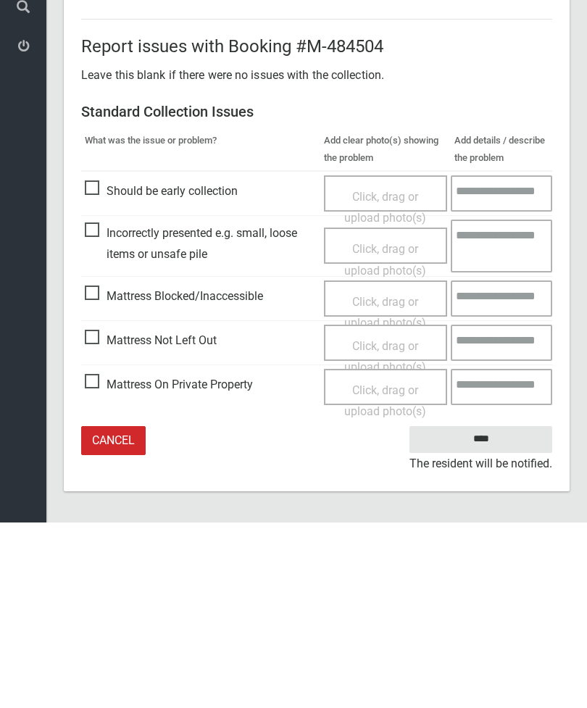
type input"] "*"
click at [477, 612] on input "****" at bounding box center [480, 625] width 143 height 27
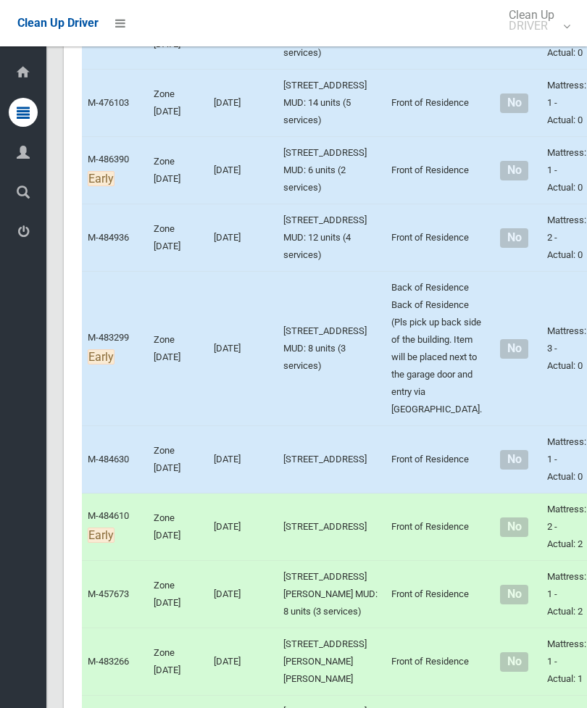
scroll to position [2734, 0]
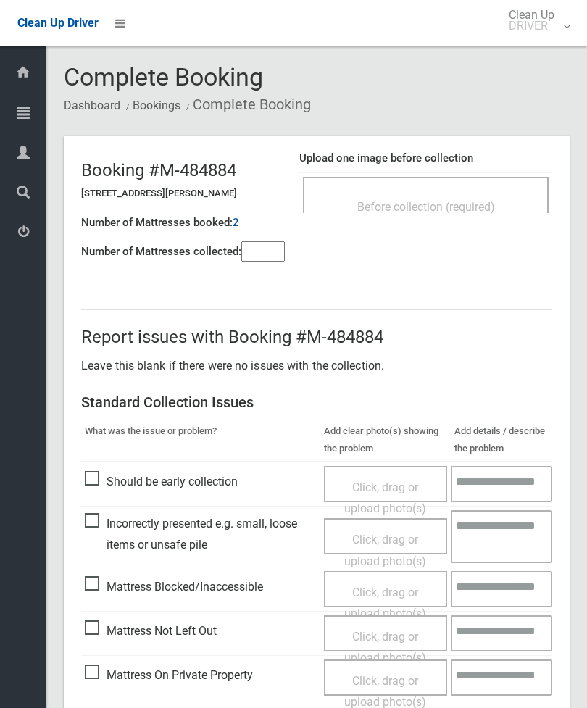
click at [464, 216] on div "Before collection (required)" at bounding box center [426, 206] width 214 height 27
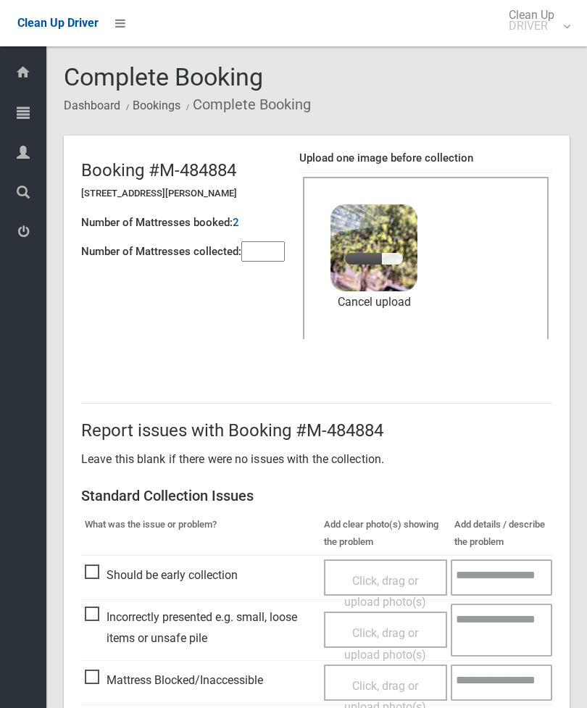
click at [264, 254] on input"] "number" at bounding box center [262, 251] width 43 height 20
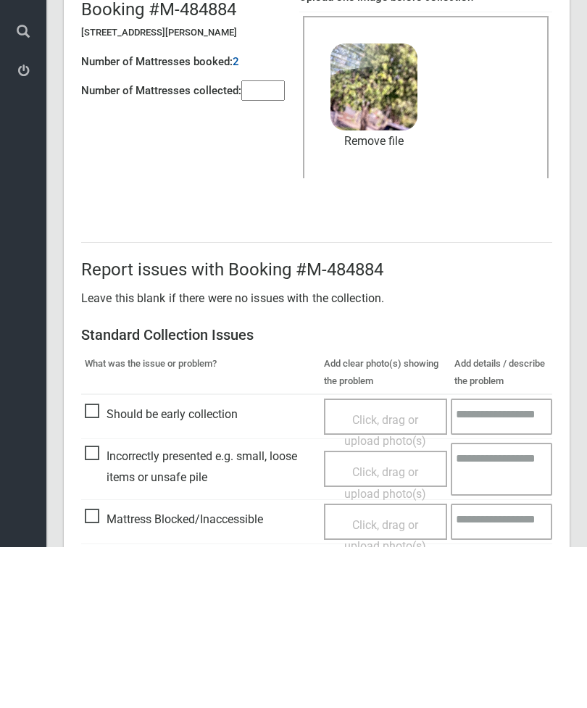
scroll to position [199, 0]
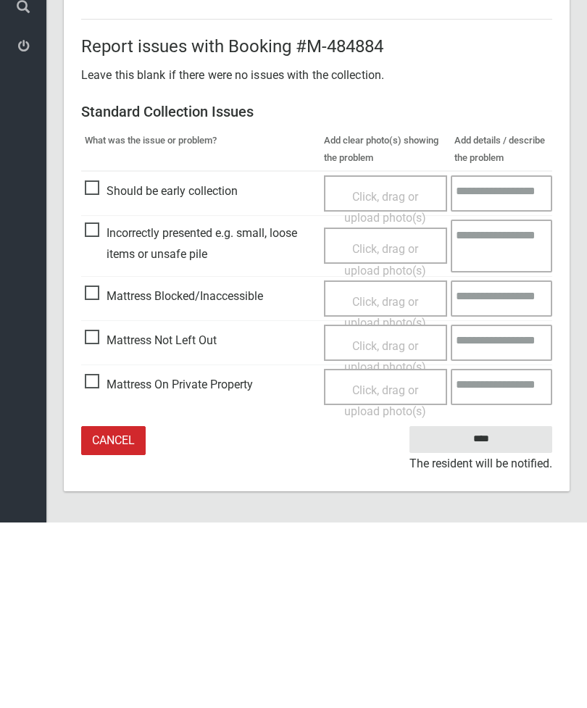
type input"] "*"
click at [480, 612] on input "****" at bounding box center [480, 625] width 143 height 27
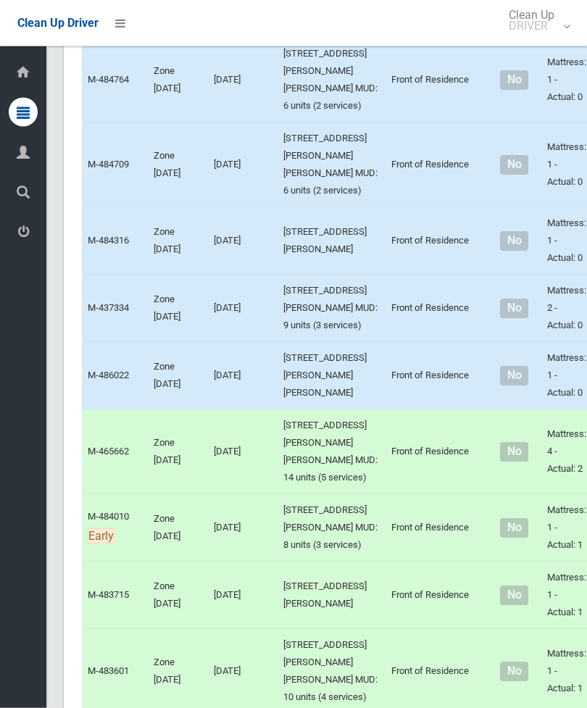
scroll to position [696, 0]
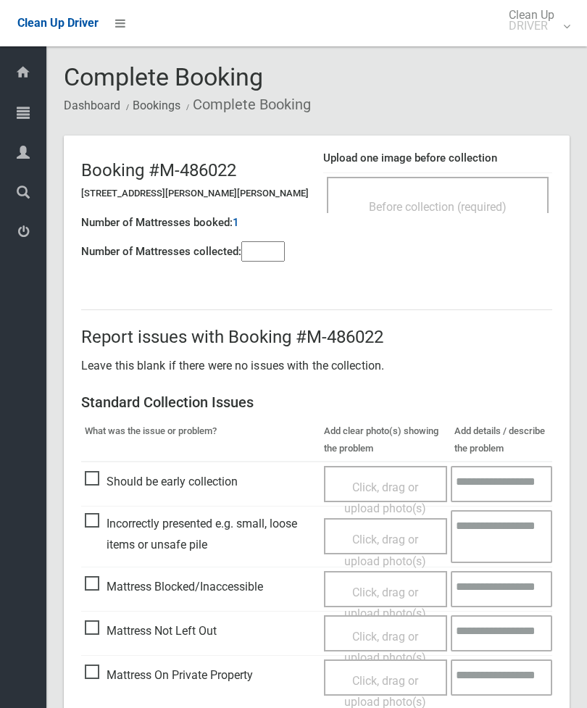
click at [451, 186] on div "Before collection (required)" at bounding box center [438, 195] width 222 height 36
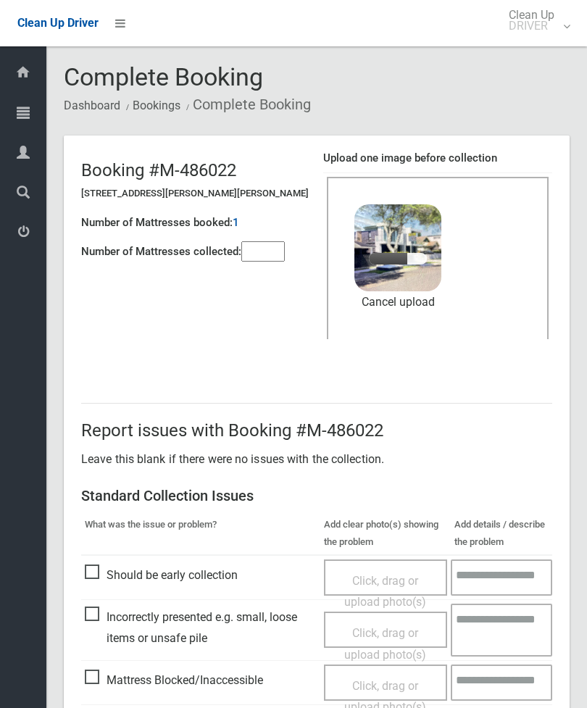
click at [267, 251] on input"] "number" at bounding box center [262, 251] width 43 height 20
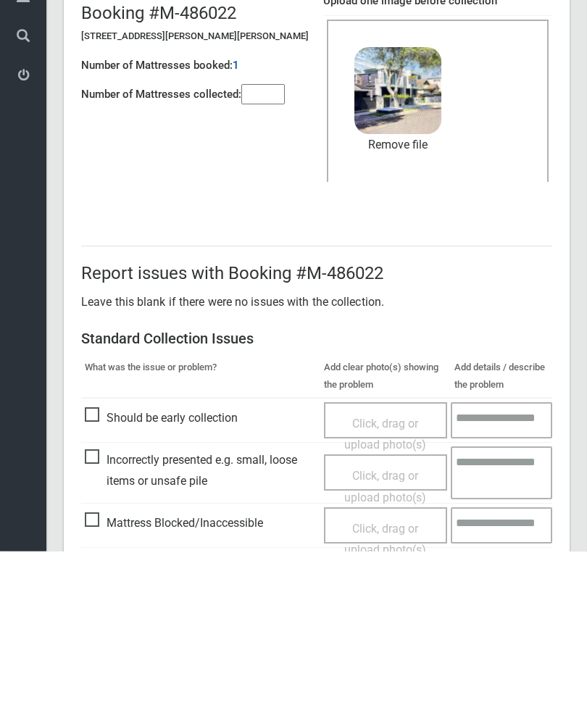
scroll to position [199, 0]
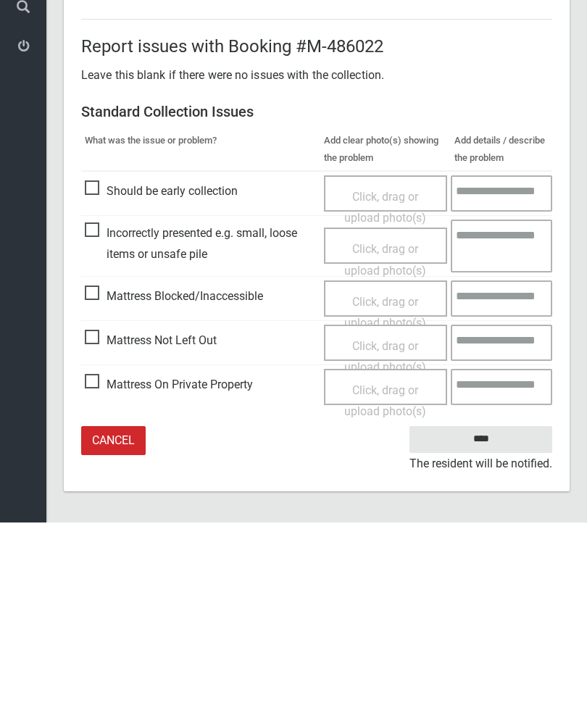
type input"] "*"
click at [485, 612] on input "****" at bounding box center [480, 625] width 143 height 27
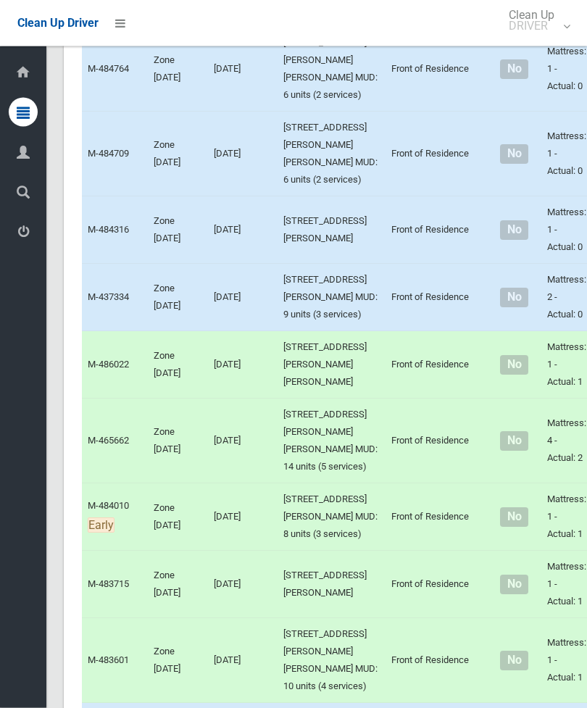
scroll to position [707, 0]
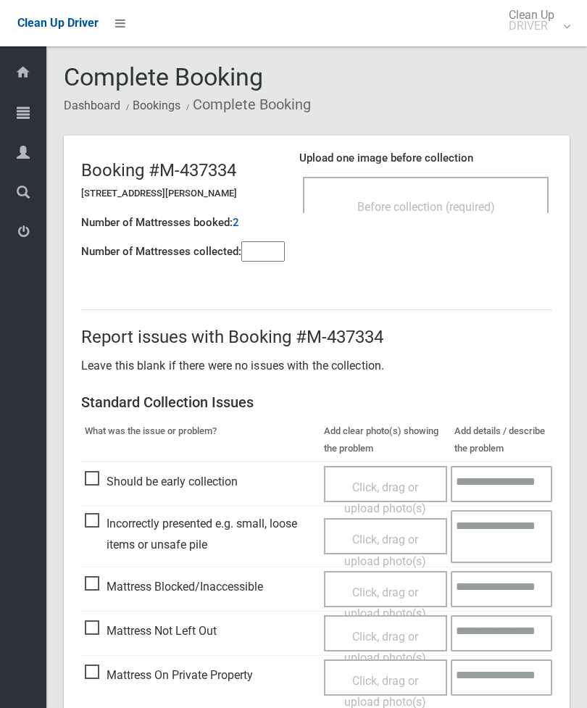
click at [275, 253] on input"] "number" at bounding box center [262, 251] width 43 height 20
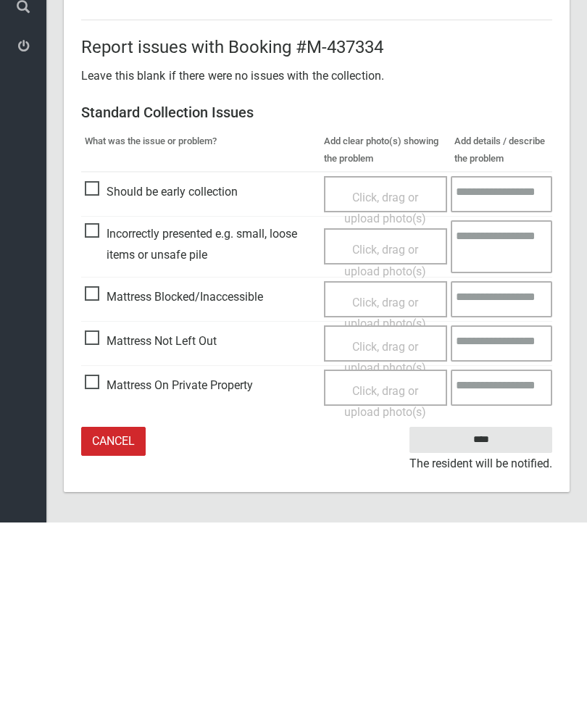
type input"] "*"
click at [100, 516] on span "Mattress Not Left Out" at bounding box center [151, 527] width 132 height 22
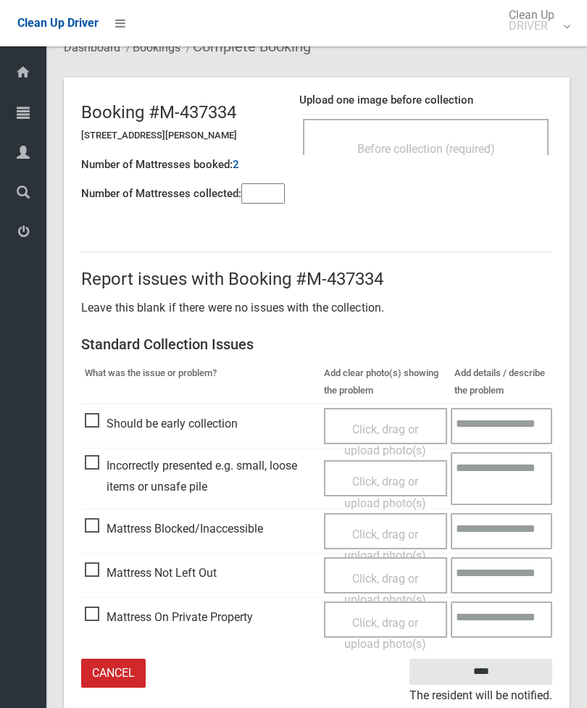
click at [393, 577] on span "Click, drag or upload photo(s)" at bounding box center [385, 590] width 82 height 36
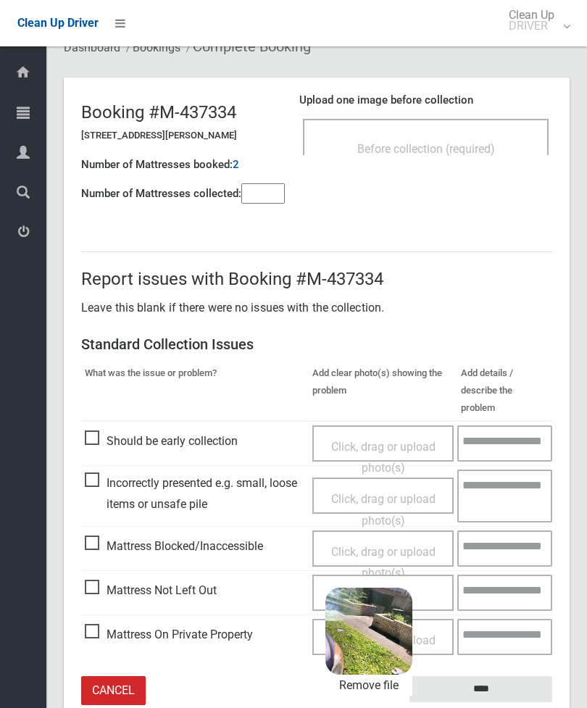
click at [517, 676] on input "****" at bounding box center [480, 689] width 143 height 27
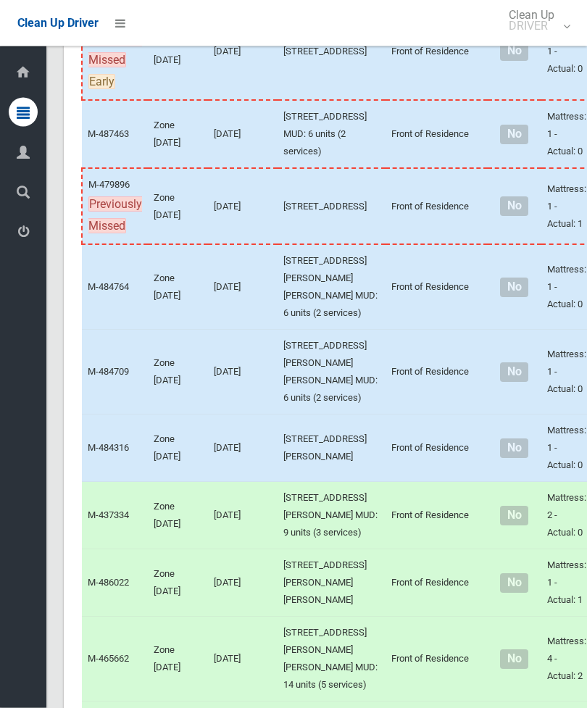
scroll to position [489, 0]
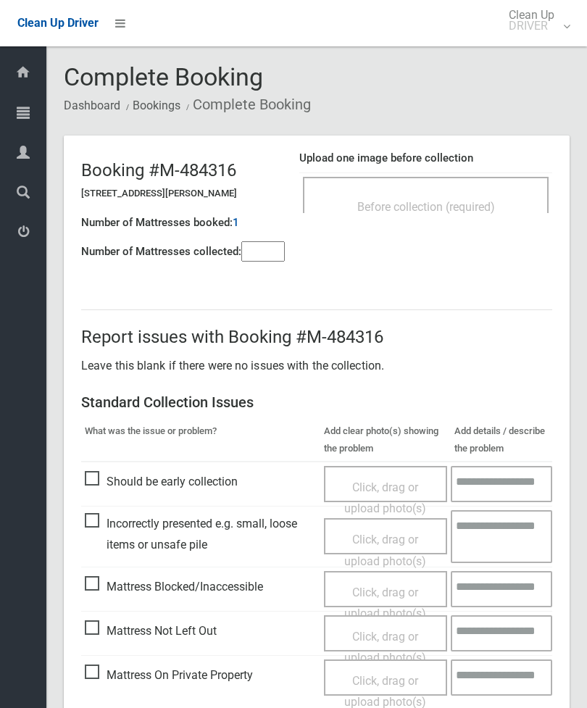
click at [482, 196] on div "Before collection (required)" at bounding box center [426, 206] width 214 height 27
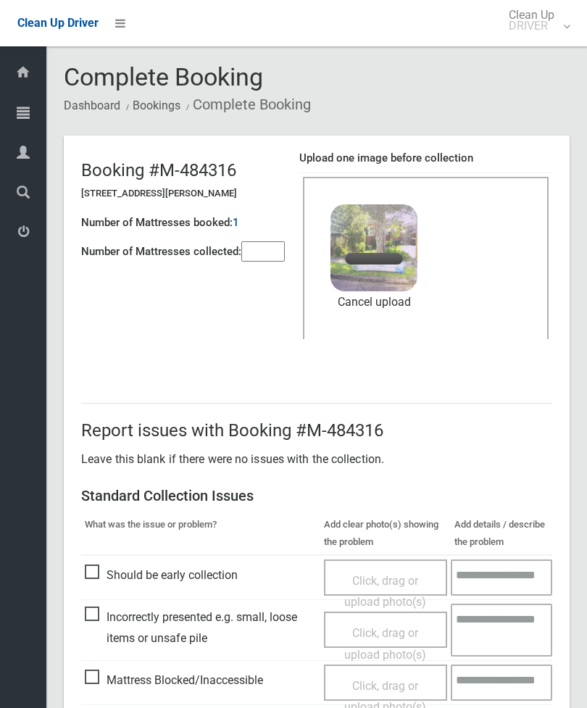
click at [281, 249] on input"] "number" at bounding box center [262, 251] width 43 height 20
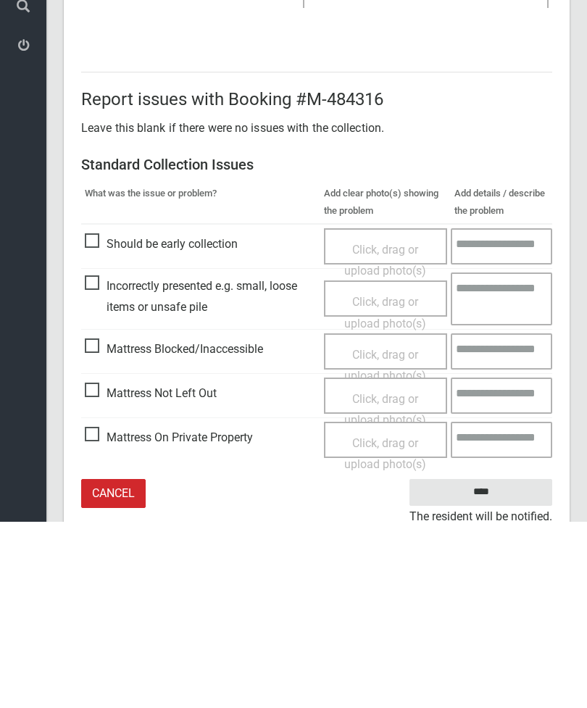
scroll to position [199, 0]
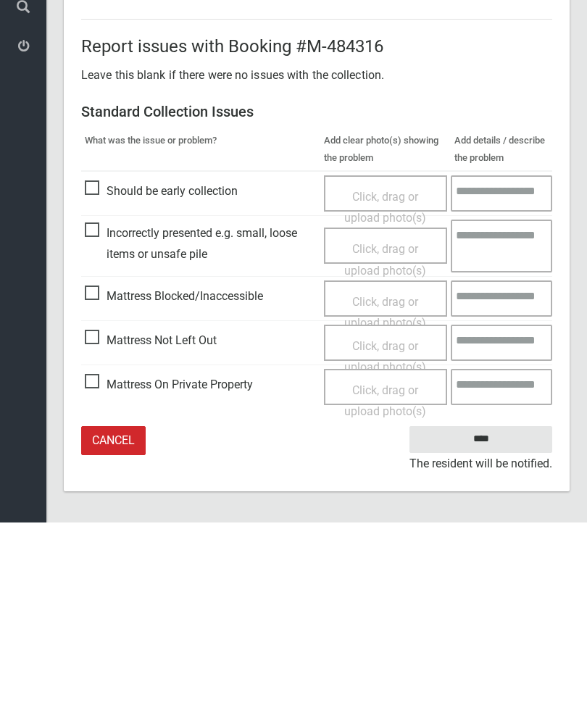
type input"] "*"
click at [499, 612] on input "****" at bounding box center [480, 625] width 143 height 27
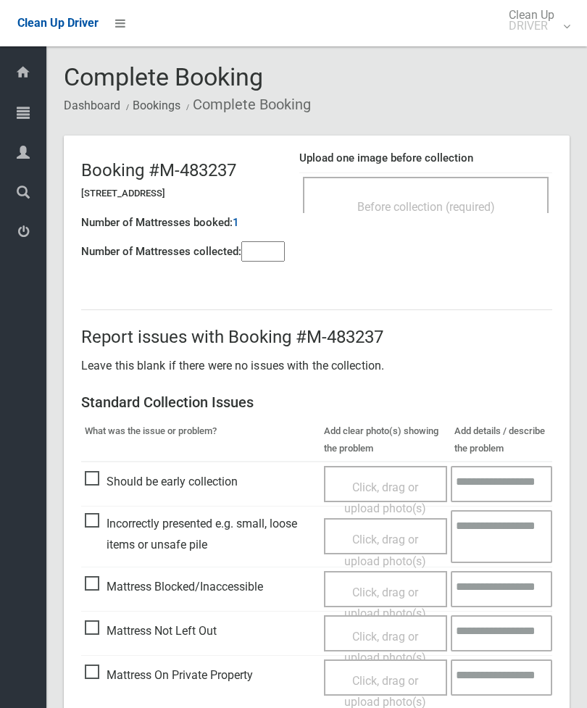
click at [269, 254] on input"] "number" at bounding box center [262, 251] width 43 height 20
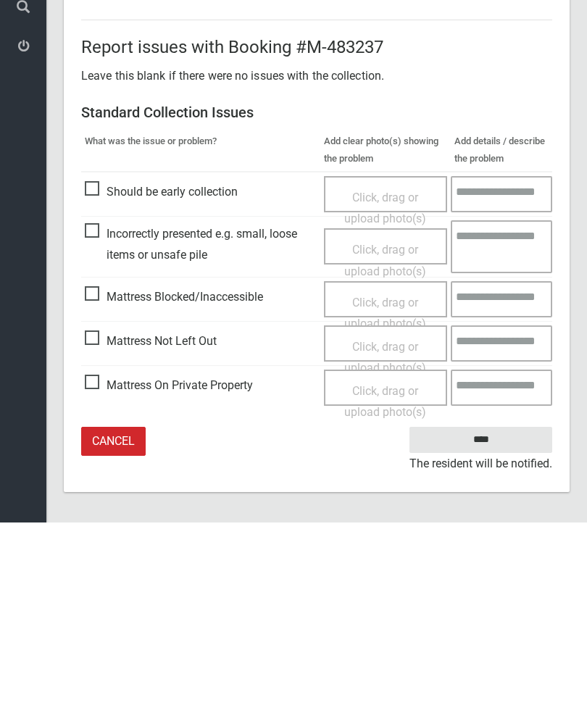
type input"] "*"
click at [100, 516] on span "Mattress Not Left Out" at bounding box center [151, 527] width 132 height 22
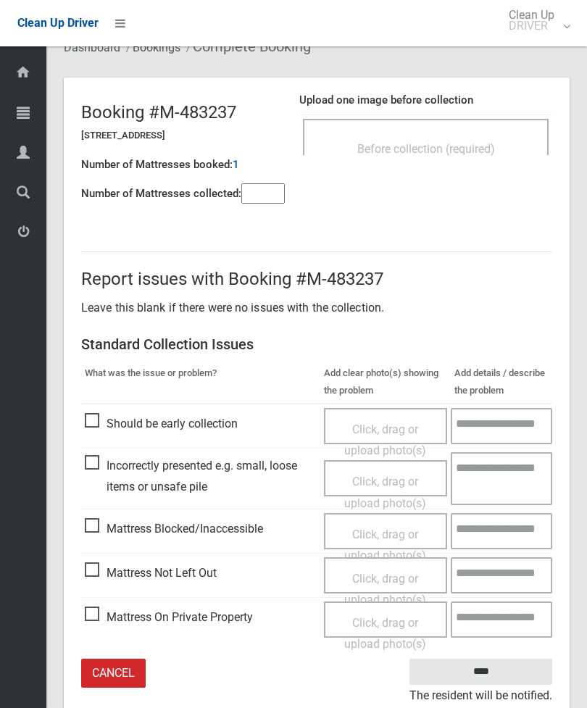
click at [395, 576] on span "Click, drag or upload photo(s)" at bounding box center [385, 590] width 82 height 36
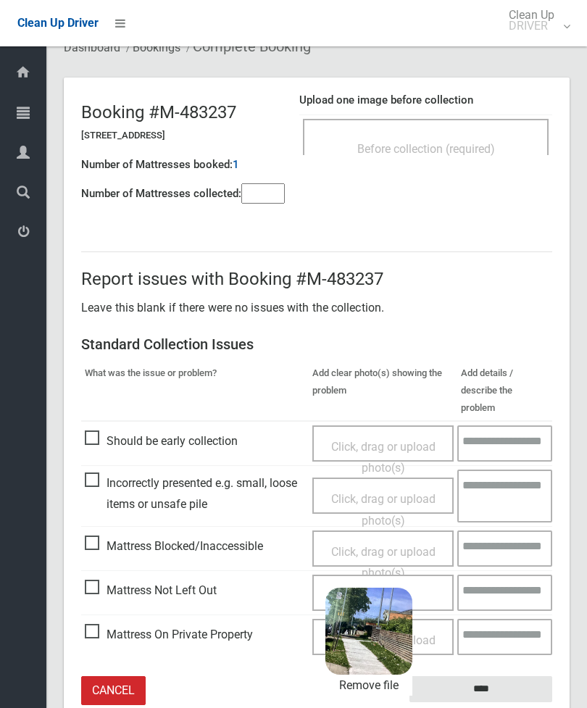
click at [512, 676] on input "****" at bounding box center [480, 689] width 143 height 27
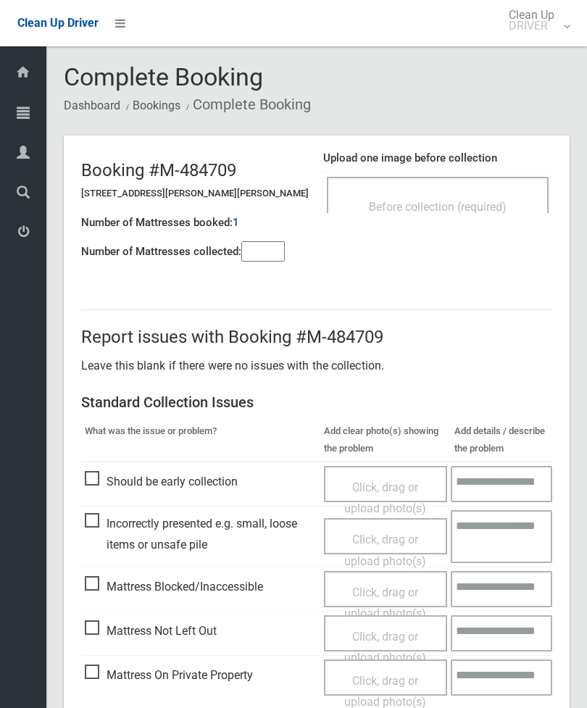
click at [270, 253] on input"] "number" at bounding box center [262, 251] width 43 height 20
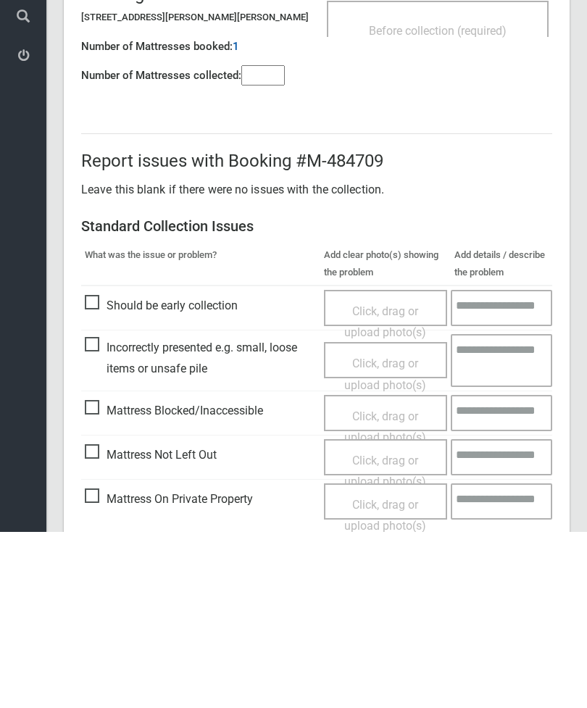
scroll to position [104, 0]
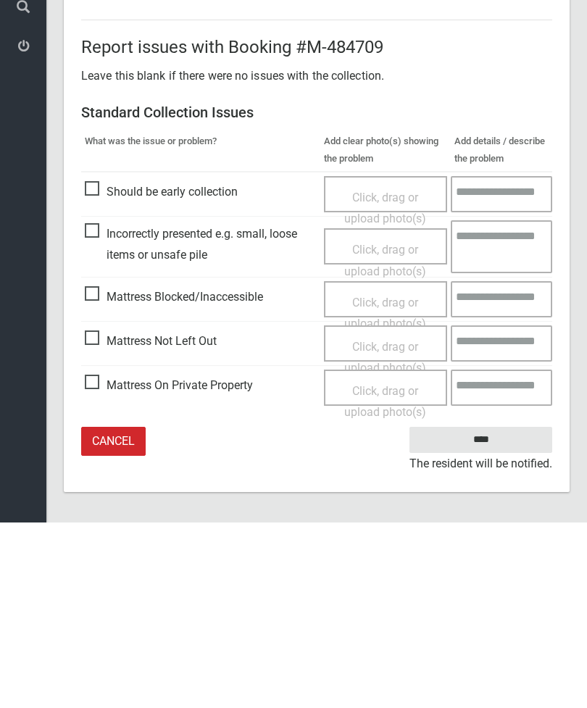
type input"] "*"
click at [98, 516] on span "Mattress Not Left Out" at bounding box center [151, 527] width 132 height 22
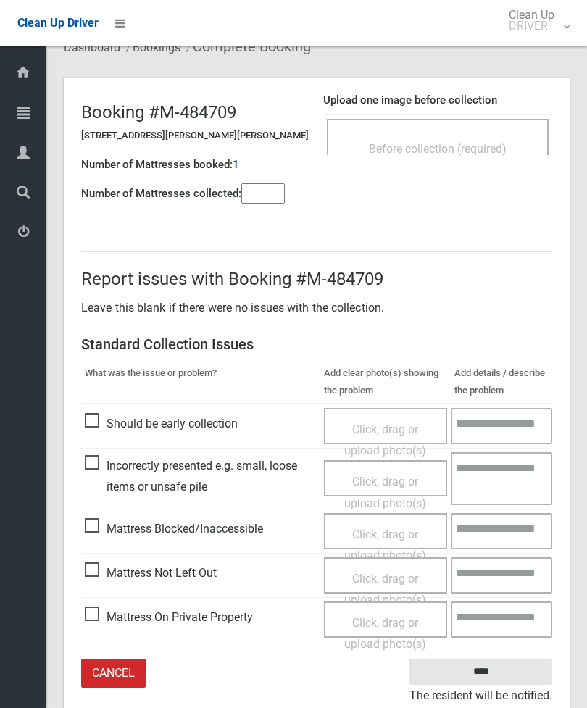
click at [387, 578] on span "Click, drag or upload photo(s)" at bounding box center [385, 590] width 82 height 36
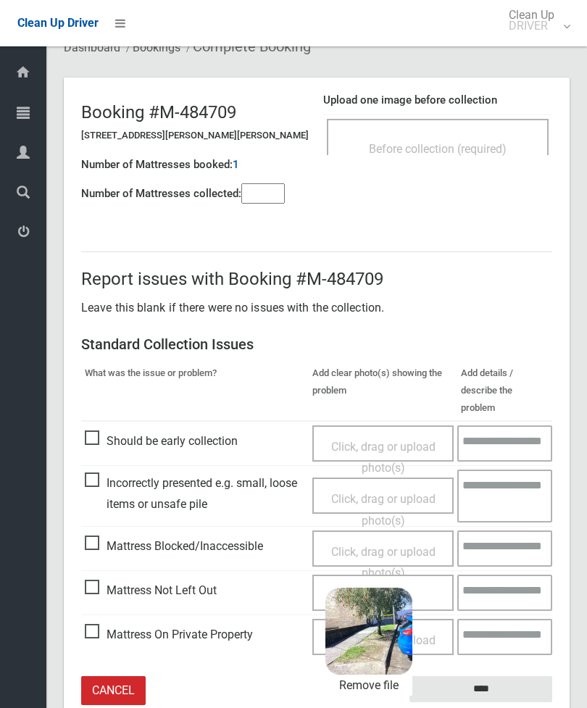
click at [507, 676] on input "****" at bounding box center [480, 689] width 143 height 27
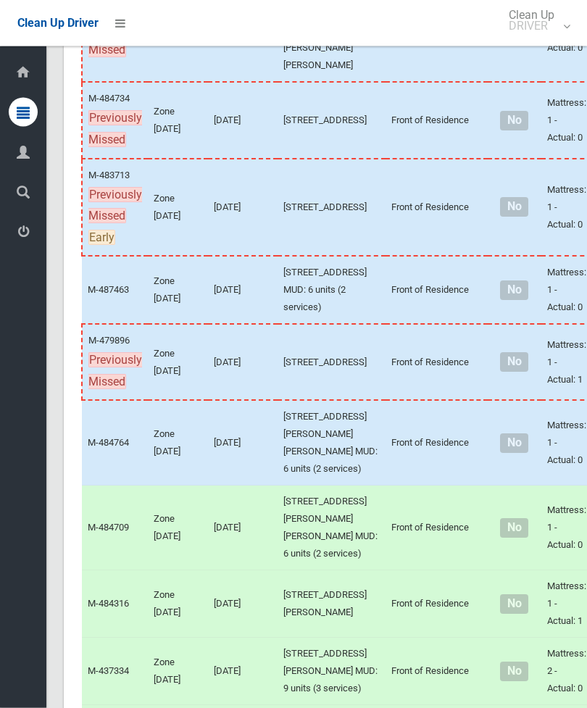
scroll to position [333, 0]
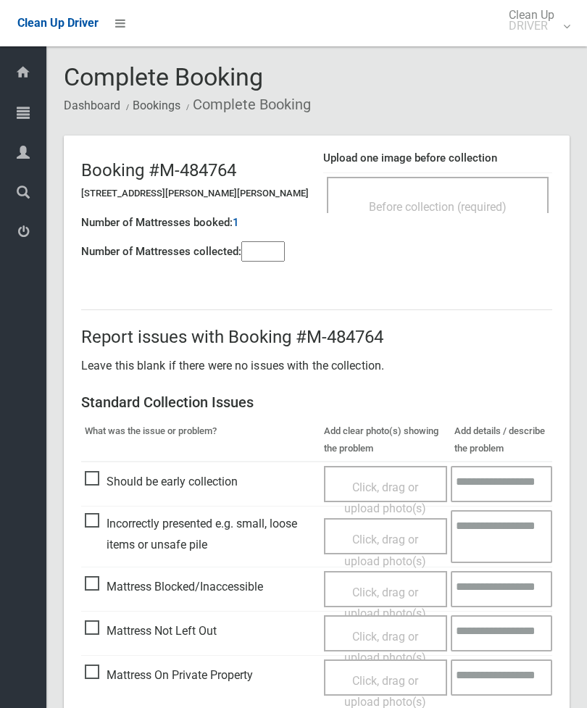
click at [467, 189] on div "Before collection (required)" at bounding box center [438, 195] width 222 height 36
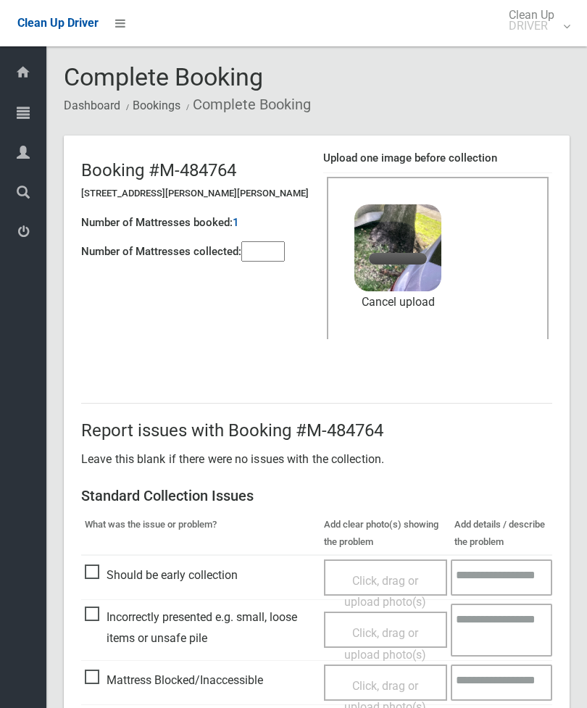
click at [264, 257] on input"] "number" at bounding box center [262, 251] width 43 height 20
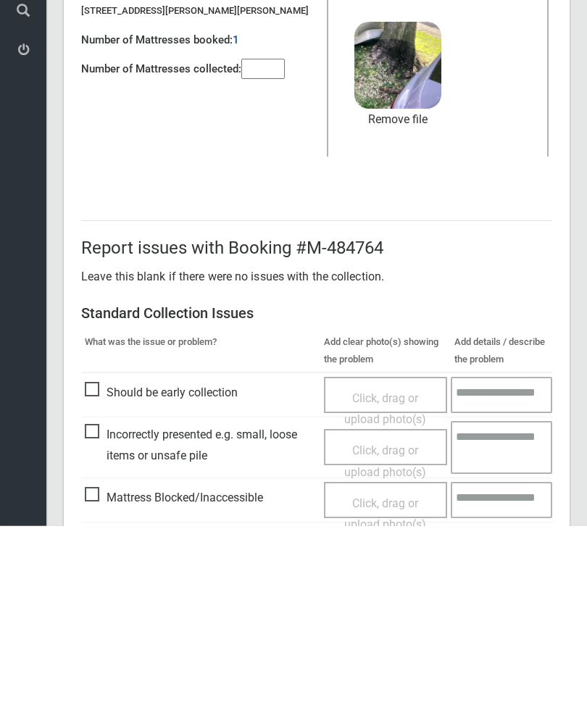
scroll to position [199, 0]
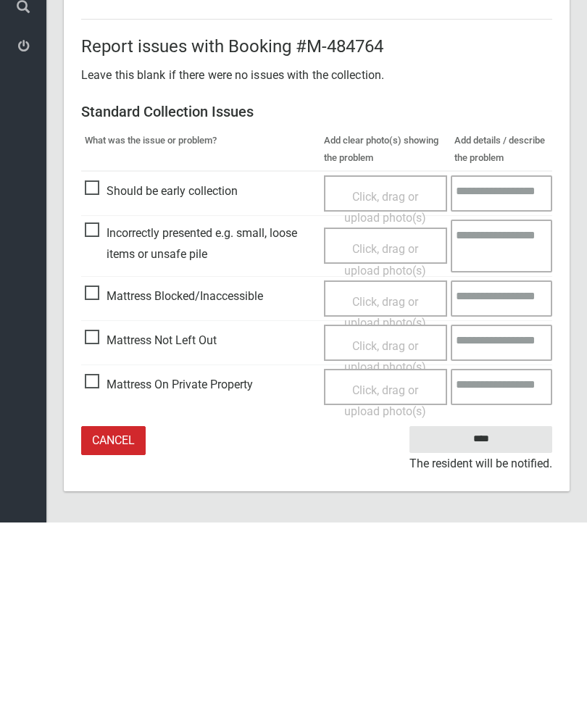
type input"] "*"
click at [491, 612] on input "****" at bounding box center [480, 625] width 143 height 27
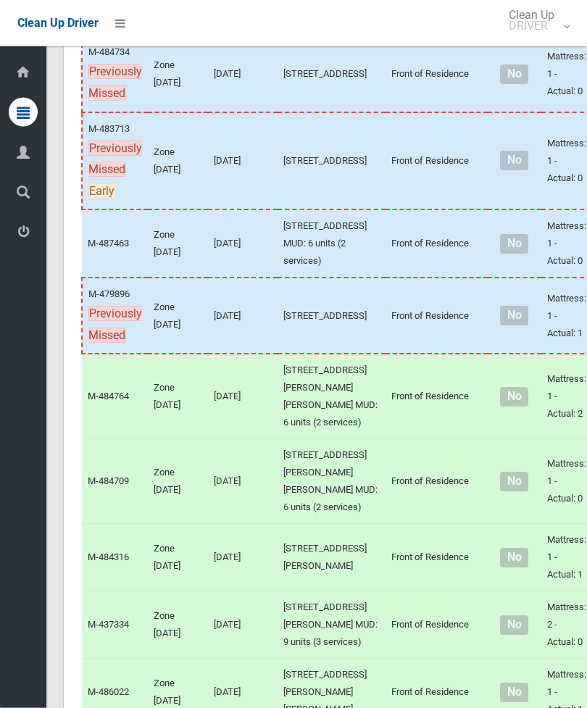
scroll to position [393, 0]
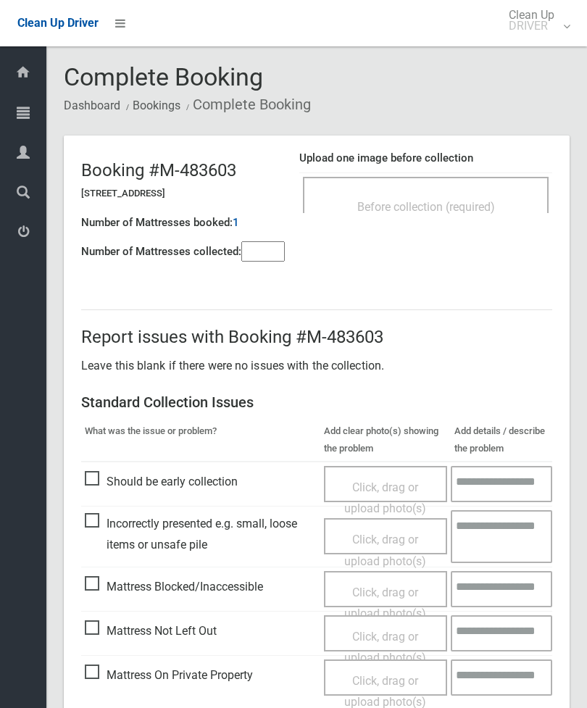
click at [272, 249] on input"] "number" at bounding box center [262, 251] width 43 height 20
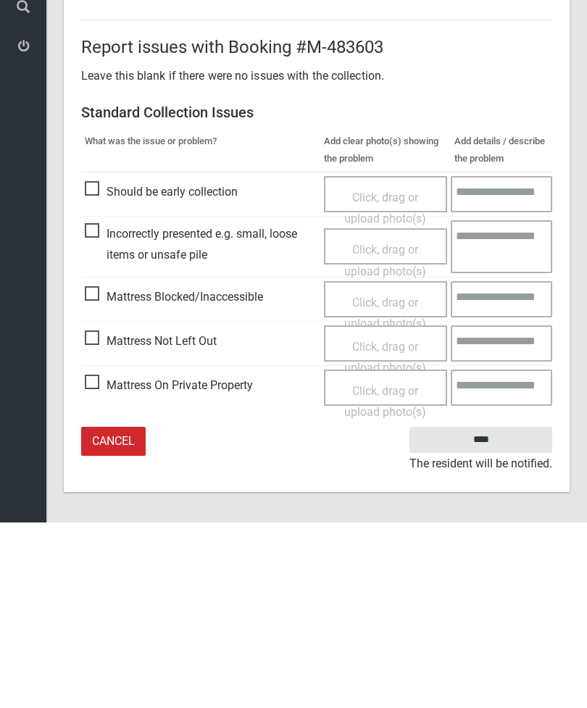
type input"] "*"
click at [94, 516] on span "Mattress Not Left Out" at bounding box center [151, 527] width 132 height 22
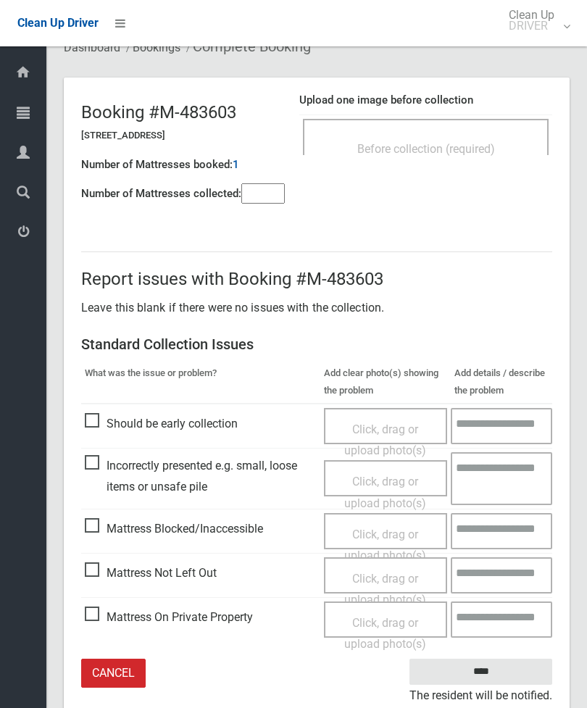
click at [391, 577] on span "Click, drag or upload photo(s)" at bounding box center [385, 590] width 82 height 36
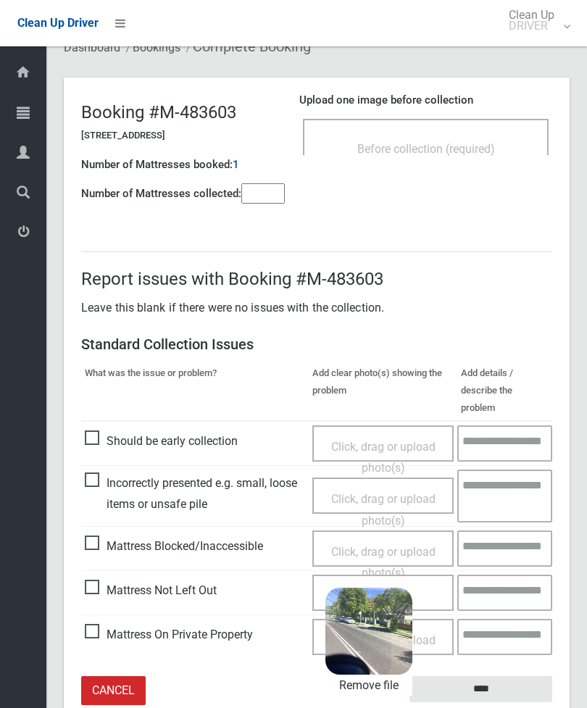
click at [512, 676] on input "****" at bounding box center [480, 689] width 143 height 27
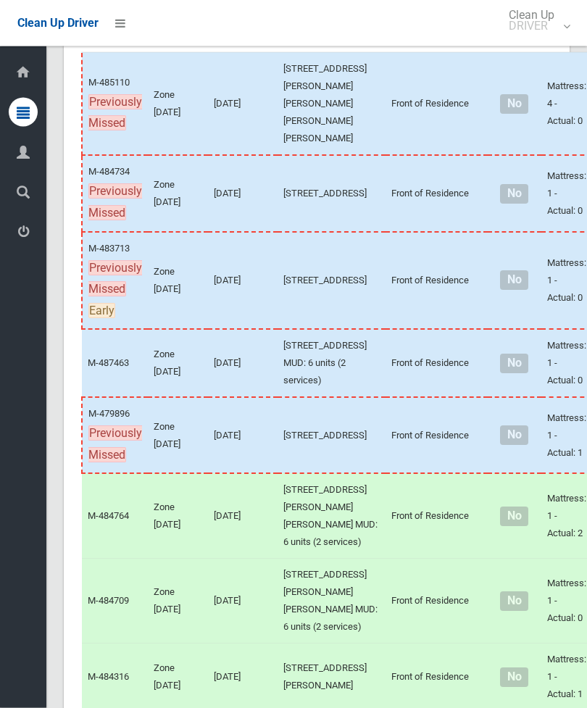
scroll to position [297, 0]
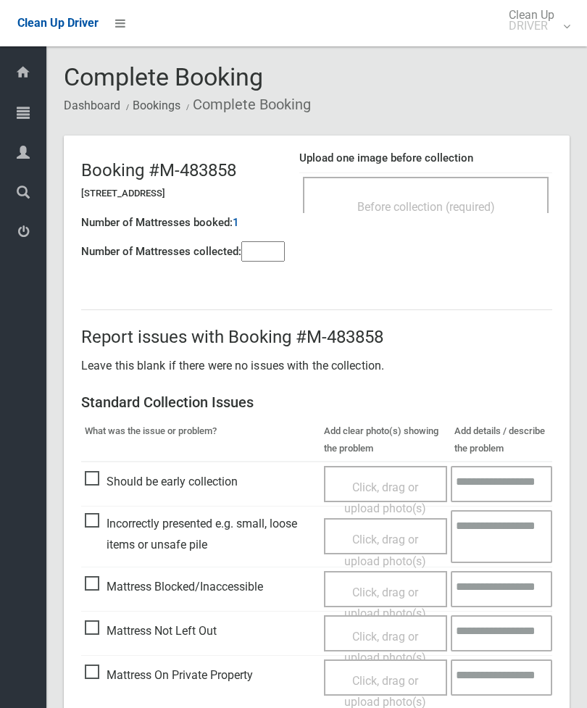
click at [464, 202] on span "Before collection (required)" at bounding box center [426, 207] width 138 height 14
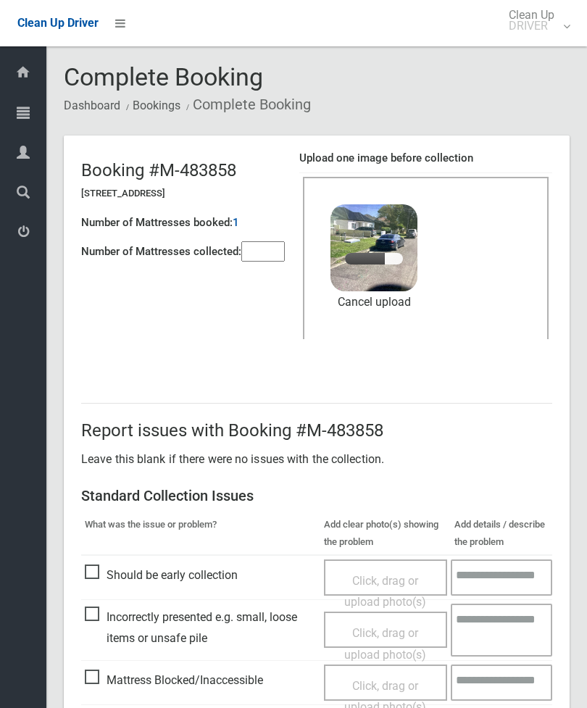
click at [275, 251] on input"] "number" at bounding box center [262, 251] width 43 height 20
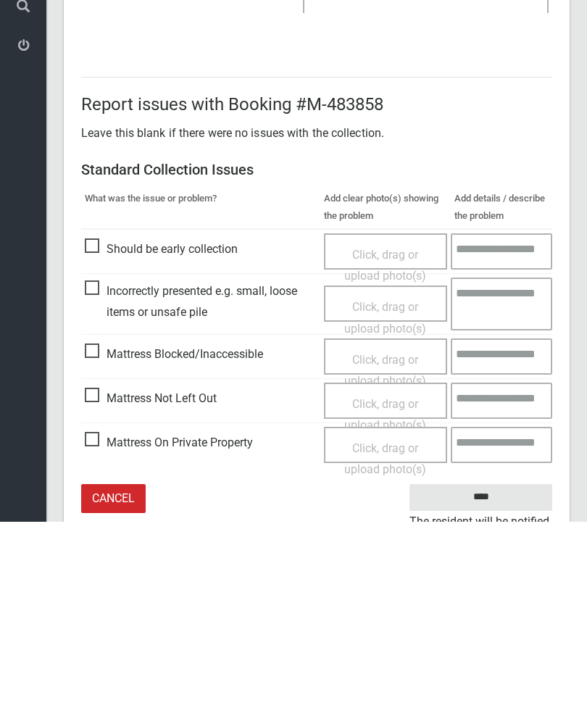
scroll to position [199, 0]
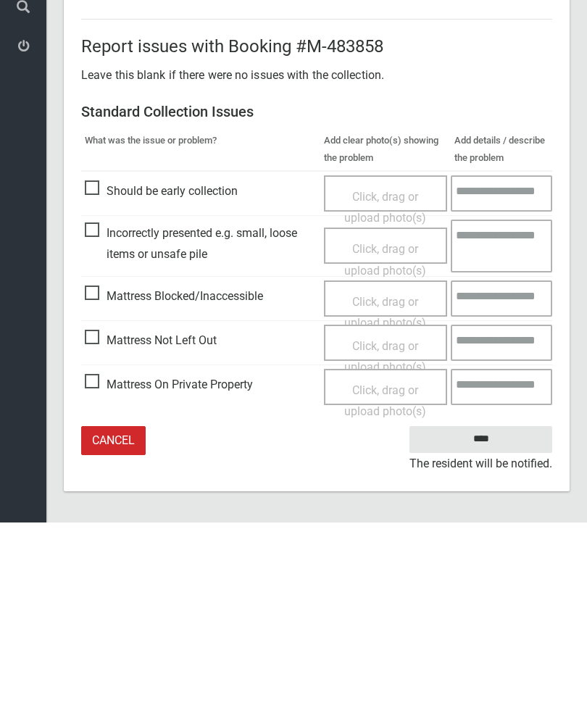
type input"] "*"
click at [478, 612] on input "****" at bounding box center [480, 625] width 143 height 27
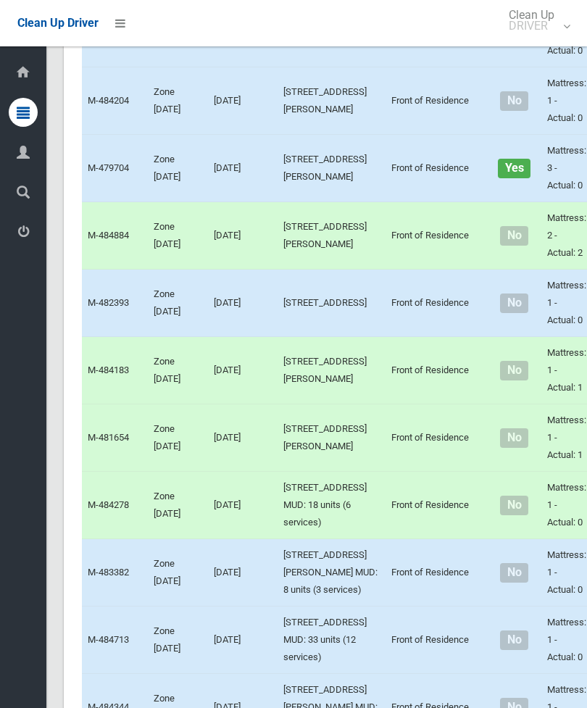
scroll to position [1927, 0]
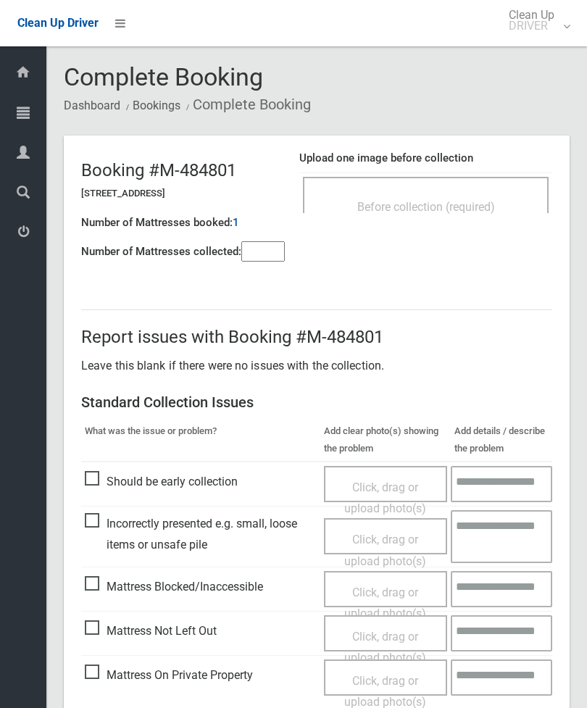
click at [476, 188] on div "Before collection (required)" at bounding box center [426, 195] width 246 height 36
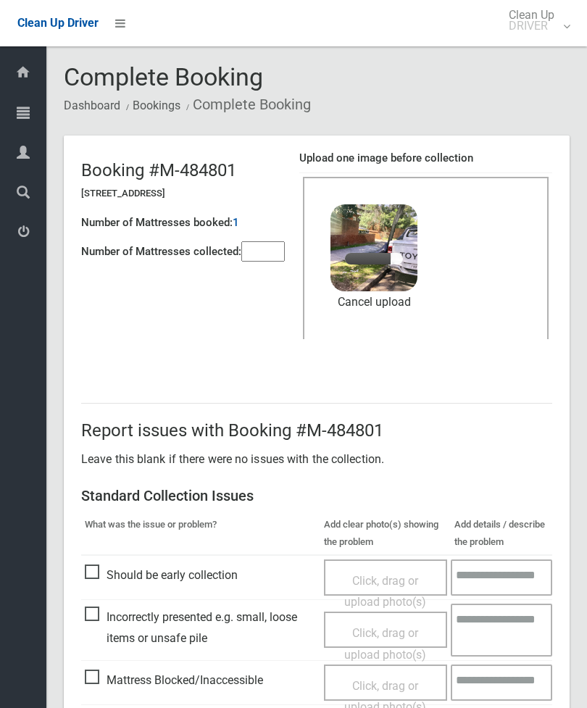
click at [263, 259] on input"] "number" at bounding box center [262, 251] width 43 height 20
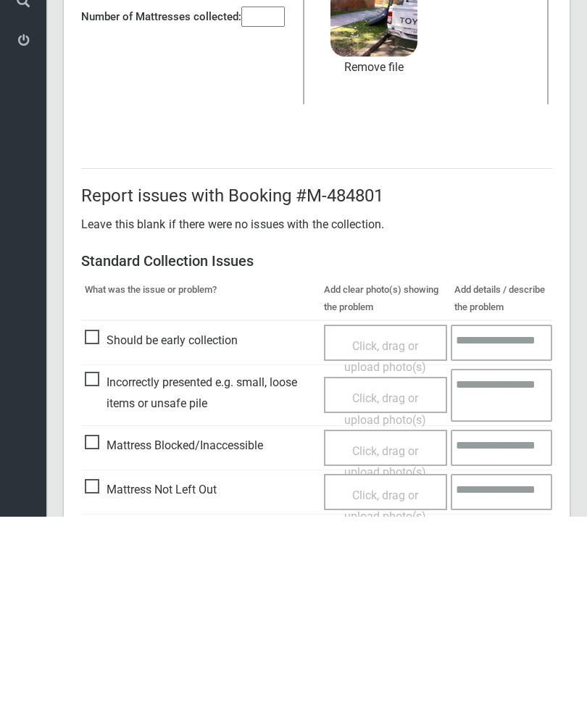
scroll to position [199, 0]
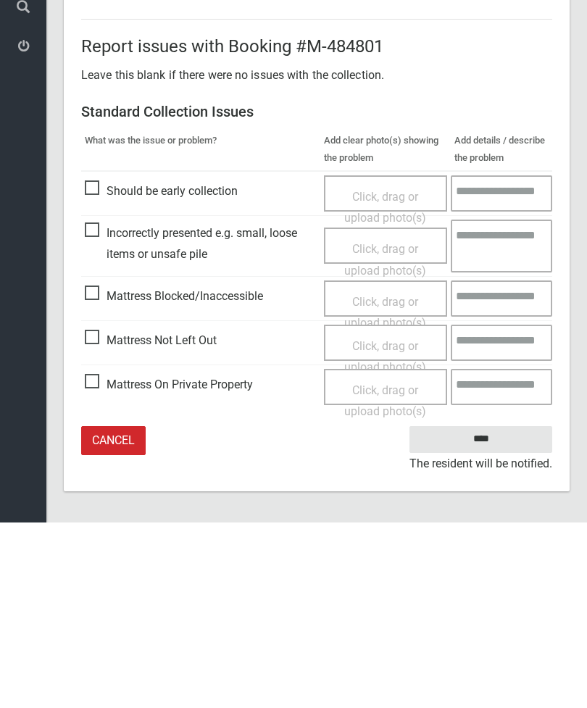
type input"] "*"
click at [479, 612] on input "****" at bounding box center [480, 625] width 143 height 27
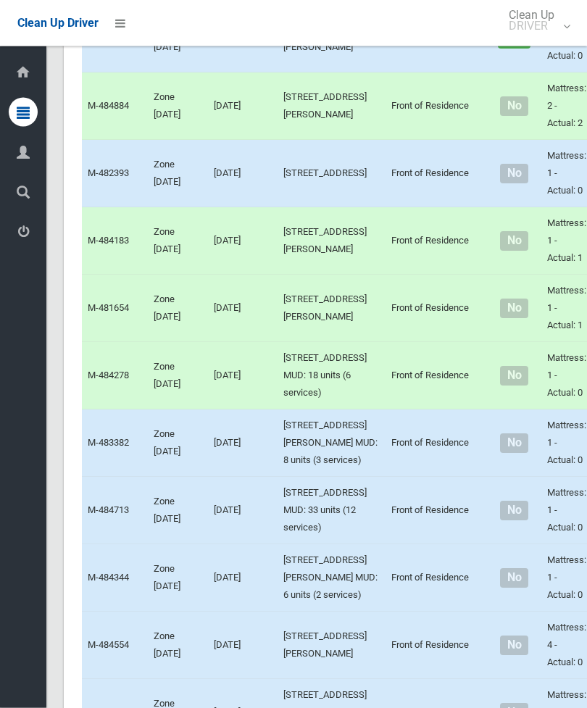
scroll to position [2015, 0]
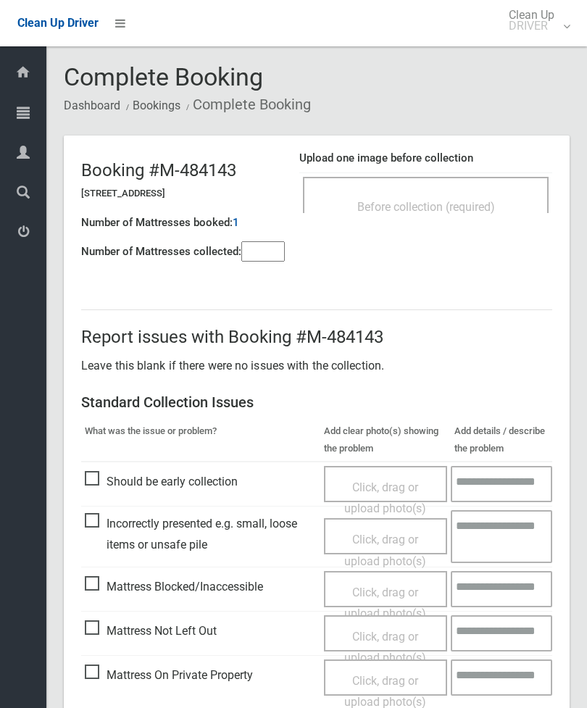
click at [270, 255] on input"] "number" at bounding box center [262, 251] width 43 height 20
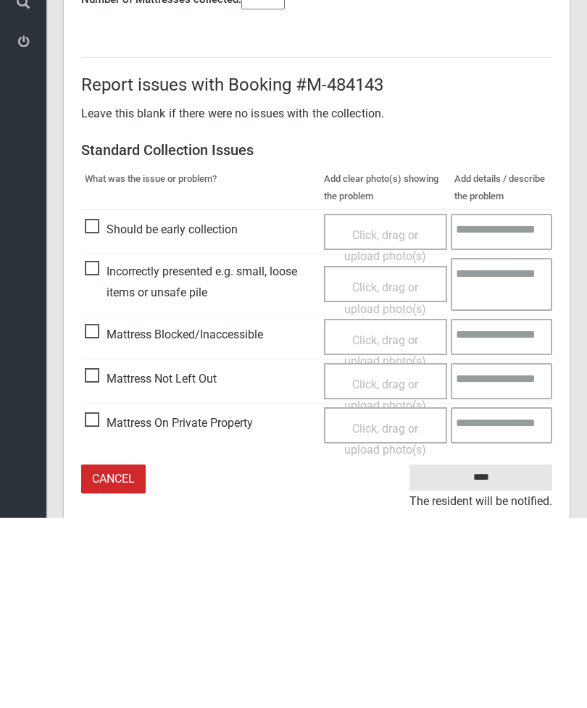
scroll to position [104, 0]
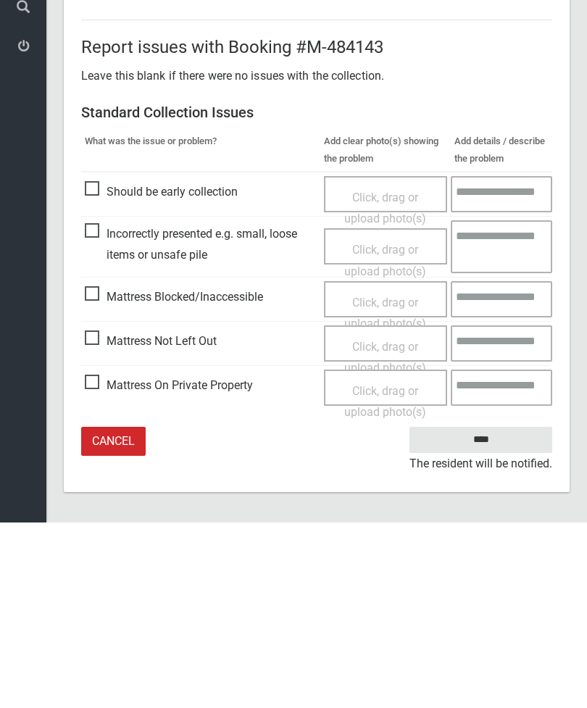
type input"] "*"
click at [103, 516] on span "Mattress Not Left Out" at bounding box center [151, 527] width 132 height 22
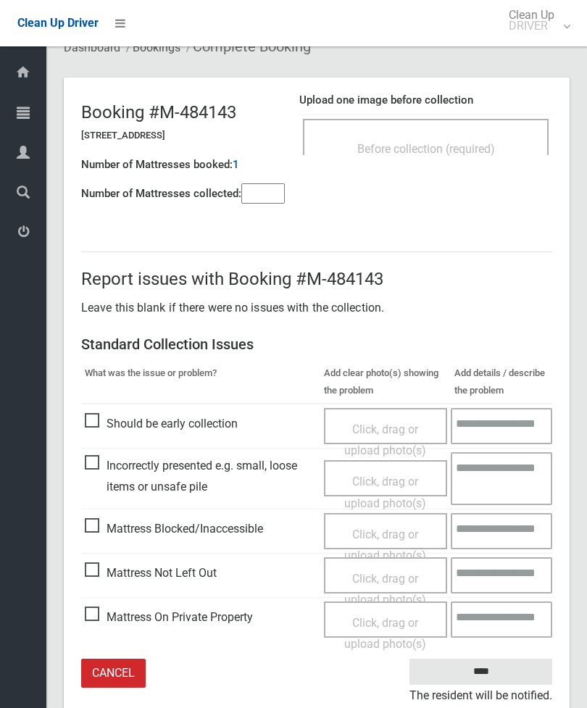
click at [385, 575] on span "Click, drag or upload photo(s)" at bounding box center [385, 590] width 82 height 36
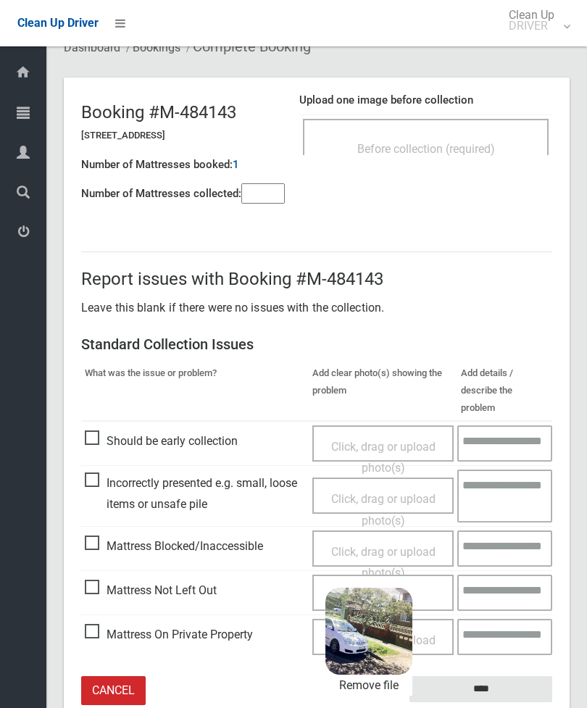
click at [509, 676] on input "****" at bounding box center [480, 689] width 143 height 27
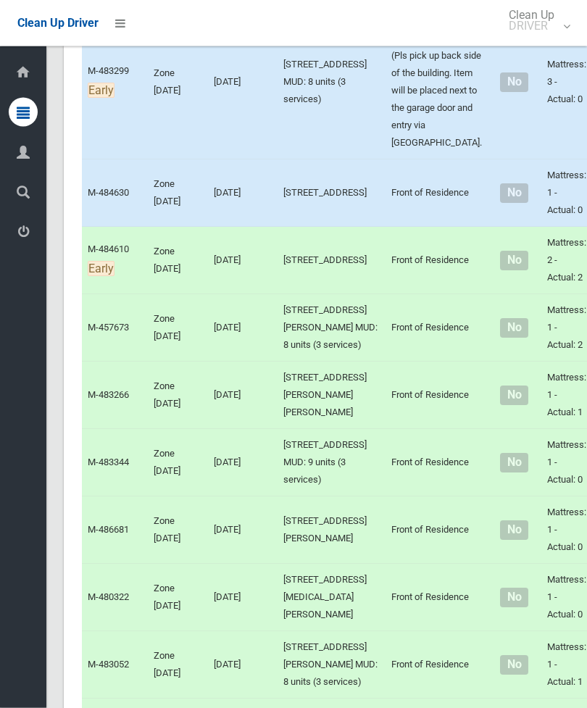
scroll to position [3035, 0]
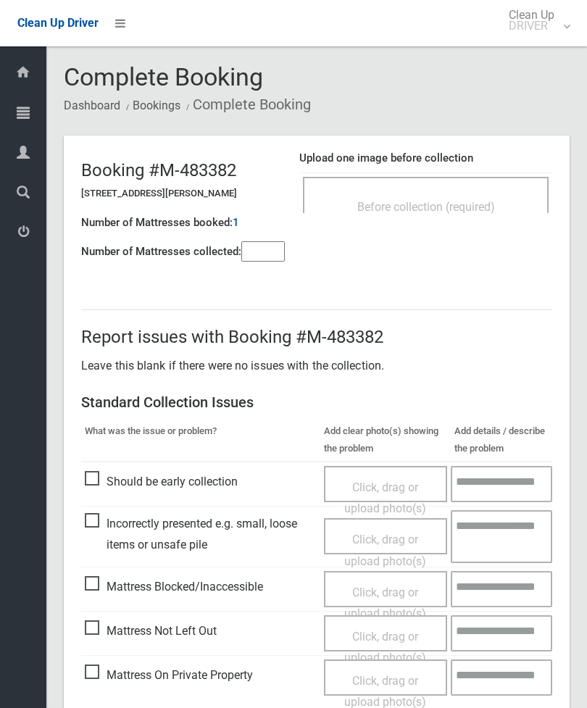
click at [474, 191] on div "Before collection (required)" at bounding box center [426, 195] width 246 height 36
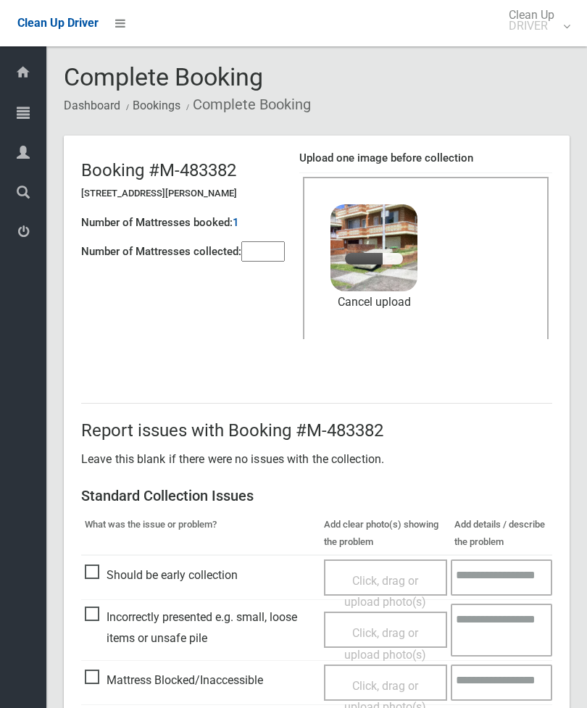
click at [259, 243] on input"] "number" at bounding box center [262, 251] width 43 height 20
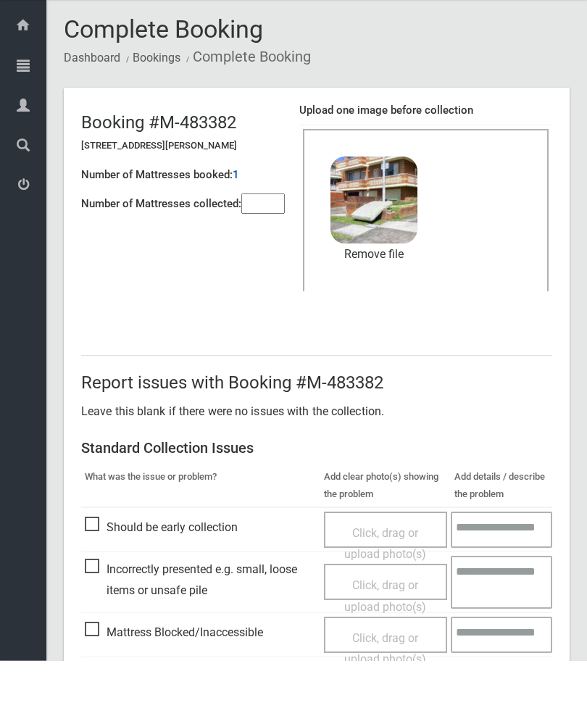
scroll to position [199, 0]
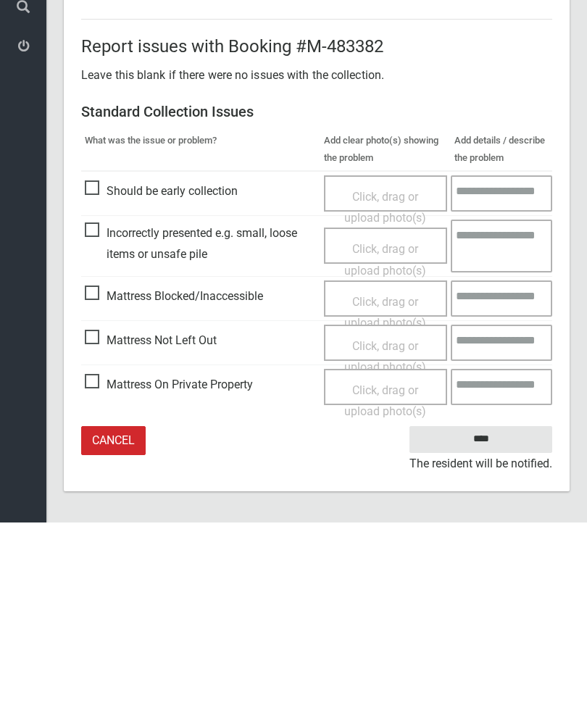
type input"] "*"
click at [467, 612] on input "****" at bounding box center [480, 625] width 143 height 27
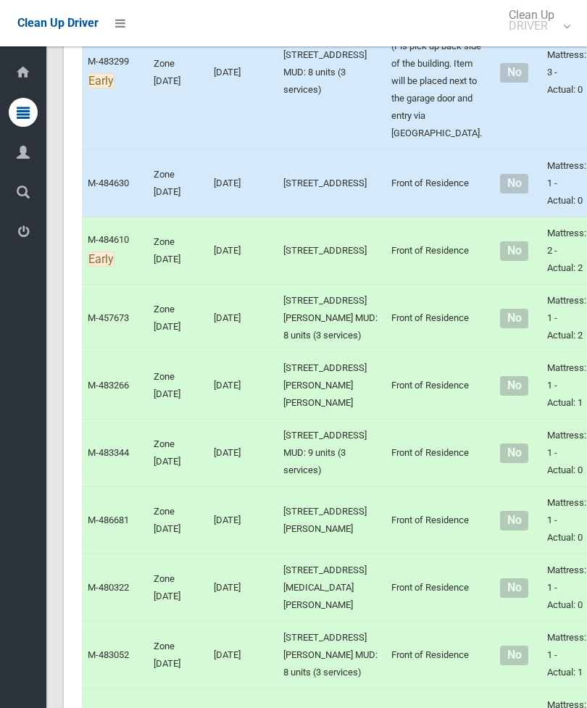
scroll to position [3180, 0]
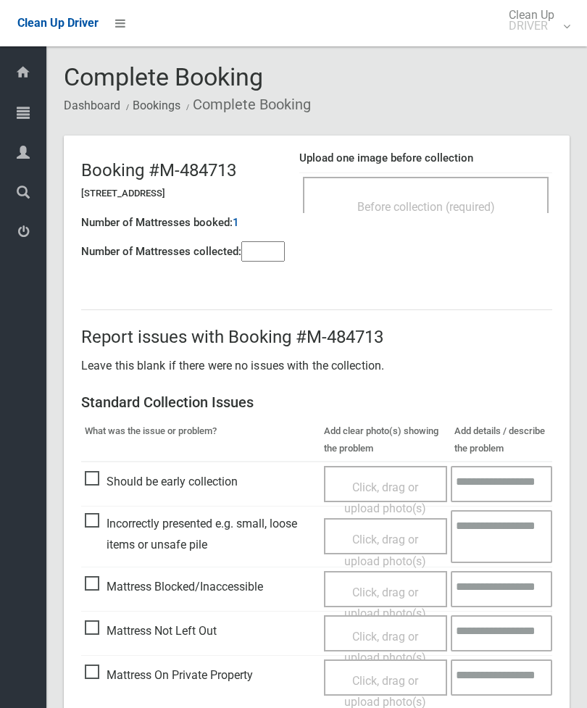
click at [477, 197] on div "Before collection (required)" at bounding box center [426, 206] width 214 height 27
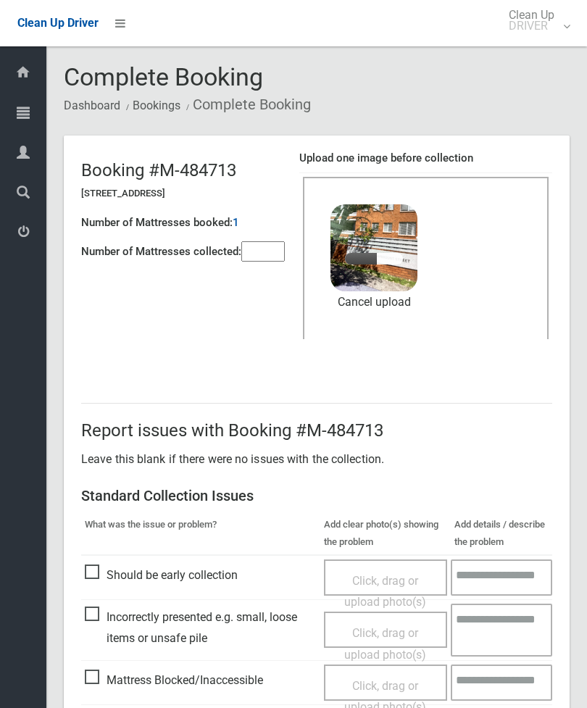
click at [260, 242] on input"] "number" at bounding box center [262, 251] width 43 height 20
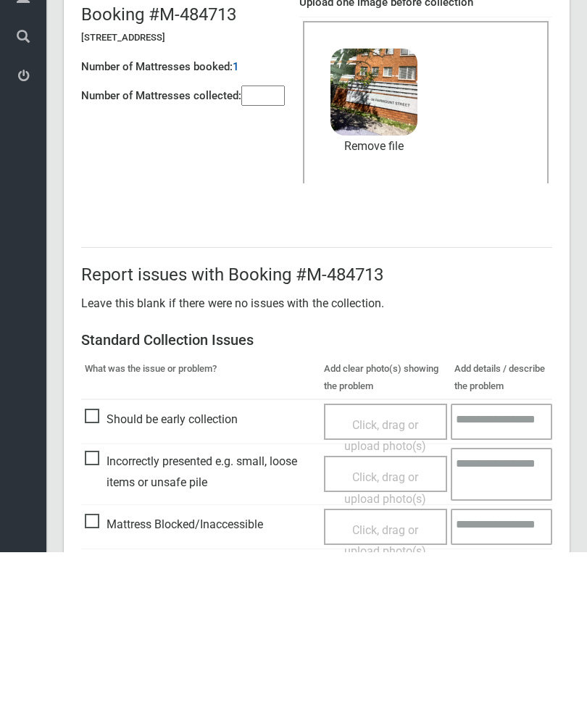
scroll to position [199, 0]
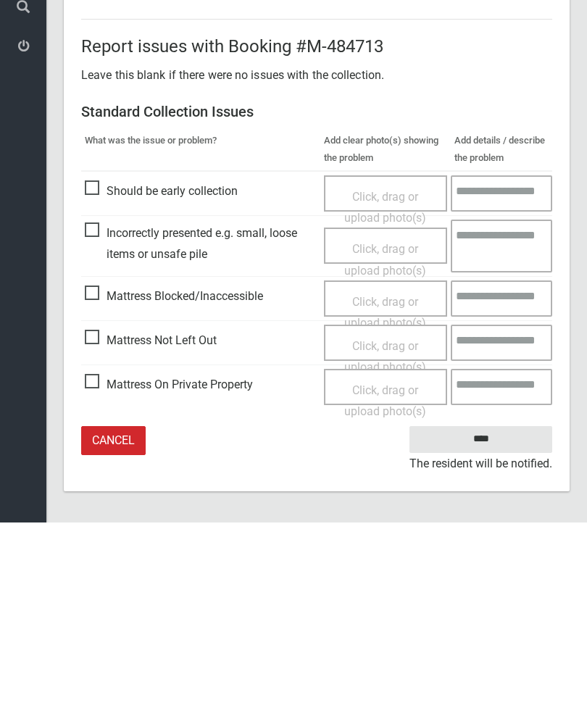
type input"] "*"
click at [497, 612] on input "****" at bounding box center [480, 625] width 143 height 27
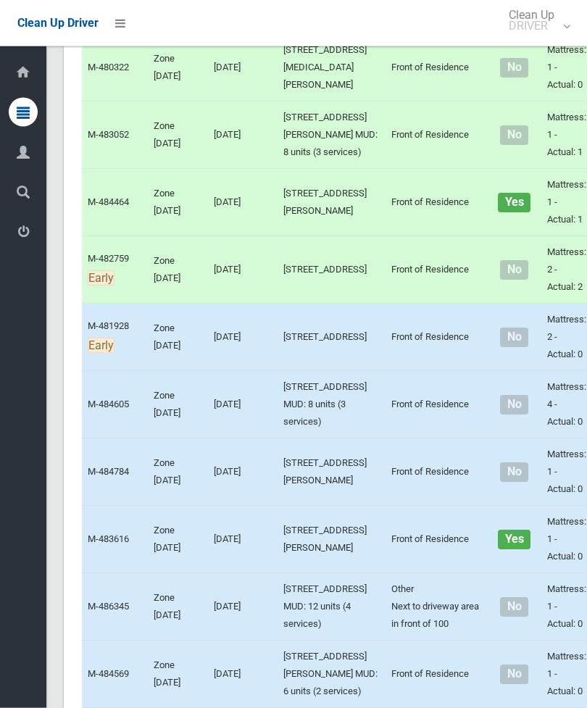
scroll to position [3566, 0]
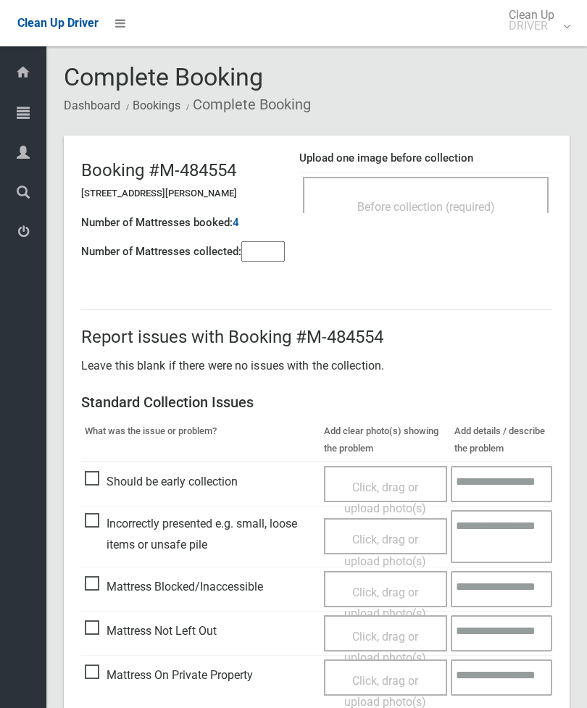
click at [262, 254] on input"] "number" at bounding box center [262, 251] width 43 height 20
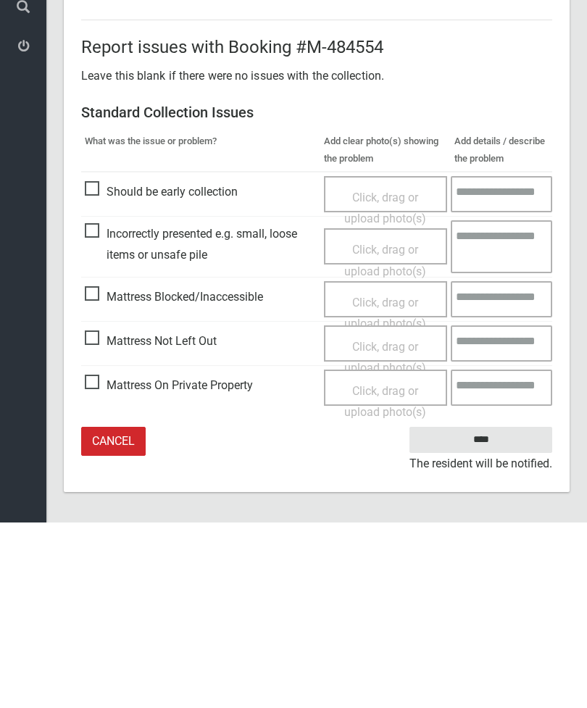
type input"] "*"
click at [96, 516] on span "Mattress Not Left Out" at bounding box center [151, 527] width 132 height 22
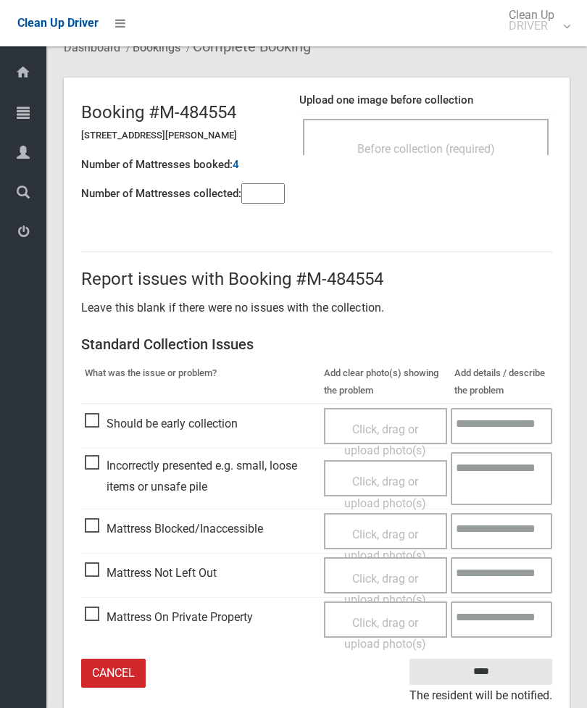
click at [389, 578] on span "Click, drag or upload photo(s)" at bounding box center [385, 590] width 82 height 36
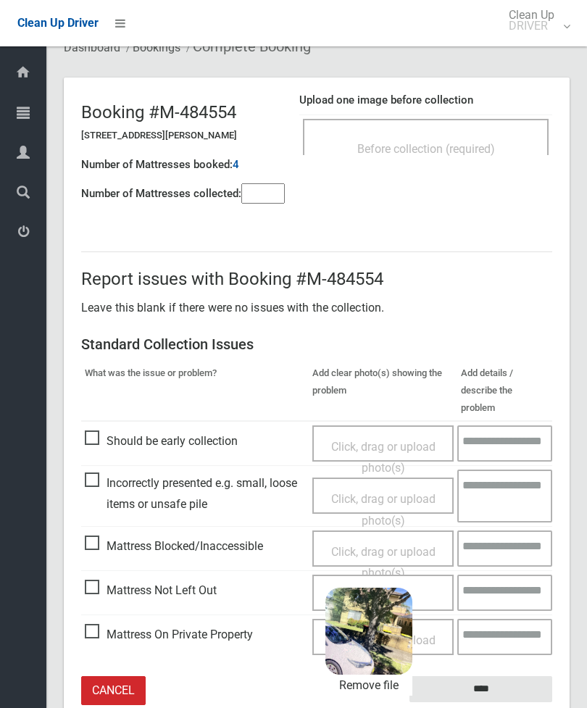
click at [506, 676] on input "****" at bounding box center [480, 689] width 143 height 27
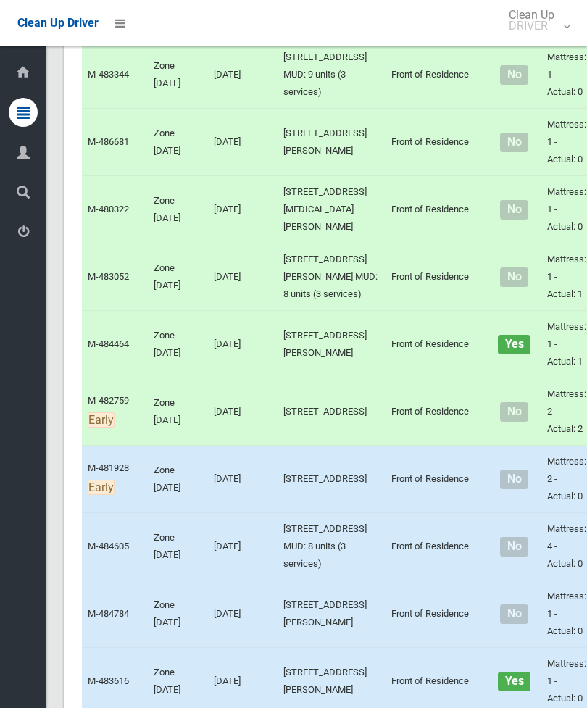
scroll to position [3457, 0]
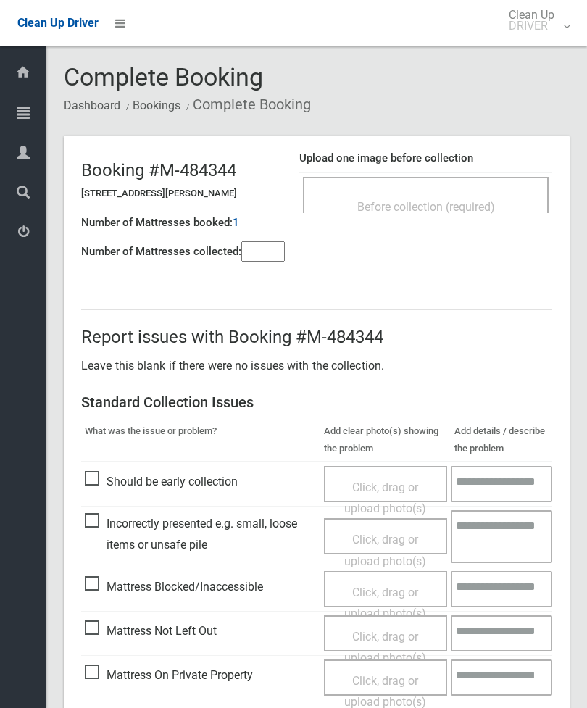
click at [268, 252] on input"] "number" at bounding box center [262, 251] width 43 height 20
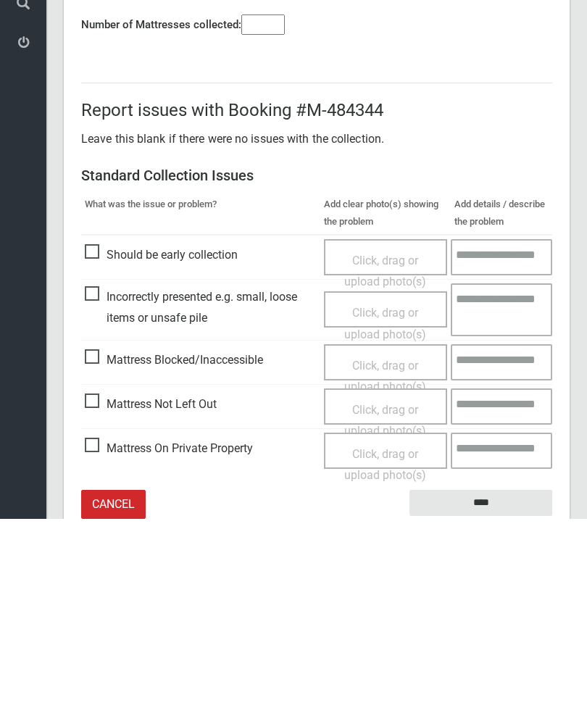
scroll to position [104, 0]
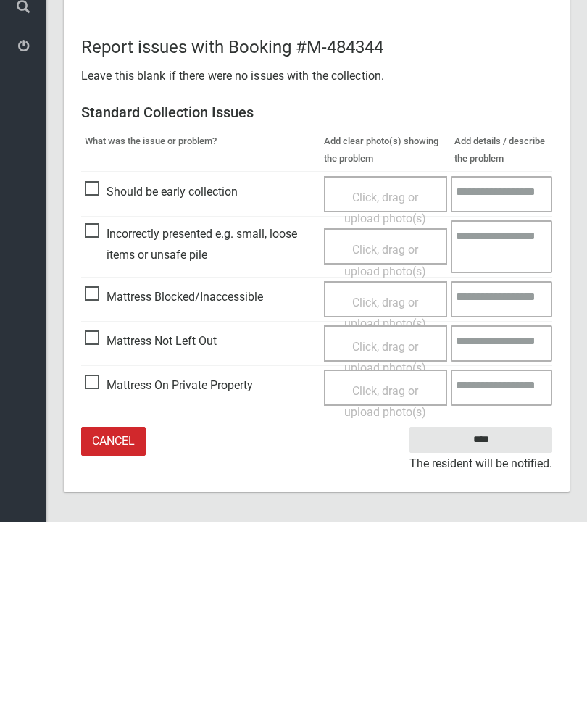
type input"] "*"
click at [99, 516] on span "Mattress Not Left Out" at bounding box center [151, 527] width 132 height 22
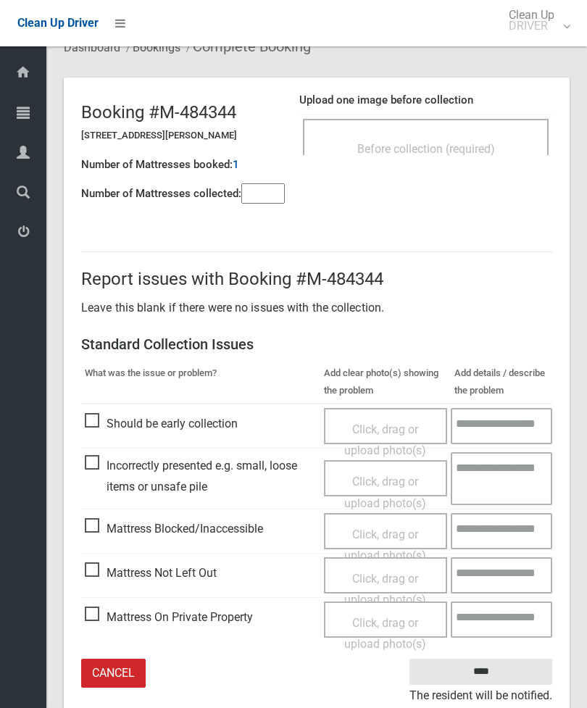
click at [377, 577] on span "Click, drag or upload photo(s)" at bounding box center [385, 590] width 82 height 36
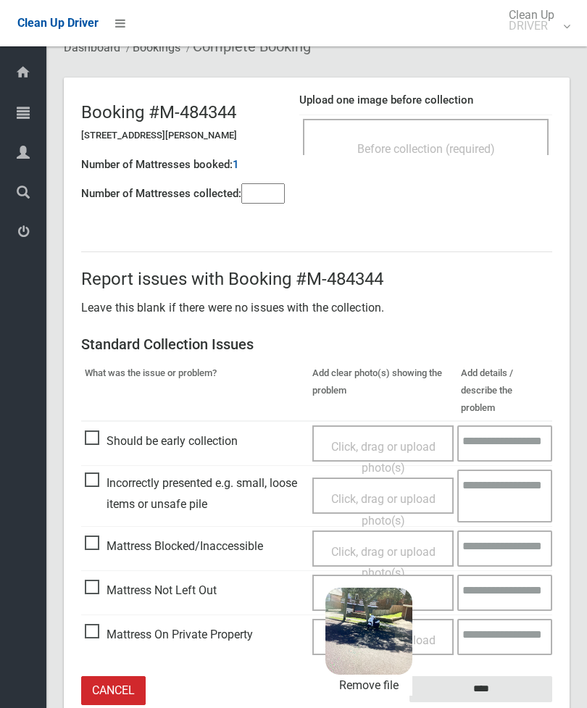
click at [496, 676] on input "****" at bounding box center [480, 689] width 143 height 27
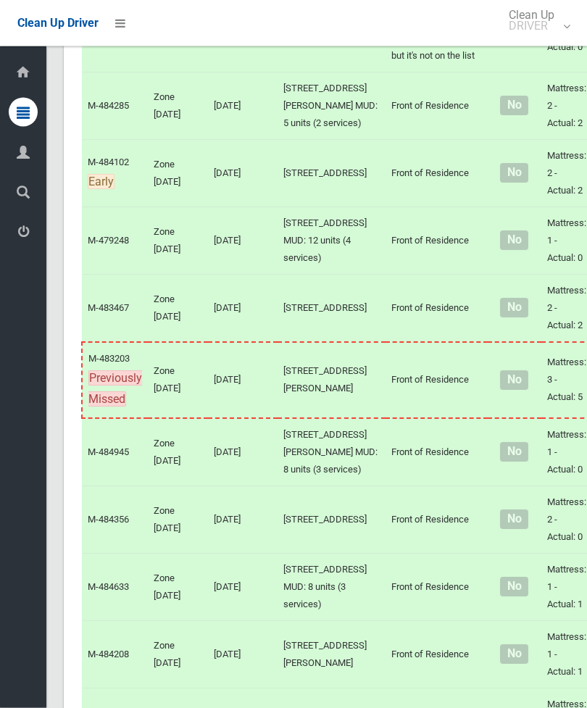
scroll to position [5601, 0]
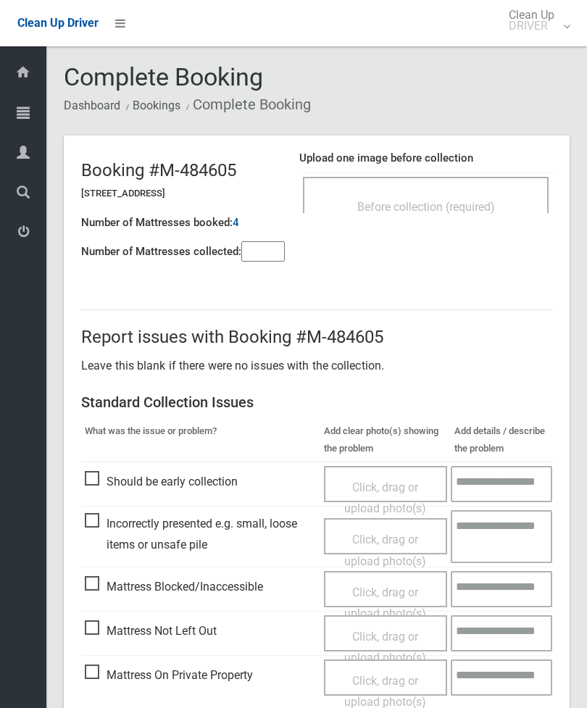
click at [441, 196] on div "Before collection (required)" at bounding box center [426, 206] width 214 height 27
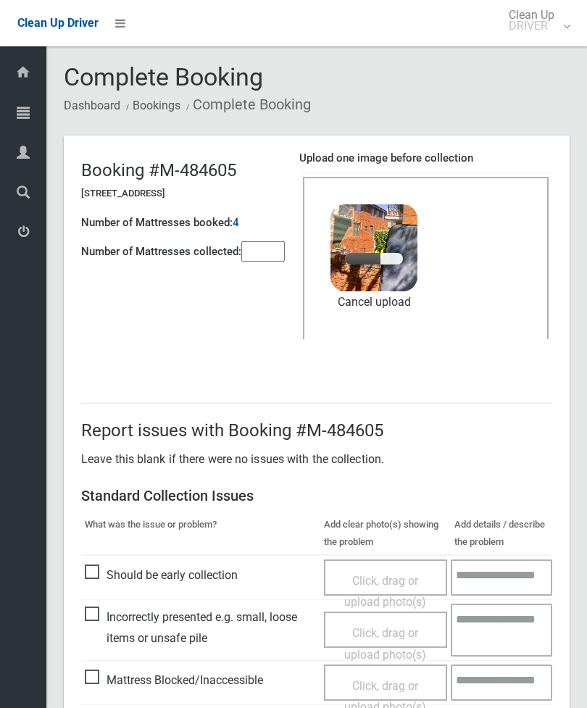
click at [270, 230] on div "Number of Mattresses booked: 4" at bounding box center [183, 223] width 204 height 30
click at [279, 249] on input"] "number" at bounding box center [262, 251] width 43 height 20
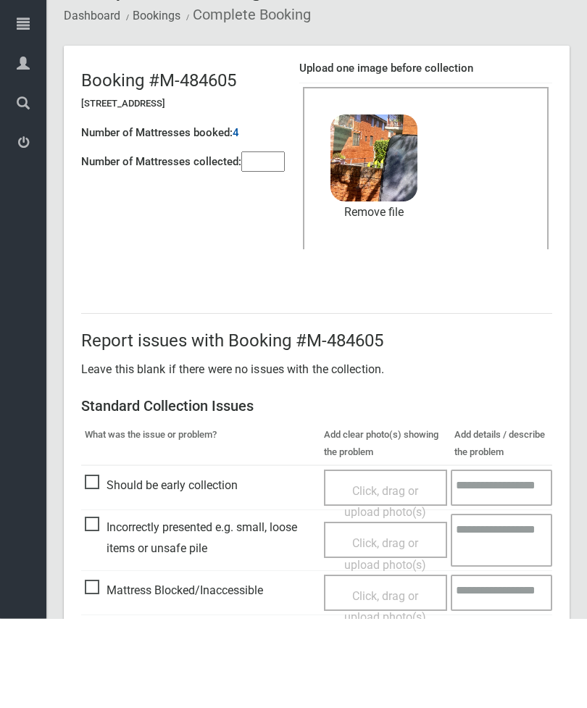
scroll to position [199, 0]
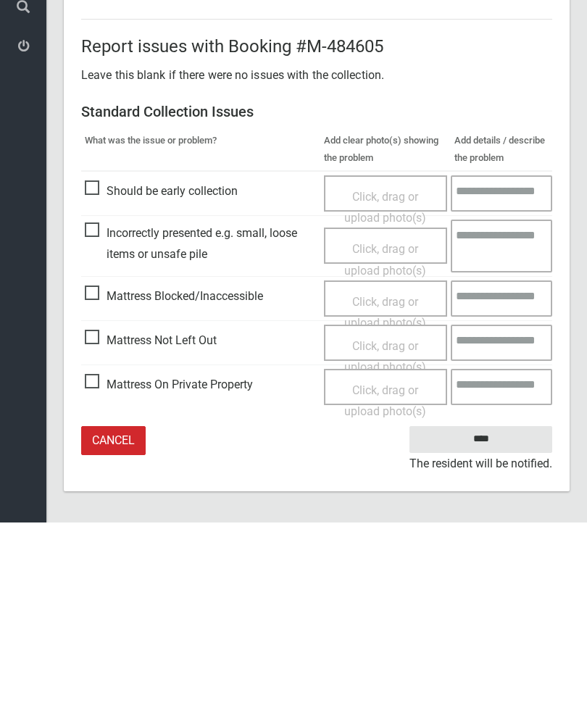
type input"] "*"
click at [487, 612] on input "****" at bounding box center [480, 625] width 143 height 27
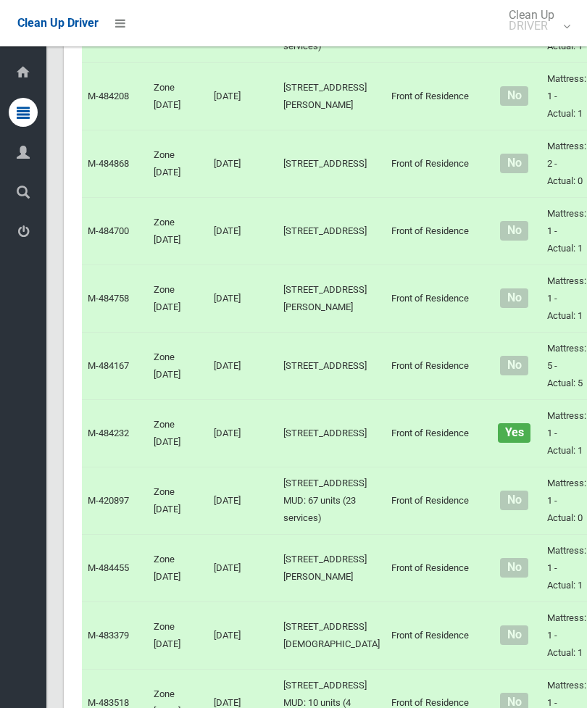
scroll to position [6176, 0]
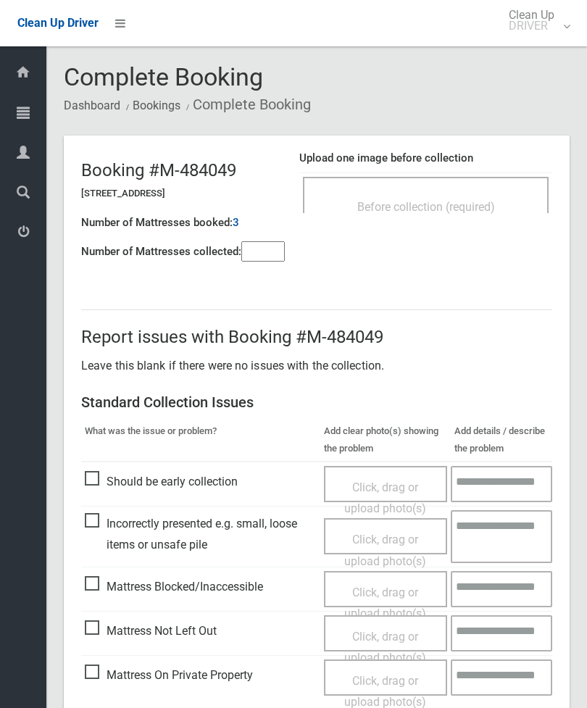
click at [468, 185] on div "Before collection (required)" at bounding box center [426, 195] width 246 height 36
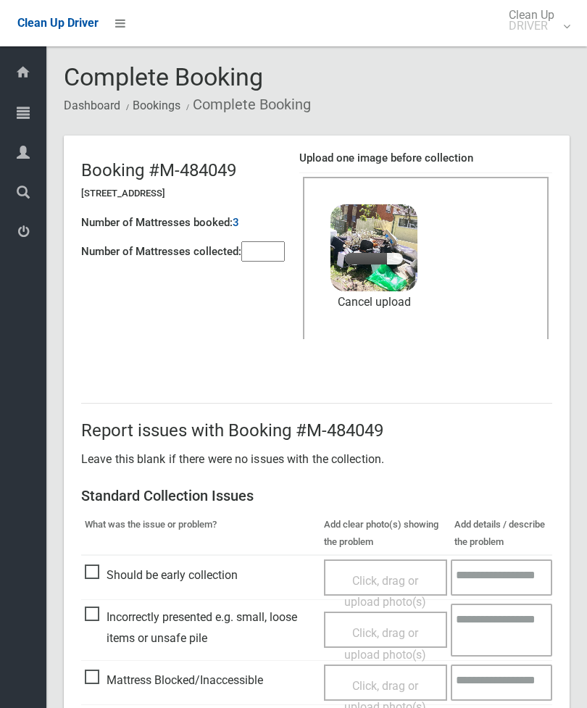
click at [262, 241] on input"] "number" at bounding box center [262, 251] width 43 height 20
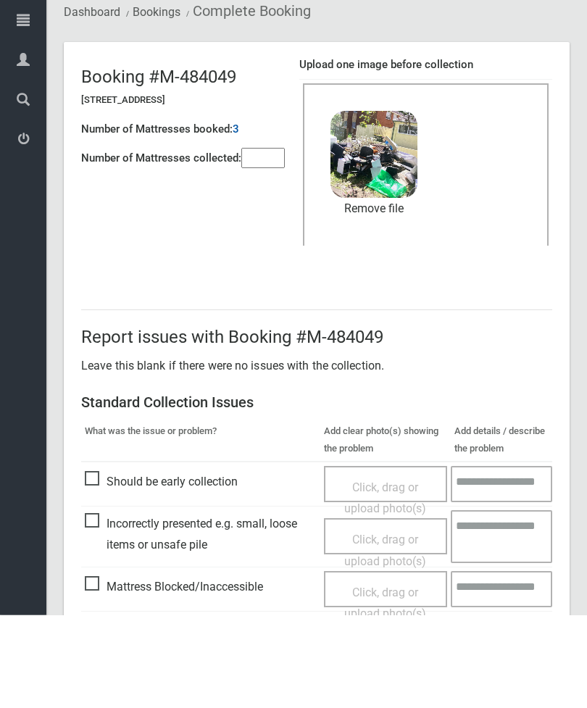
scroll to position [199, 0]
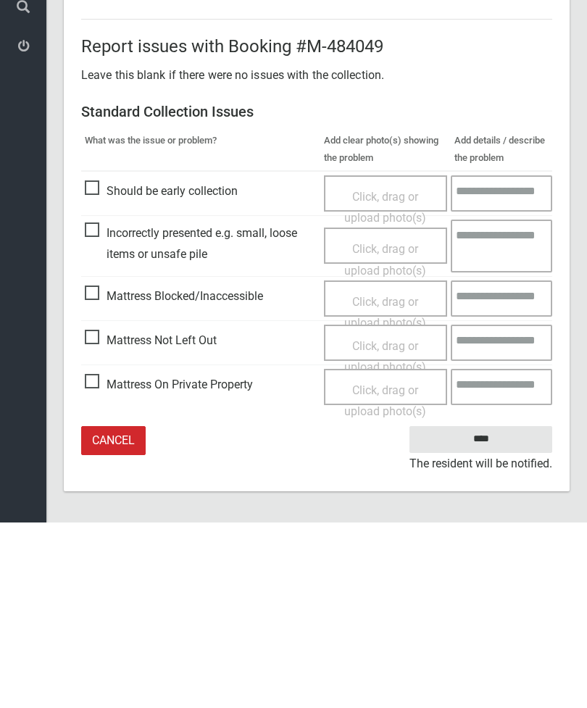
type input"] "*"
click at [488, 612] on input "****" at bounding box center [480, 625] width 143 height 27
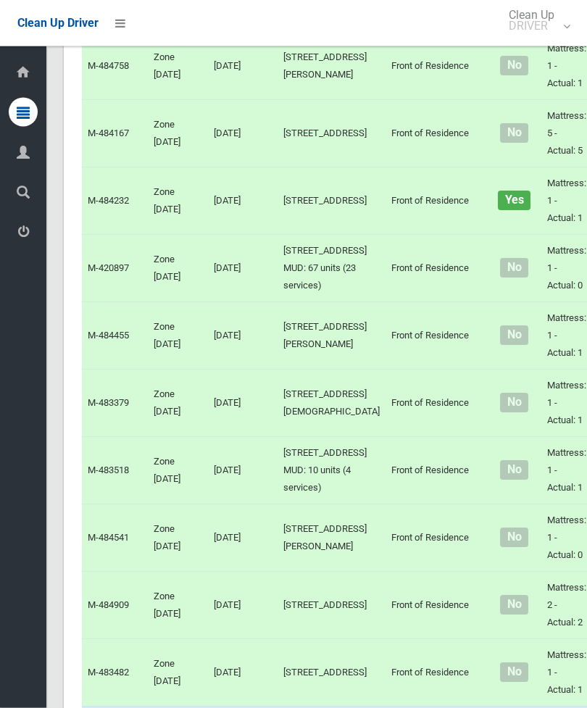
scroll to position [6429, 0]
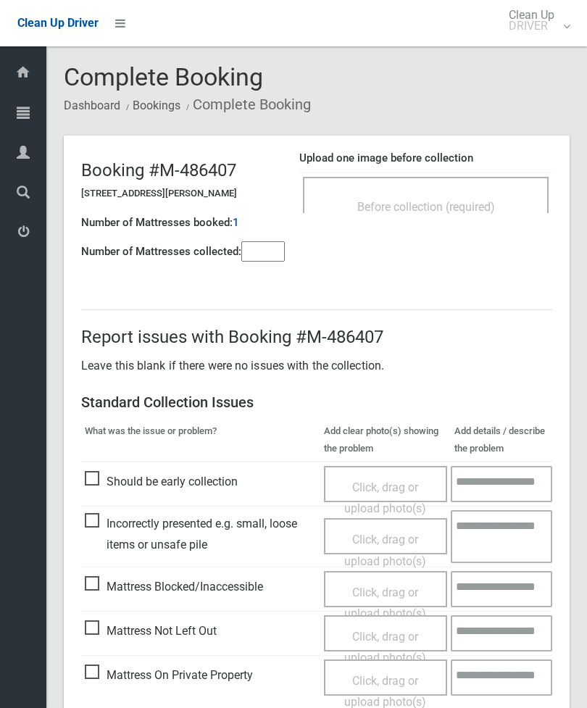
click at [482, 201] on span "Before collection (required)" at bounding box center [426, 207] width 138 height 14
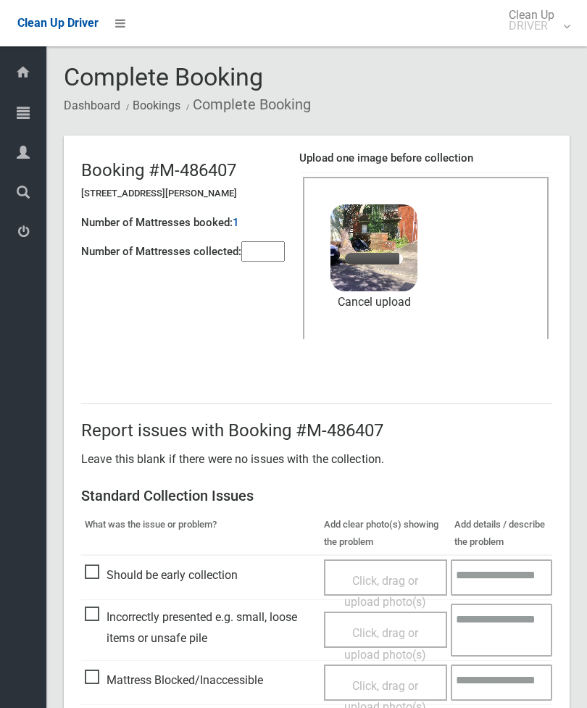
click at [271, 259] on input"] "number" at bounding box center [262, 251] width 43 height 20
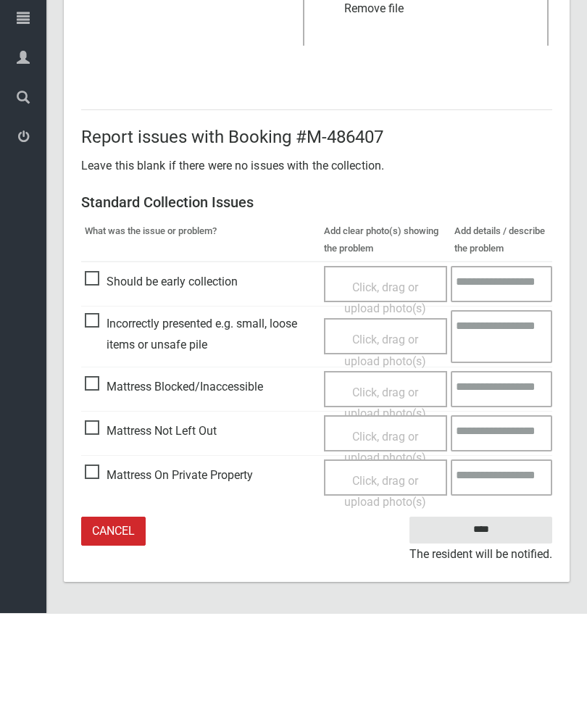
type input"] "*"
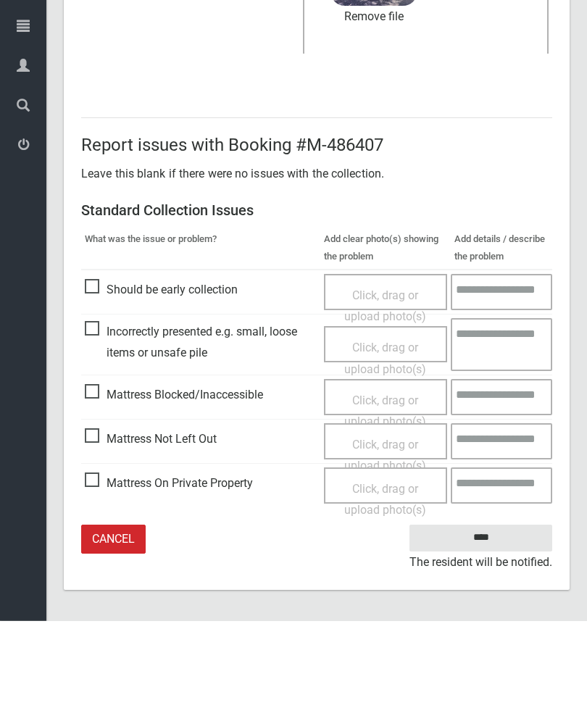
click at [487, 612] on input "****" at bounding box center [480, 625] width 143 height 27
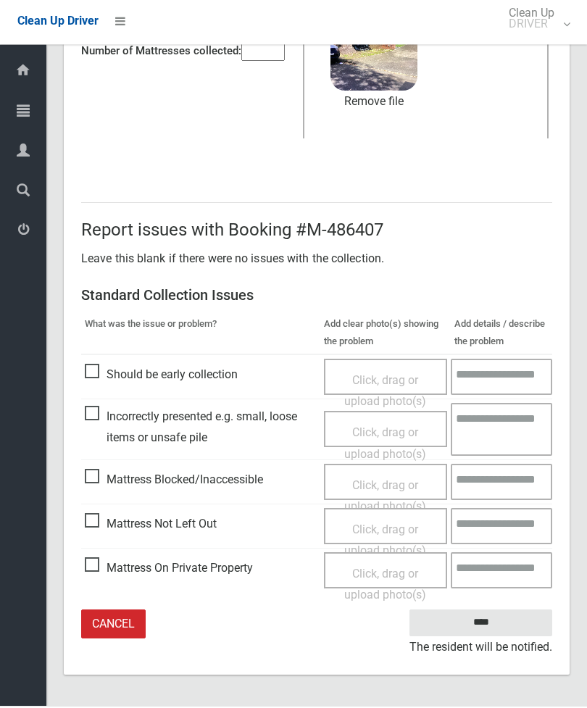
scroll to position [152, 0]
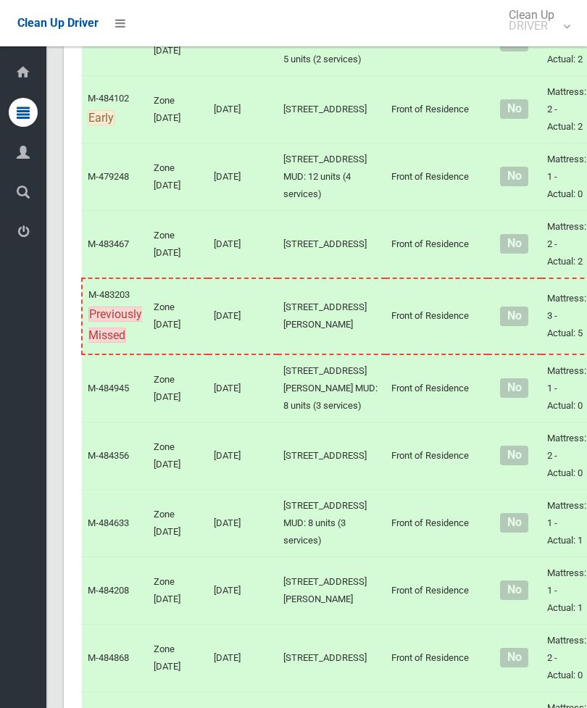
scroll to position [5668, 0]
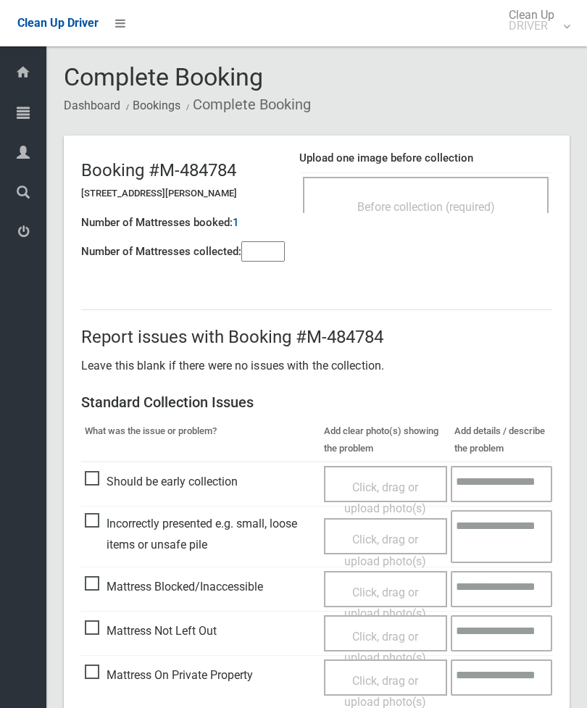
click at [477, 201] on span "Before collection (required)" at bounding box center [426, 207] width 138 height 14
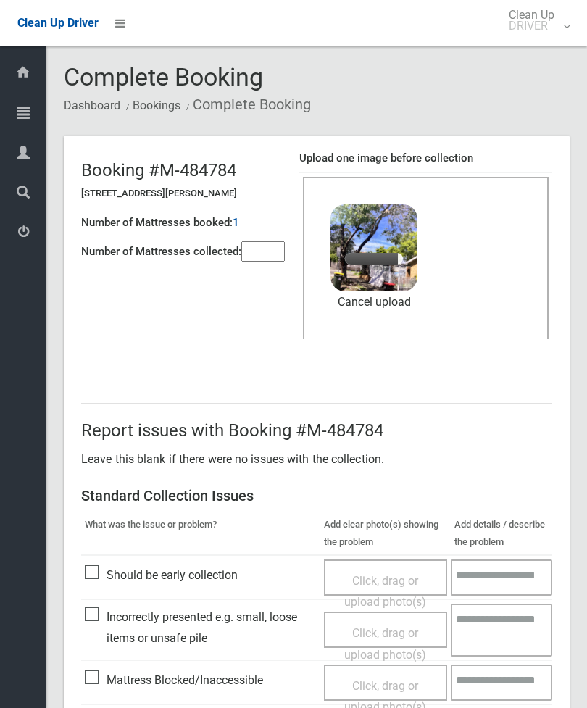
click at [273, 256] on input"] "number" at bounding box center [262, 251] width 43 height 20
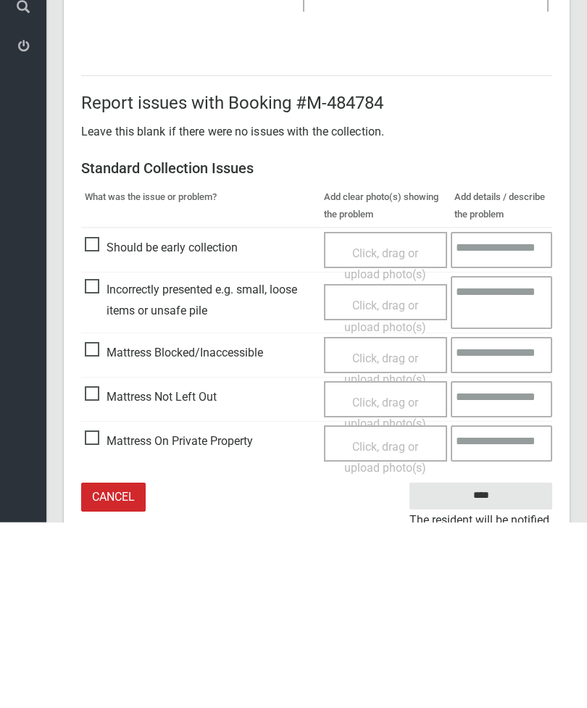
scroll to position [199, 0]
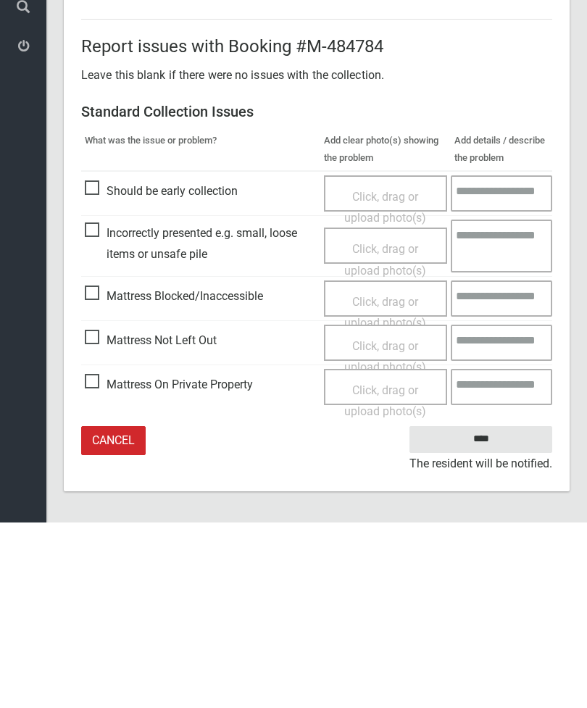
type input"] "*"
click at [478, 612] on input "****" at bounding box center [480, 625] width 143 height 27
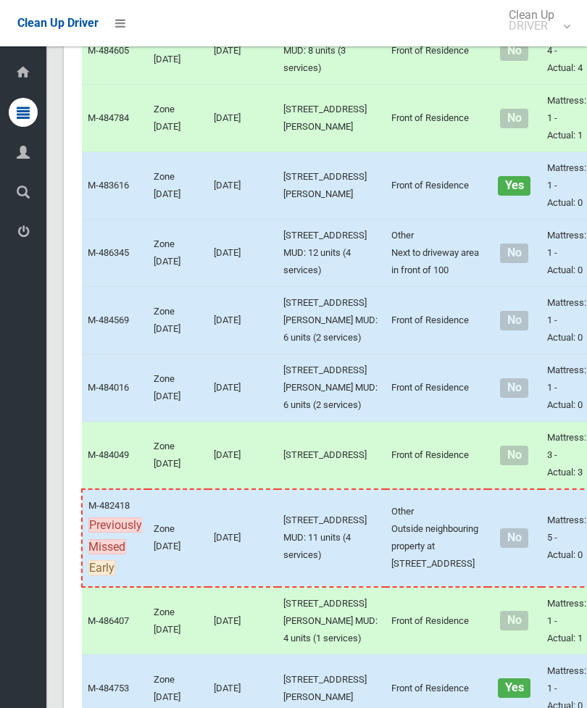
scroll to position [3928, 0]
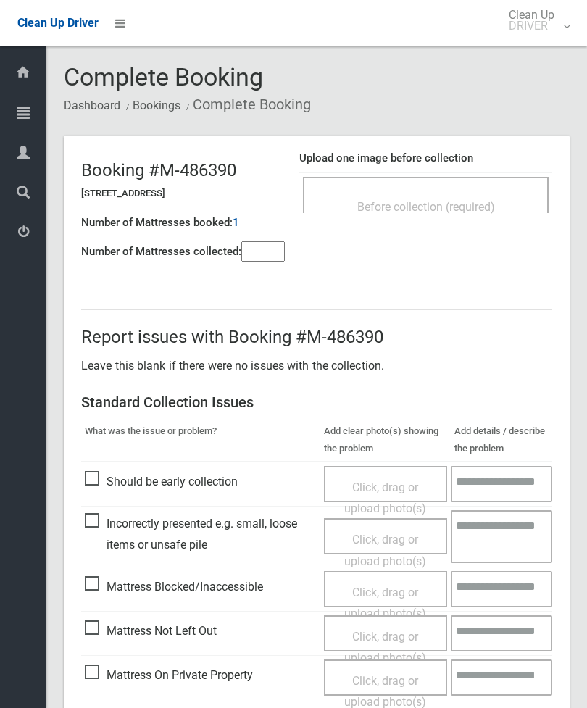
click at [462, 188] on div "Before collection (required)" at bounding box center [426, 195] width 246 height 36
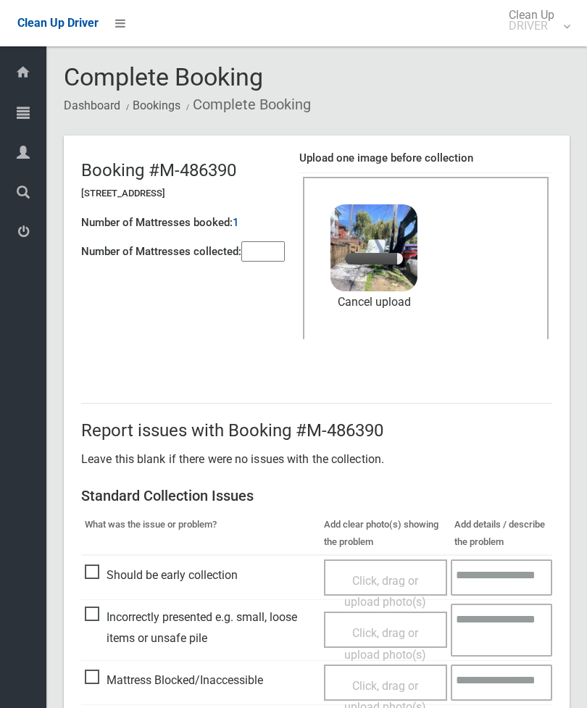
click at [267, 251] on input"] "number" at bounding box center [262, 251] width 43 height 20
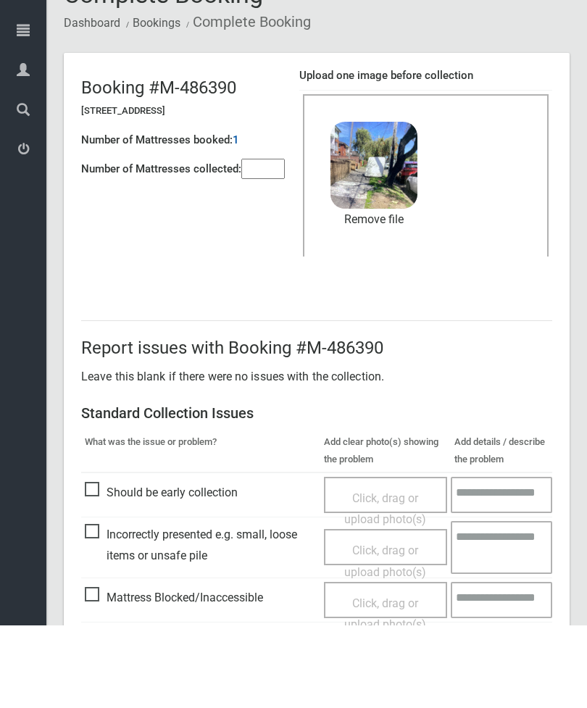
scroll to position [199, 0]
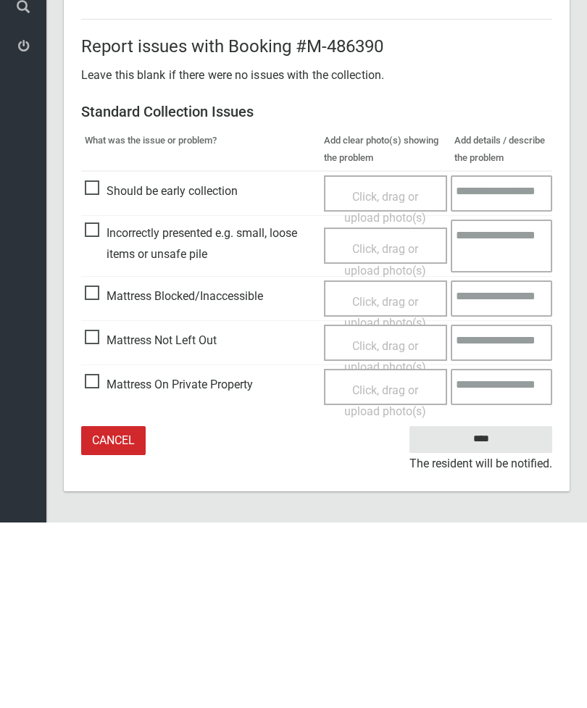
type input"] "*"
click at [472, 612] on input "****" at bounding box center [480, 625] width 143 height 27
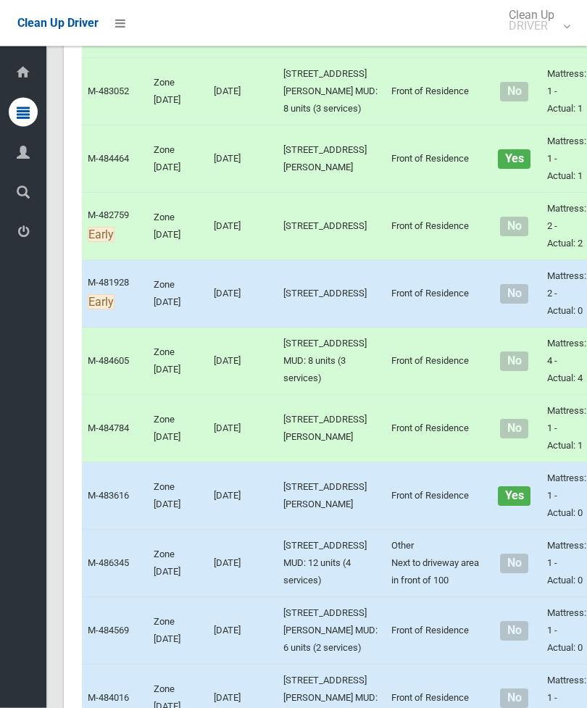
scroll to position [3595, 0]
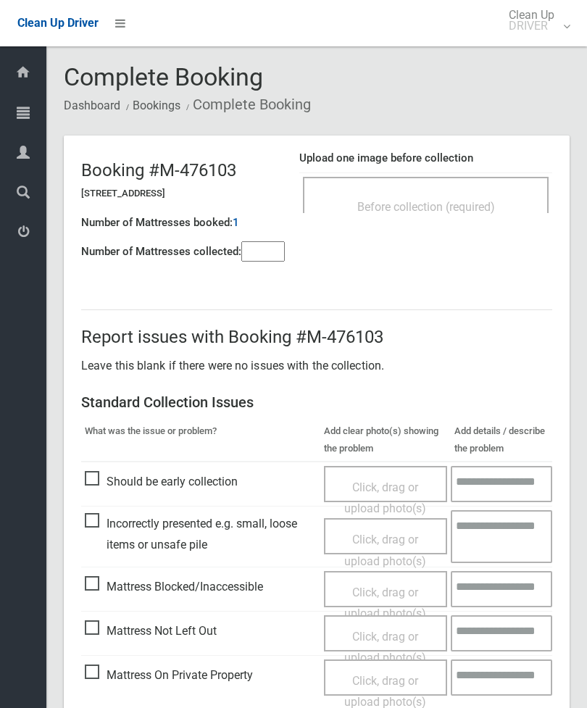
click at [266, 249] on input"] "number" at bounding box center [262, 251] width 43 height 20
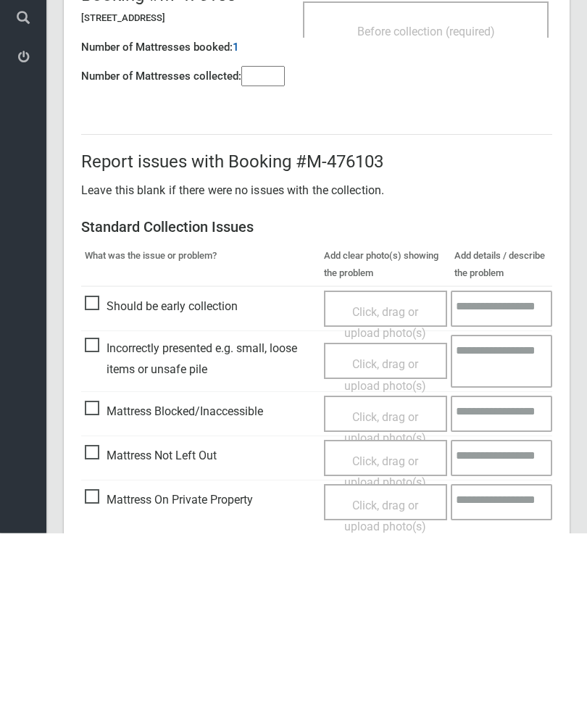
scroll to position [104, 0]
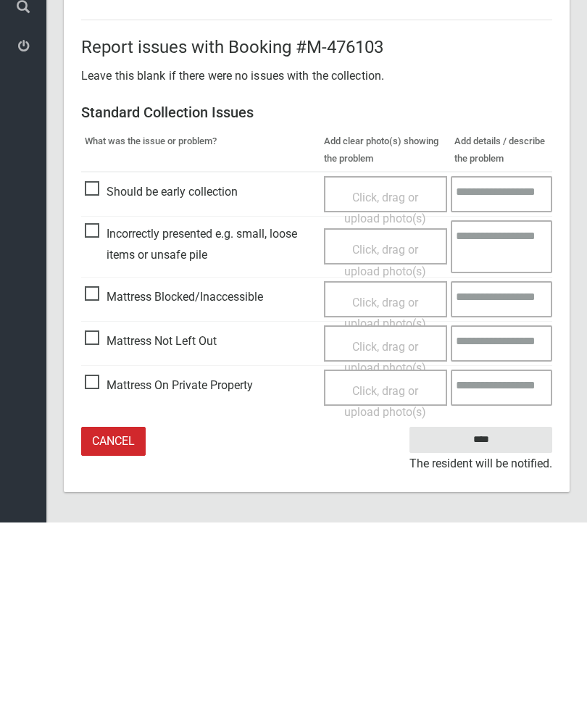
type input"] "*"
click at [99, 516] on span "Mattress Not Left Out" at bounding box center [151, 527] width 132 height 22
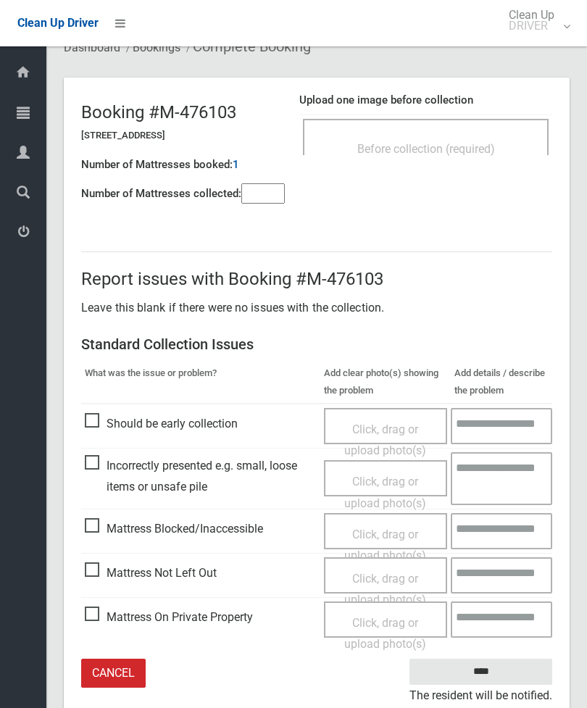
click at [370, 577] on span "Click, drag or upload photo(s)" at bounding box center [385, 590] width 82 height 36
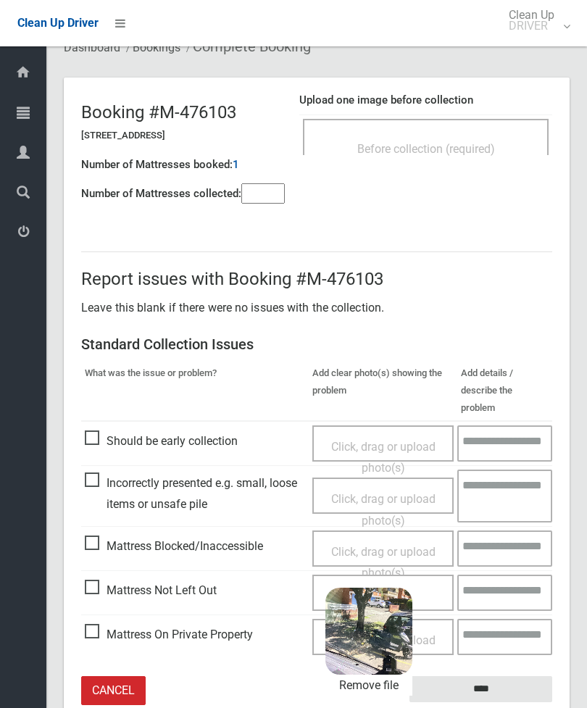
click at [527, 676] on input "****" at bounding box center [480, 689] width 143 height 27
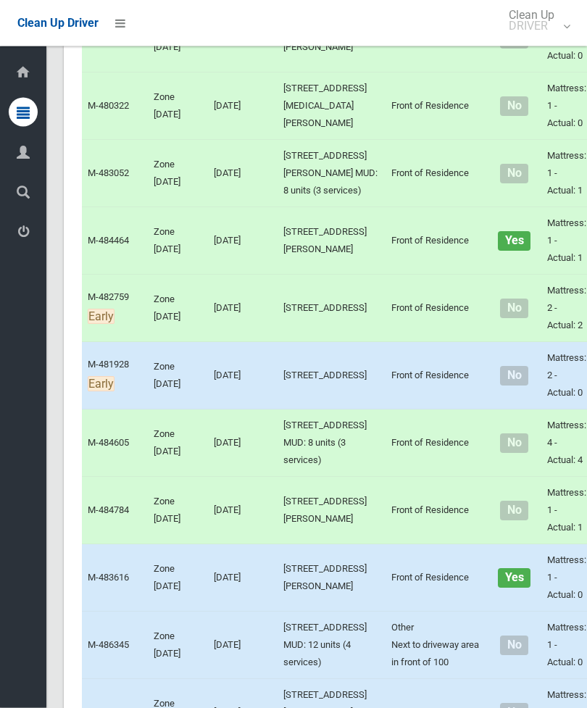
scroll to position [3513, 0]
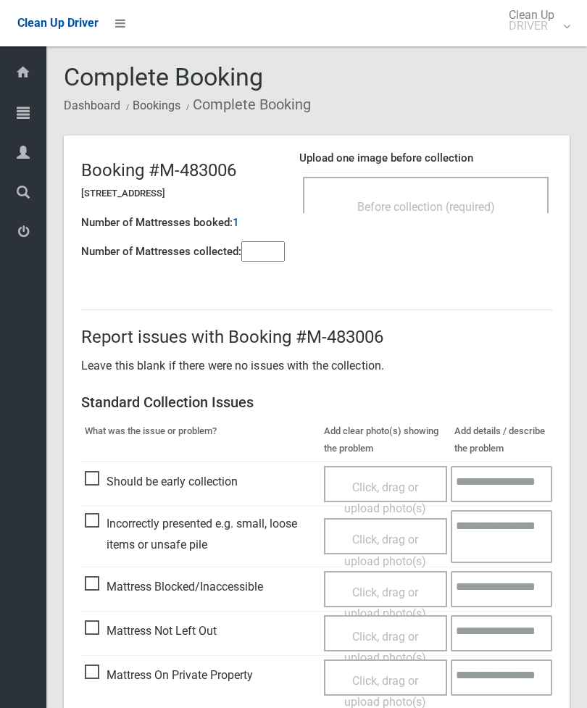
click at [485, 184] on div "Before collection (required)" at bounding box center [426, 195] width 246 height 36
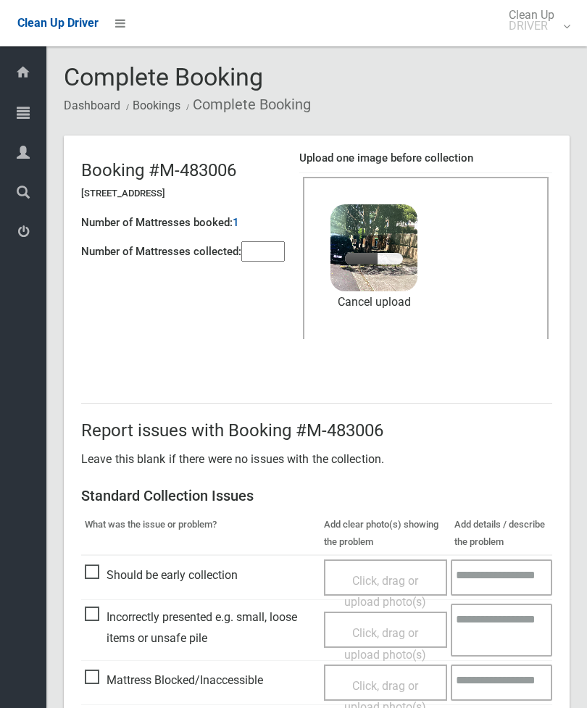
click at [277, 256] on input"] "number" at bounding box center [262, 251] width 43 height 20
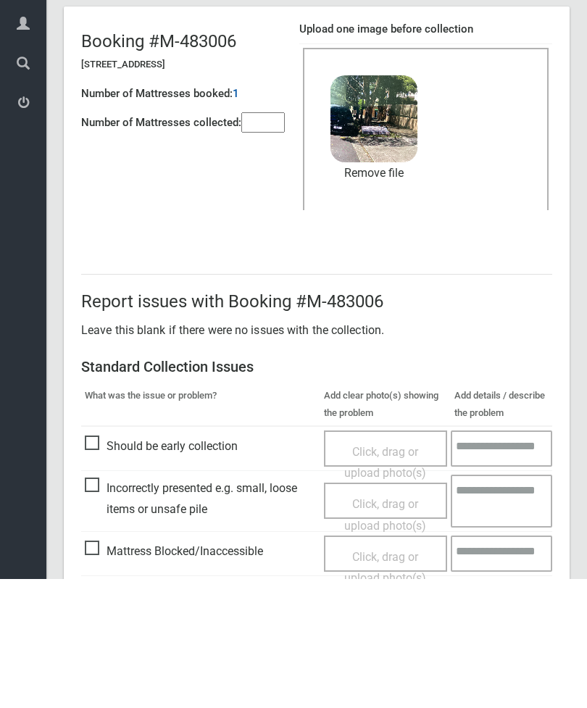
scroll to position [199, 0]
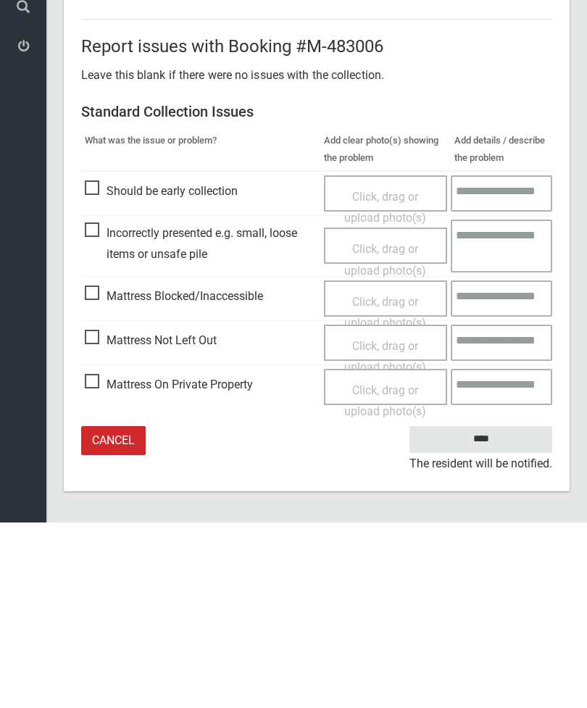
type input"] "*"
click at [479, 612] on input "****" at bounding box center [480, 625] width 143 height 27
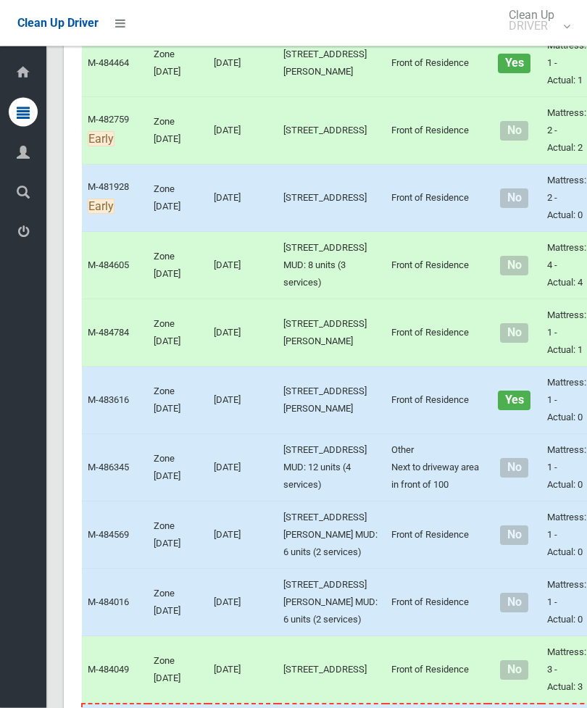
scroll to position [3699, 0]
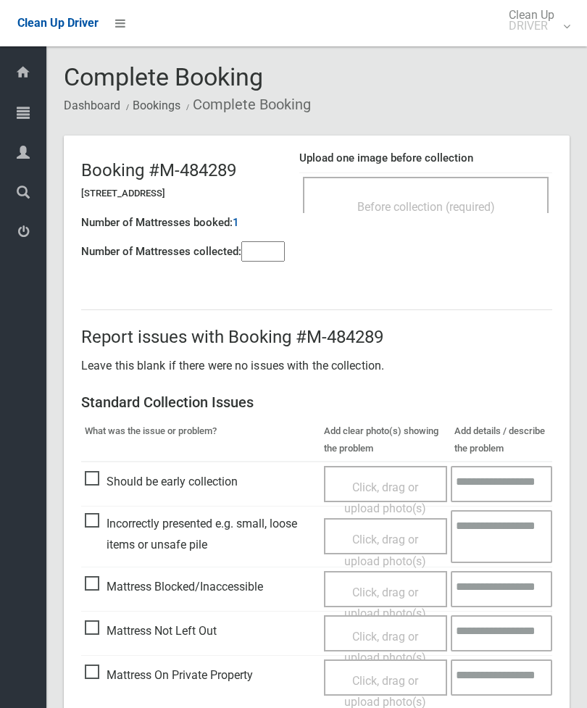
click at [274, 251] on input"] "number" at bounding box center [262, 251] width 43 height 20
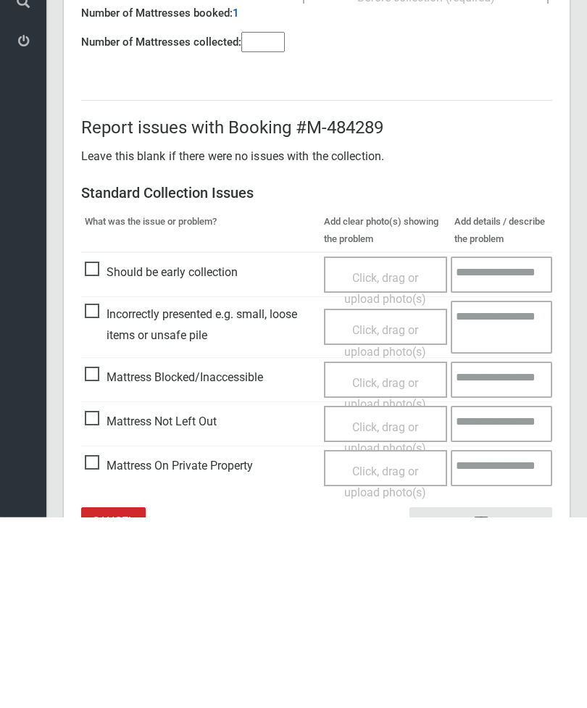
scroll to position [104, 0]
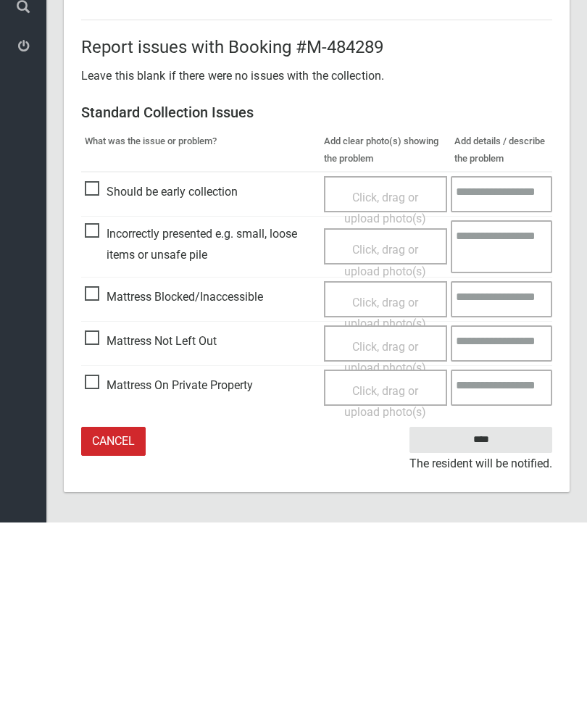
type input"] "*"
click at [101, 516] on span "Mattress Not Left Out" at bounding box center [151, 527] width 132 height 22
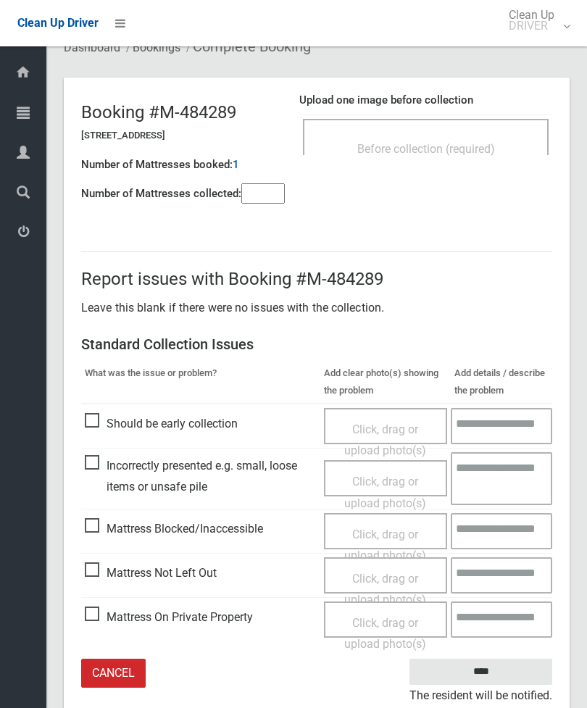
click at [383, 578] on span "Click, drag or upload photo(s)" at bounding box center [385, 590] width 82 height 36
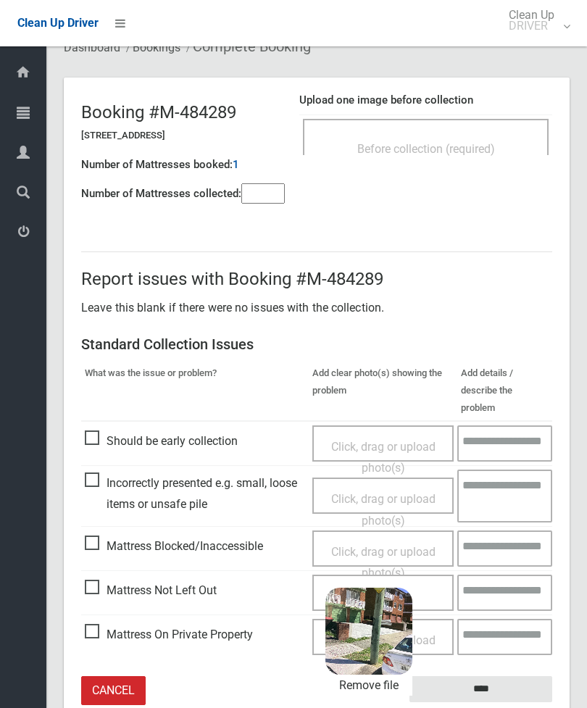
click at [499, 676] on input "****" at bounding box center [480, 689] width 143 height 27
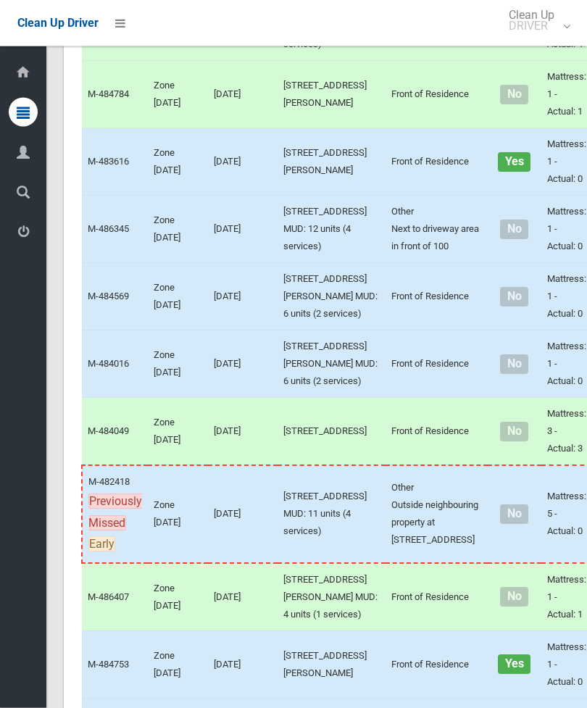
scroll to position [4315, 0]
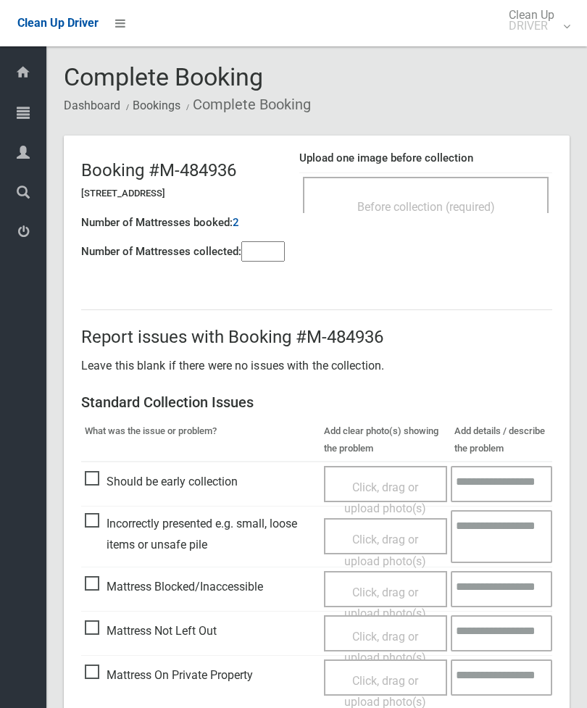
click at [468, 196] on div "Before collection (required)" at bounding box center [426, 206] width 214 height 27
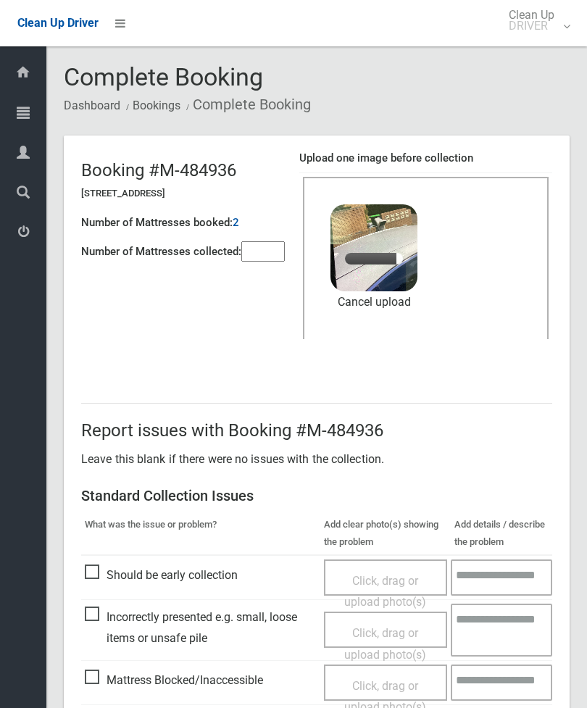
click at [266, 259] on input"] "number" at bounding box center [262, 251] width 43 height 20
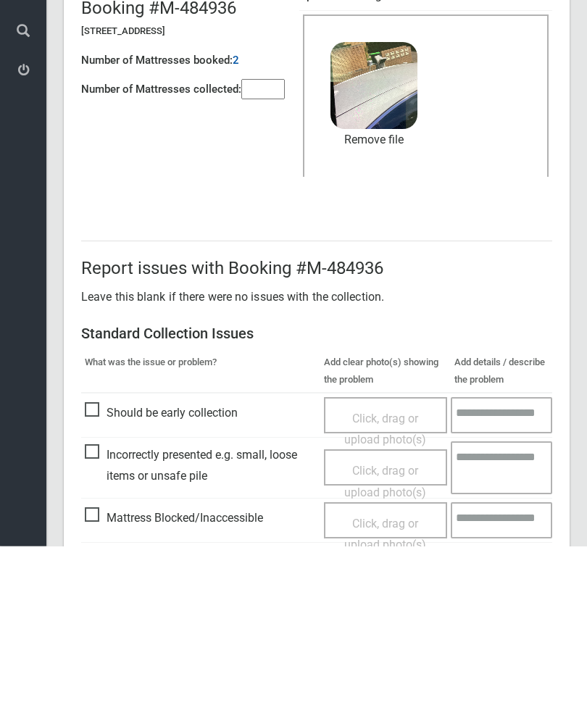
scroll to position [199, 0]
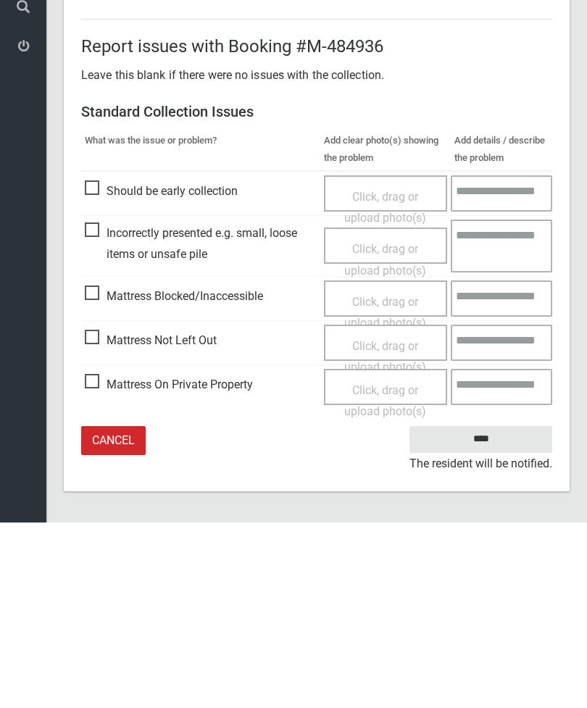
type input"] "*"
click at [469, 612] on input "****" at bounding box center [480, 625] width 143 height 27
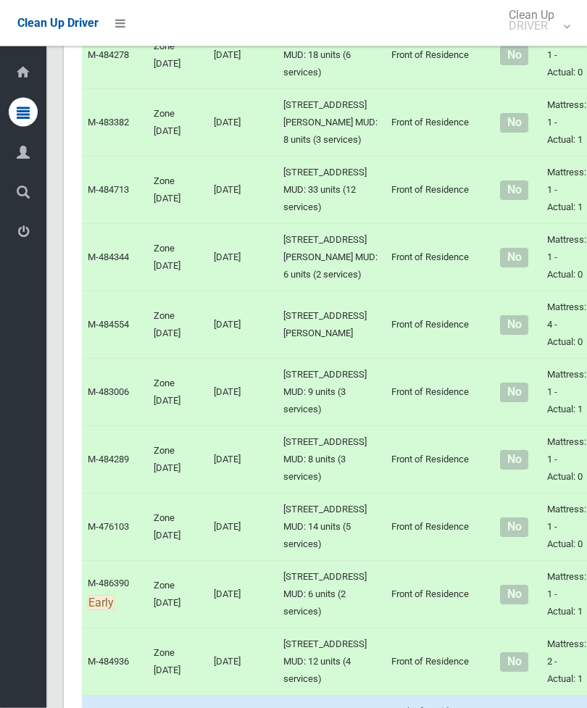
scroll to position [2332, 0]
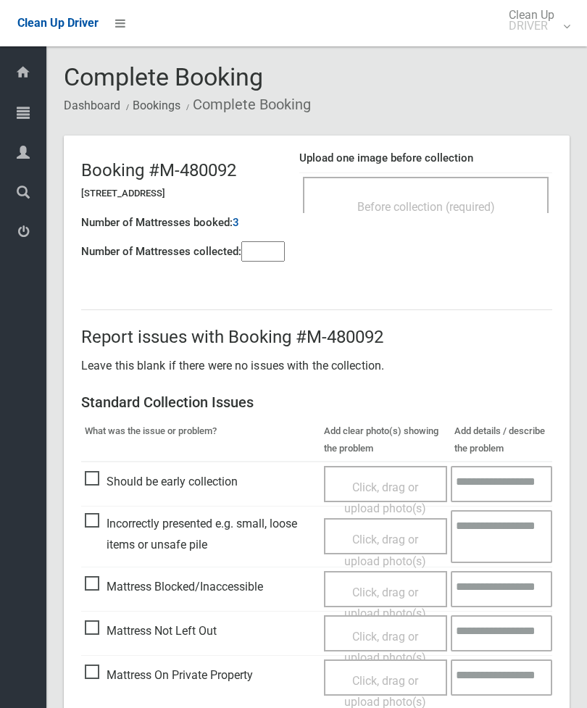
click at [262, 241] on input"] "number" at bounding box center [262, 251] width 43 height 20
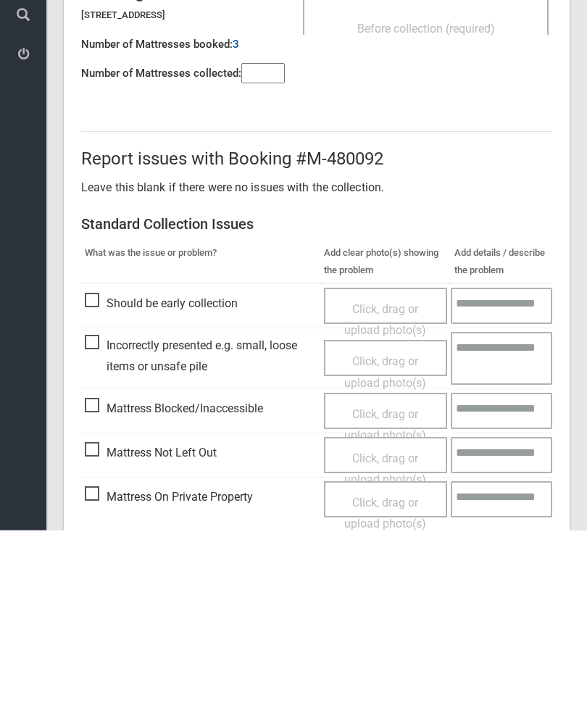
scroll to position [104, 0]
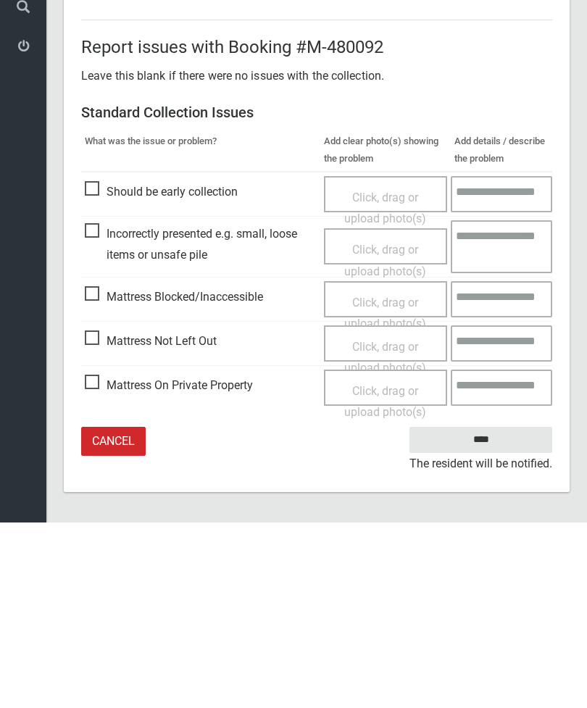
type input"] "*"
click at [99, 516] on span "Mattress Not Left Out" at bounding box center [151, 527] width 132 height 22
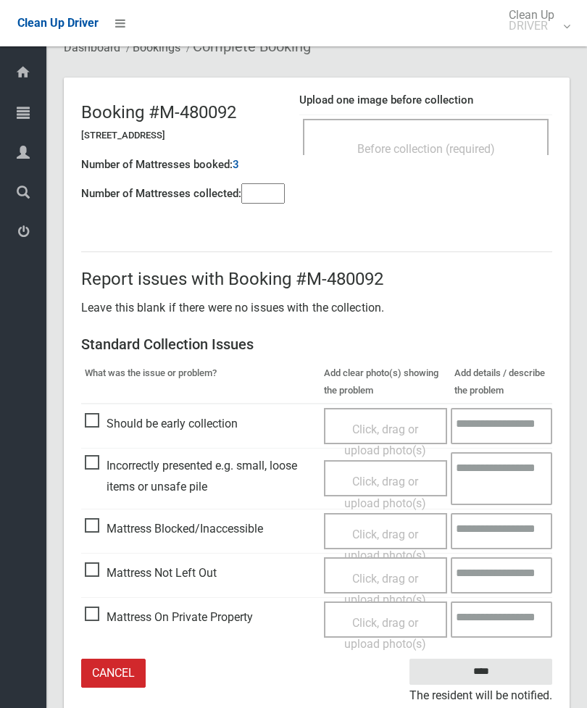
click at [389, 573] on span "Click, drag or upload photo(s)" at bounding box center [385, 590] width 82 height 36
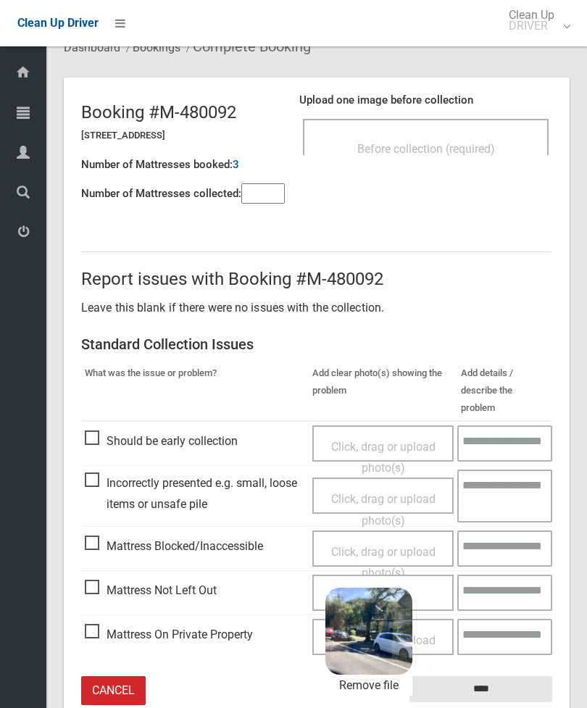
click at [505, 676] on input "****" at bounding box center [480, 689] width 143 height 27
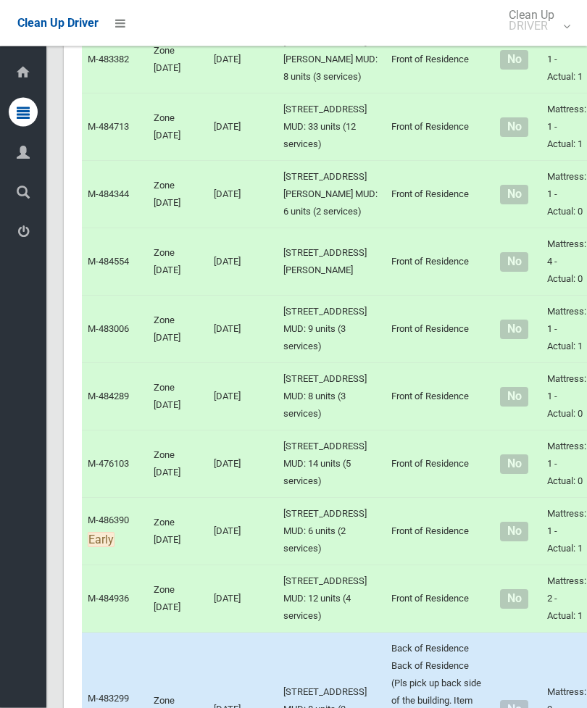
scroll to position [2371, 0]
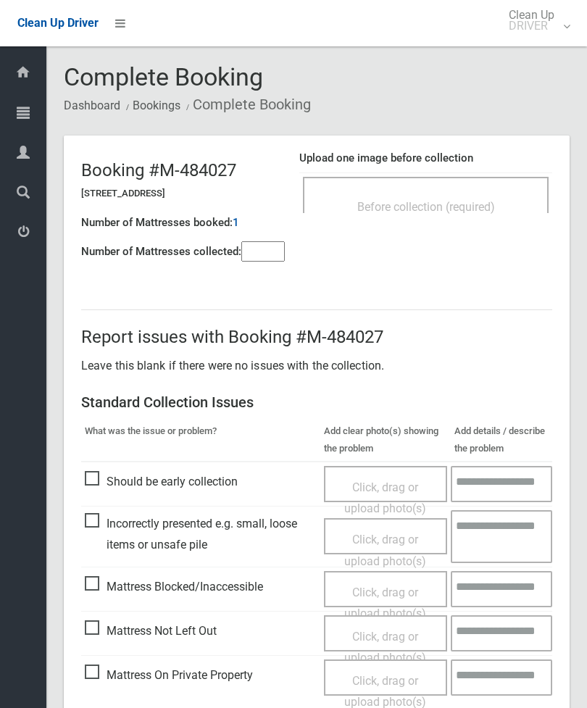
click at [280, 256] on input"] "number" at bounding box center [262, 251] width 43 height 20
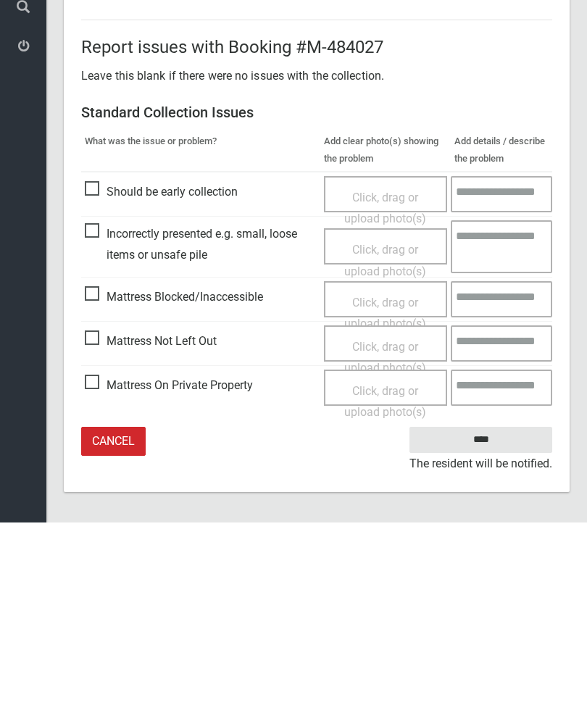
type input"] "*"
click at [99, 516] on span "Mattress Not Left Out" at bounding box center [151, 527] width 132 height 22
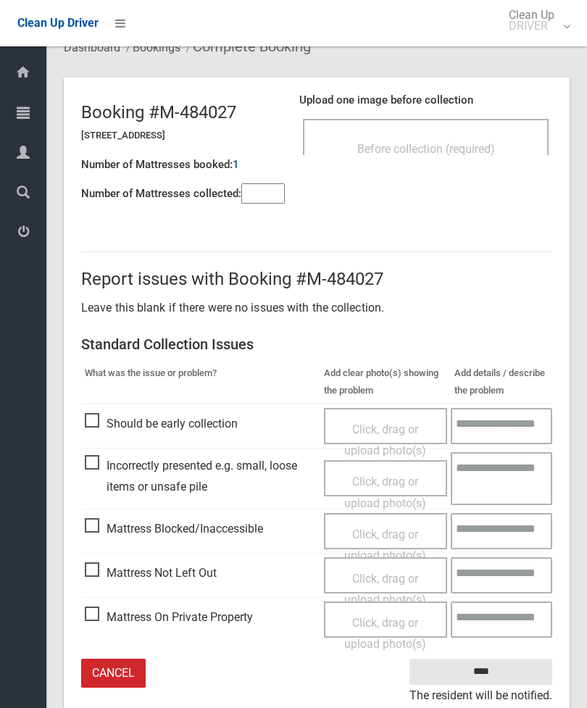
click at [394, 578] on span "Click, drag or upload photo(s)" at bounding box center [385, 590] width 82 height 36
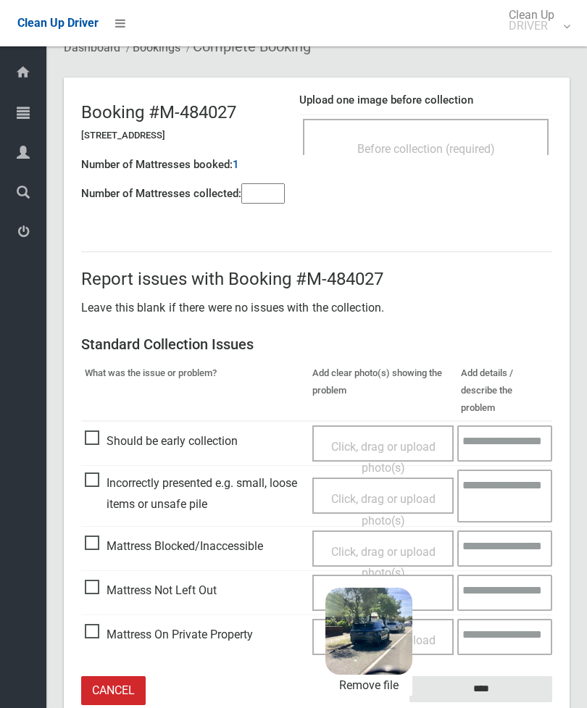
click at [483, 676] on input "****" at bounding box center [480, 689] width 143 height 27
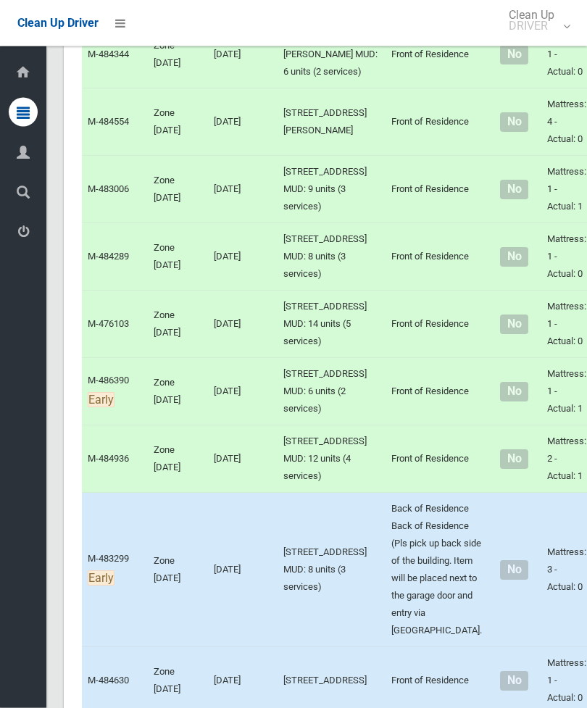
scroll to position [2542, 0]
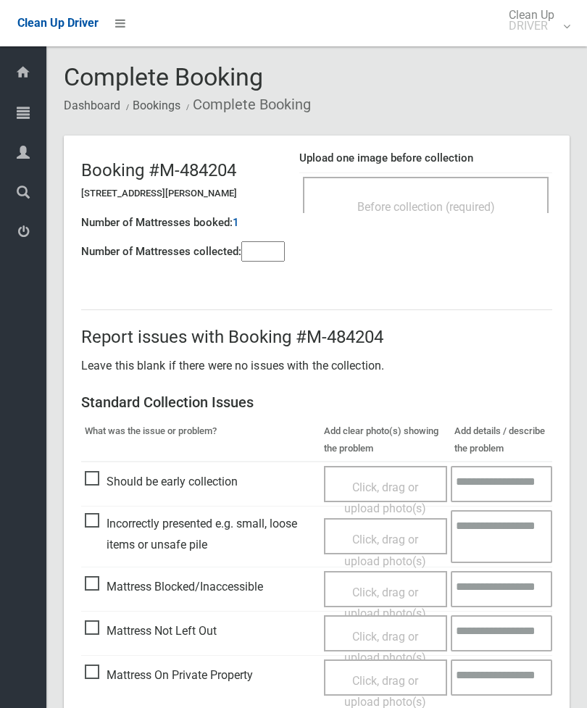
click at [477, 185] on div "Before collection (required)" at bounding box center [426, 195] width 246 height 36
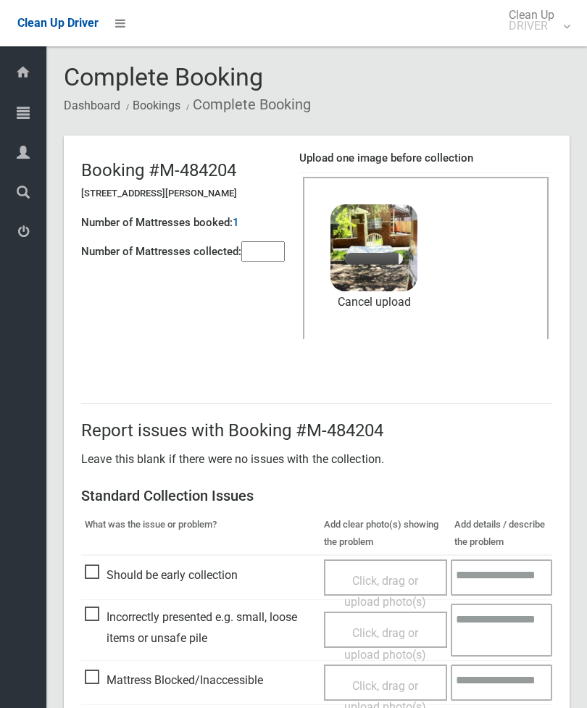
click at [275, 262] on input"] "number" at bounding box center [262, 251] width 43 height 20
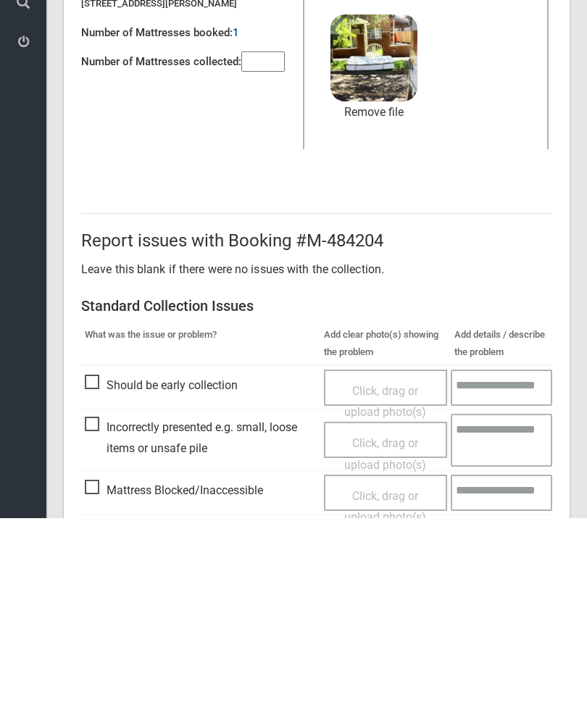
scroll to position [199, 0]
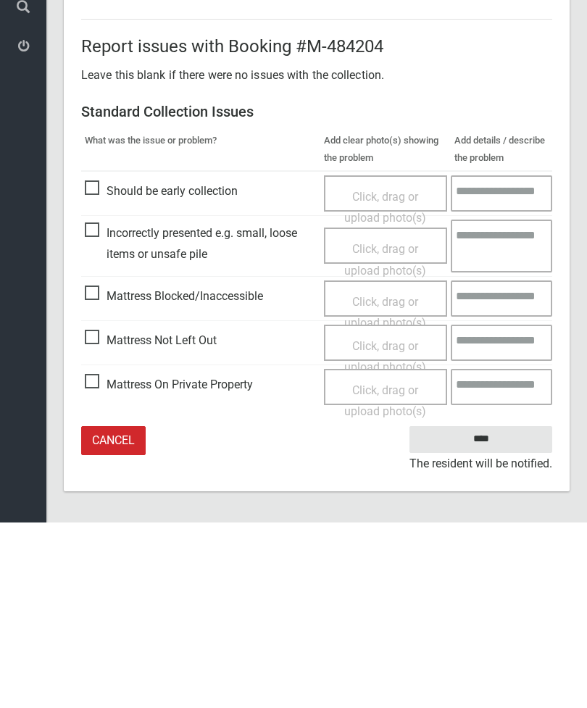
type input"] "*"
click at [499, 612] on input "****" at bounding box center [480, 625] width 143 height 27
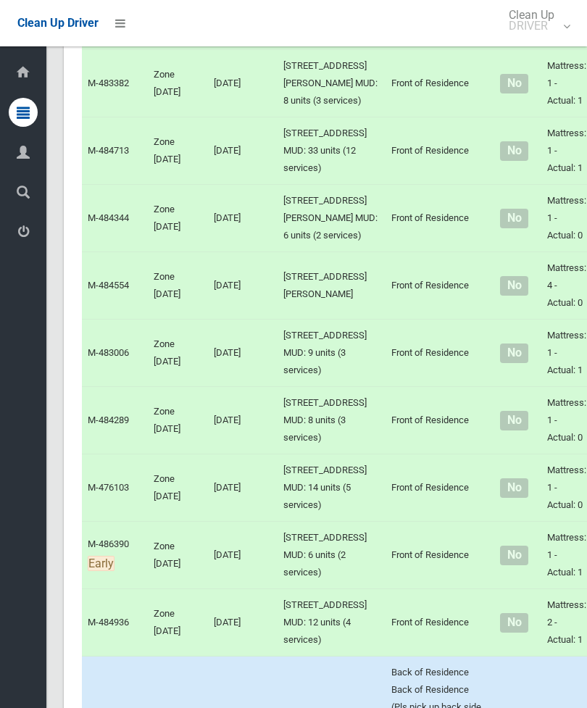
scroll to position [2511, 0]
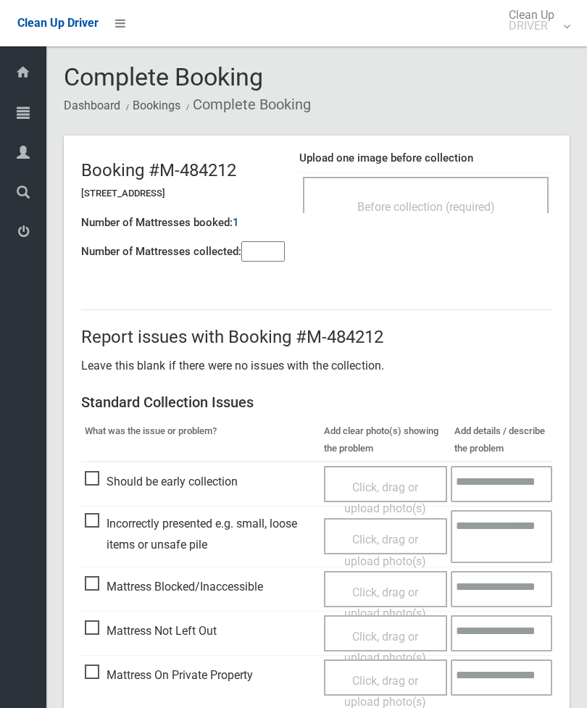
click at [456, 212] on span "Before collection (required)" at bounding box center [426, 207] width 138 height 14
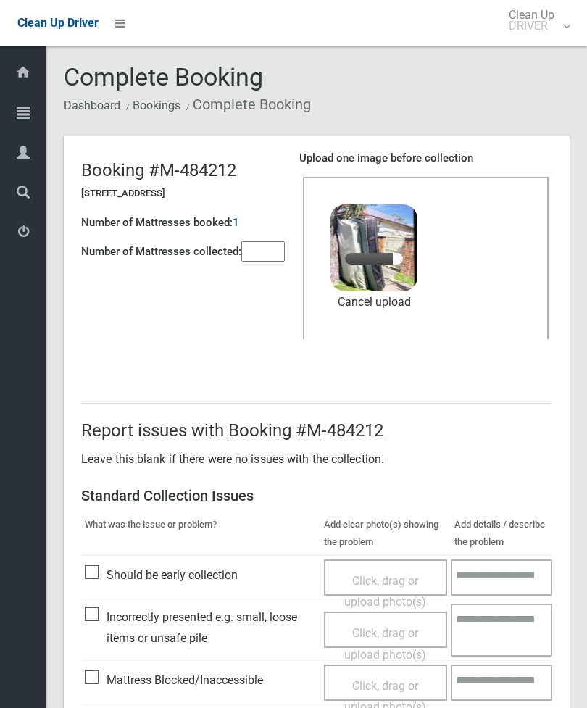
click at [277, 250] on input"] "number" at bounding box center [262, 251] width 43 height 20
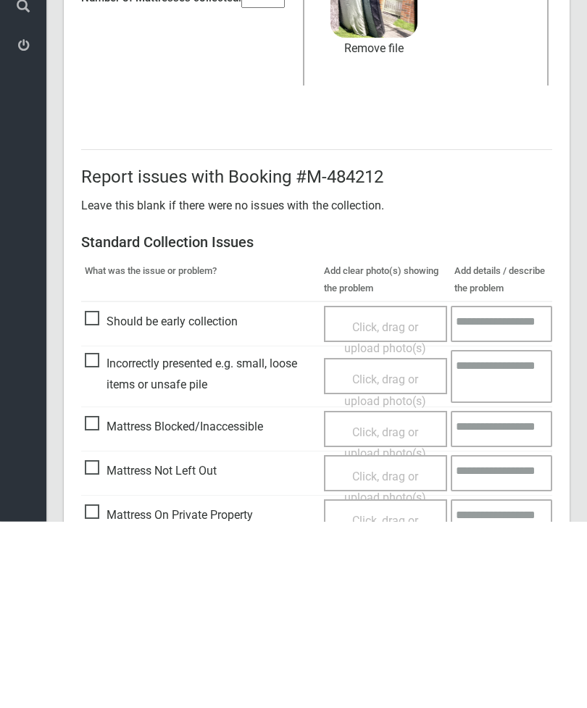
scroll to position [199, 0]
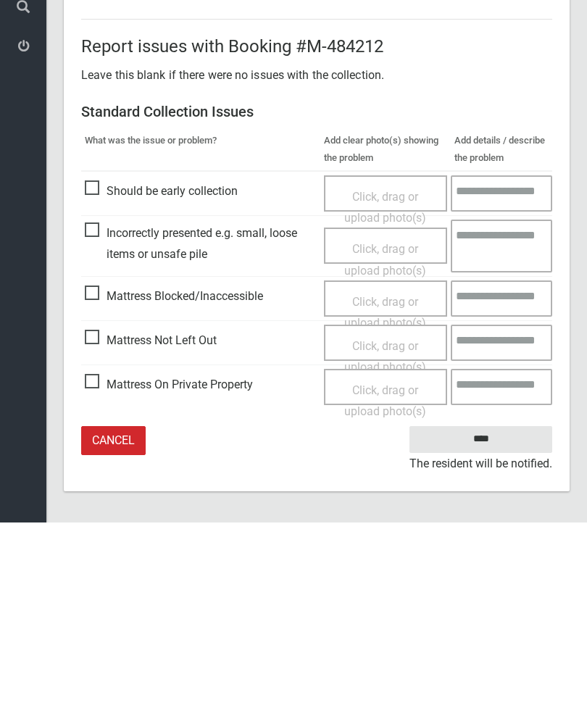
type input"] "*"
click at [491, 612] on input "****" at bounding box center [480, 625] width 143 height 27
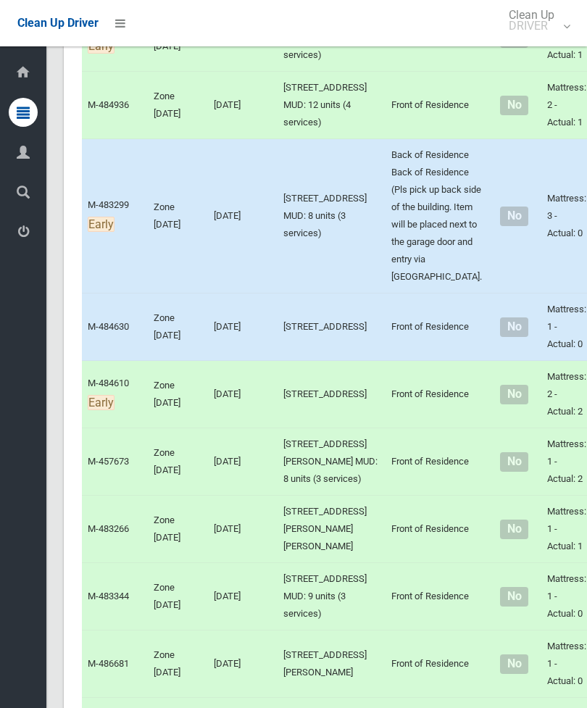
scroll to position [2778, 0]
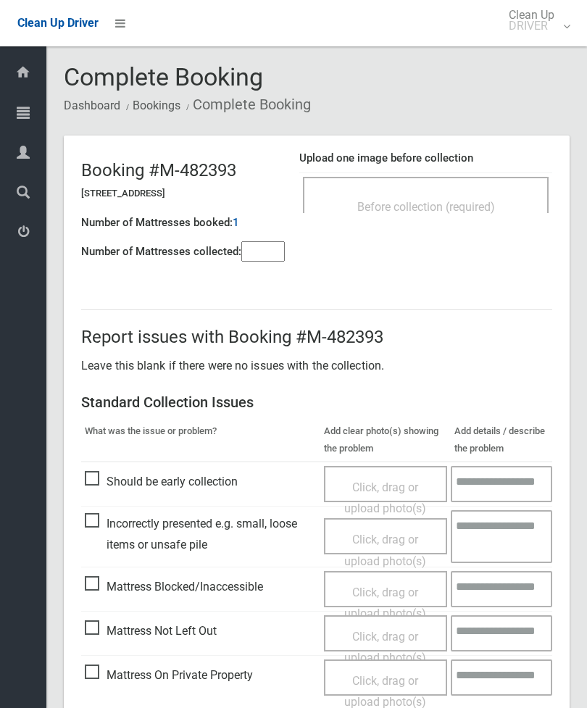
click at [506, 201] on div "Before collection (required)" at bounding box center [426, 206] width 214 height 27
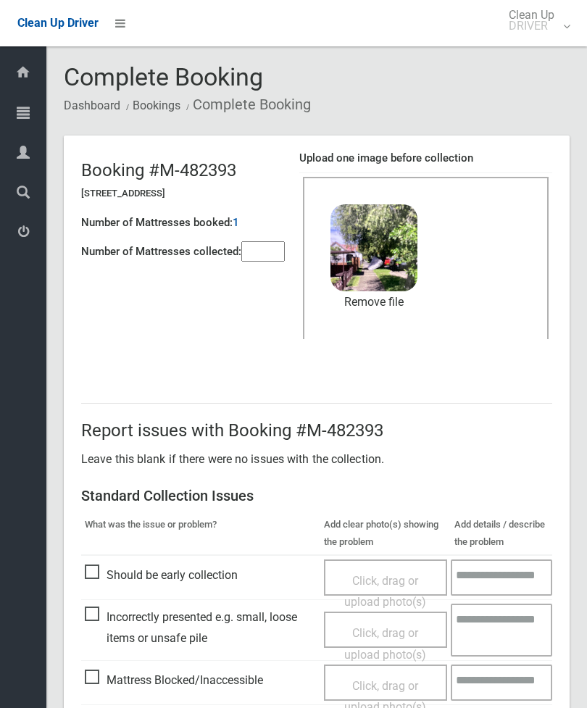
click at [270, 254] on input"] "number" at bounding box center [262, 251] width 43 height 20
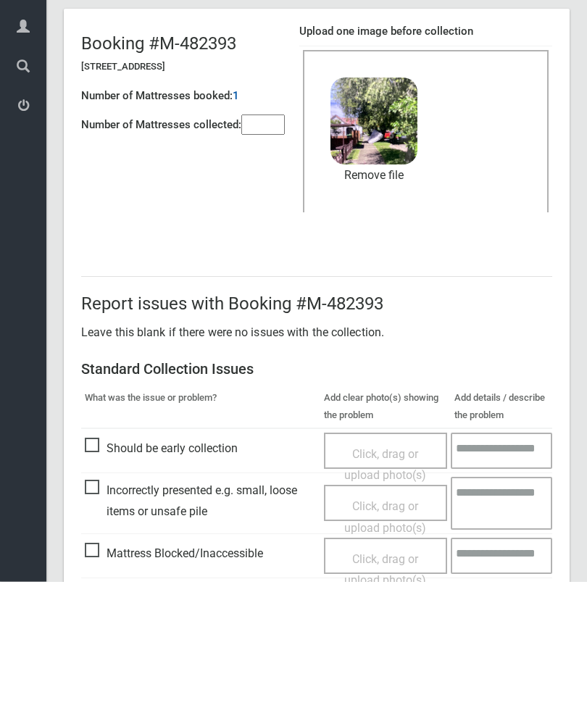
scroll to position [199, 0]
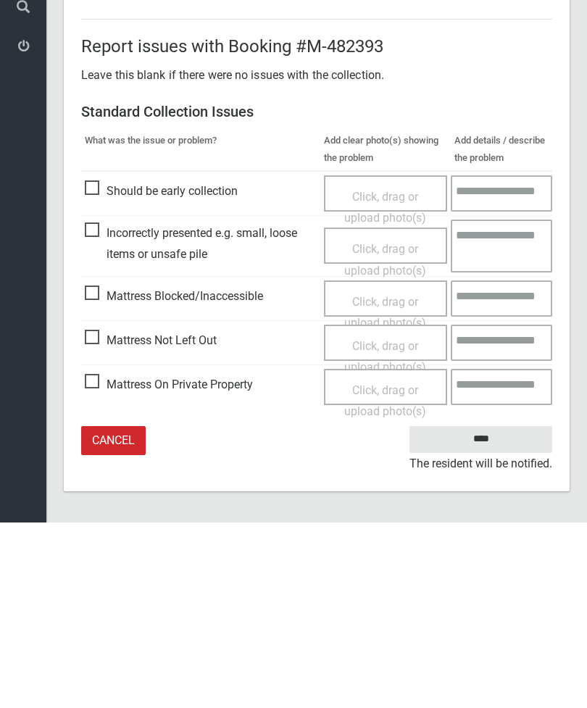
type input"] "*"
click at [486, 612] on input "****" at bounding box center [480, 625] width 143 height 27
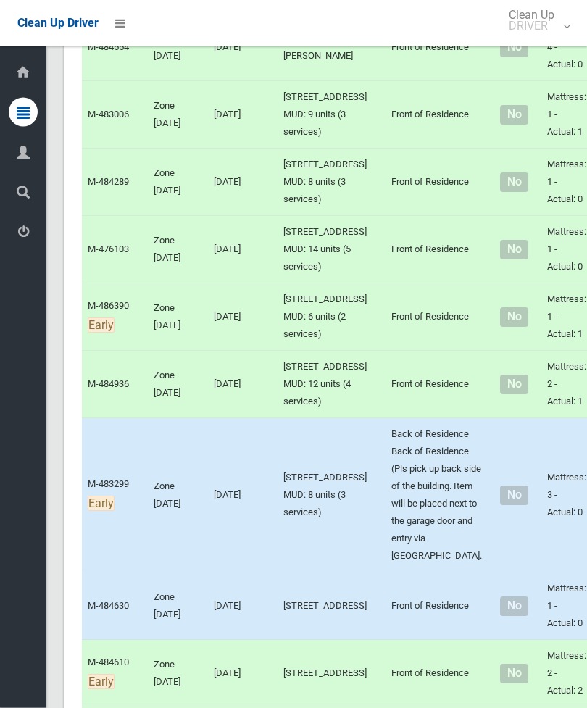
scroll to position [2609, 0]
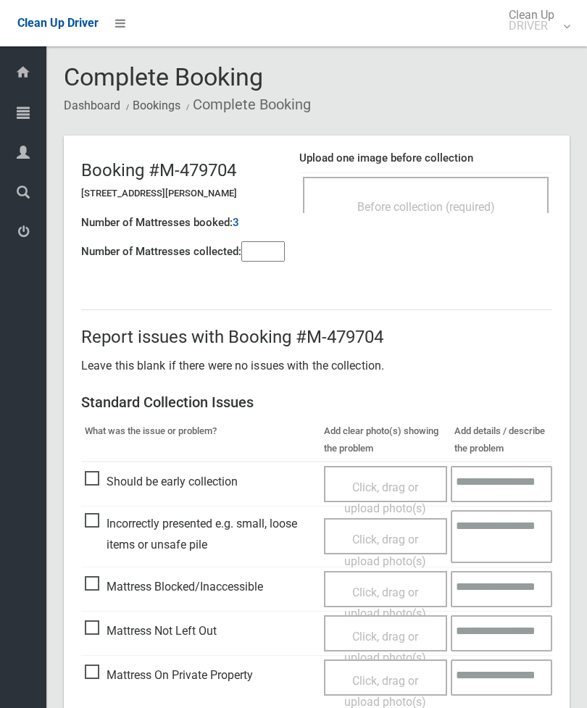
click at [487, 237] on header "Booking #M-479704 [STREET_ADDRESS][PERSON_NAME] Number of Mattresses booked: 3 …" at bounding box center [317, 204] width 506 height 139
click at [493, 196] on div "Before collection (required)" at bounding box center [426, 206] width 214 height 27
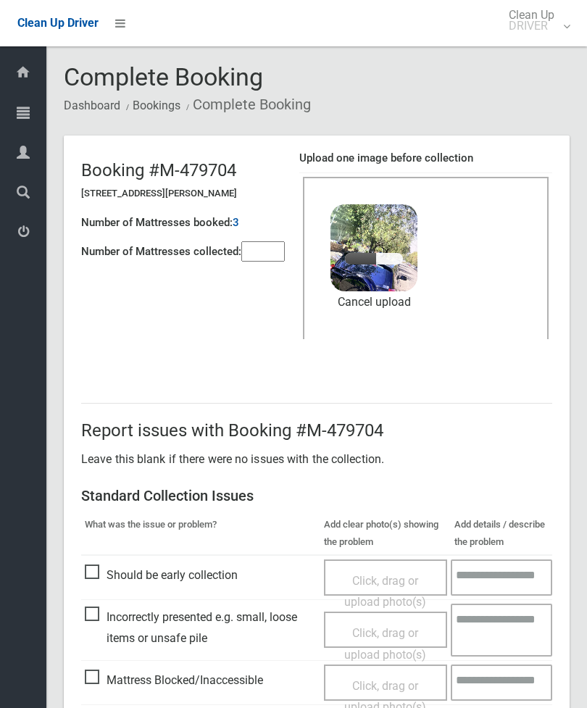
click at [264, 245] on input"] "number" at bounding box center [262, 251] width 43 height 20
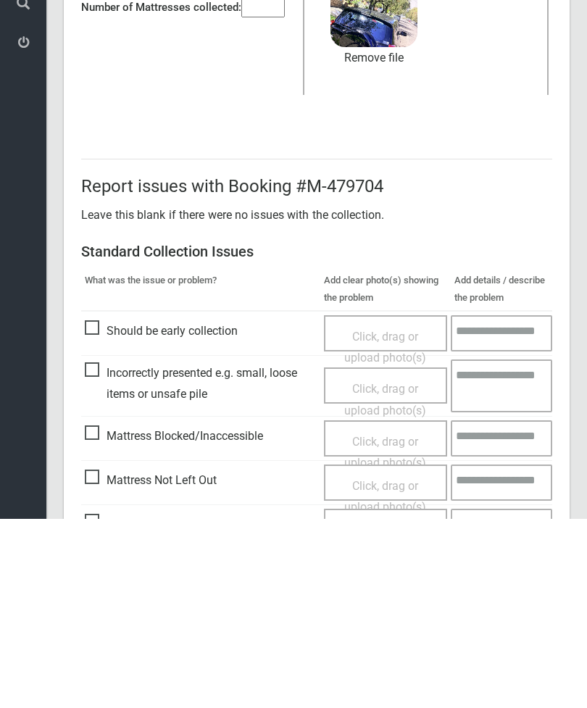
scroll to position [199, 0]
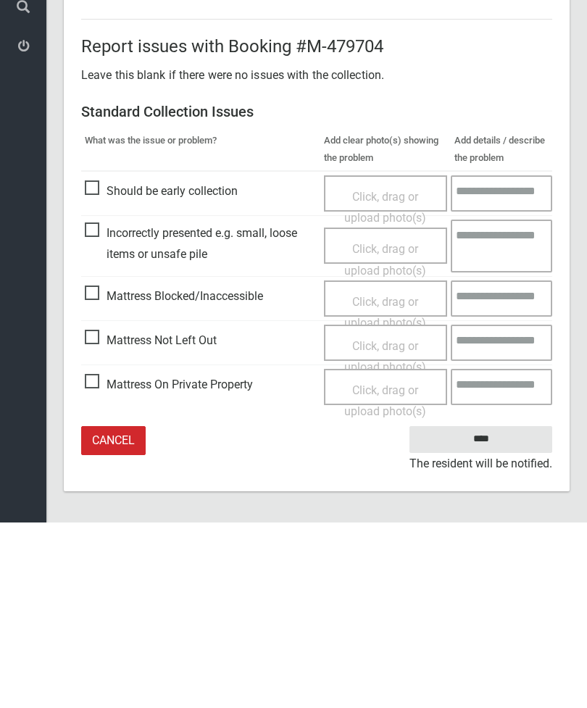
type input"] "*"
click at [475, 612] on input "****" at bounding box center [480, 625] width 143 height 27
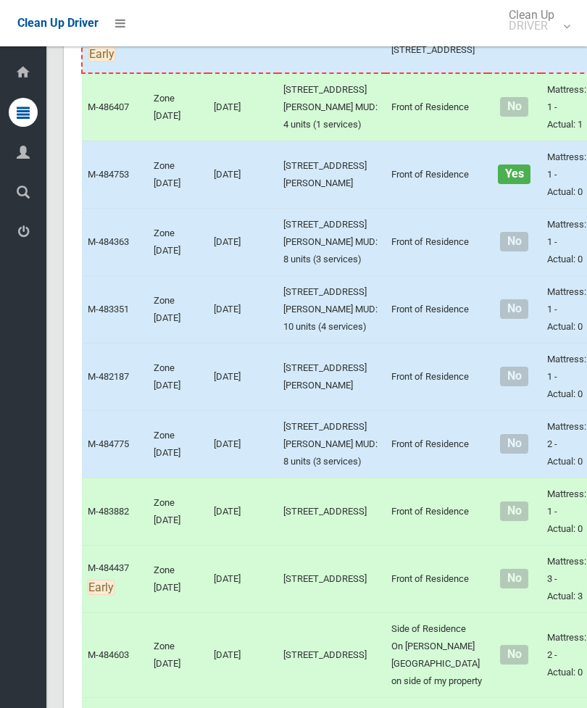
scroll to position [4418, 0]
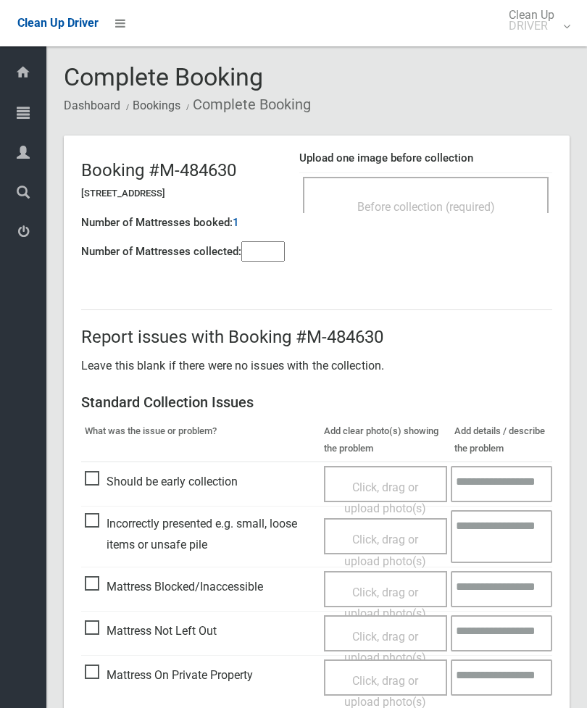
click at [254, 253] on input"] "number" at bounding box center [262, 251] width 43 height 20
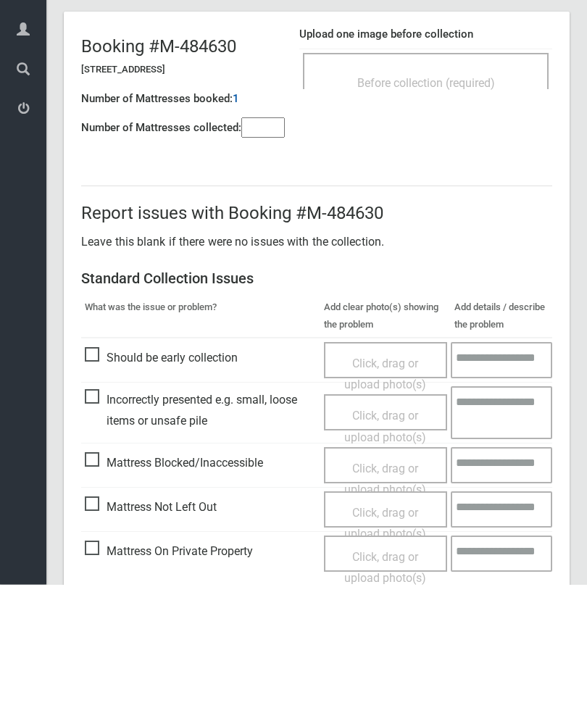
scroll to position [104, 0]
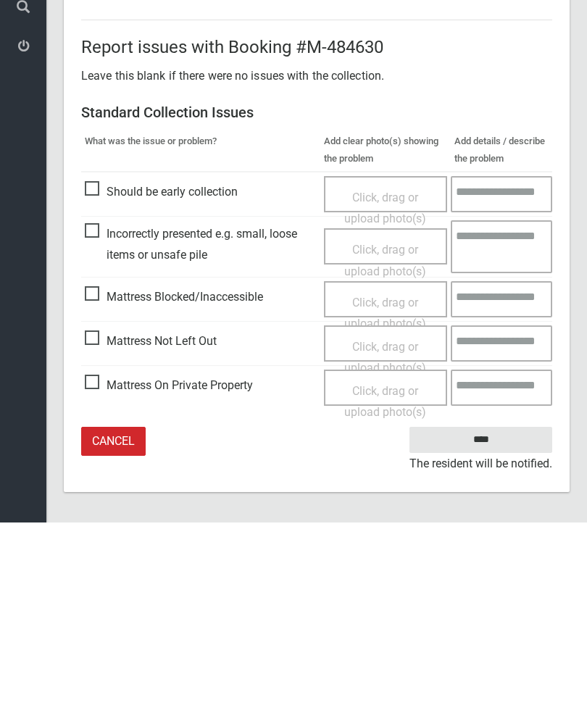
type input"] "*"
click at [93, 516] on span "Mattress Not Left Out" at bounding box center [151, 527] width 132 height 22
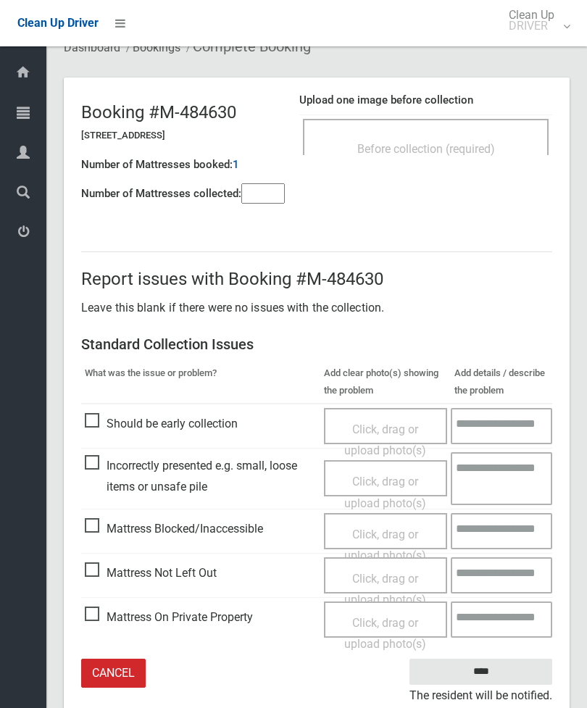
click at [391, 580] on span "Click, drag or upload photo(s)" at bounding box center [385, 590] width 82 height 36
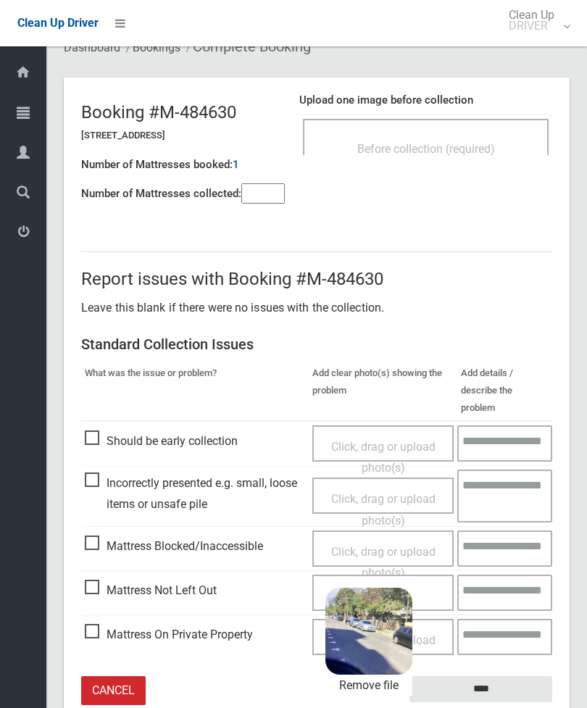
click at [510, 676] on input "****" at bounding box center [480, 689] width 143 height 27
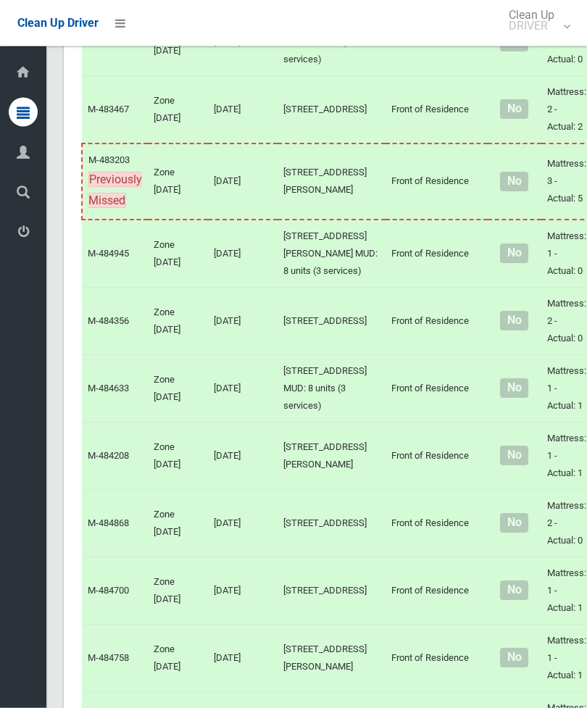
scroll to position [5799, 0]
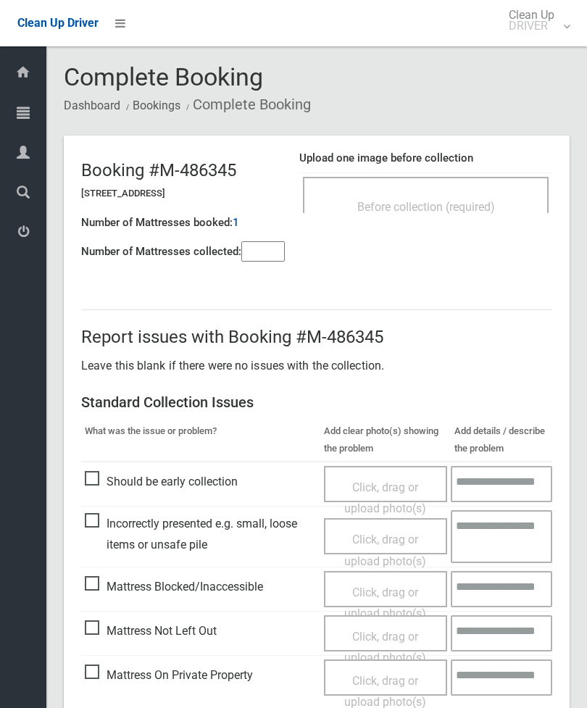
click at [470, 185] on div "Before collection (required)" at bounding box center [426, 195] width 246 height 36
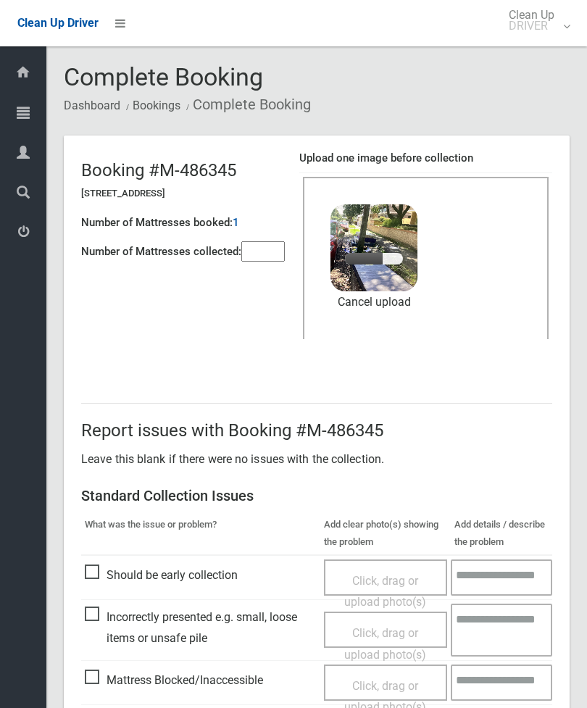
click at [264, 254] on input"] "number" at bounding box center [262, 251] width 43 height 20
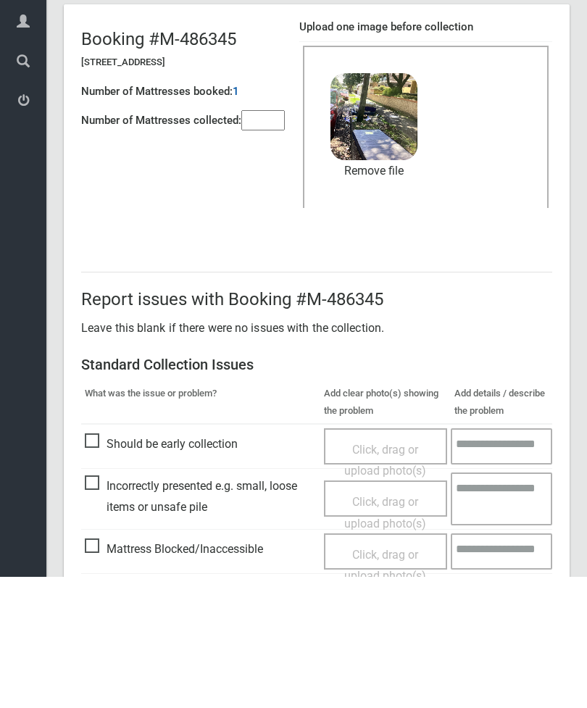
scroll to position [199, 0]
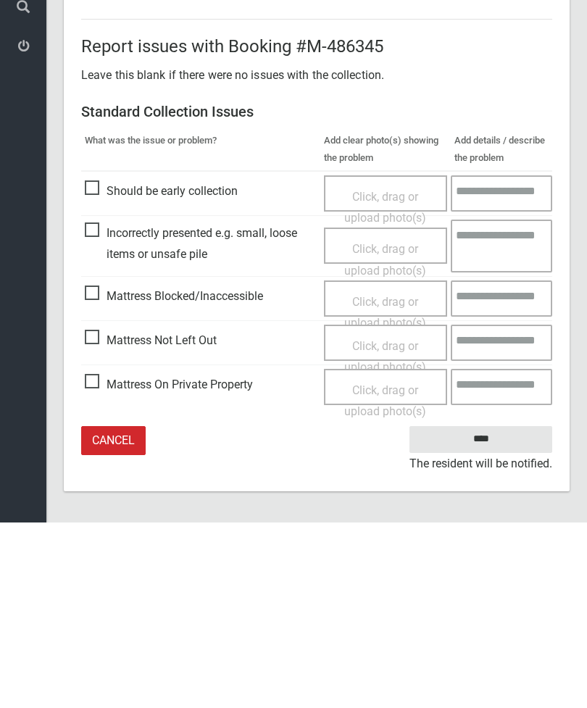
type input"] "*"
click at [501, 612] on input "****" at bounding box center [480, 625] width 143 height 27
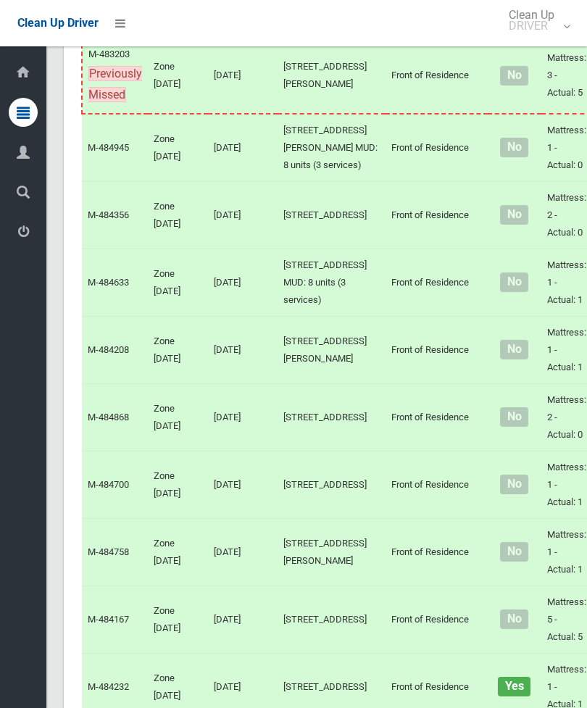
scroll to position [6180, 0]
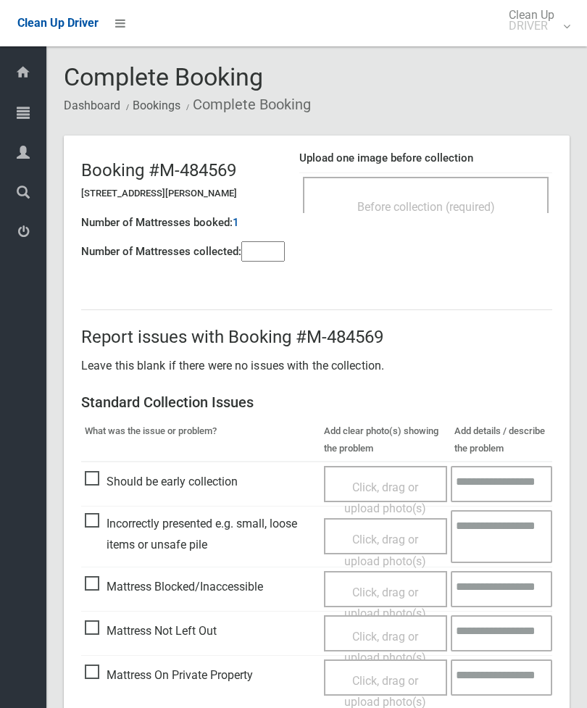
click at [466, 240] on header "Booking #M-484569 93 Sproule Street, LAKEMBA NSW 2195 Number of Mattresses book…" at bounding box center [317, 204] width 506 height 139
click at [505, 188] on div "Before collection (required)" at bounding box center [426, 195] width 246 height 36
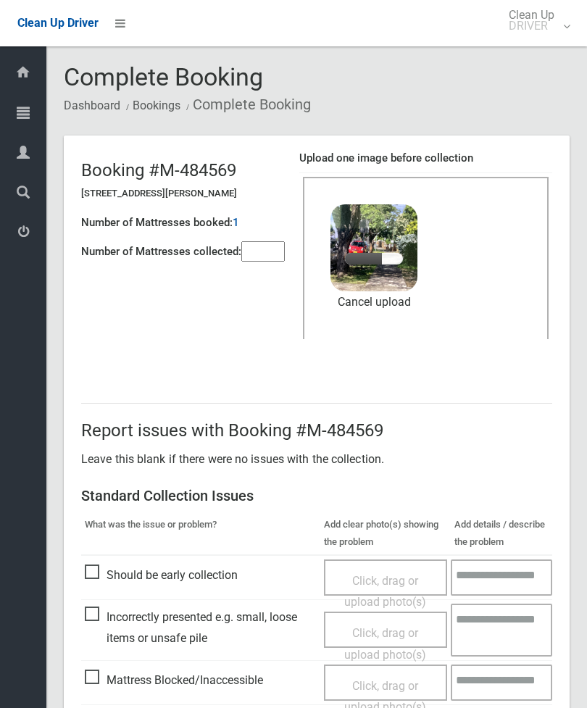
click at [271, 254] on input"] "number" at bounding box center [262, 251] width 43 height 20
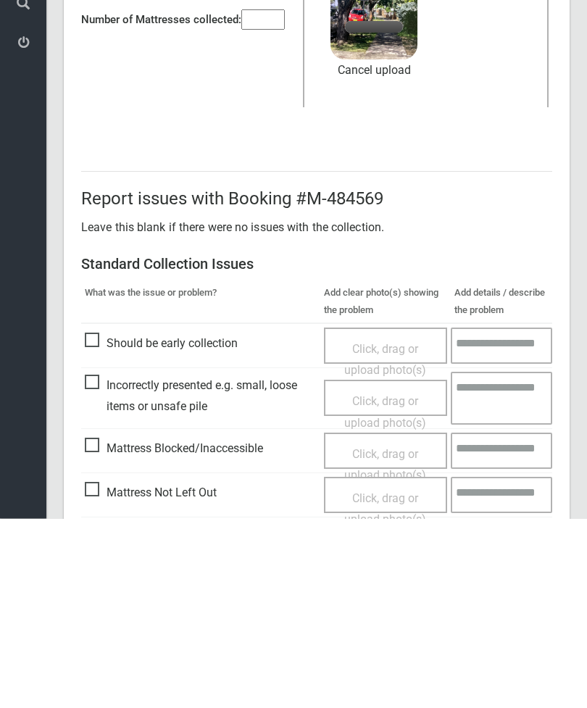
scroll to position [199, 0]
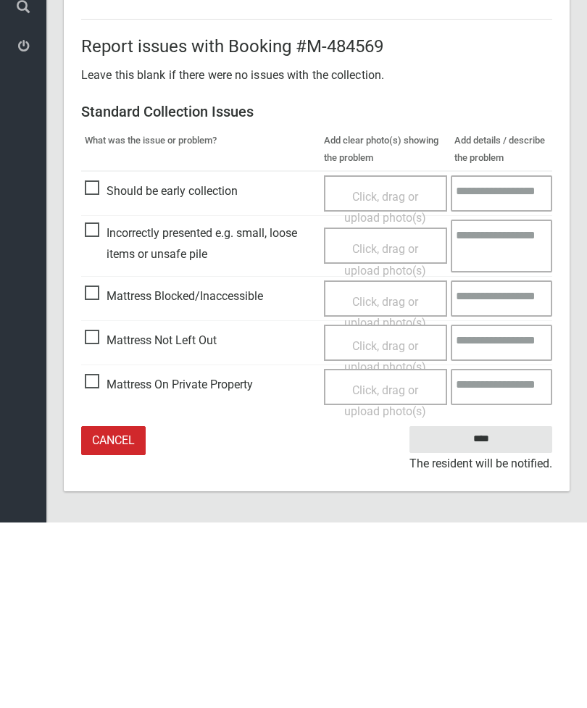
type input"] "*"
click at [481, 612] on input "****" at bounding box center [480, 625] width 143 height 27
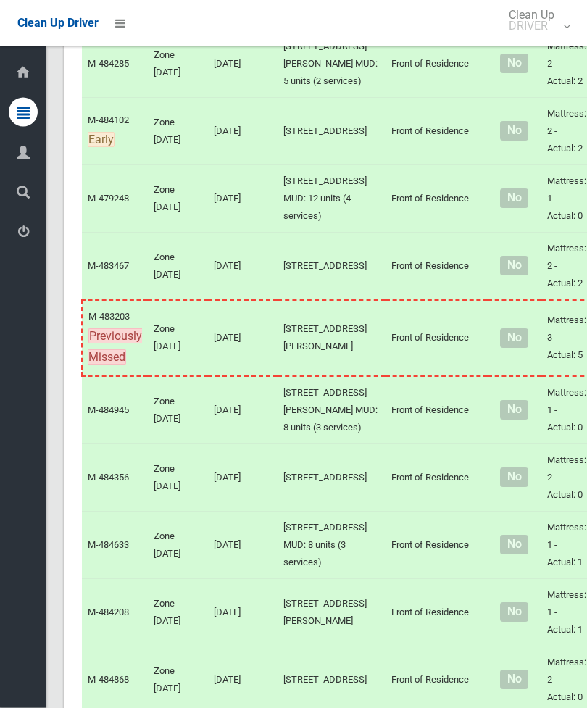
scroll to position [5690, 0]
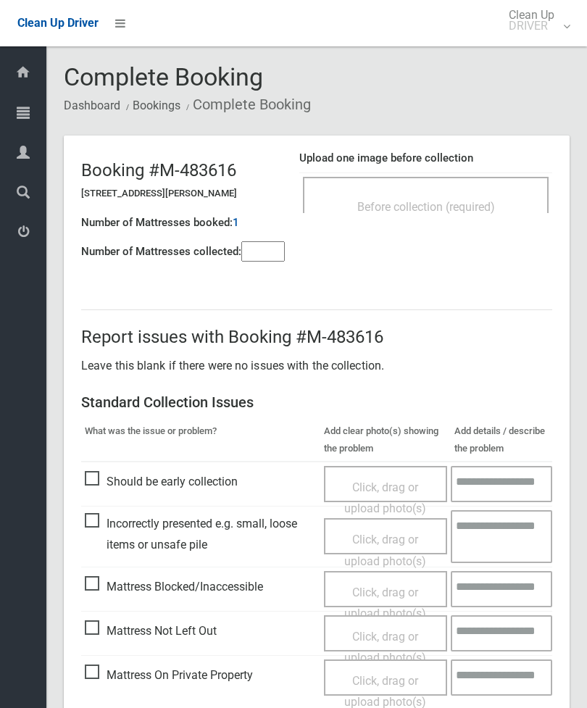
click at [483, 200] on span "Before collection (required)" at bounding box center [426, 207] width 138 height 14
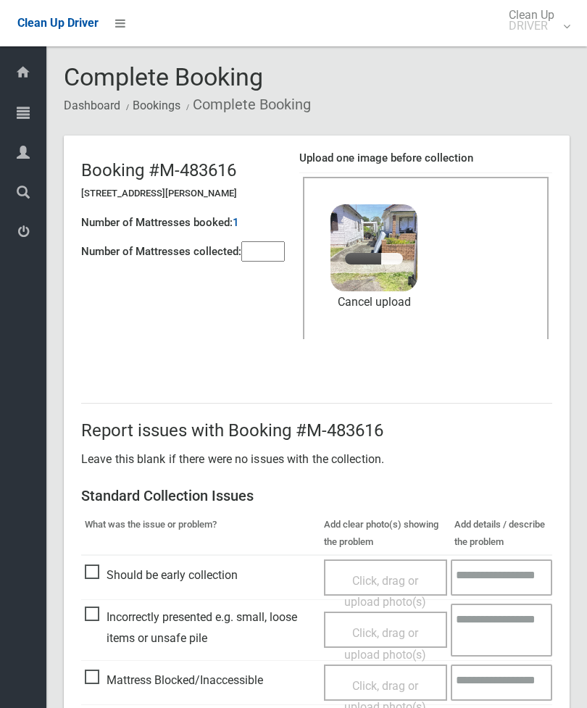
click at [264, 251] on input"] "number" at bounding box center [262, 251] width 43 height 20
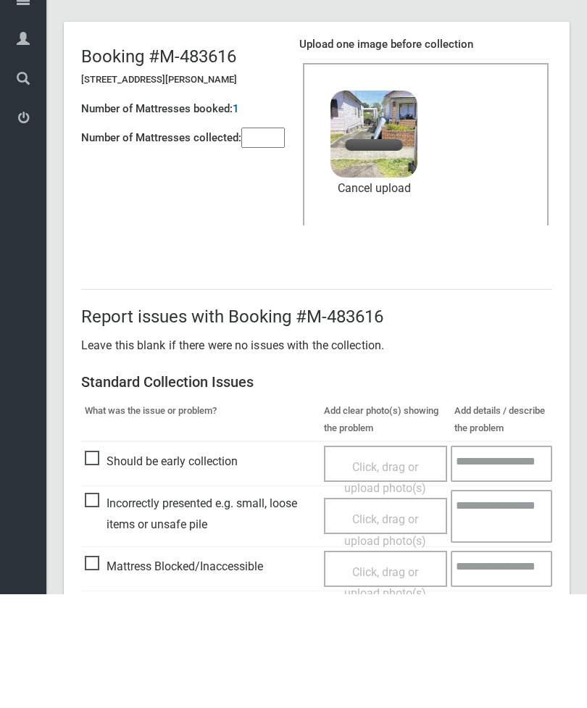
scroll to position [199, 0]
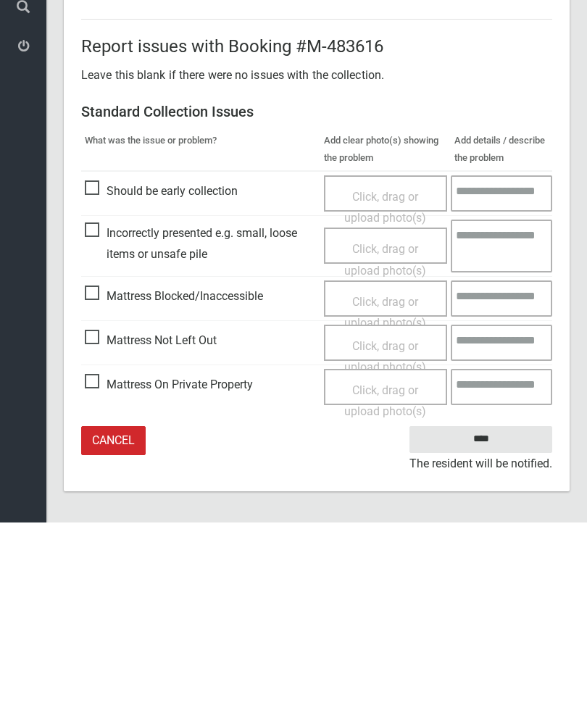
type input"] "*"
click at [483, 612] on input "****" at bounding box center [480, 625] width 143 height 27
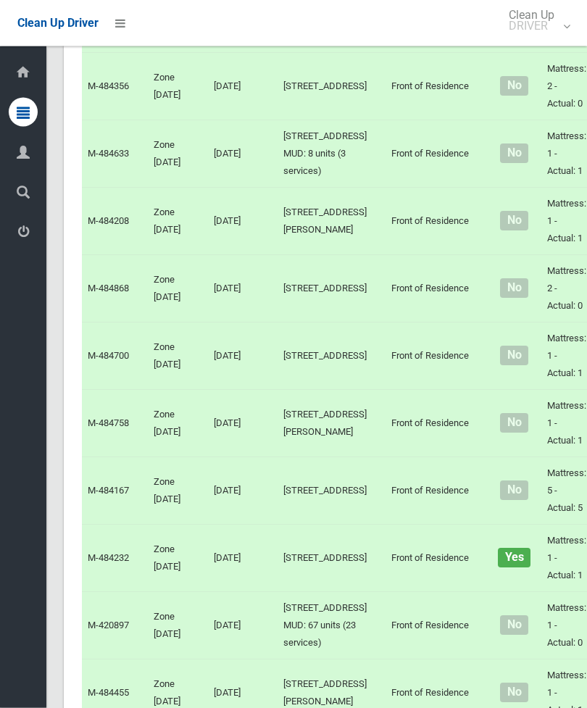
scroll to position [6176, 0]
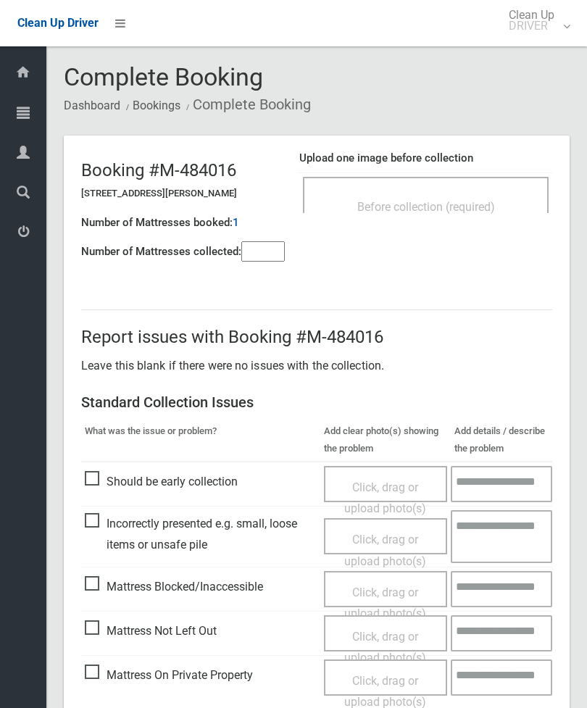
click at [472, 191] on div "Before collection (required)" at bounding box center [426, 195] width 246 height 36
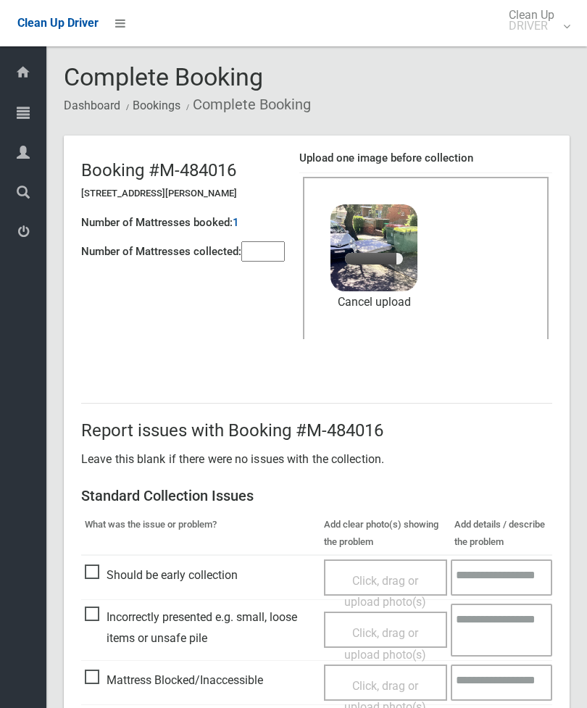
click at [277, 262] on input"] "number" at bounding box center [262, 251] width 43 height 20
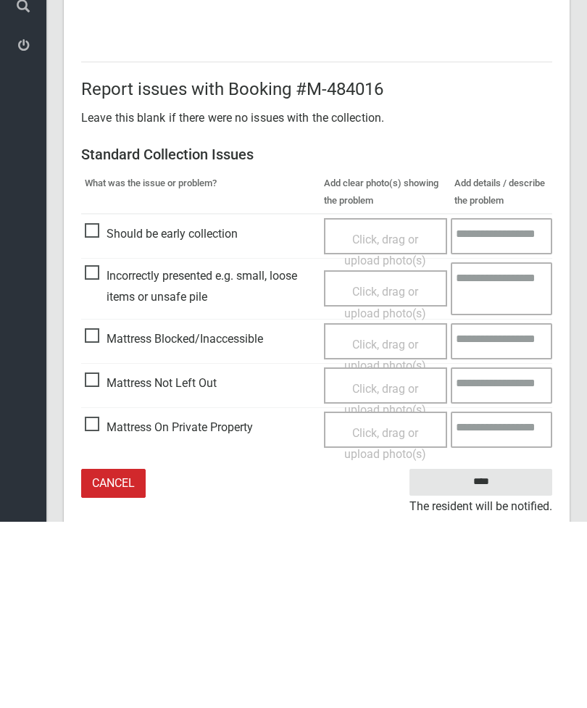
scroll to position [199, 0]
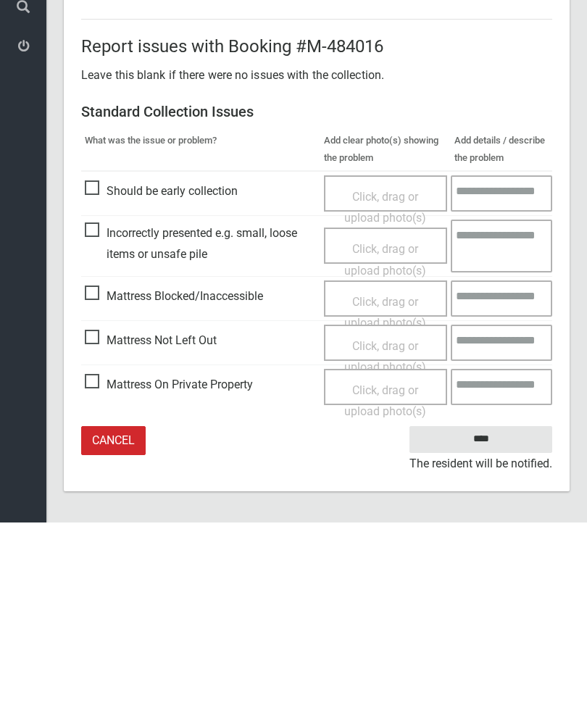
type input"] "*"
click at [488, 612] on input "****" at bounding box center [480, 625] width 143 height 27
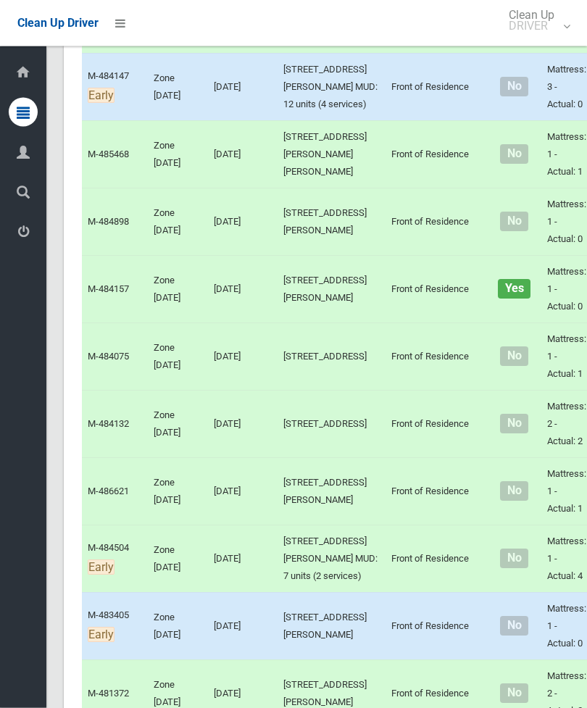
scroll to position [7044, 0]
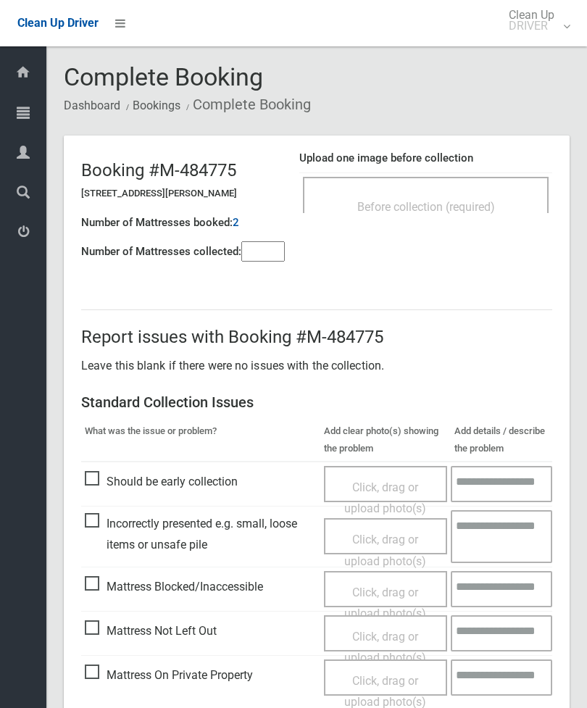
click at [475, 215] on div "Before collection (required)" at bounding box center [426, 206] width 214 height 27
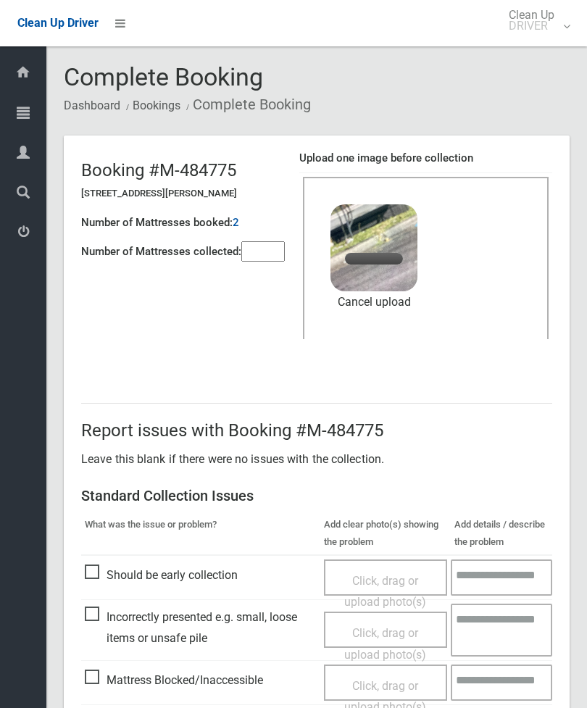
click at [280, 241] on input"] "number" at bounding box center [262, 251] width 43 height 20
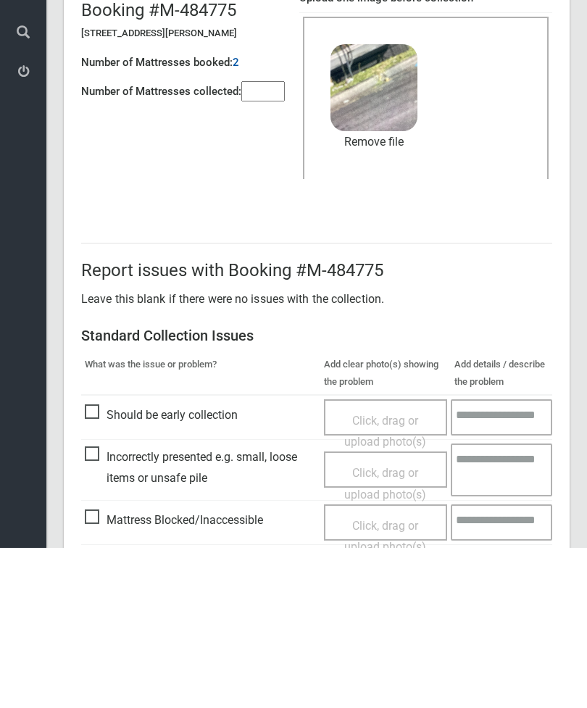
scroll to position [199, 0]
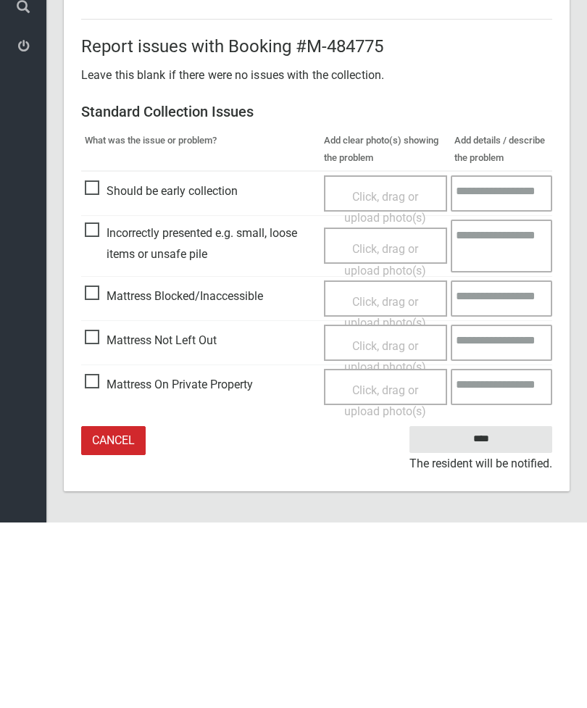
type input"] "*"
click at [483, 612] on input "****" at bounding box center [480, 625] width 143 height 27
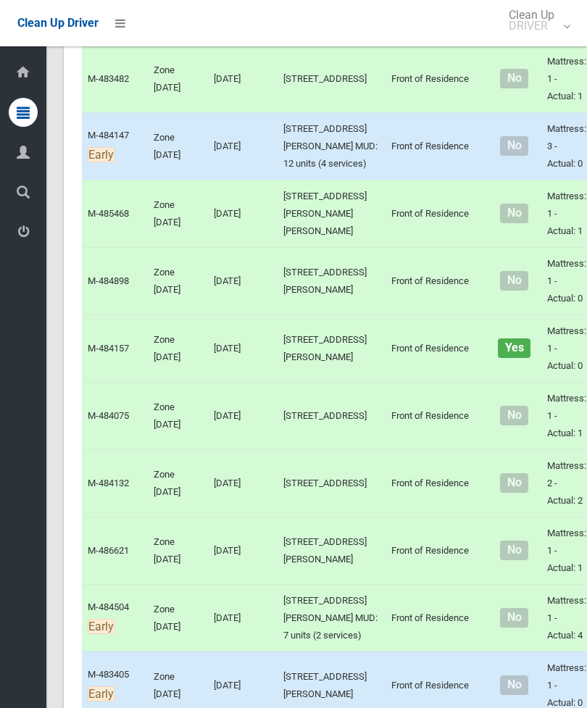
scroll to position [7047, 0]
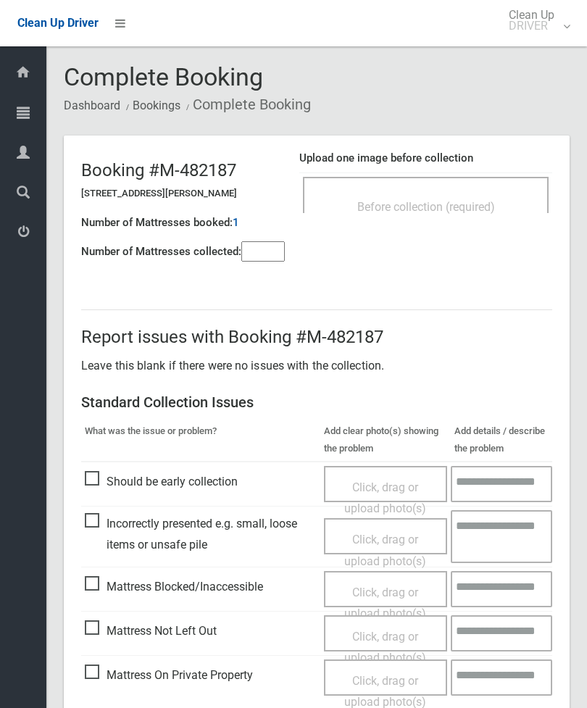
click at [273, 252] on input"] "number" at bounding box center [262, 251] width 43 height 20
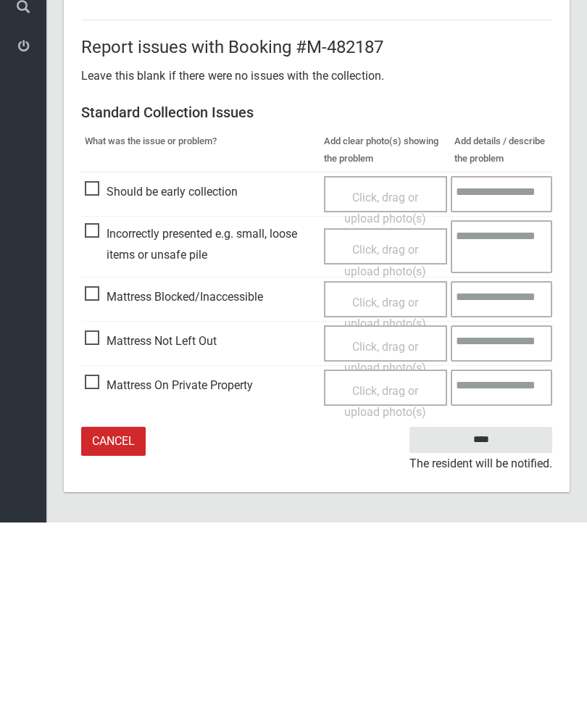
type input"] "*"
click at [104, 516] on span "Mattress Not Left Out" at bounding box center [151, 527] width 132 height 22
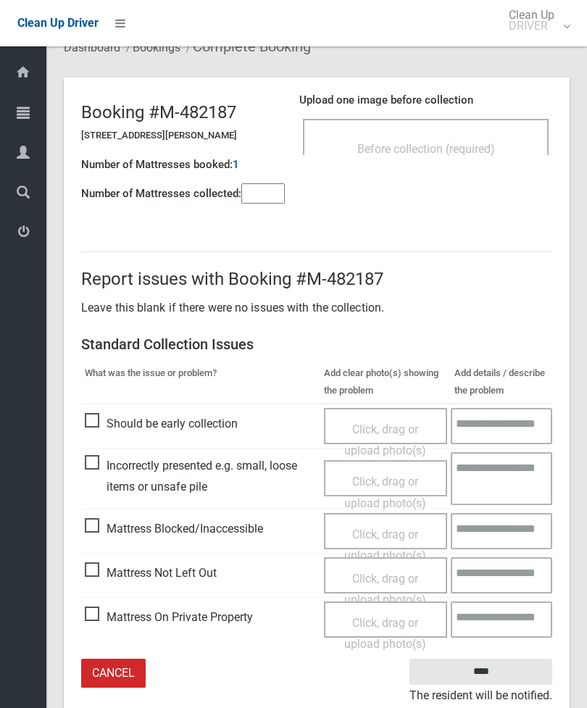
click at [401, 579] on span "Click, drag or upload photo(s)" at bounding box center [385, 590] width 82 height 36
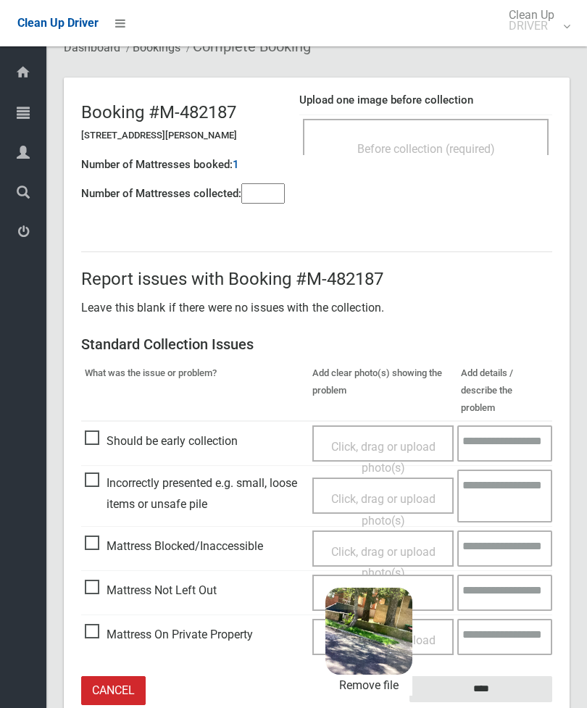
click at [514, 676] on input "****" at bounding box center [480, 689] width 143 height 27
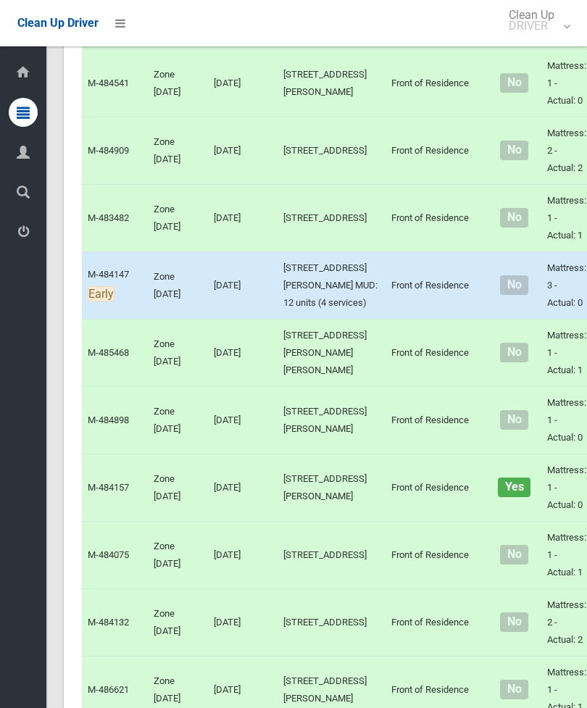
scroll to position [6843, 0]
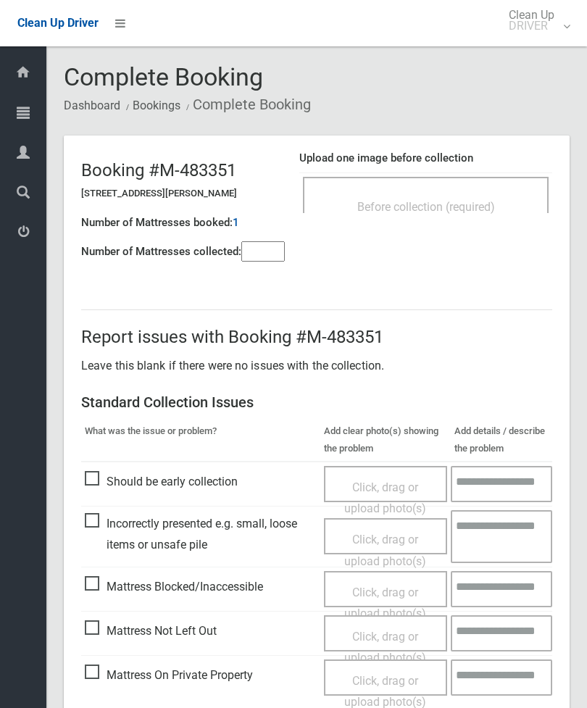
click at [452, 194] on div "Before collection (required)" at bounding box center [426, 206] width 214 height 27
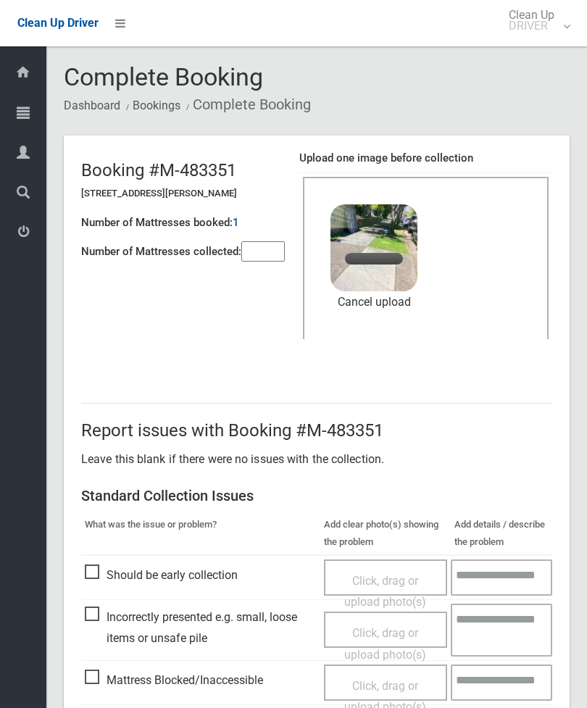
click at [276, 248] on input"] "number" at bounding box center [262, 251] width 43 height 20
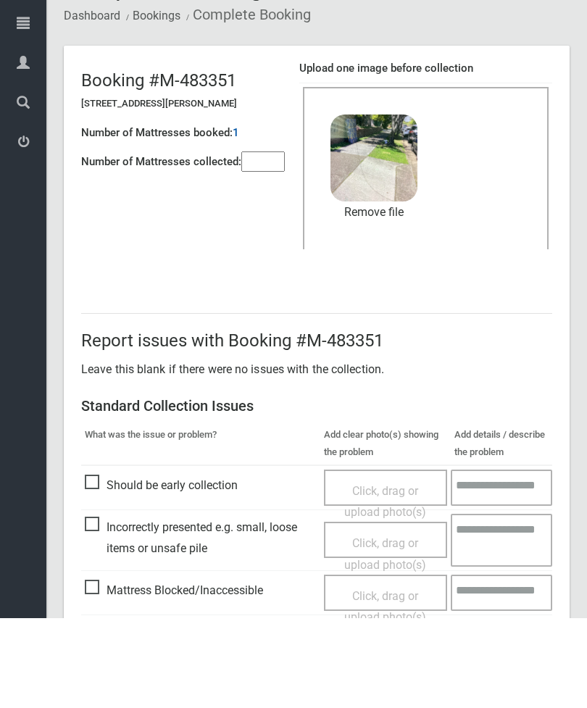
scroll to position [199, 0]
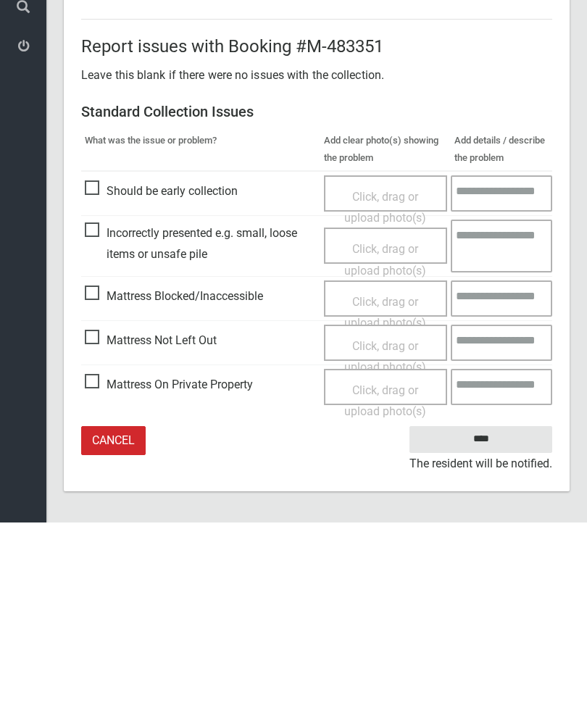
type input"] "*"
click at [511, 612] on input "****" at bounding box center [480, 625] width 143 height 27
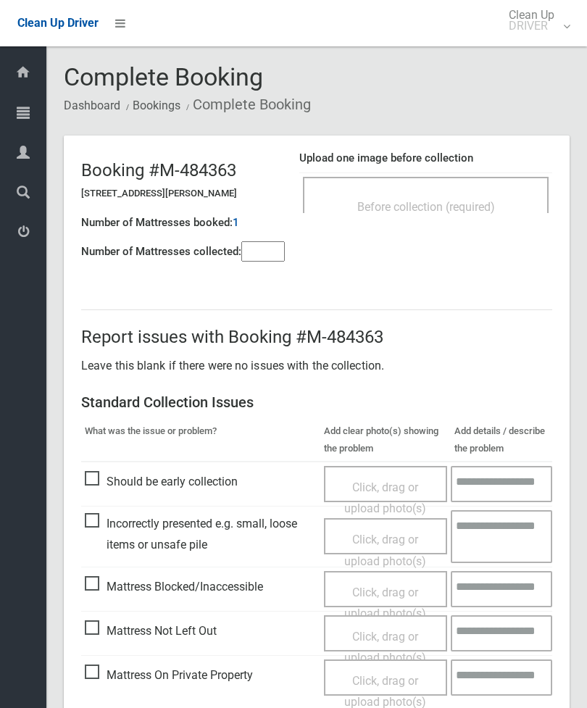
click at [269, 251] on input"] "number" at bounding box center [262, 251] width 43 height 20
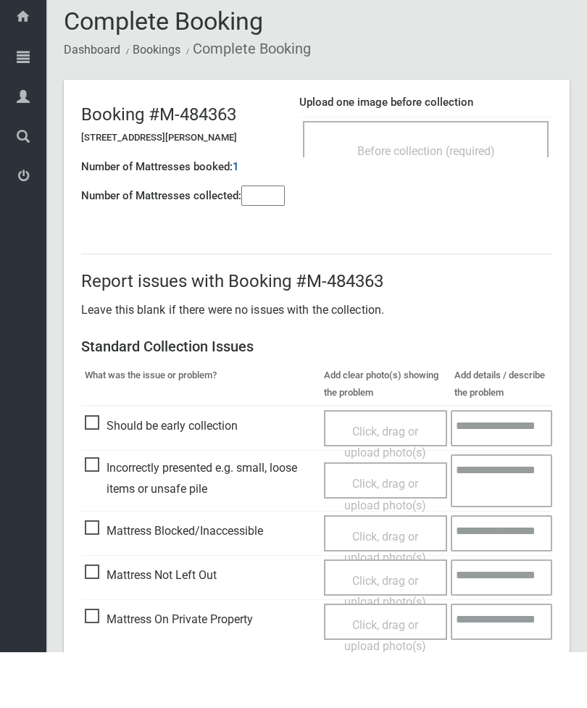
scroll to position [104, 0]
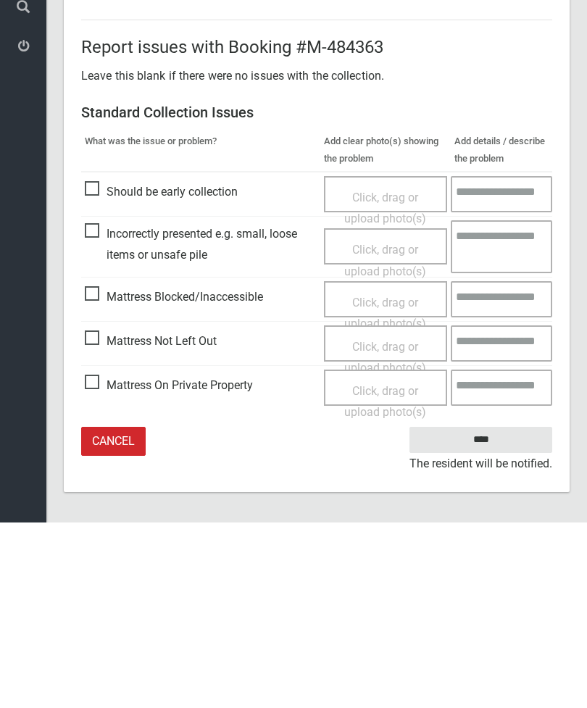
type input"] "*"
click at [98, 516] on span "Mattress Not Left Out" at bounding box center [151, 527] width 132 height 22
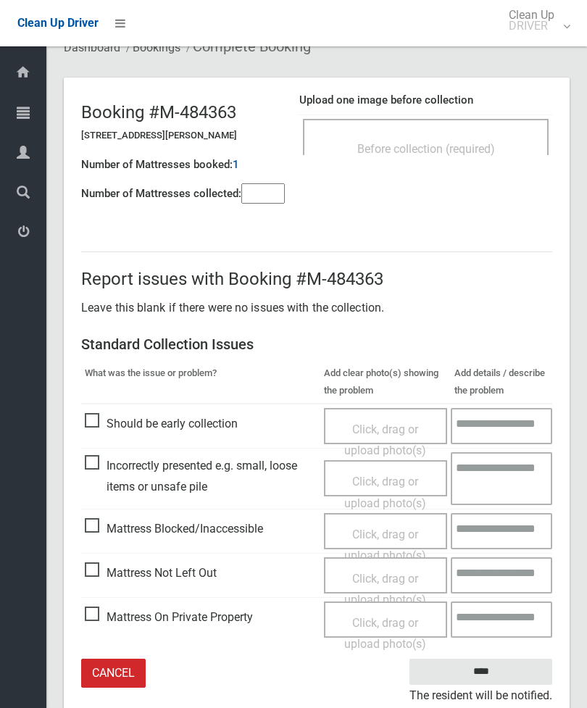
click at [380, 578] on span "Click, drag or upload photo(s)" at bounding box center [385, 590] width 82 height 36
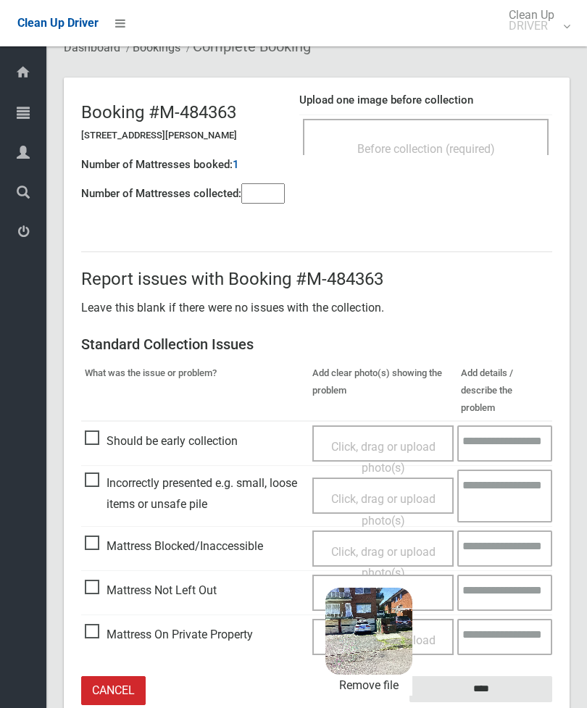
click at [494, 676] on input "****" at bounding box center [480, 689] width 143 height 27
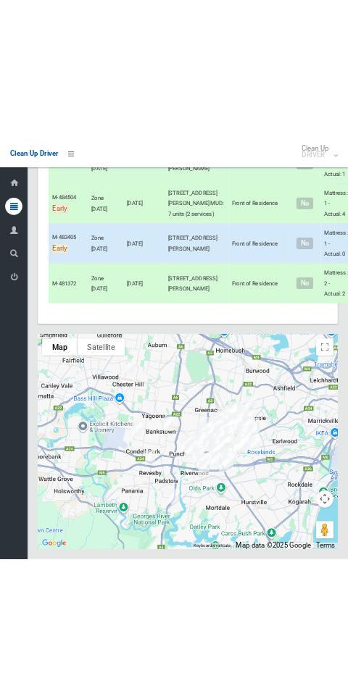
scroll to position [11537, 0]
